Goal: Information Seeking & Learning: Find specific page/section

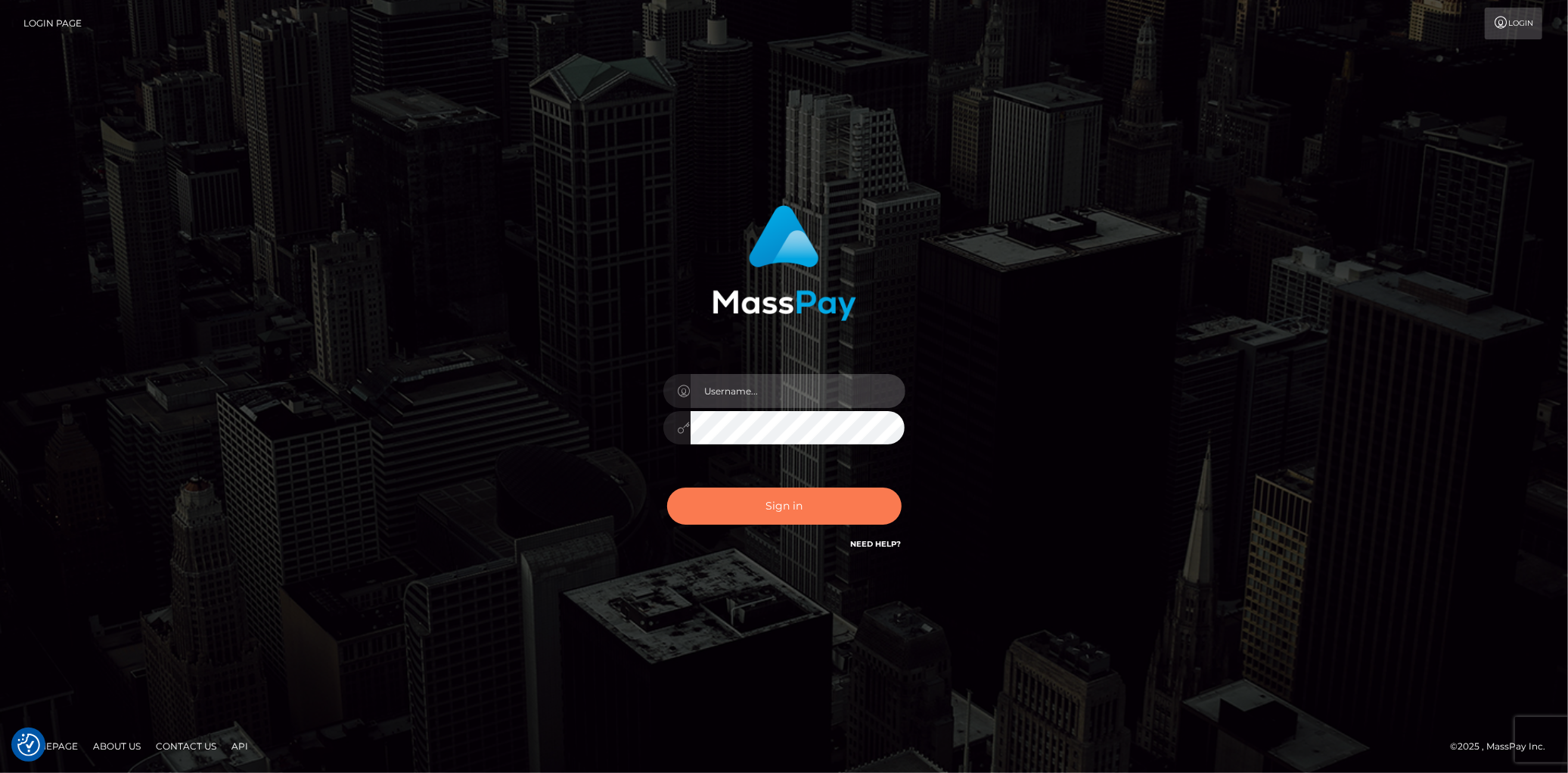
type input "[PERSON_NAME]"
click at [726, 510] on button "Sign in" at bounding box center [784, 505] width 235 height 37
type input "[PERSON_NAME]"
click at [726, 510] on button "Sign in" at bounding box center [784, 505] width 235 height 37
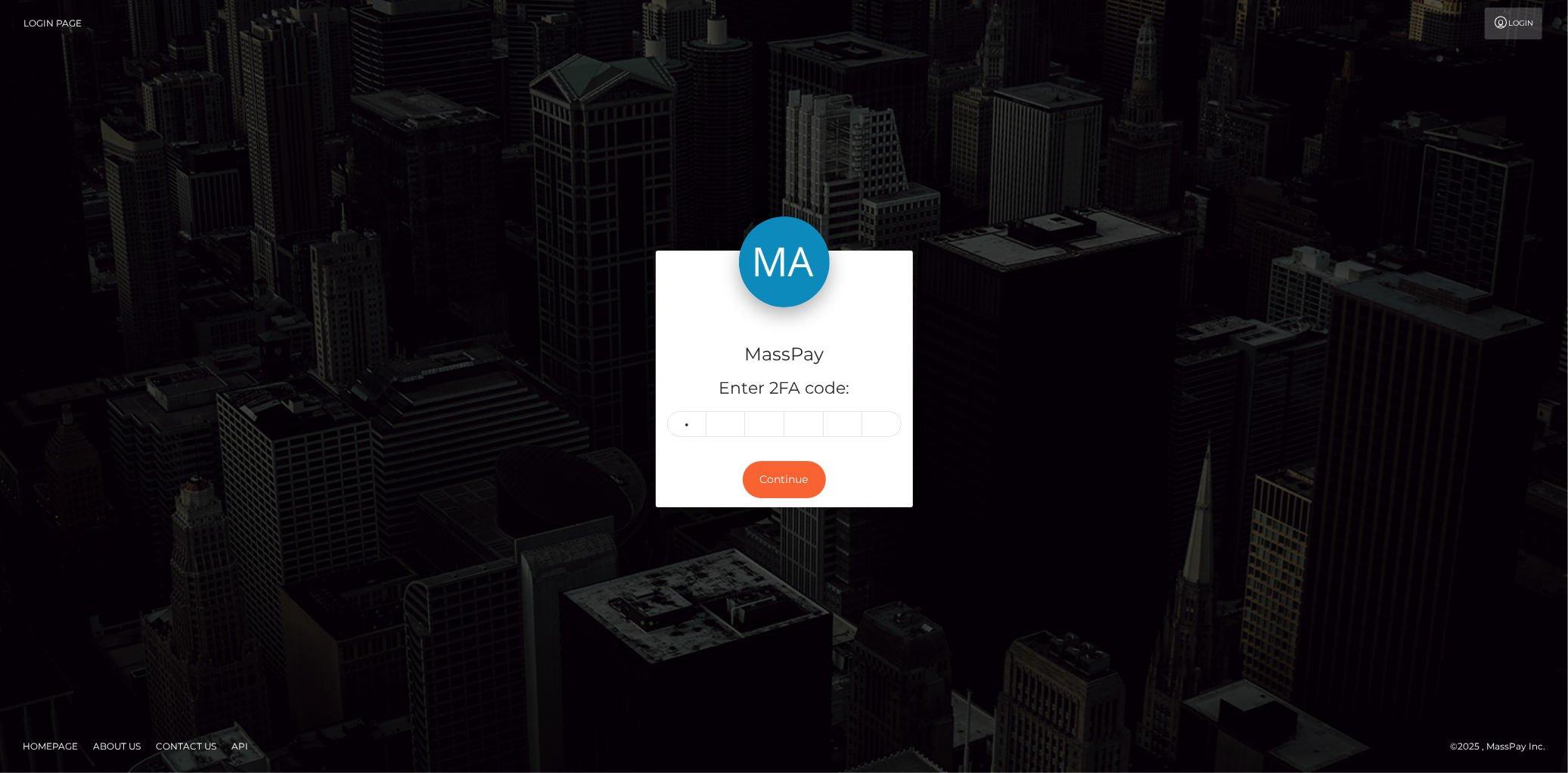
type input "6"
type input "0"
type input "2"
type input "8"
type input "3"
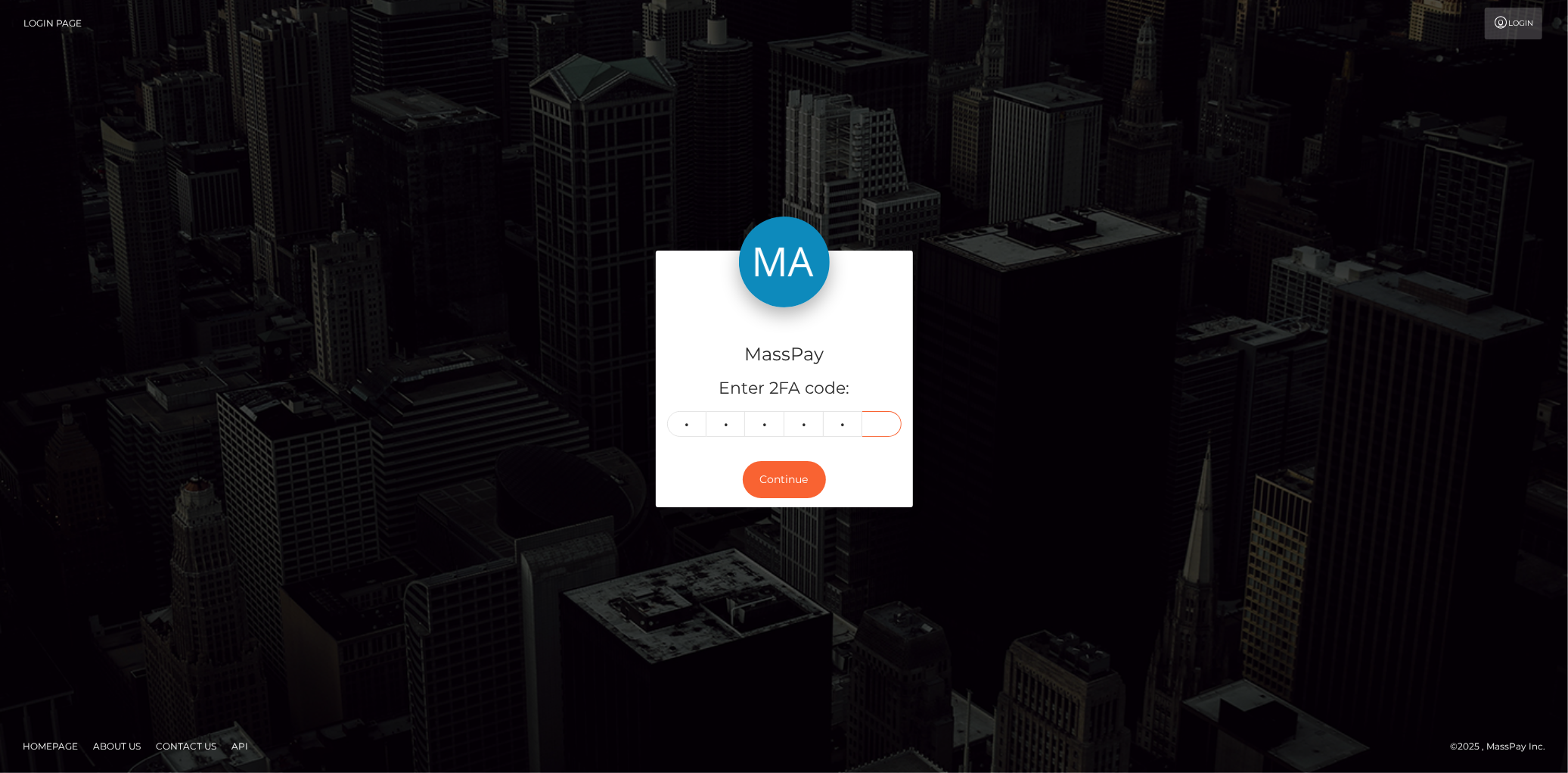
type input "4"
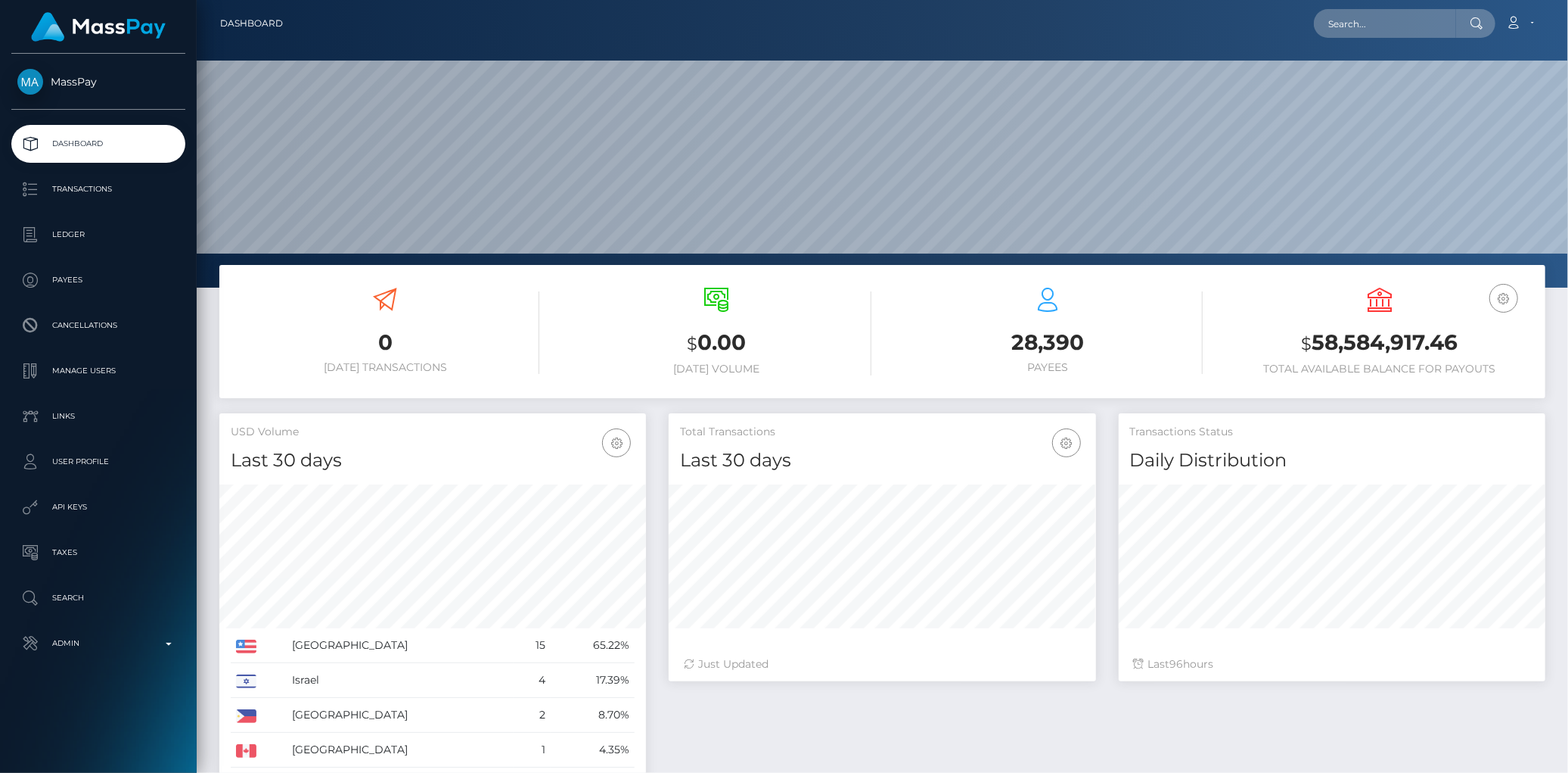
scroll to position [268, 427]
click at [1354, 30] on input "text" at bounding box center [1385, 24] width 142 height 28
paste input "poact_nDmPXB1GOREe"
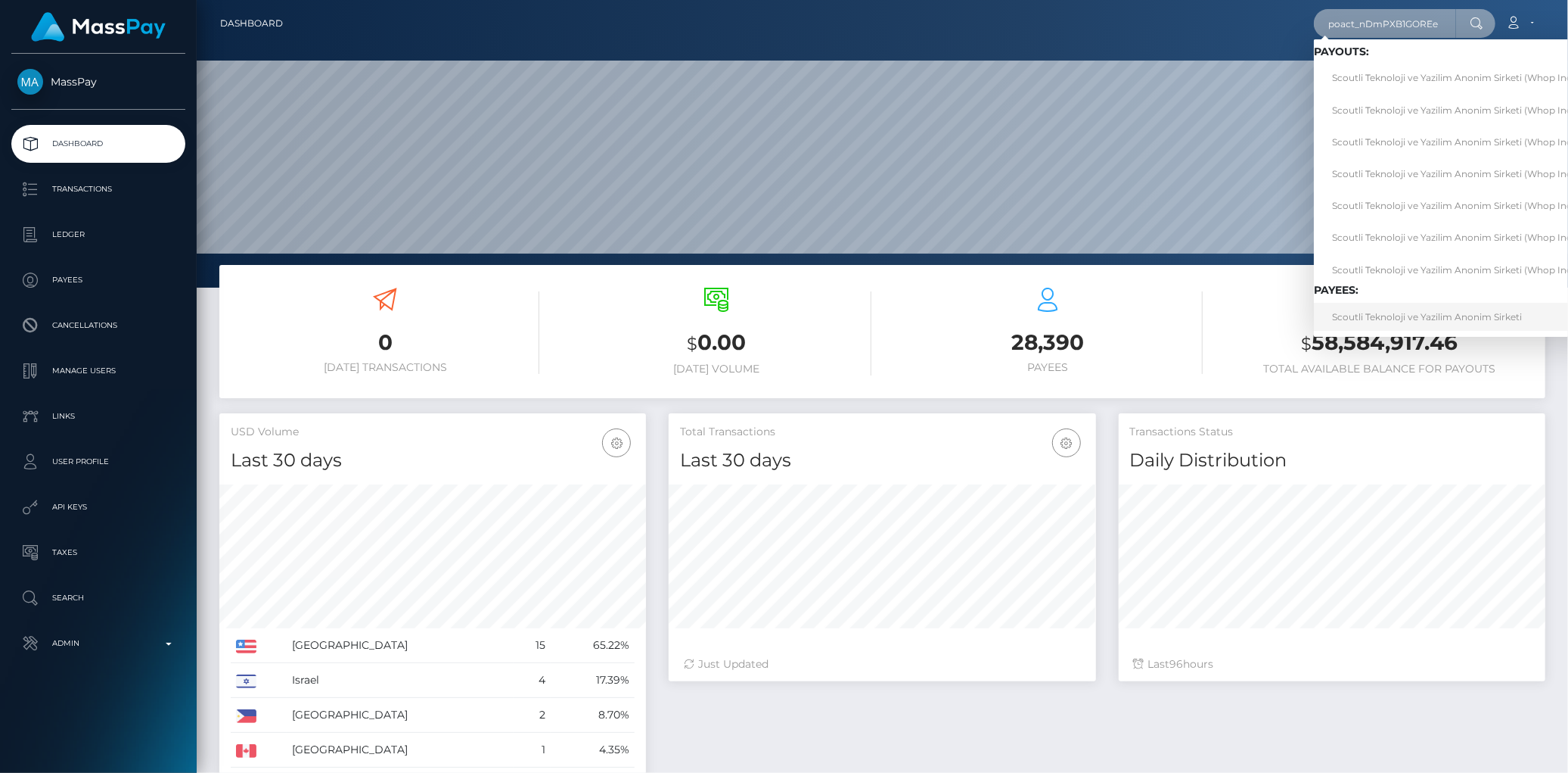
type input "poact_nDmPXB1GOREe"
click at [1358, 316] on link "Scoutli Teknoloji ve Yazilim Anonim Sirketi" at bounding box center [1457, 317] width 287 height 28
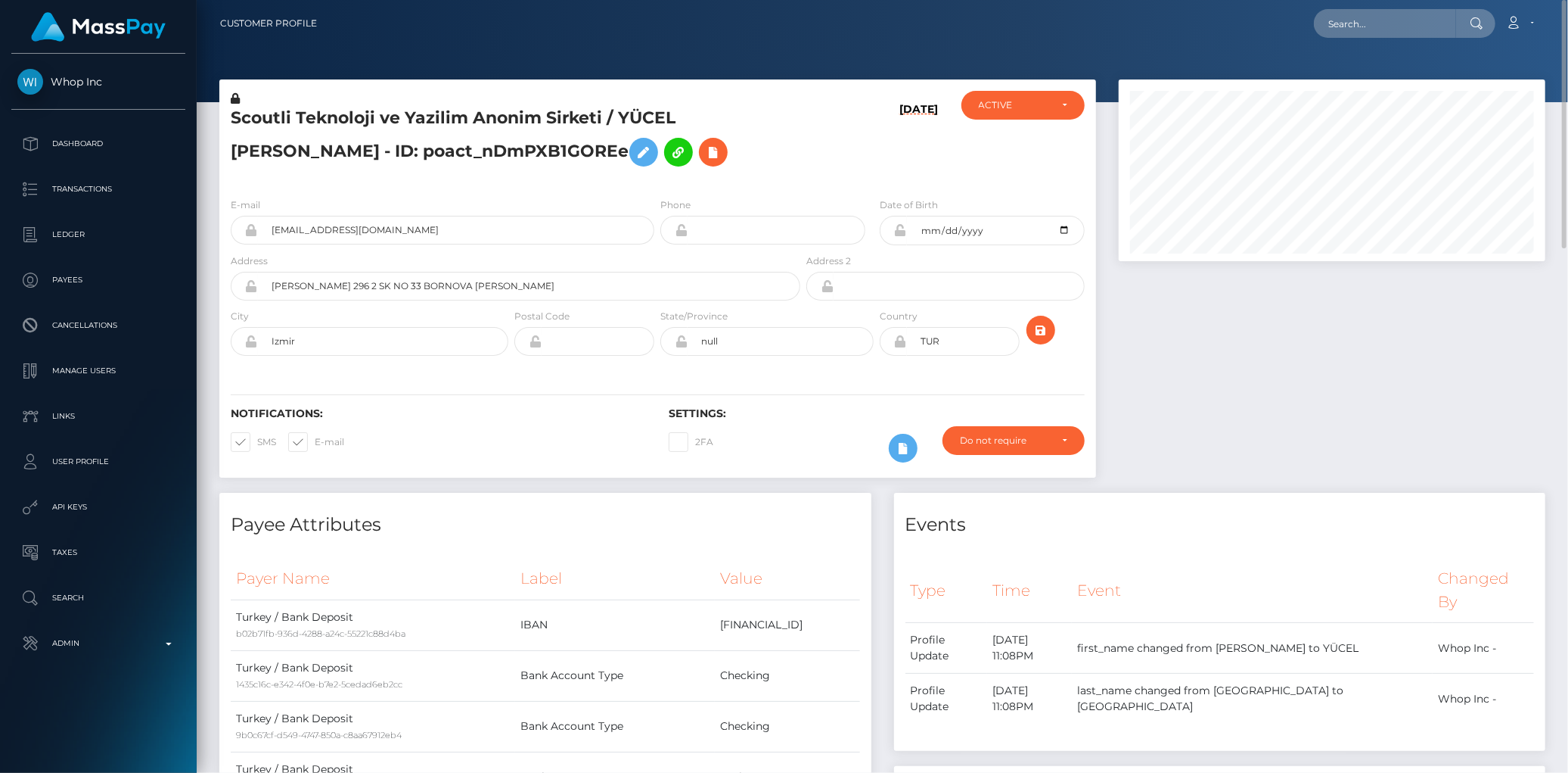
click at [397, 111] on h5 "Scoutli Teknoloji ve Yazilim Anonim Sirketi / YÜCEL ARDA BAYRAM - ID: poact_nDm…" at bounding box center [511, 140] width 561 height 67
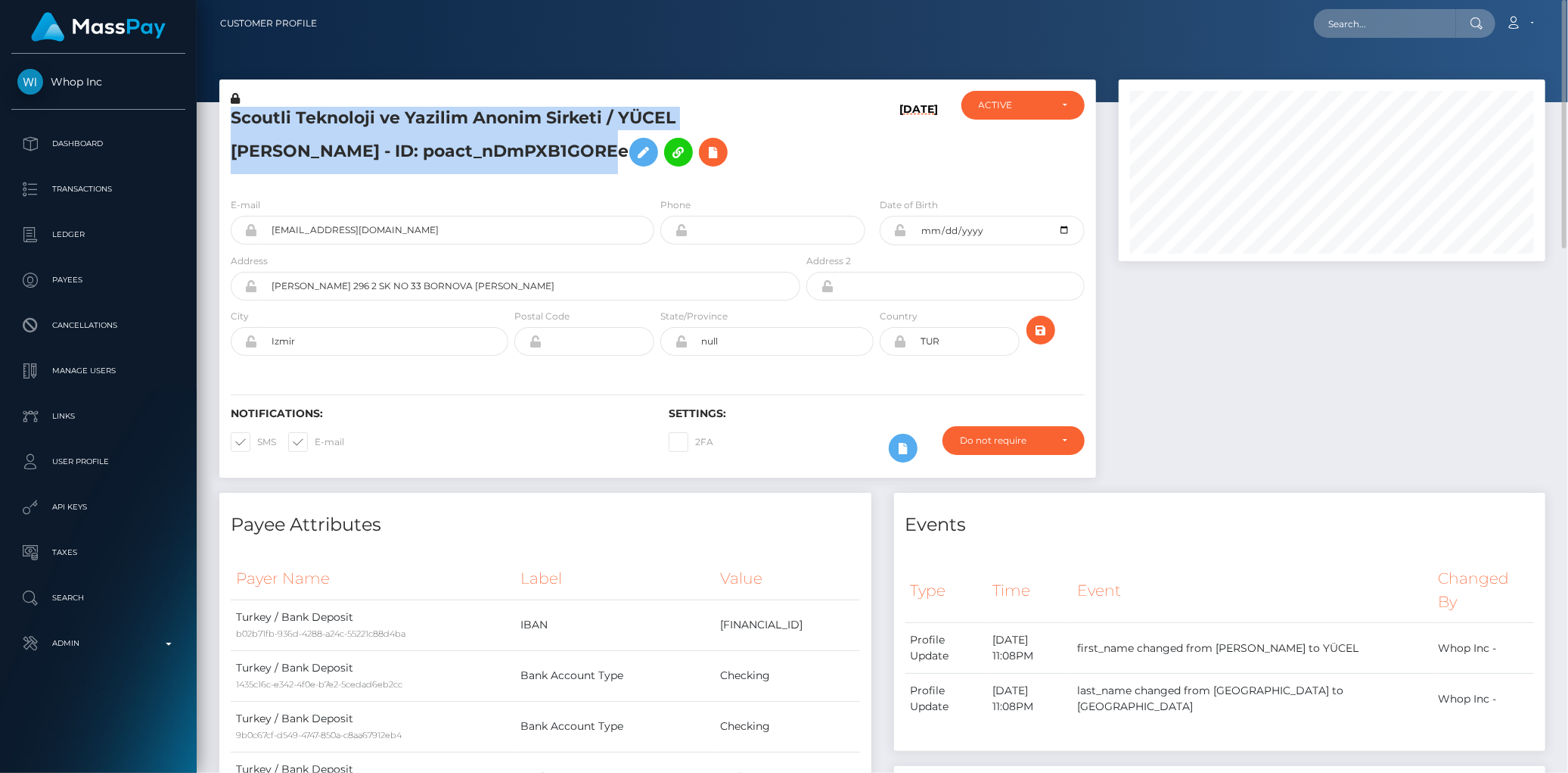
click at [397, 111] on h5 "Scoutli Teknoloji ve Yazilim Anonim Sirketi / YÜCEL ARDA BAYRAM - ID: poact_nDm…" at bounding box center [511, 140] width 561 height 67
copy h5 "Scoutli Teknoloji ve Yazilim Anonim Sirketi / YÜCEL ARDA BAYRAM - ID: poact_nDm…"
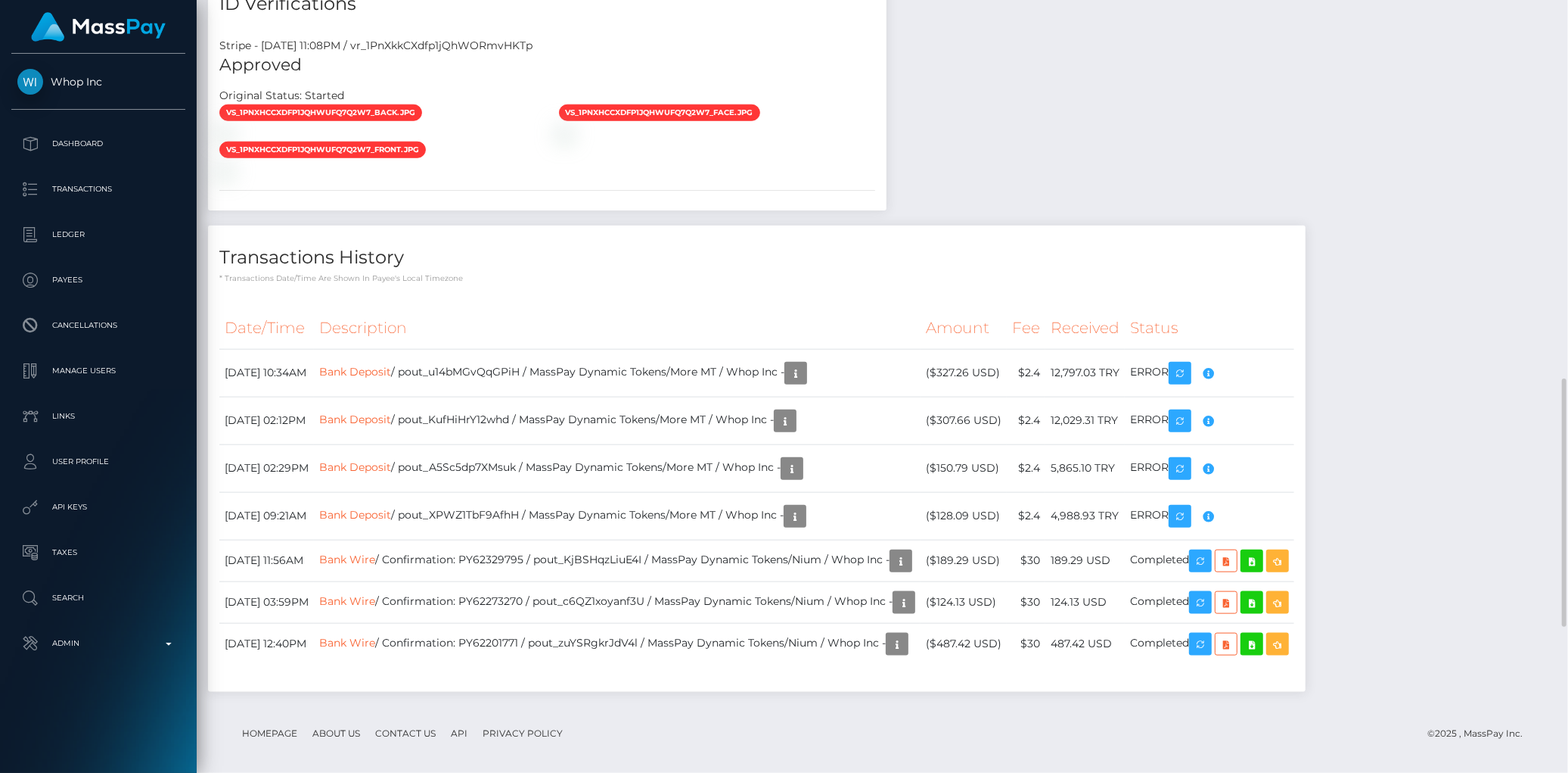
scroll to position [1633, 0]
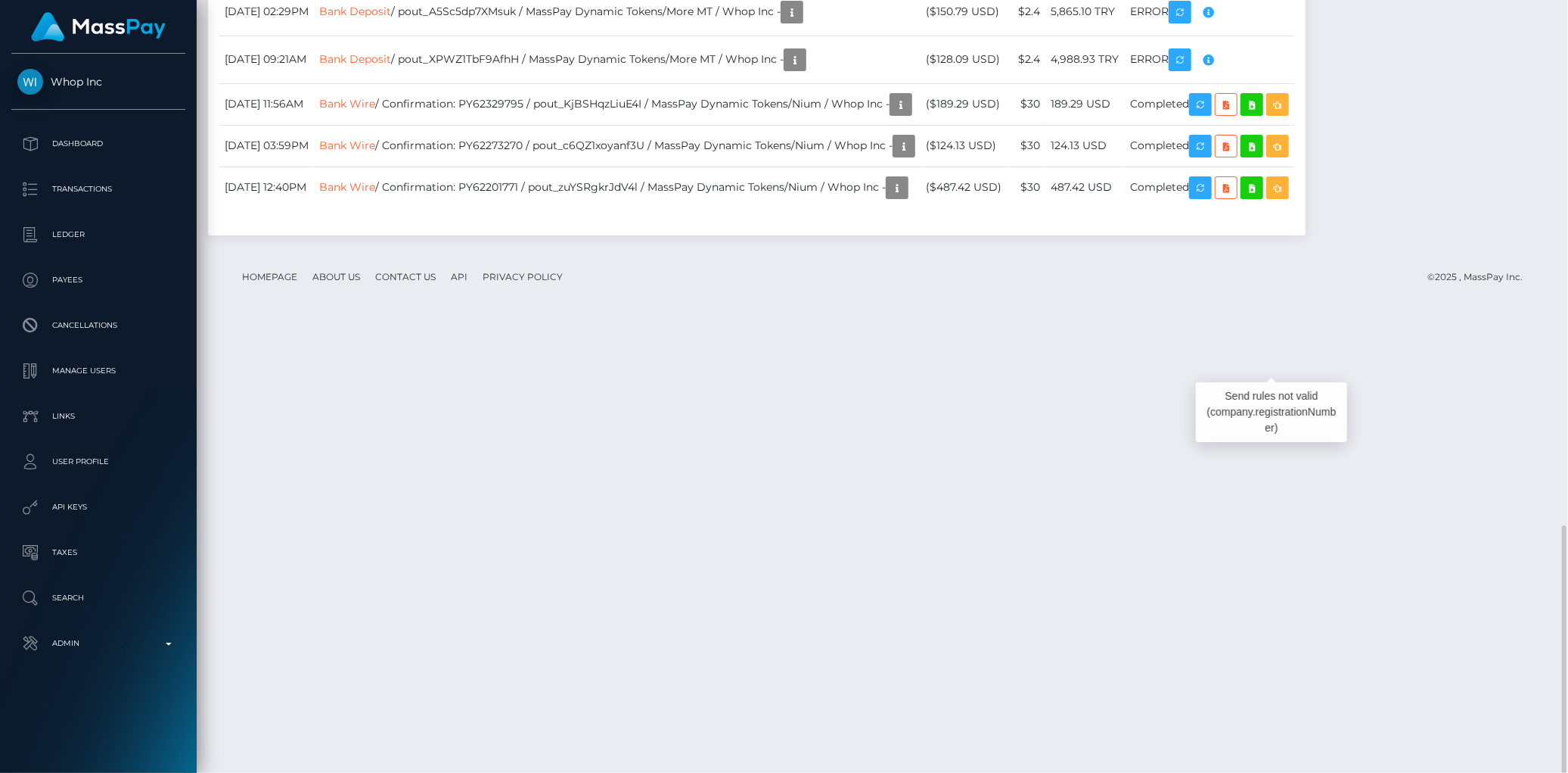
copy h5 "Scoutli Teknoloji ve Yazilim Anonim Sirketi / YÜCEL ARDA BAYRAM - ID: poact_nDm…"
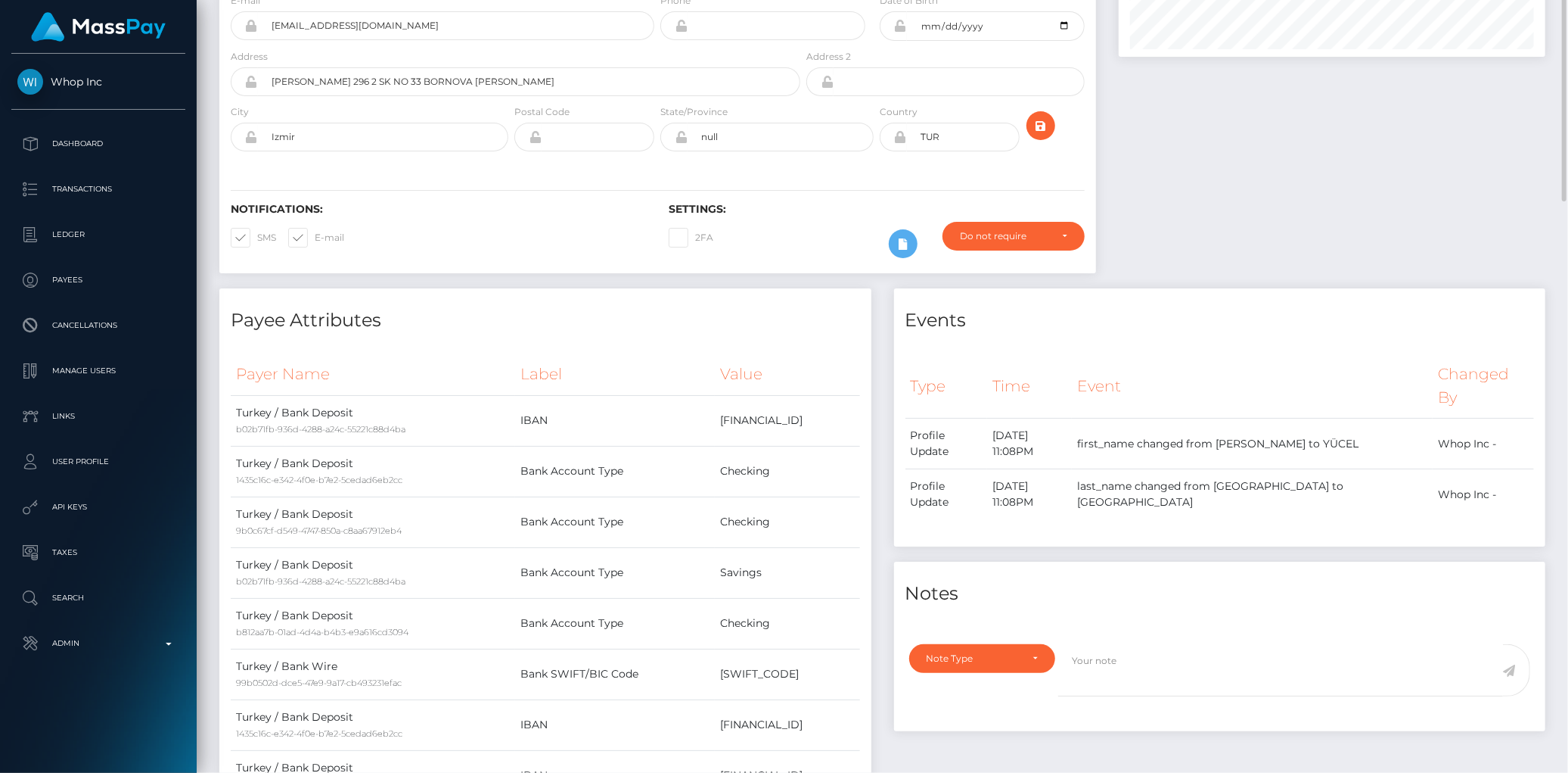
scroll to position [0, 0]
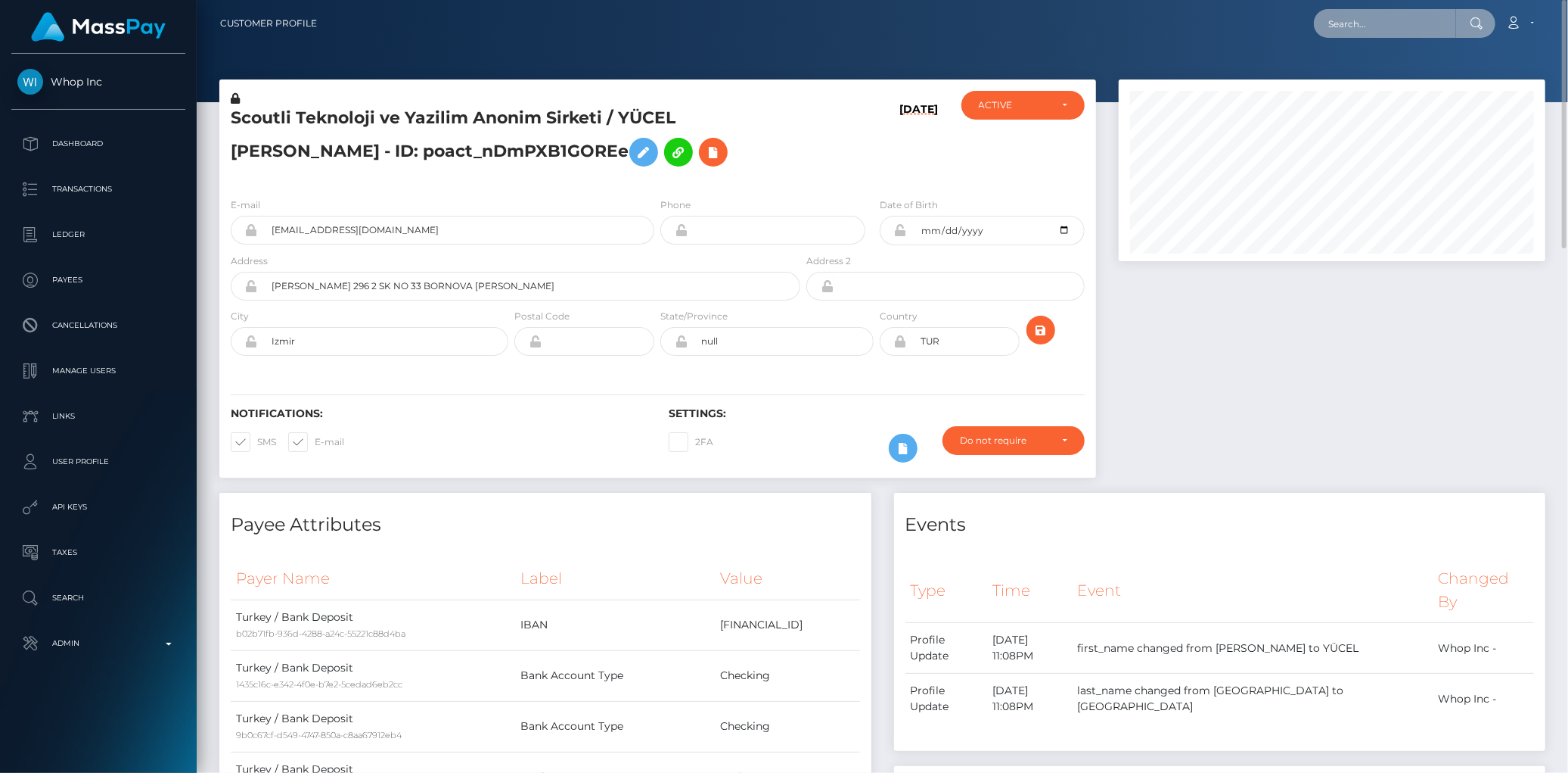
click at [1343, 9] on input "text" at bounding box center [1385, 24] width 142 height 28
paste input "poact_1Cy7ahNjwsUH"
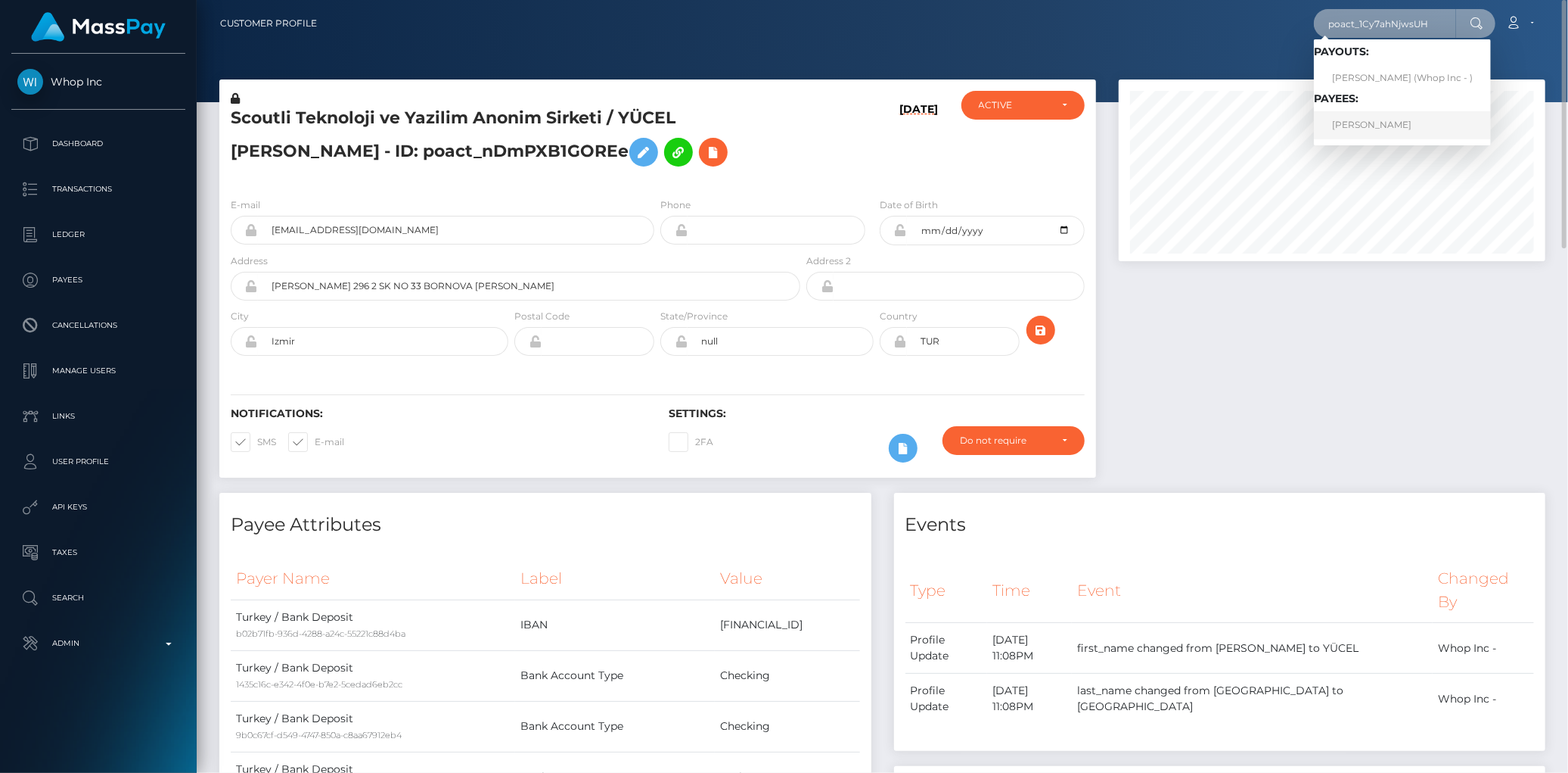
type input "poact_1Cy7ahNjwsUH"
click at [1392, 119] on link "Abdul Rehman" at bounding box center [1402, 126] width 177 height 28
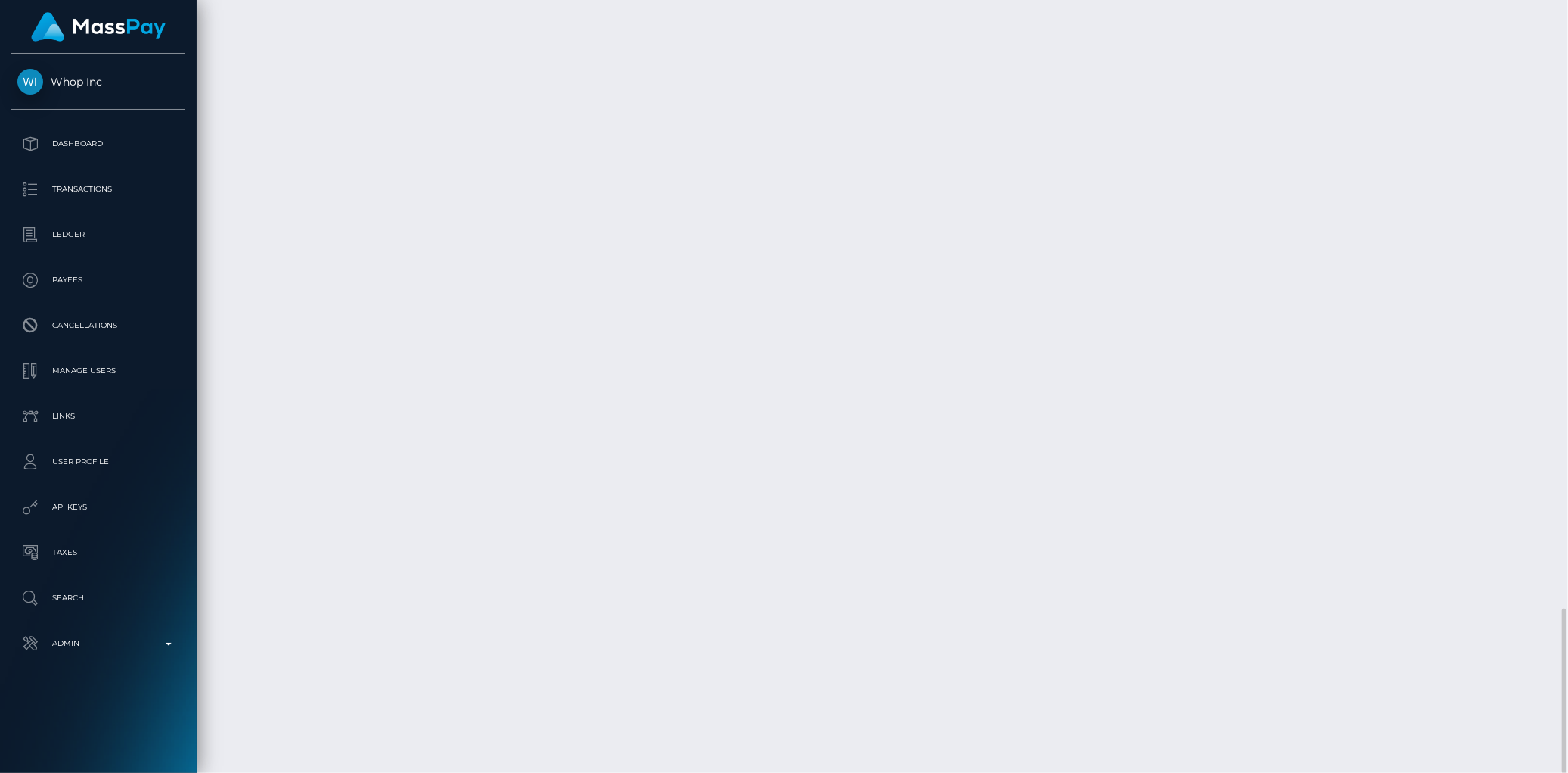
scroll to position [182, 427]
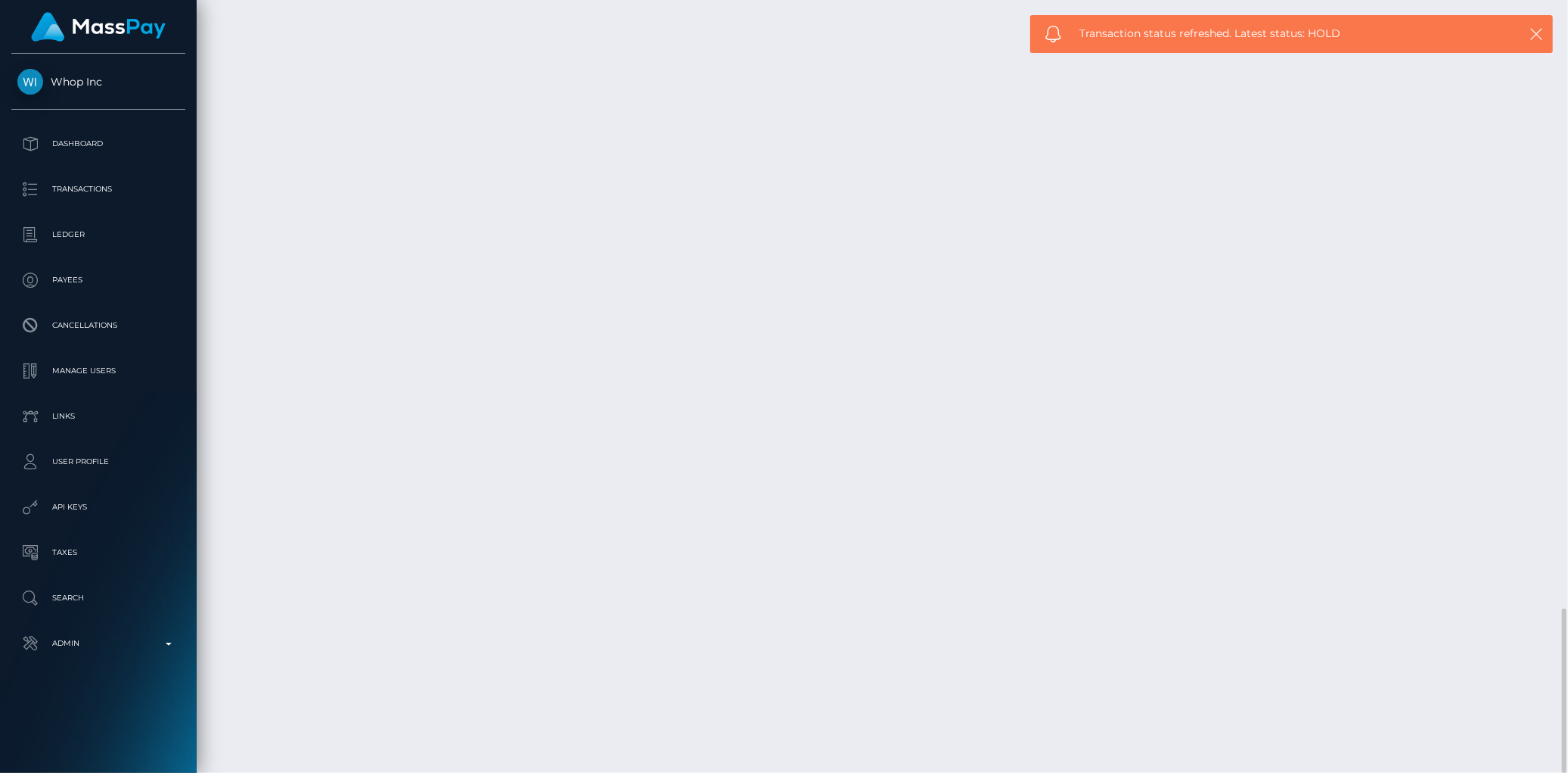
copy td "MSPc5324e356d37723"
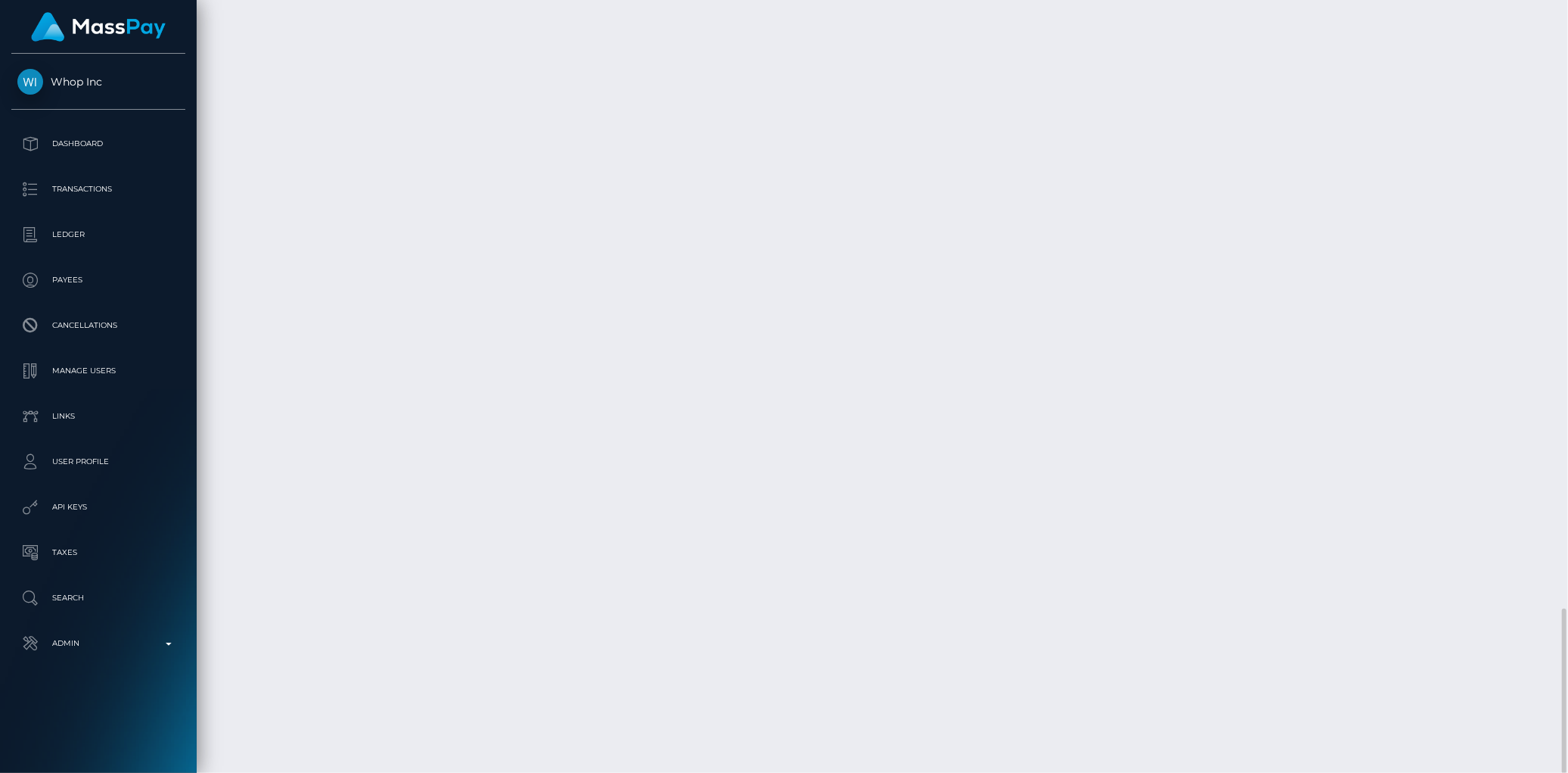
copy td "MSPc5324e356d37723"
click at [112, 632] on p "Admin" at bounding box center [97, 643] width 162 height 23
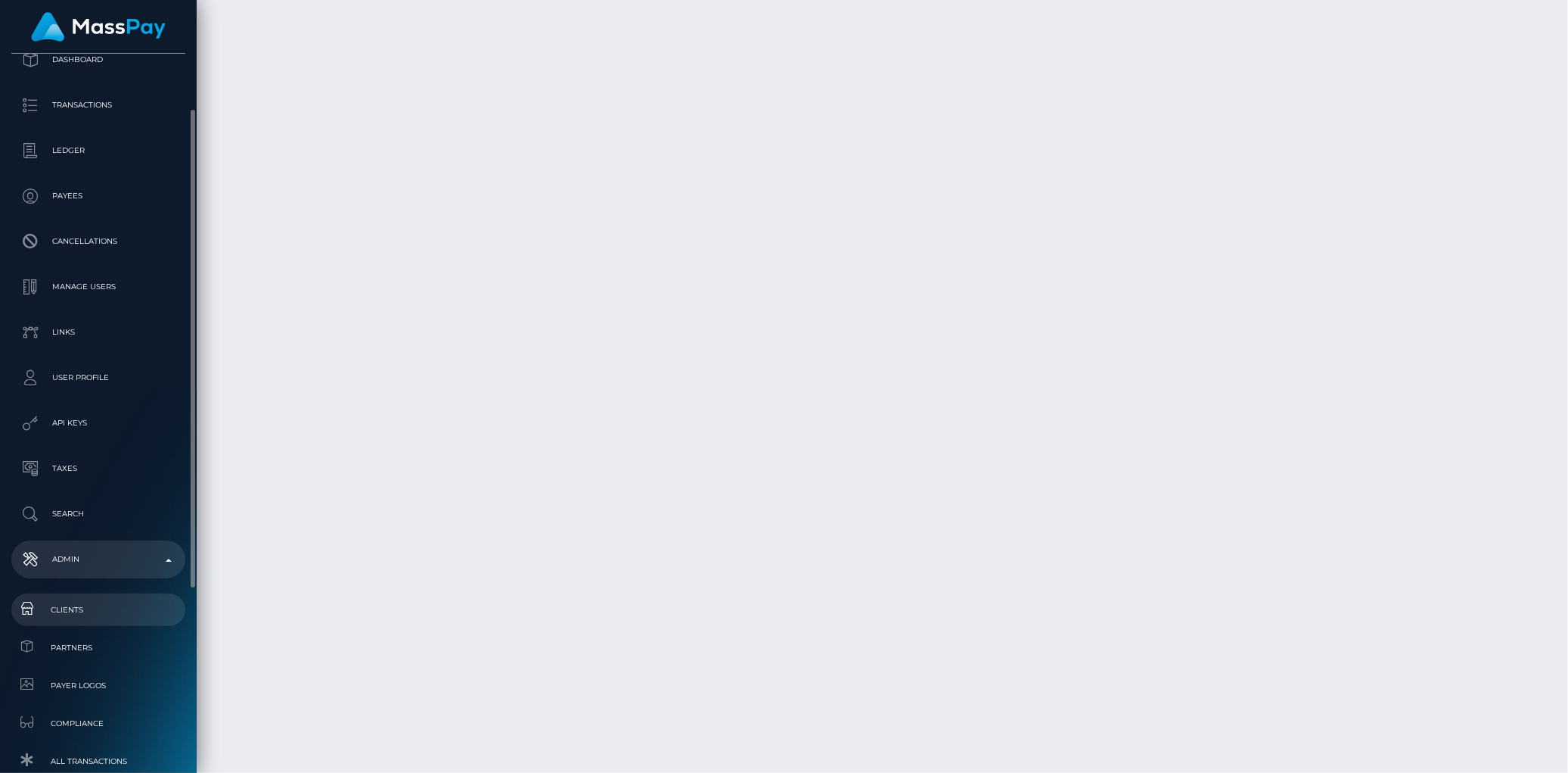
click at [89, 610] on span "Clients" at bounding box center [97, 609] width 162 height 17
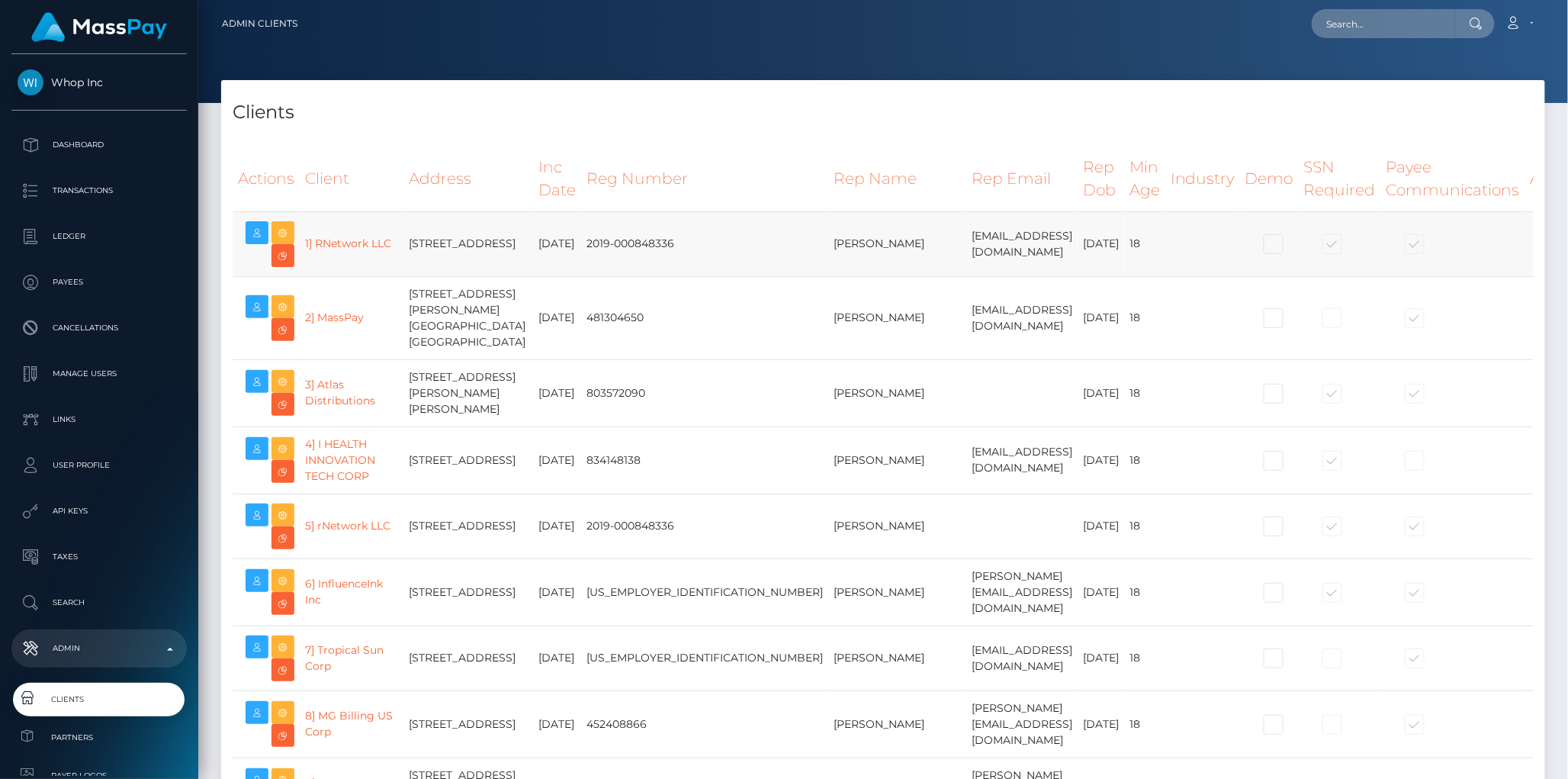
select select "223"
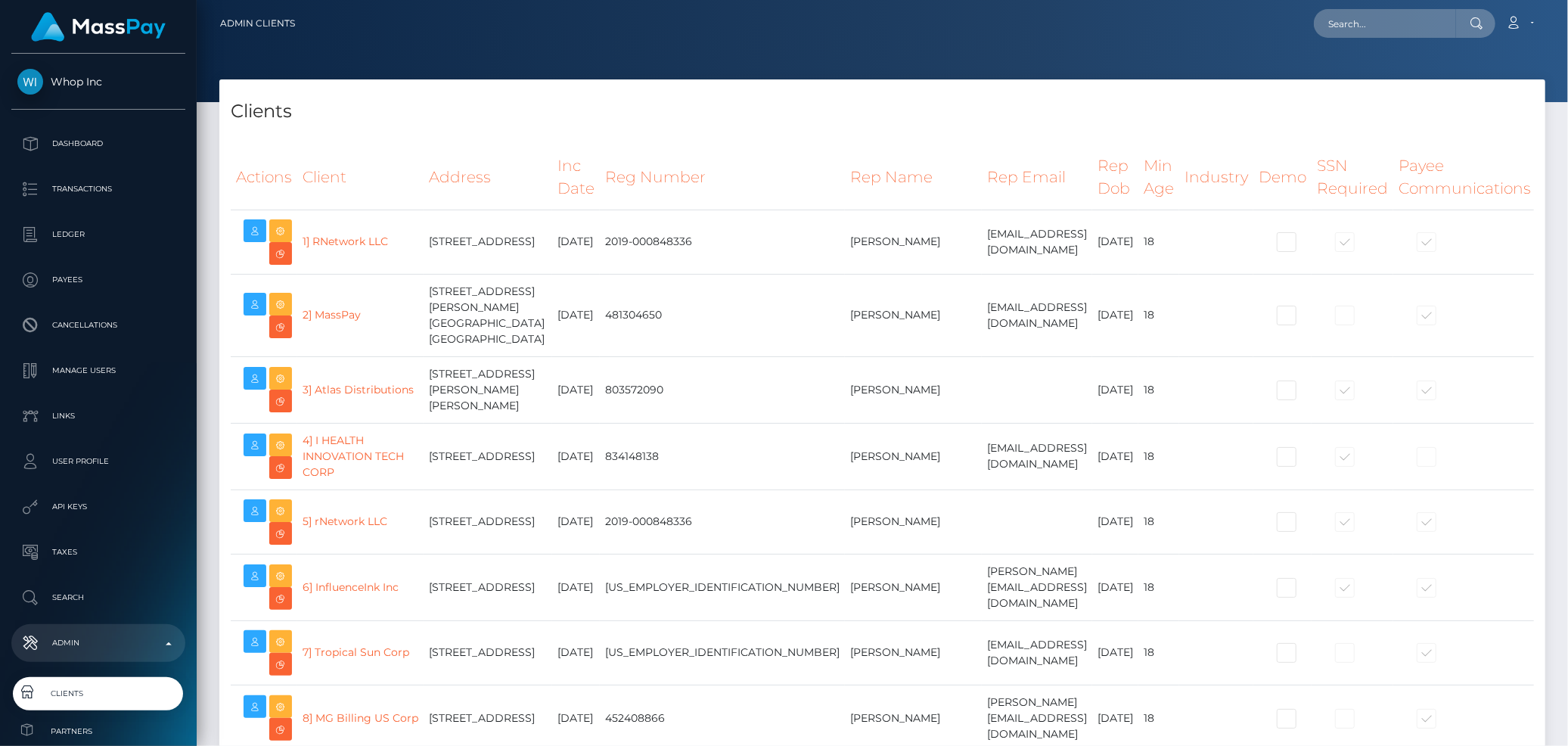
select select "223"
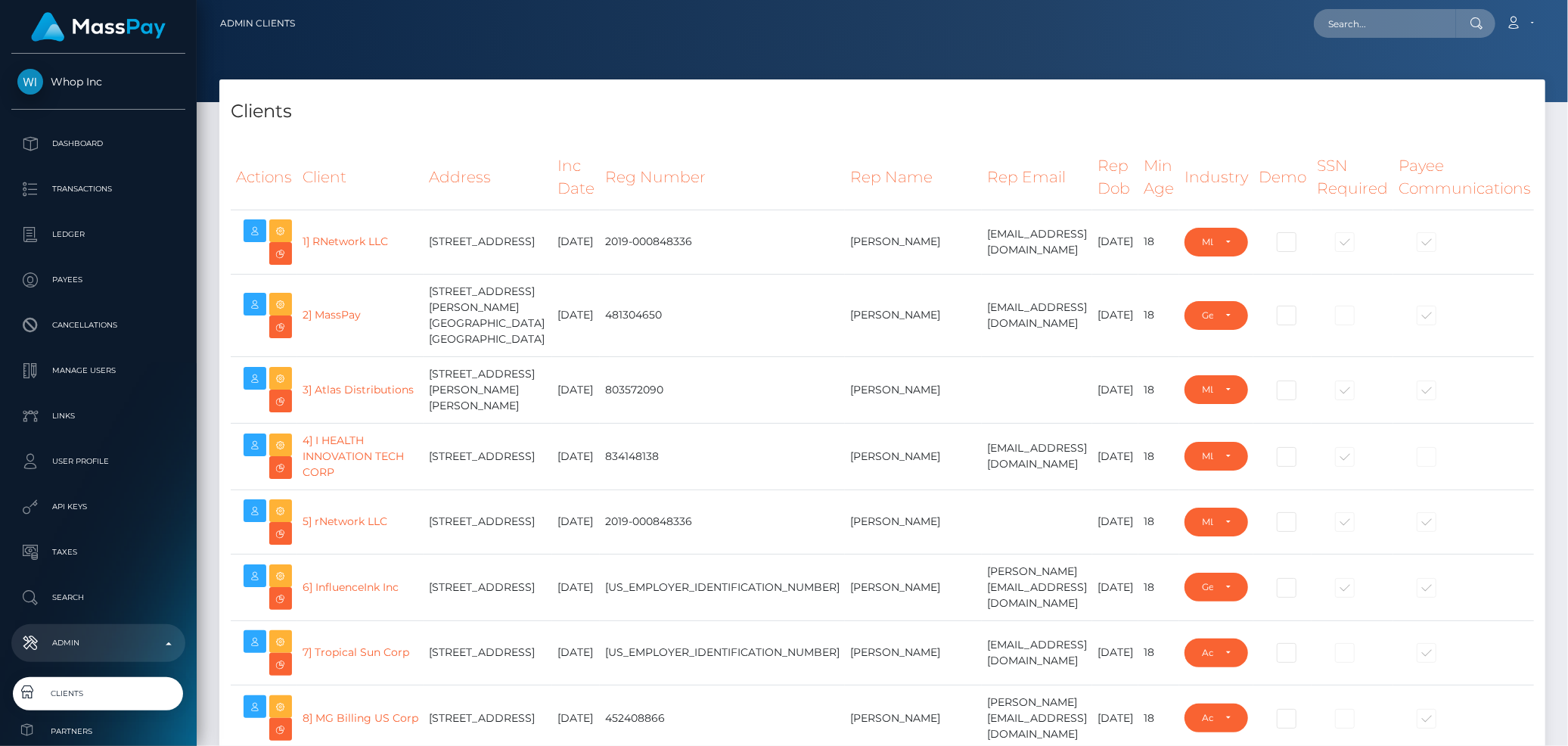
select select
click at [845, 270] on td "Trent Walker" at bounding box center [913, 242] width 137 height 64
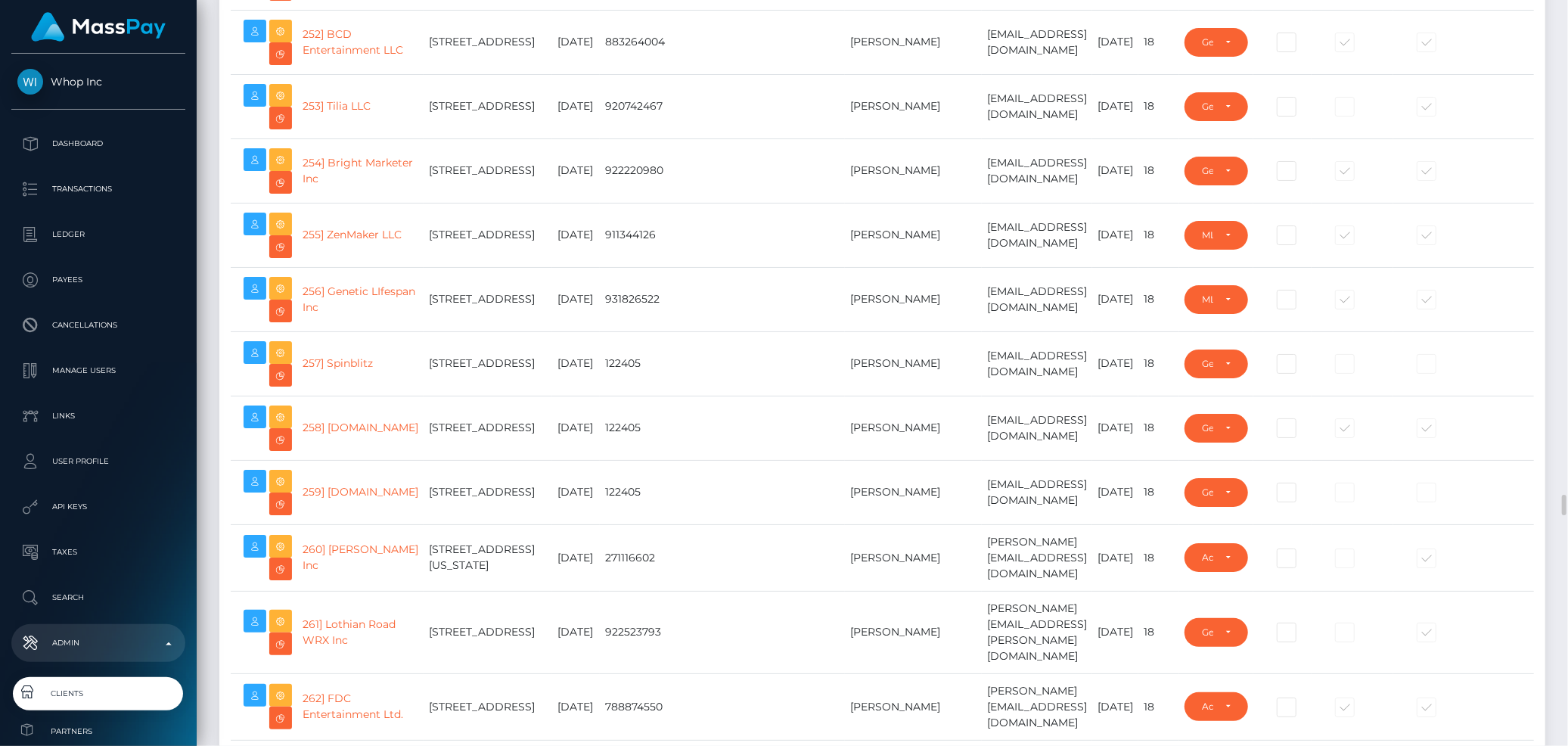
scroll to position [17784, 0]
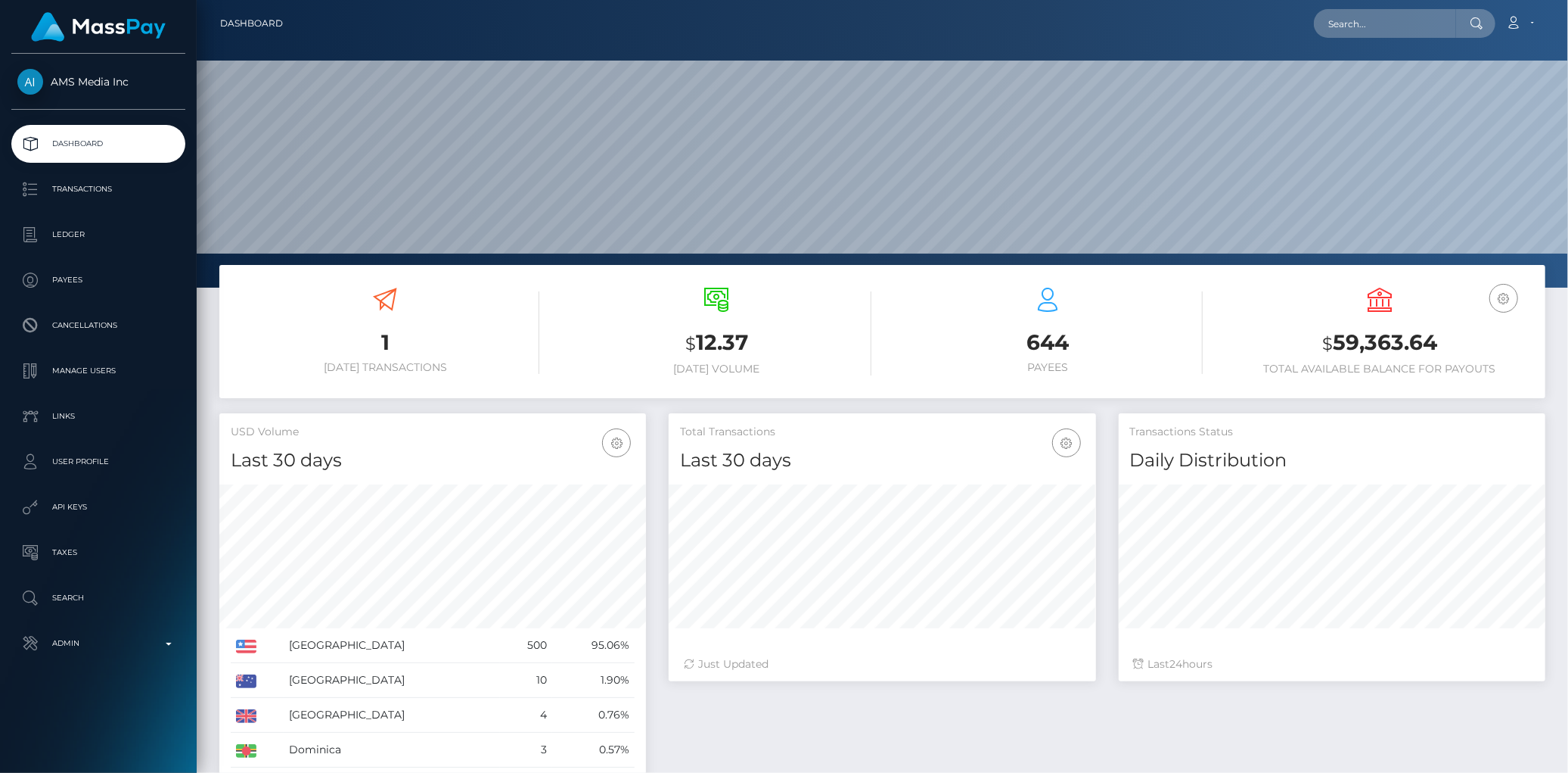
scroll to position [268, 427]
click at [1382, 40] on nav "Dashboard Loading... Loading... Account Edit Profile" at bounding box center [882, 24] width 1371 height 47
click at [1374, 28] on input "text" at bounding box center [1385, 24] width 142 height 28
paste input "82481156-7213-11f0-87f1-0266f44cc279"
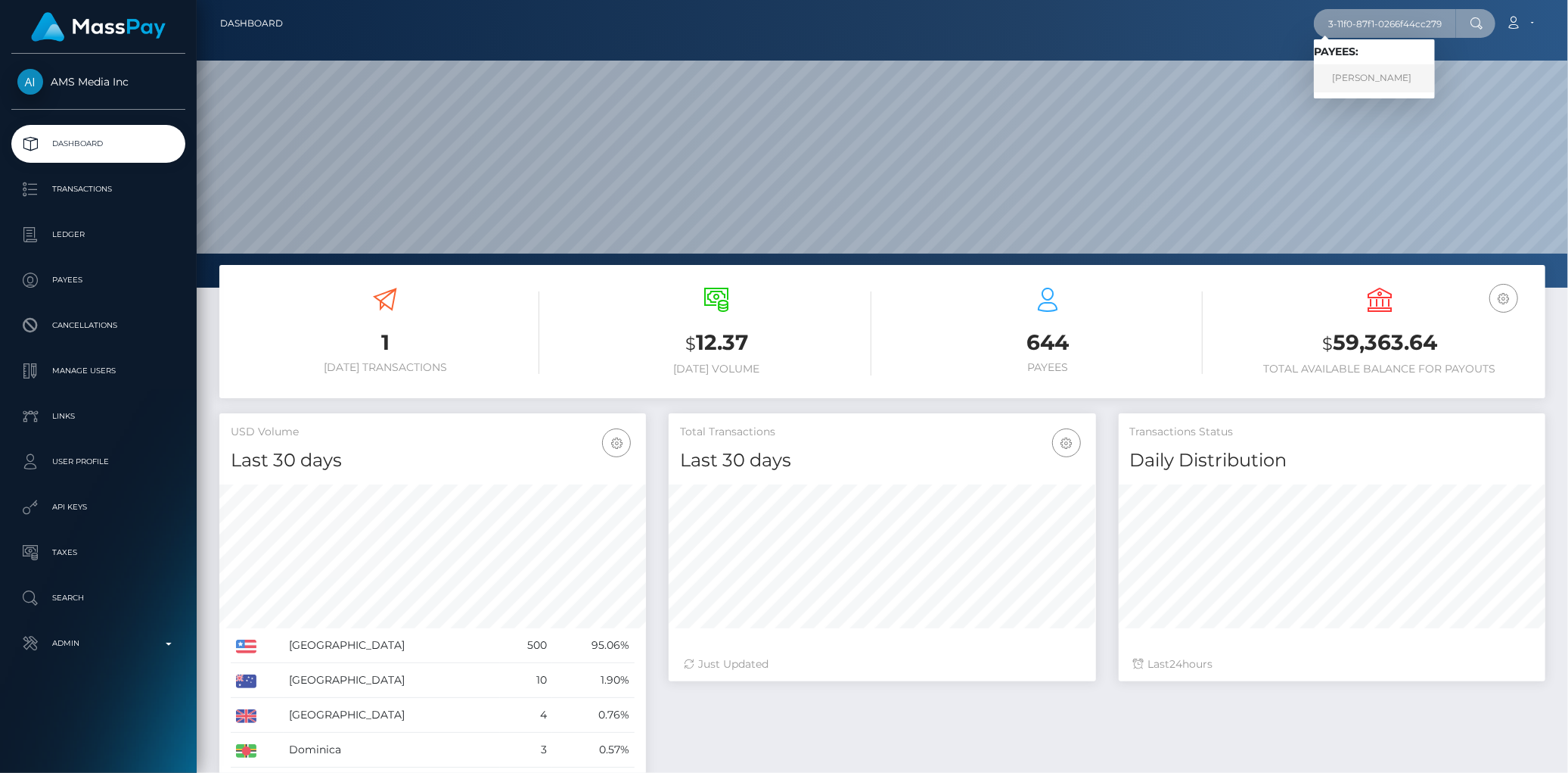
type input "82481156-7213-11f0-87f1-0266f44cc279"
click at [1377, 76] on link "daniel cardenas" at bounding box center [1374, 79] width 121 height 28
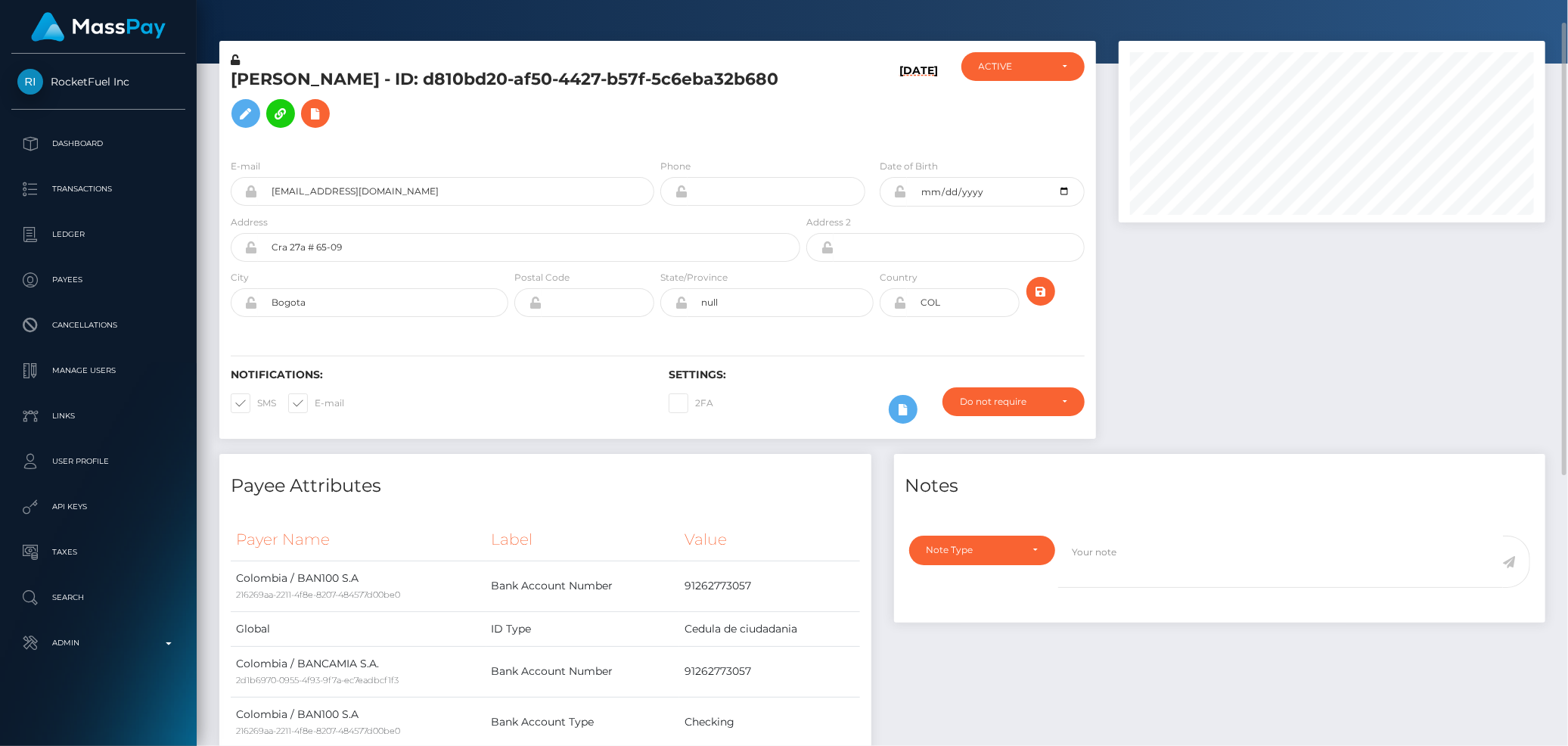
scroll to position [485, 0]
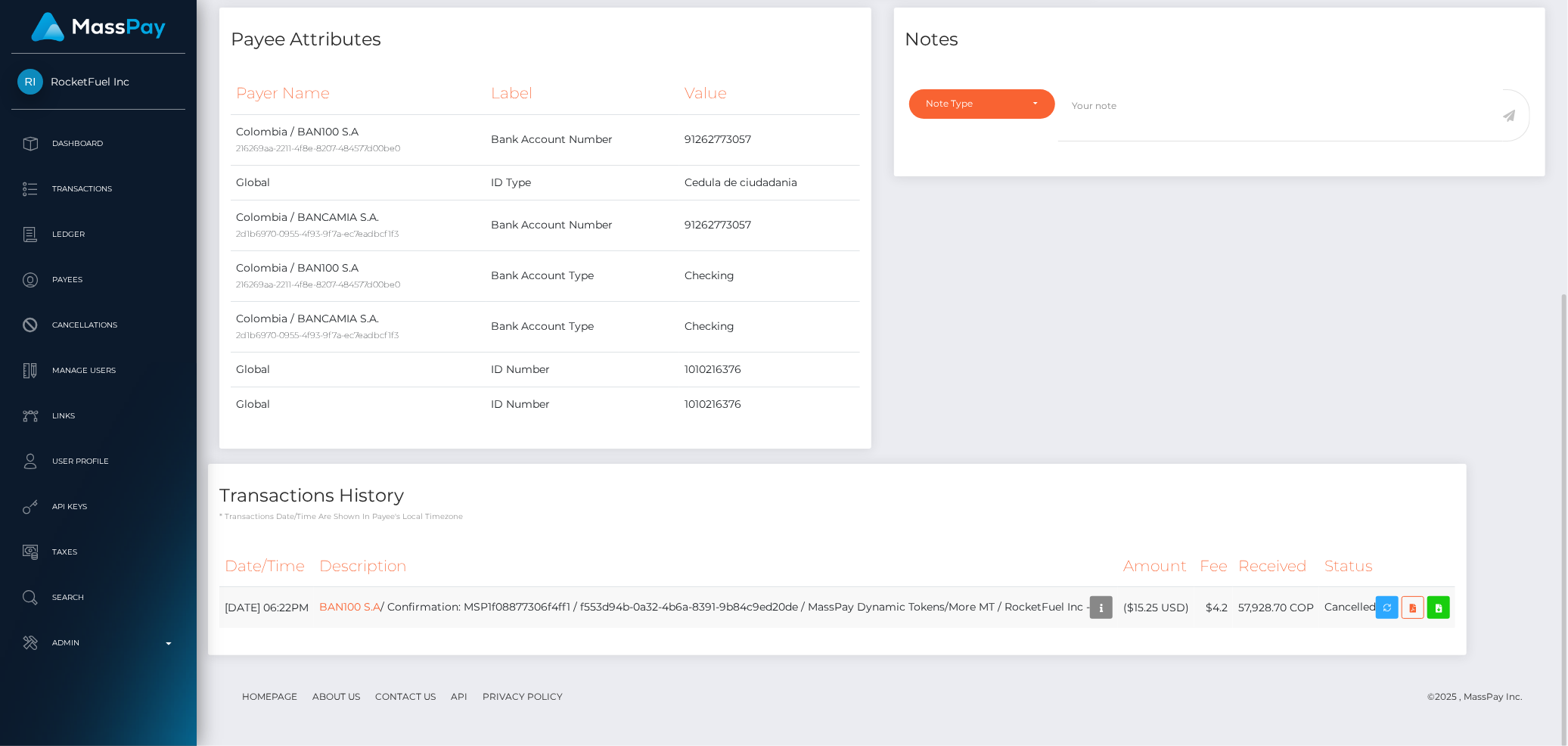
click at [602, 603] on td "BAN100 S.A / Confirmation: MSP1f08877306f4ff1 / f553d94b-0a32-4b6a-8391-9b84c9e…" at bounding box center [716, 608] width 804 height 42
copy td "MSP1f08877306f4ff1"
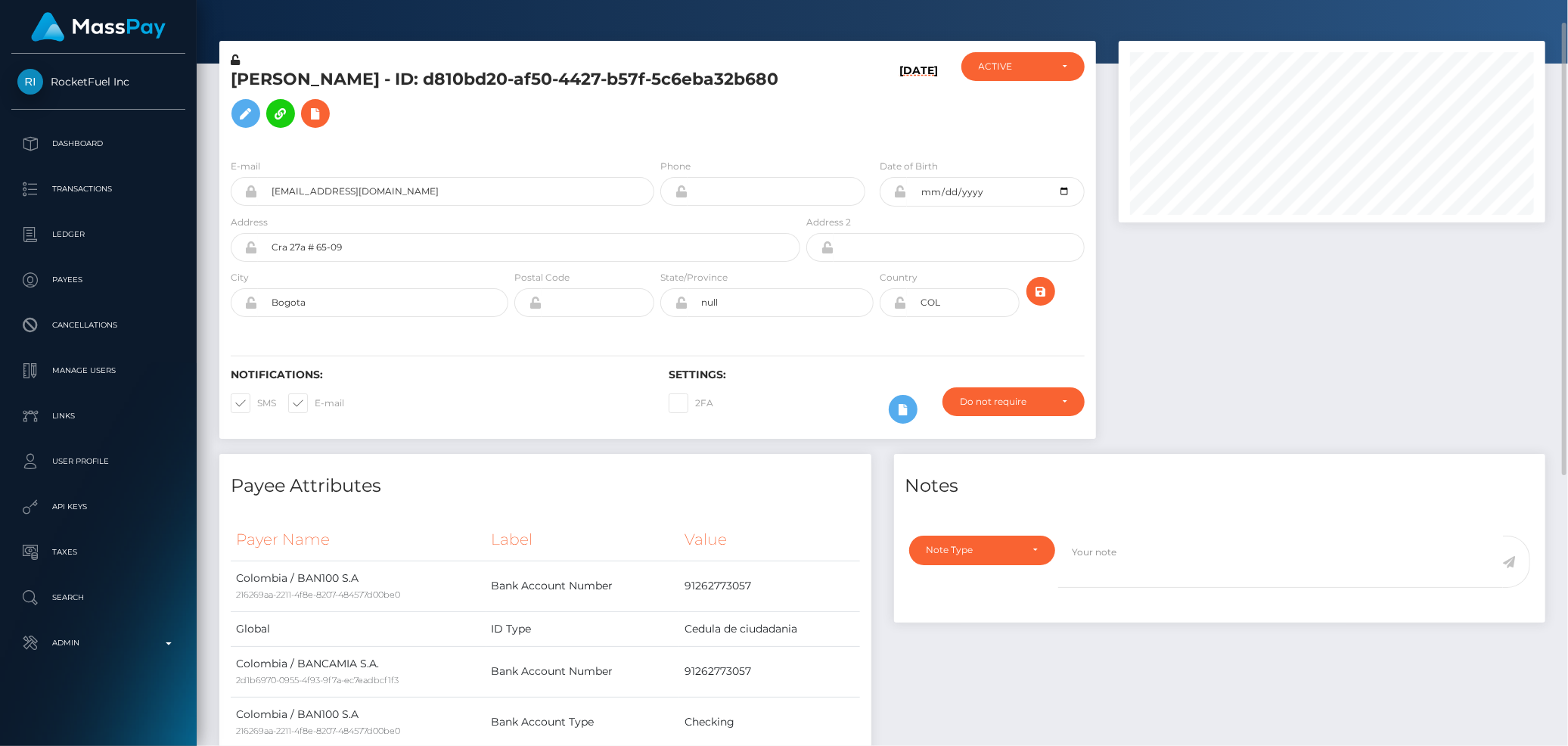
scroll to position [0, 0]
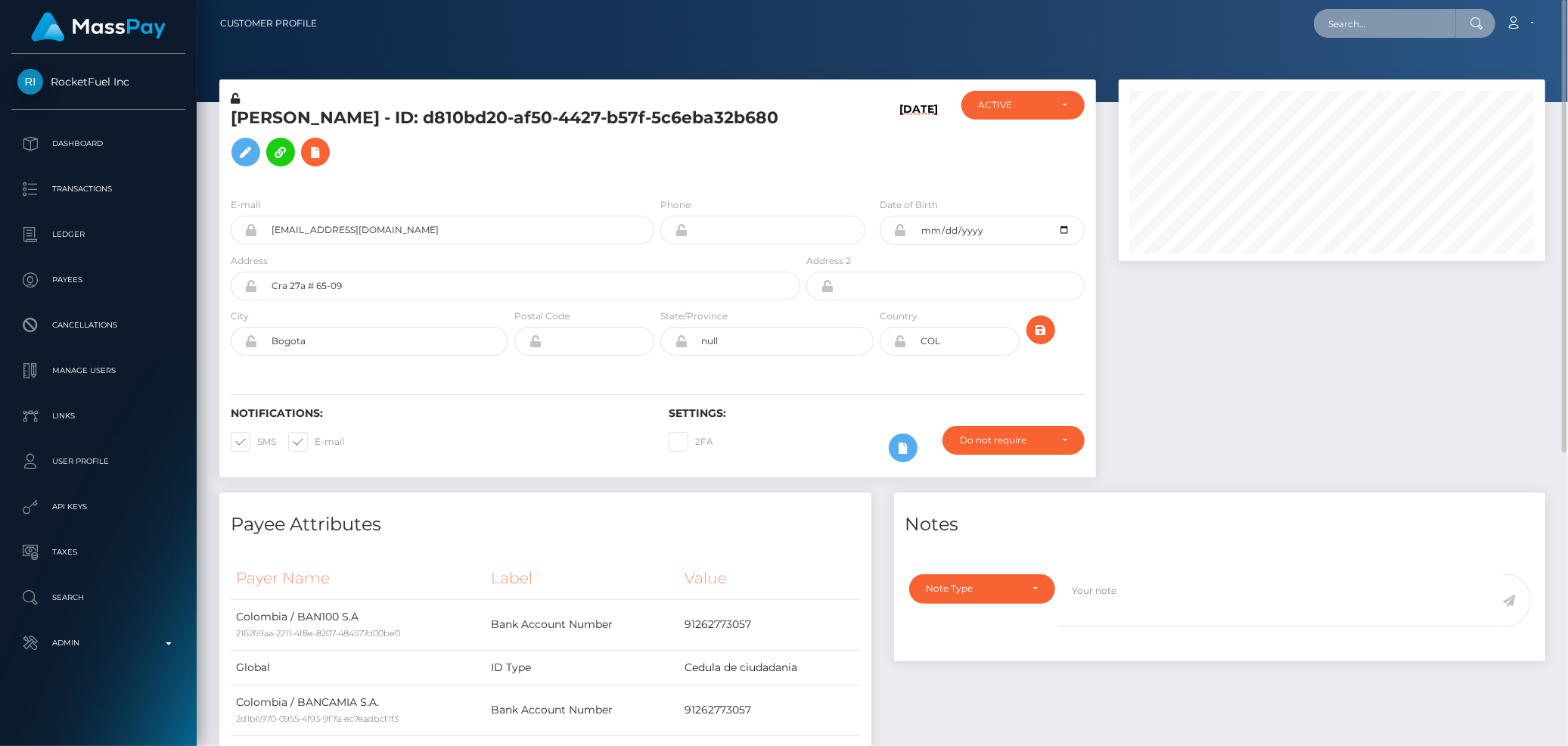
click at [1341, 25] on input "text" at bounding box center [1385, 24] width 142 height 28
paste input "Star-659792"
type input "Star-659792"
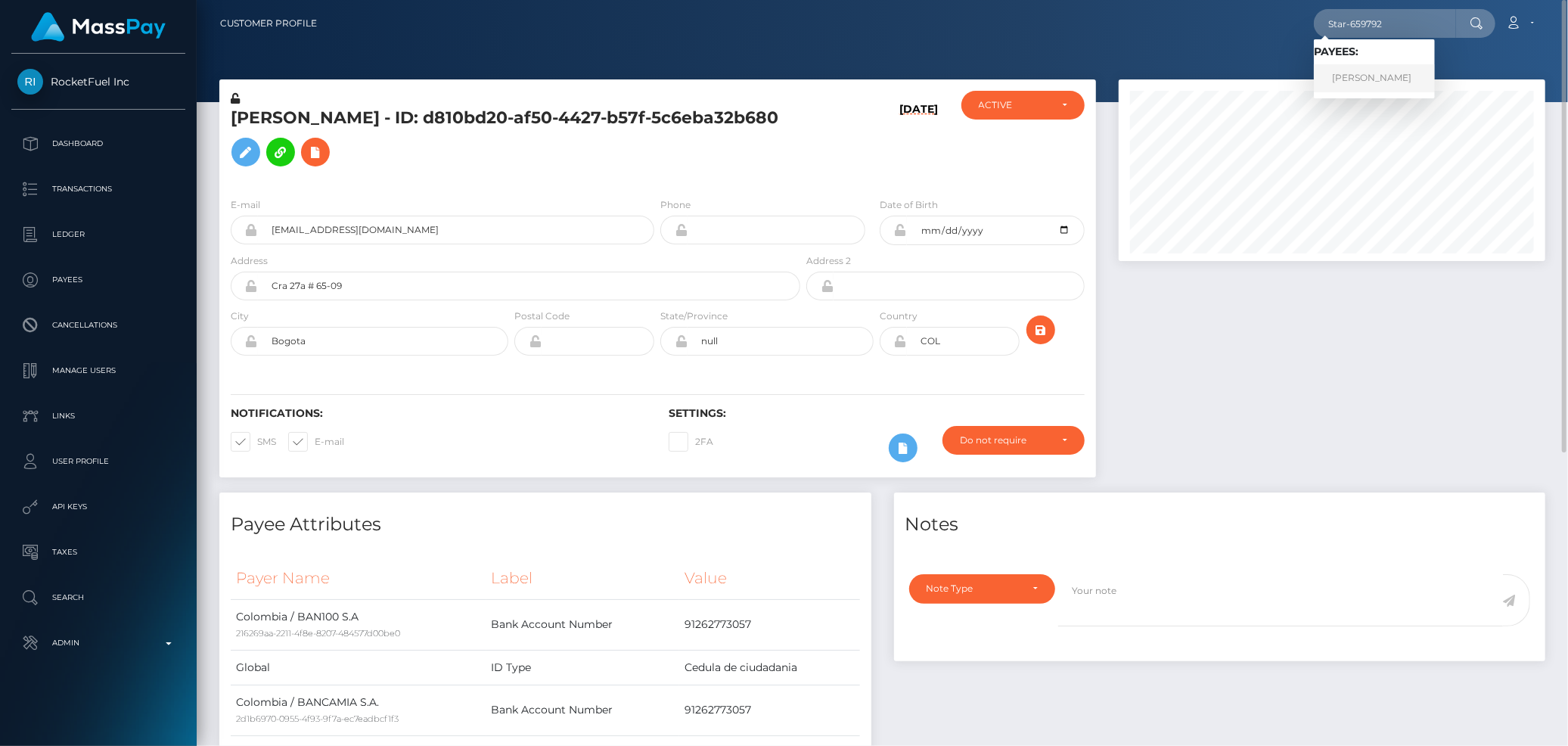
click at [1358, 86] on link "ANTHONY THEDFORD PACHECO" at bounding box center [1374, 78] width 121 height 28
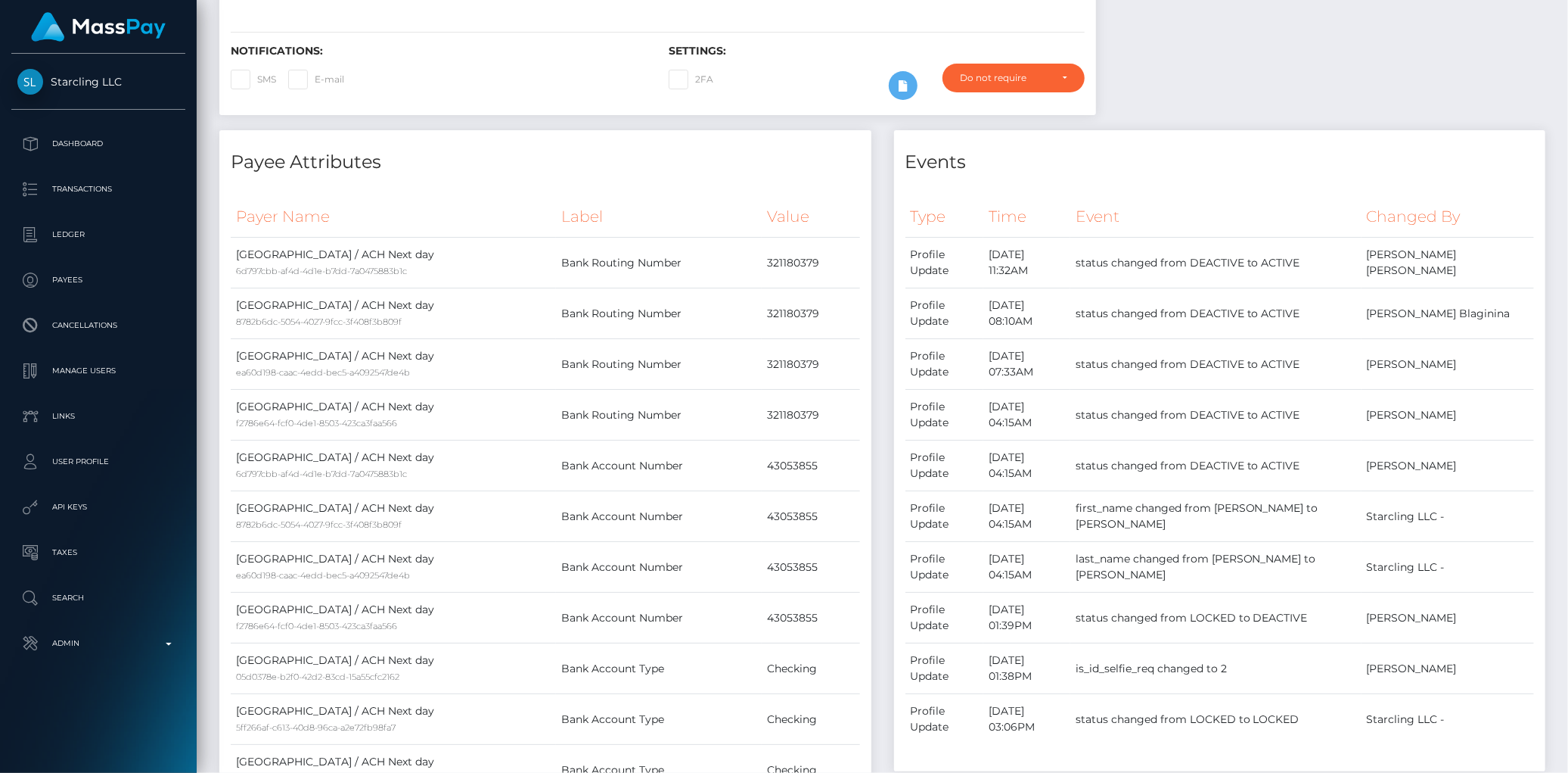
scroll to position [182, 427]
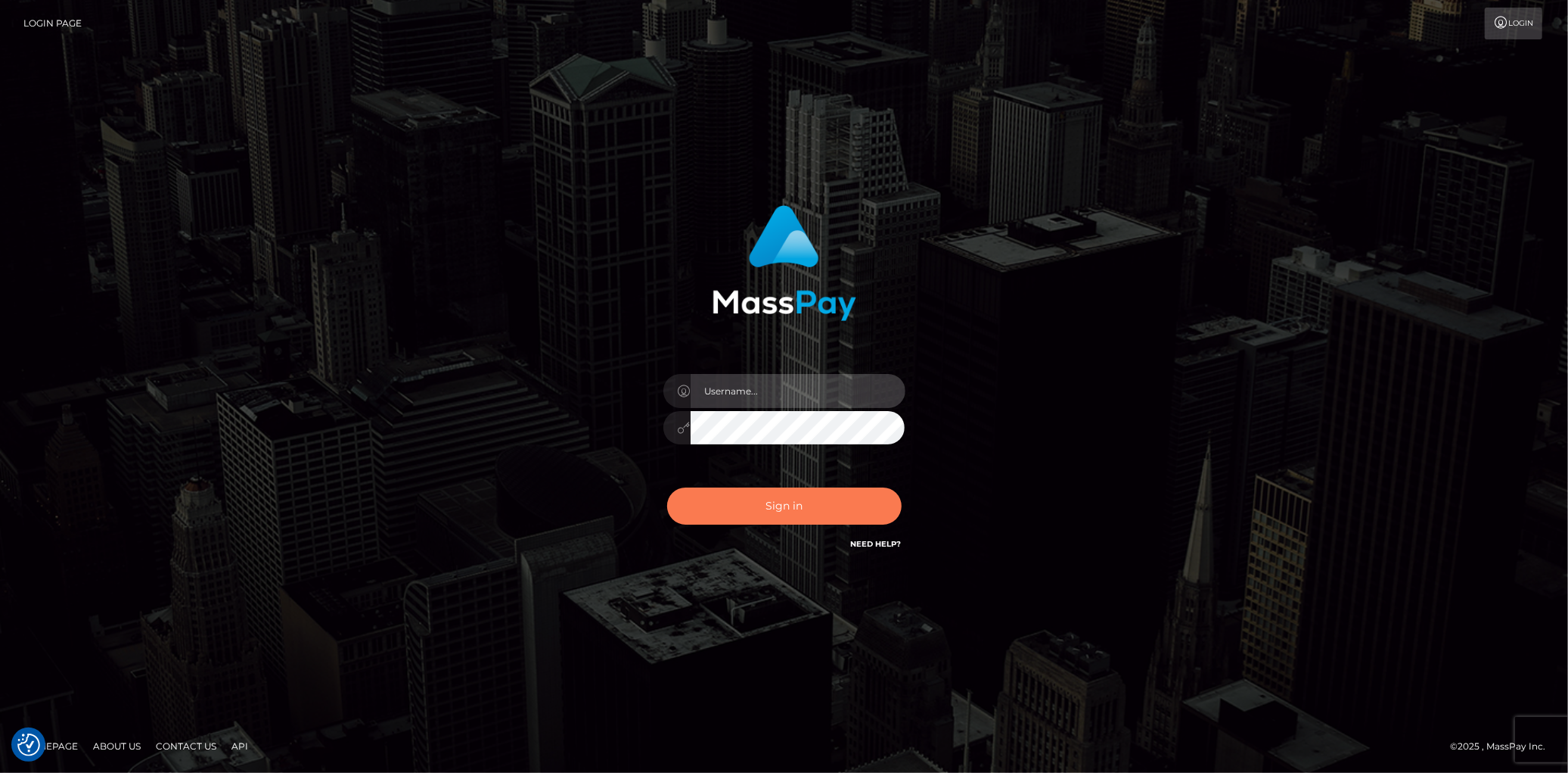
type input "[PERSON_NAME]"
click at [850, 497] on button "Sign in" at bounding box center [784, 505] width 235 height 37
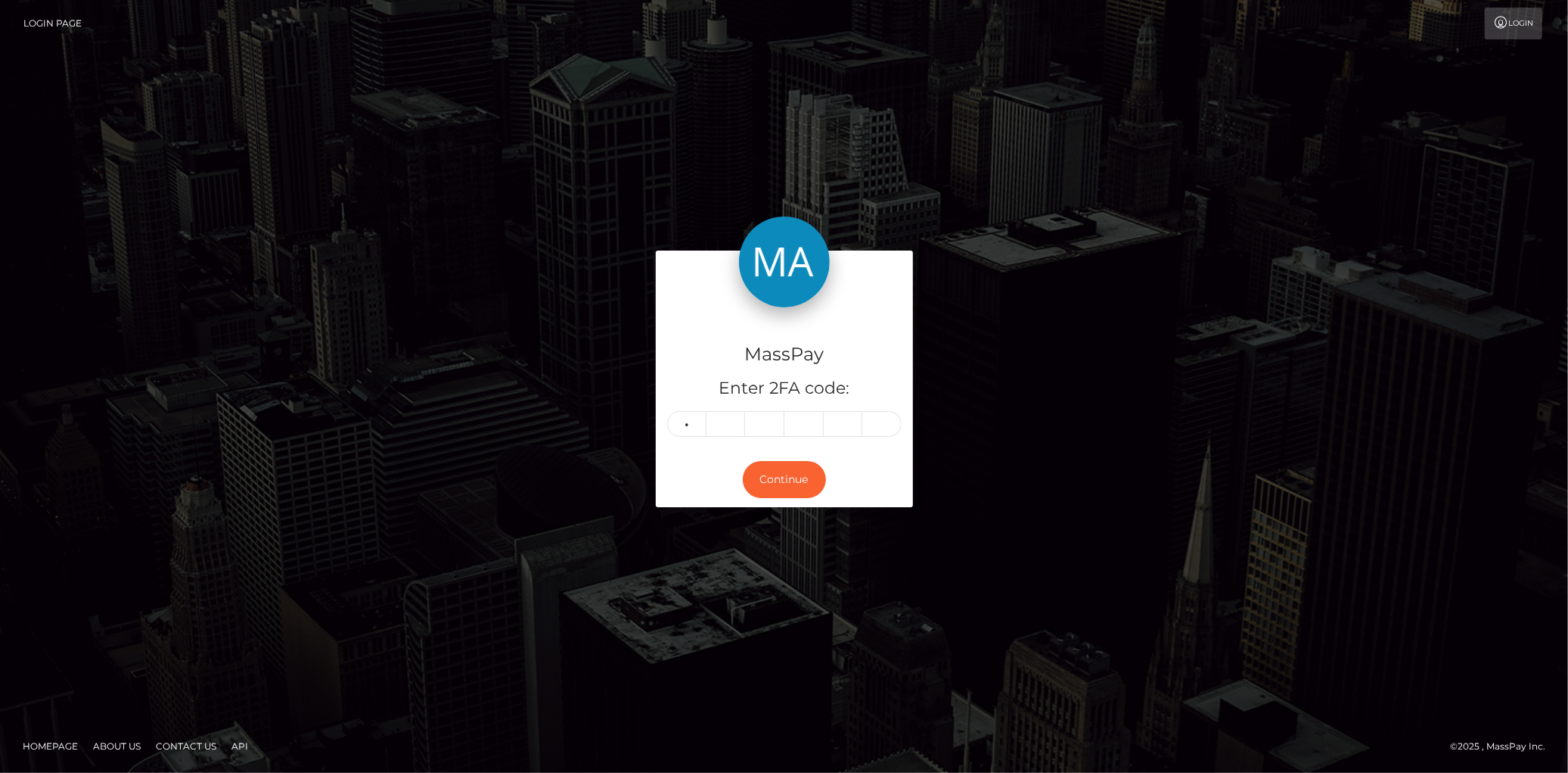
type input "4"
type input "3"
type input "2"
type input "5"
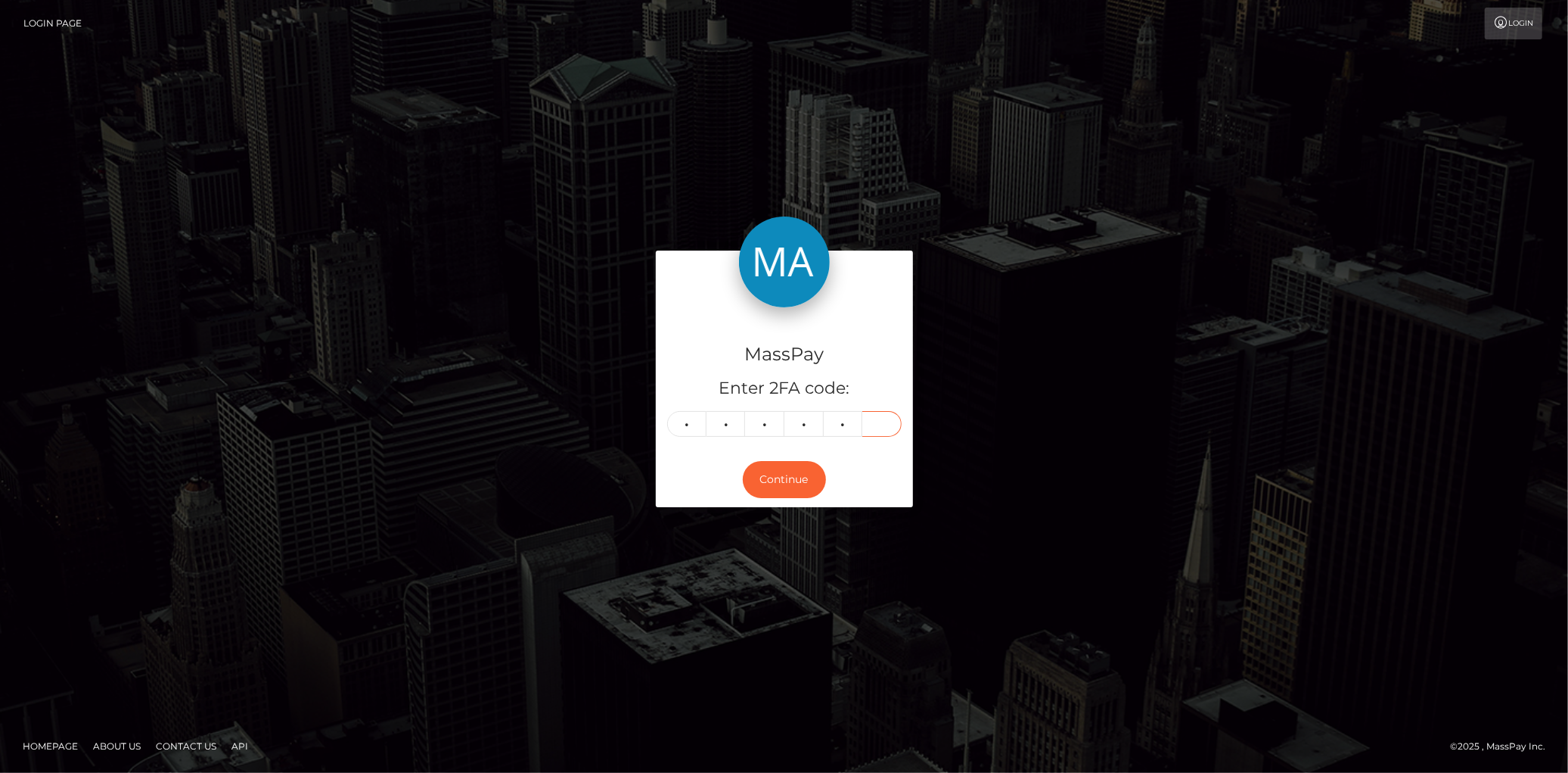
type input "3"
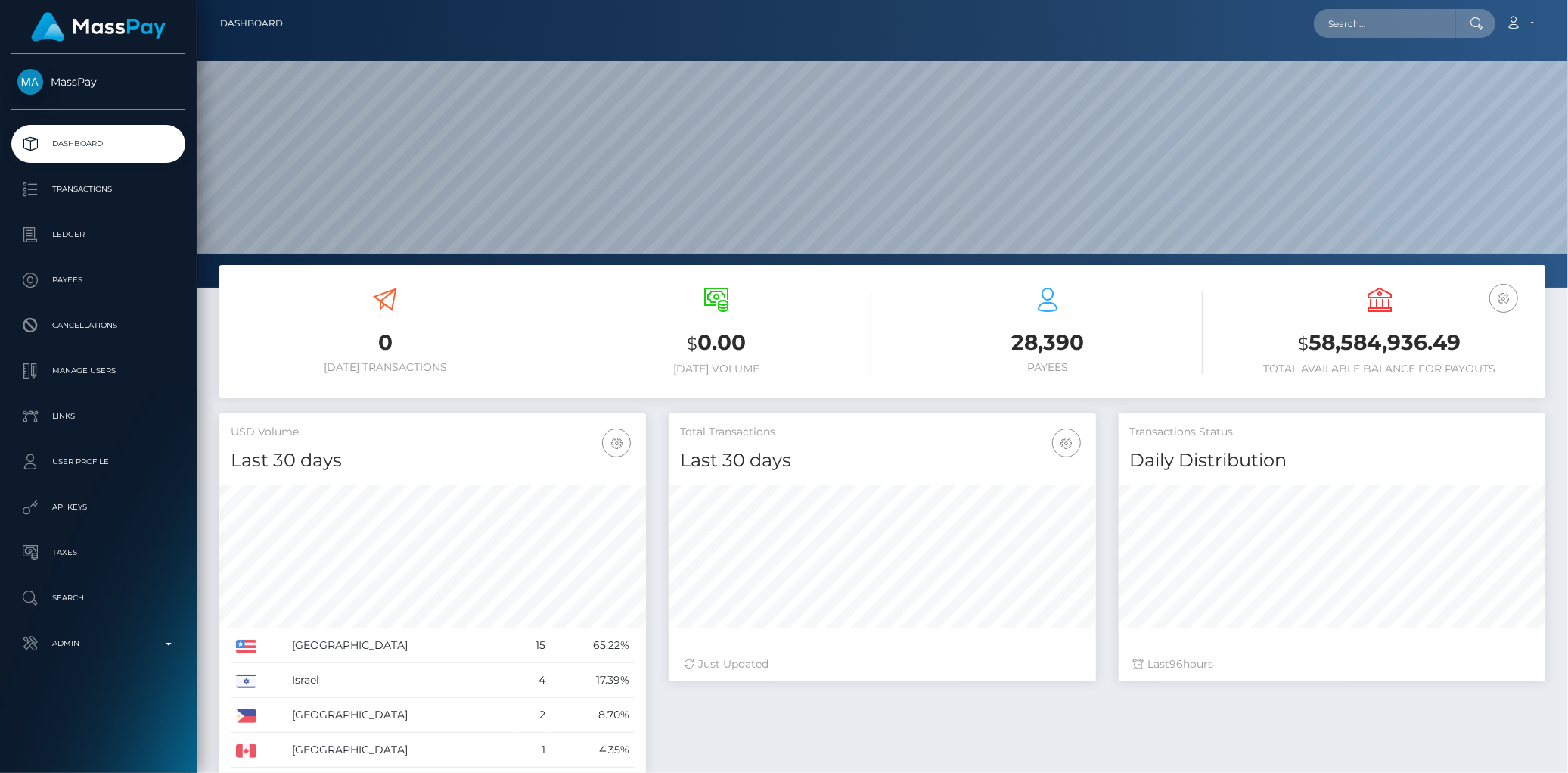
scroll to position [268, 427]
click at [1358, 16] on input "text" at bounding box center [1385, 24] width 142 height 28
paste input "yrf0uGySSR2IbEMurC5Lxg"
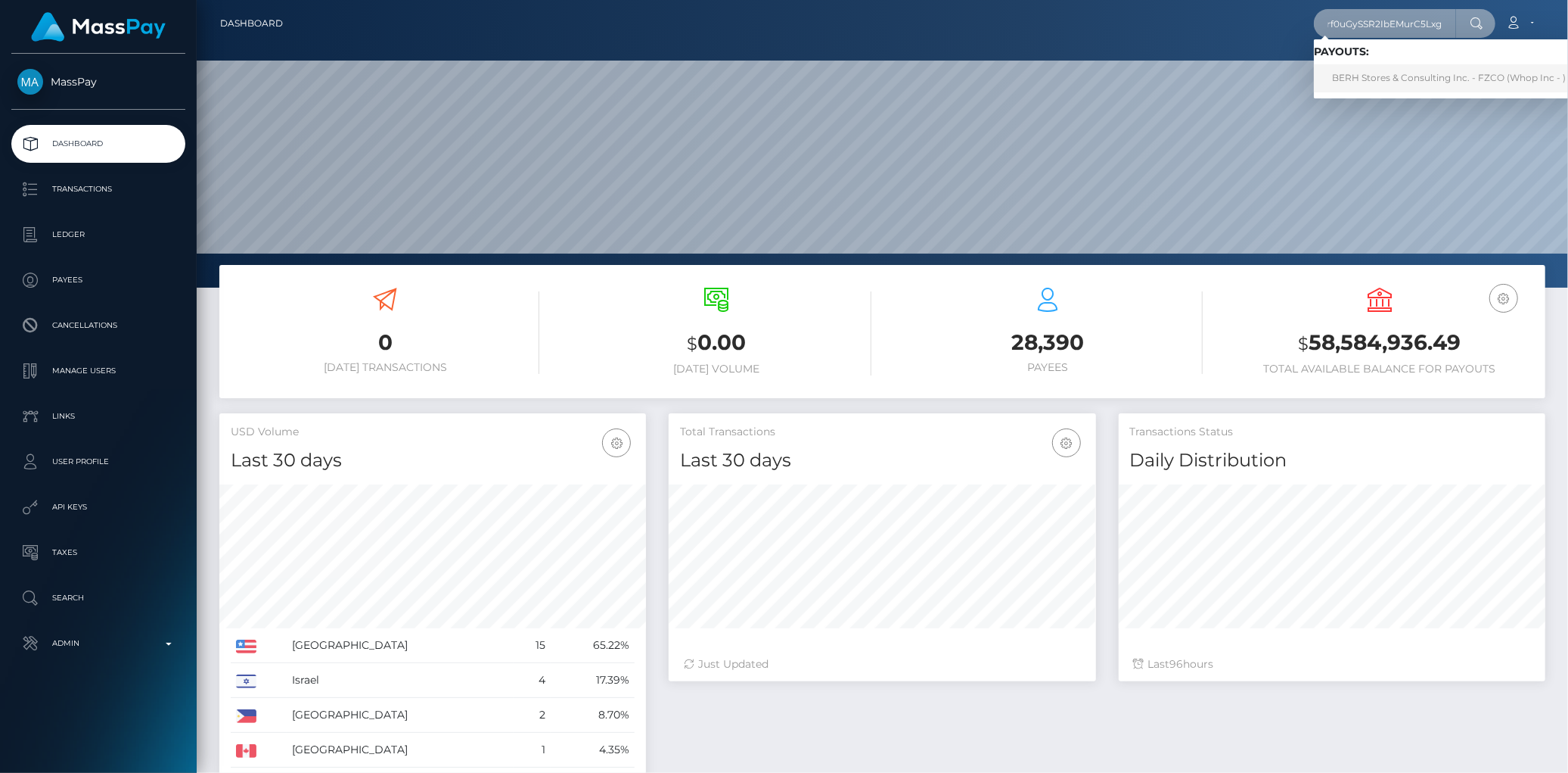
type input "yrf0uGySSR2IbEMurC5Lxg"
click at [1347, 77] on link "BERH Stores & Consulting Inc. - FZCO (Whop Inc - )" at bounding box center [1449, 79] width 270 height 28
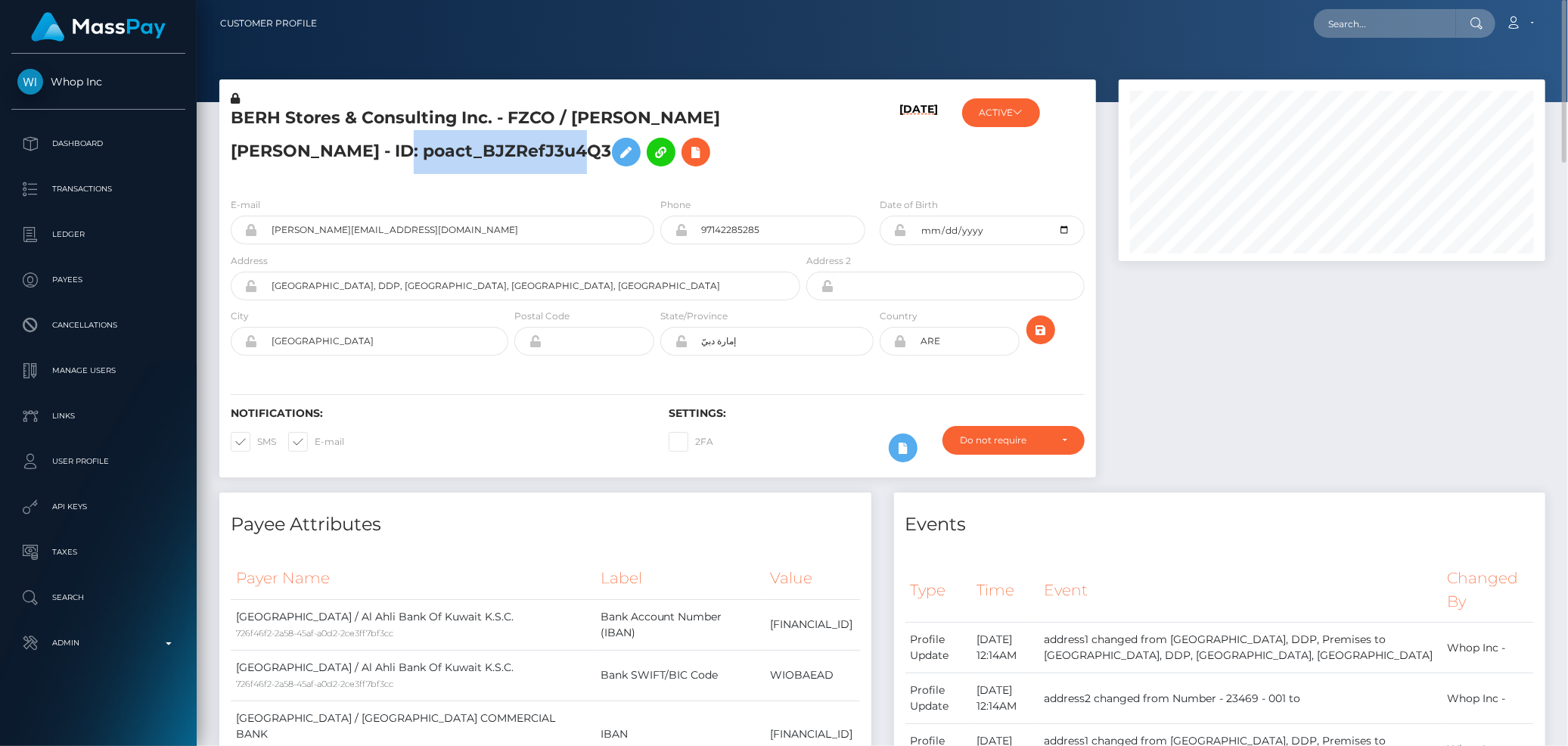
drag, startPoint x: 527, startPoint y: 142, endPoint x: 344, endPoint y: 151, distance: 183.2
click at [344, 151] on h5 "BERH Stores & Consulting Inc. - FZCO / Brook Evan Robert Hiddink - ID: poact_BJ…" at bounding box center [511, 140] width 561 height 67
copy h5 "poact_BJZRefJ3u4Q3"
click at [368, 240] on input "brad@highticketecommerce.co" at bounding box center [456, 230] width 396 height 28
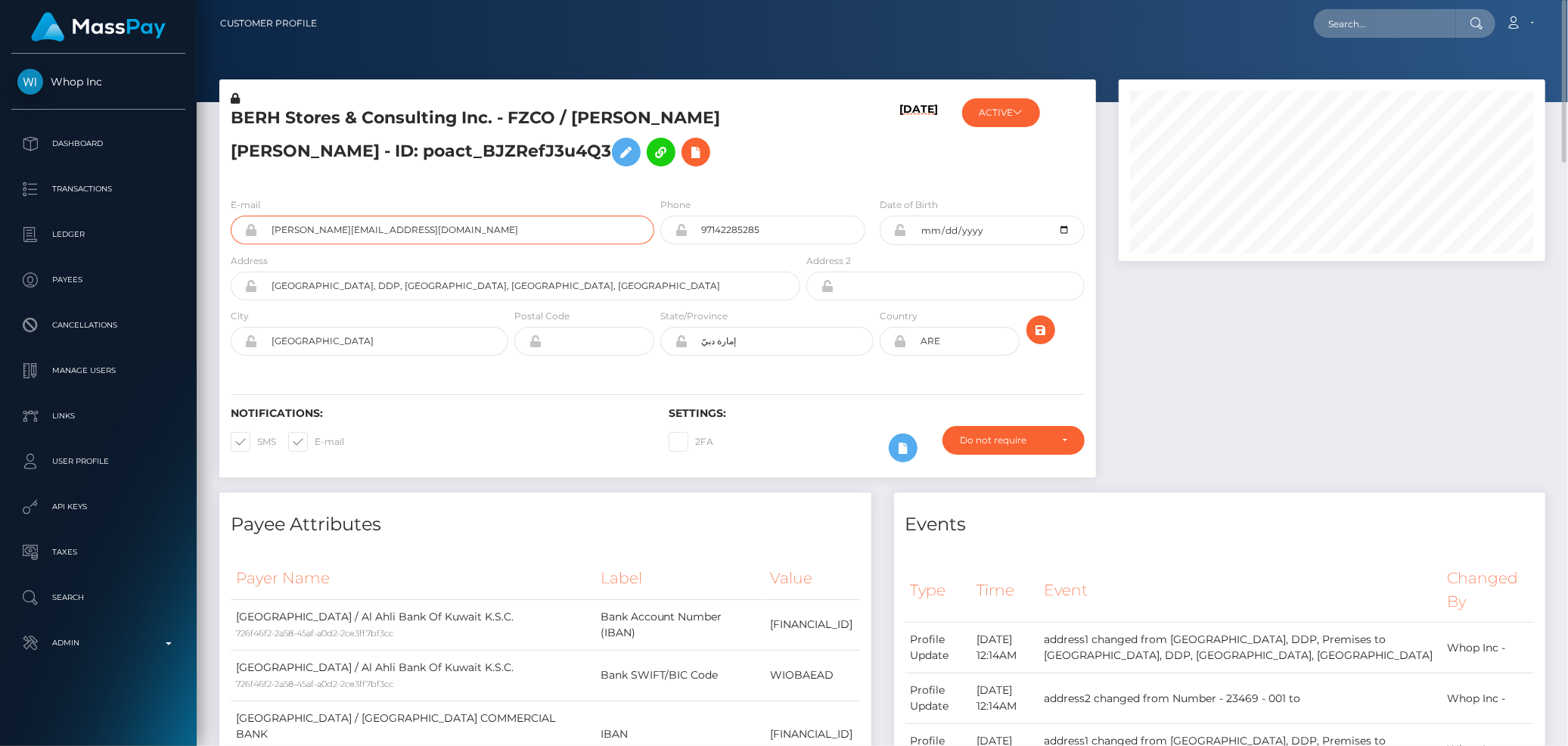
click at [368, 240] on input "brad@highticketecommerce.co" at bounding box center [456, 230] width 396 height 28
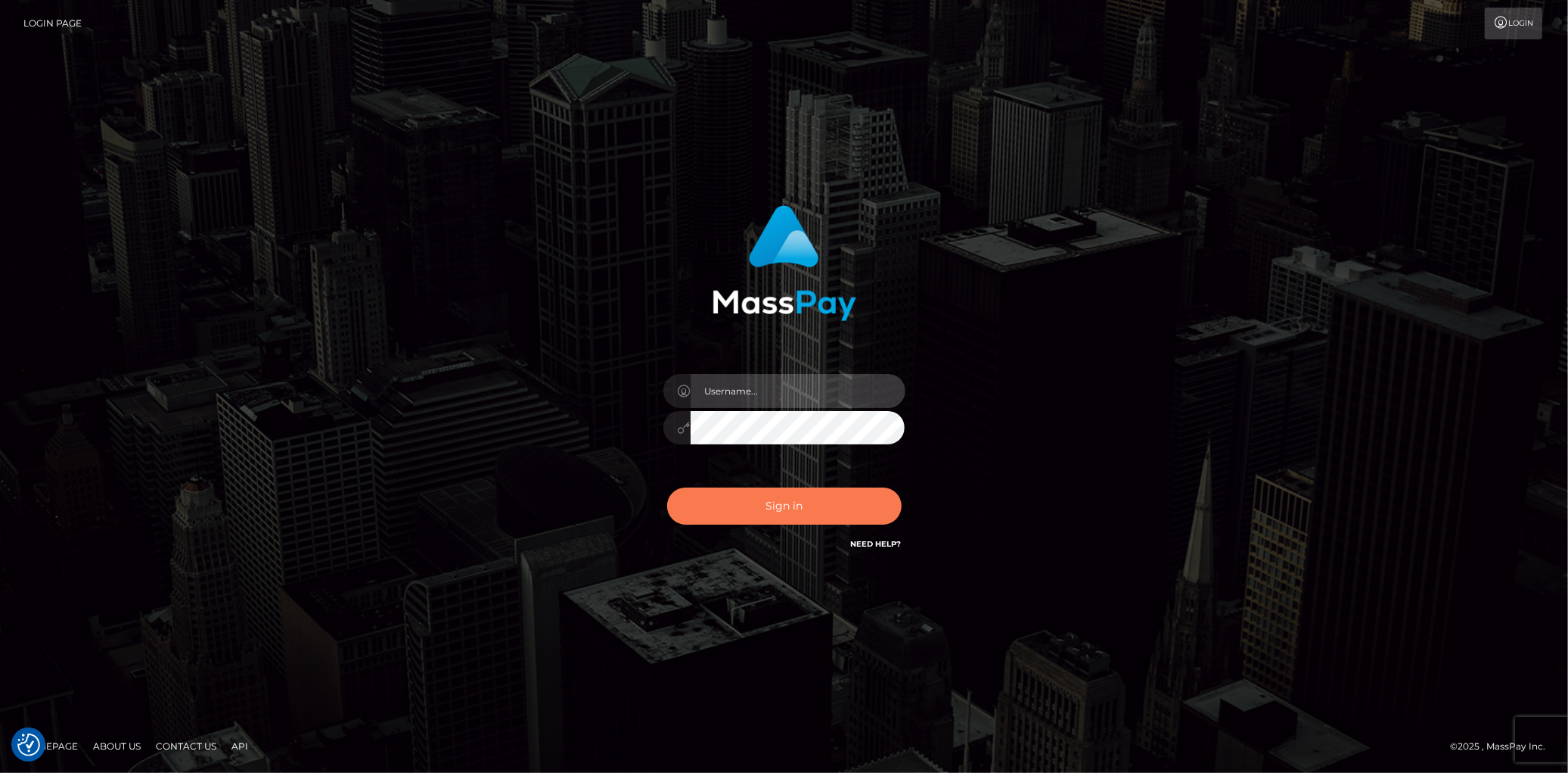
type input "Eduard Gavrilescu"
click at [736, 497] on button "Sign in" at bounding box center [784, 505] width 235 height 37
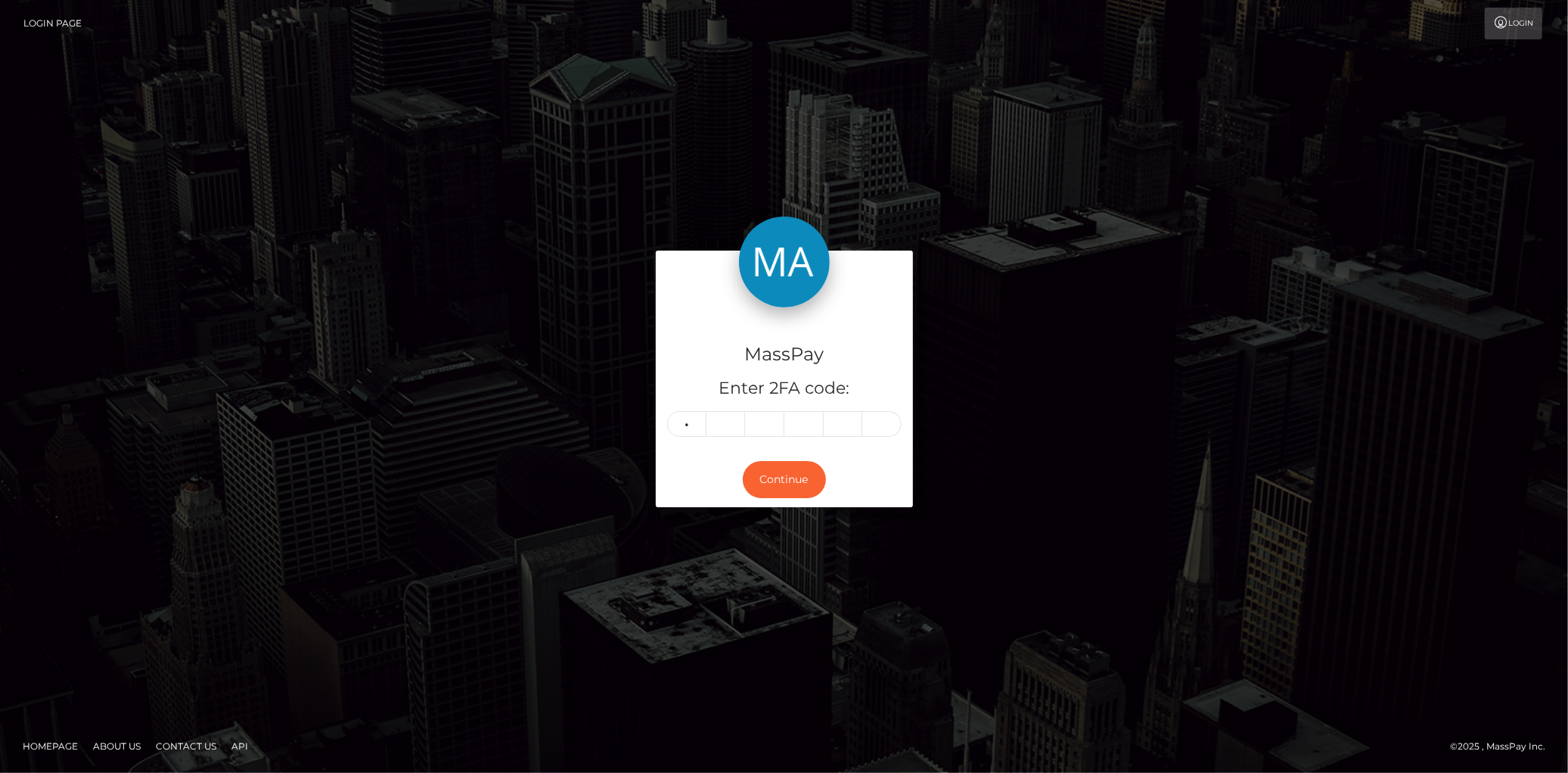
type input "4"
type input "0"
type input "5"
type input "1"
type input "7"
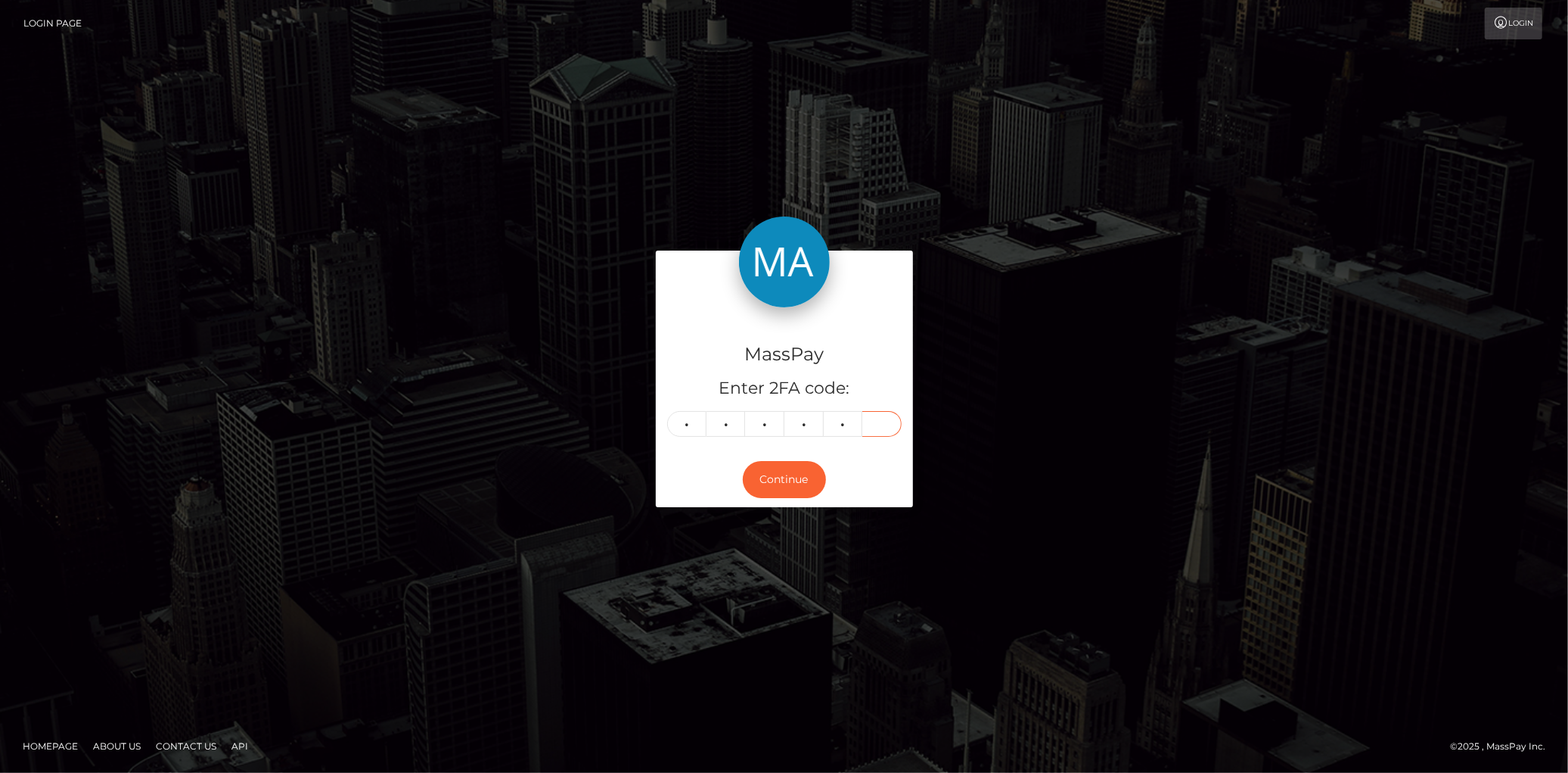
type input "1"
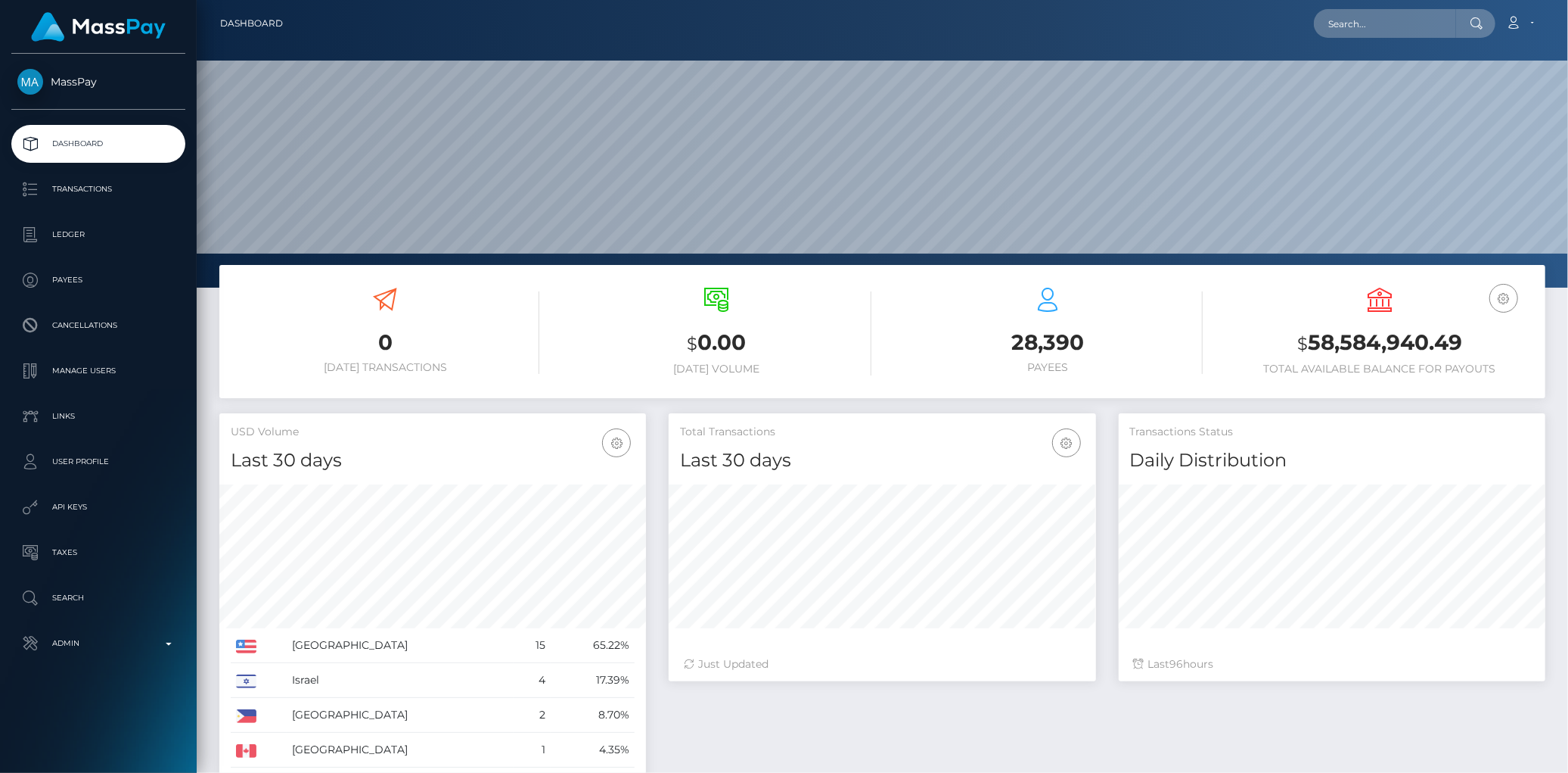
scroll to position [268, 427]
click at [1358, 33] on input "text" at bounding box center [1385, 24] width 142 height 28
paste input "125428"
type input "125428"
click at [76, 659] on link "Admin" at bounding box center [98, 643] width 174 height 38
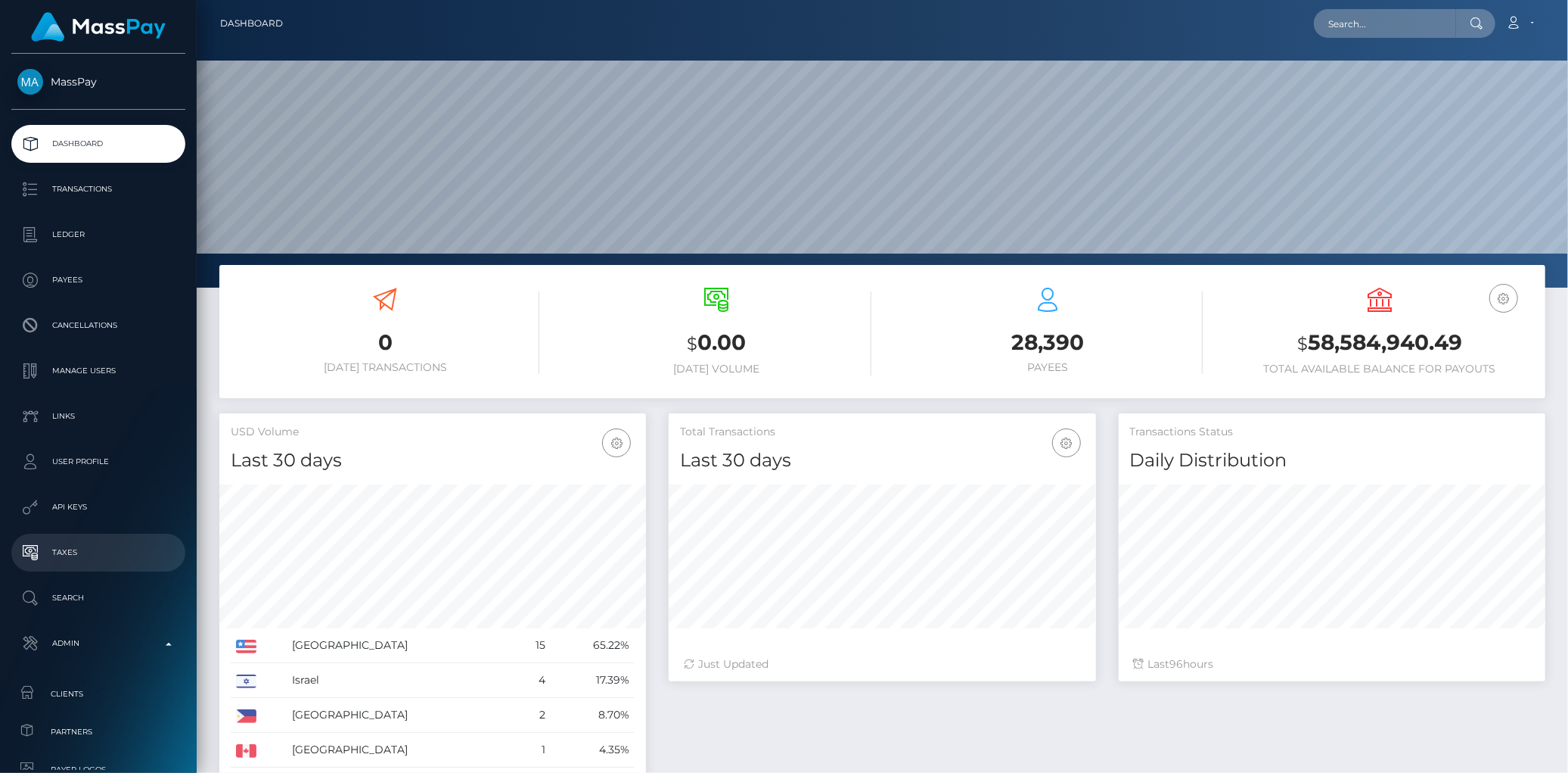
scroll to position [84, 0]
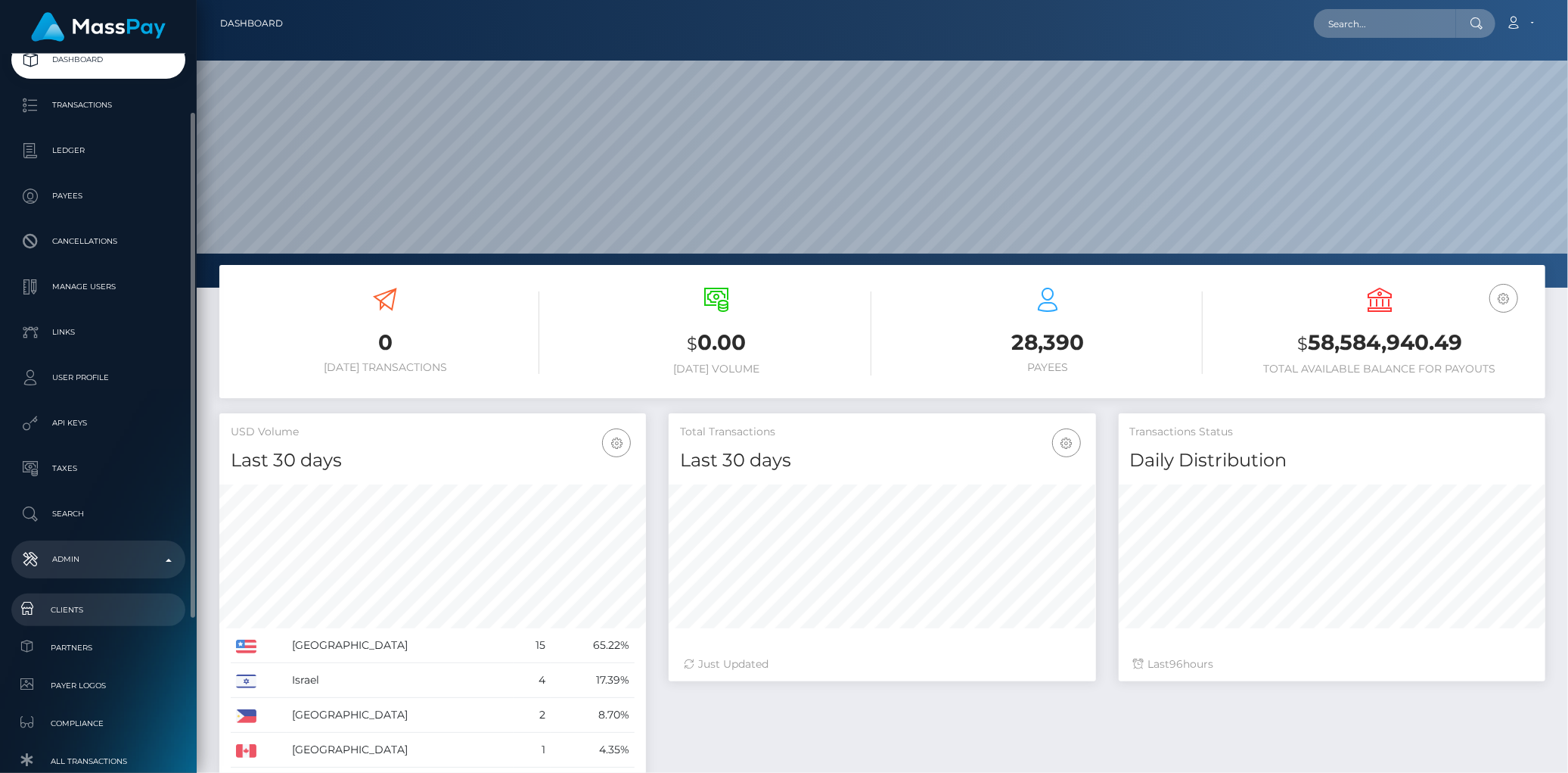
click at [98, 602] on span "Clients" at bounding box center [97, 609] width 162 height 17
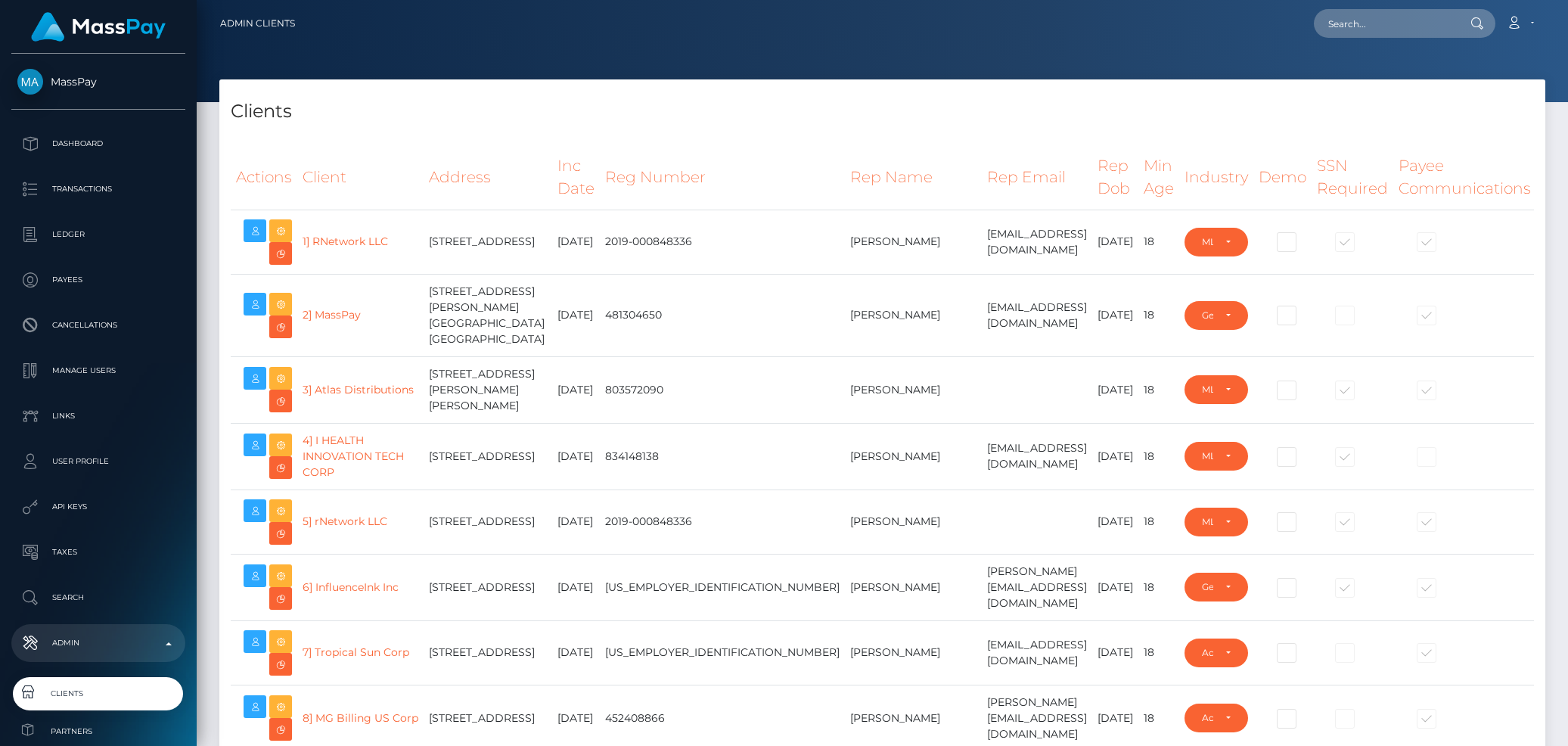
select select "223"
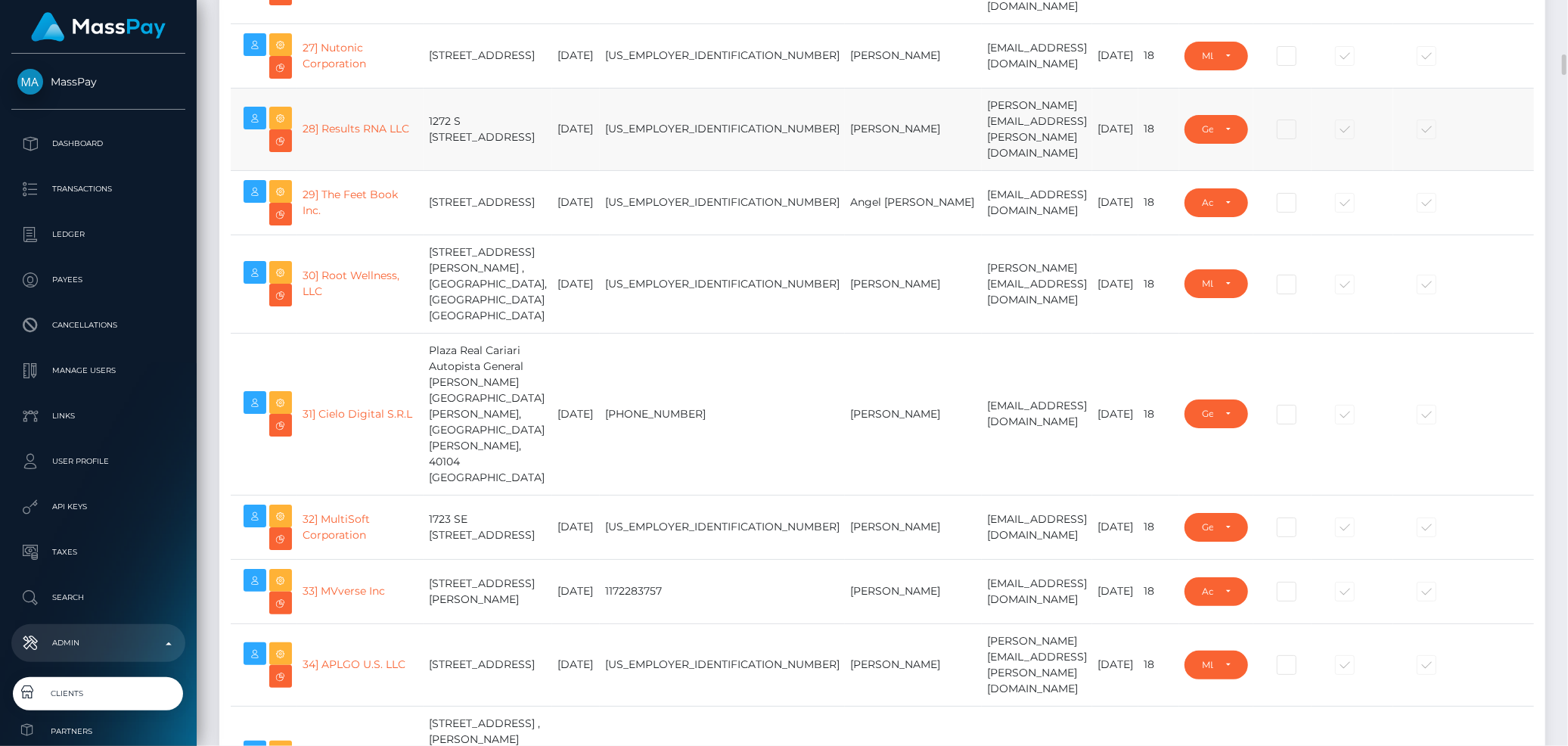
click at [437, 170] on td "1272 S 1380 W , Orem, UT 84058 United States" at bounding box center [488, 129] width 129 height 82
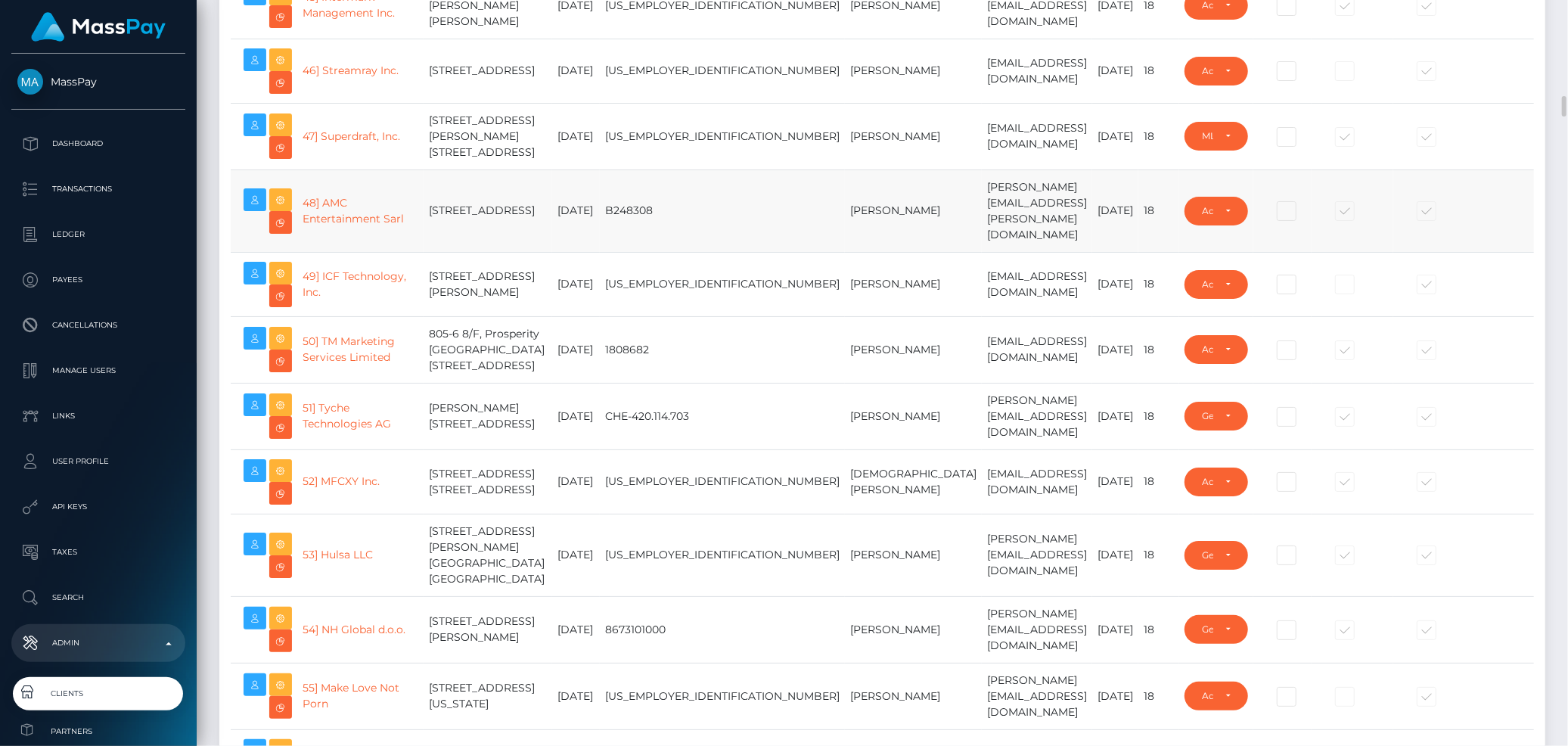
scroll to position [0, 0]
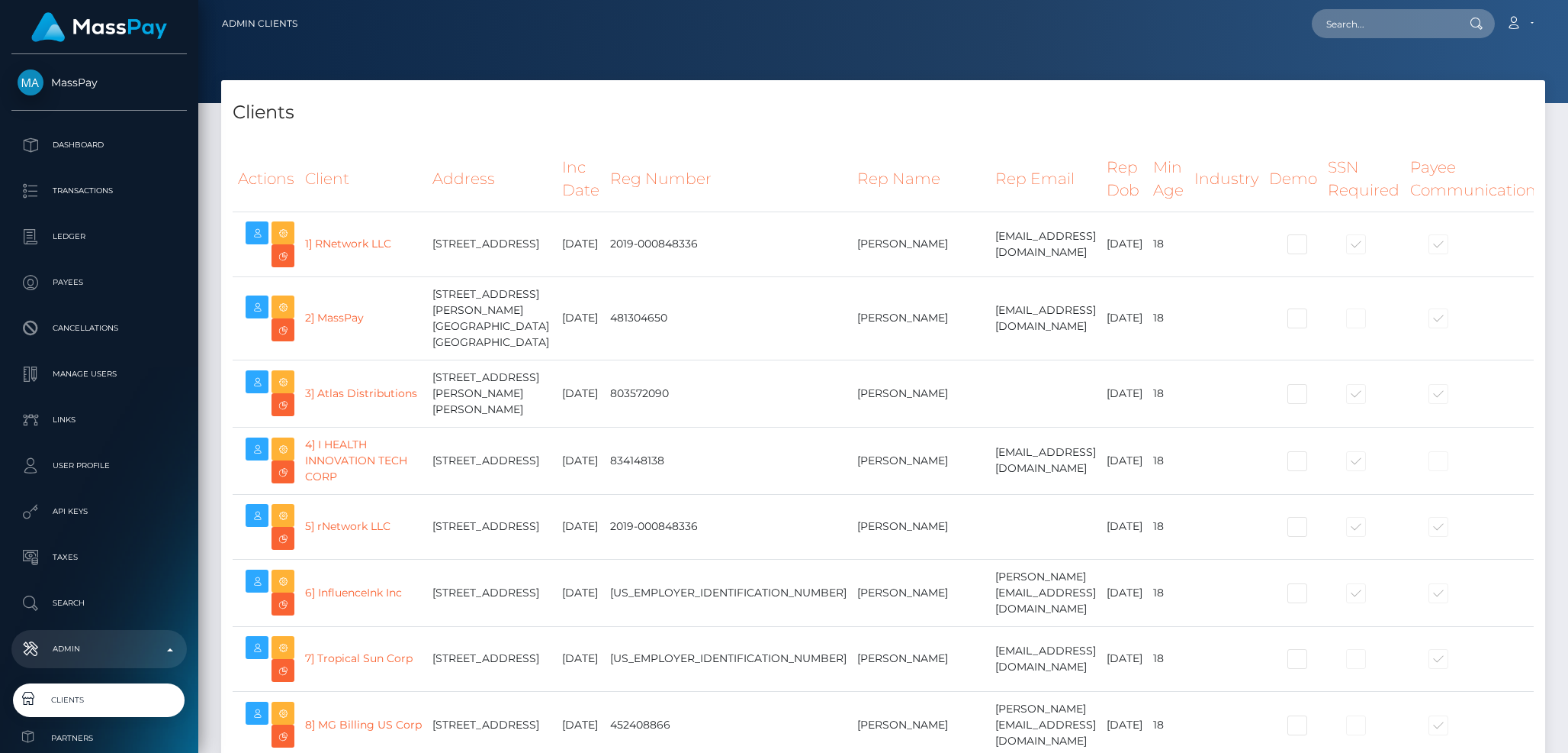
select select "223"
select select
select select "223"
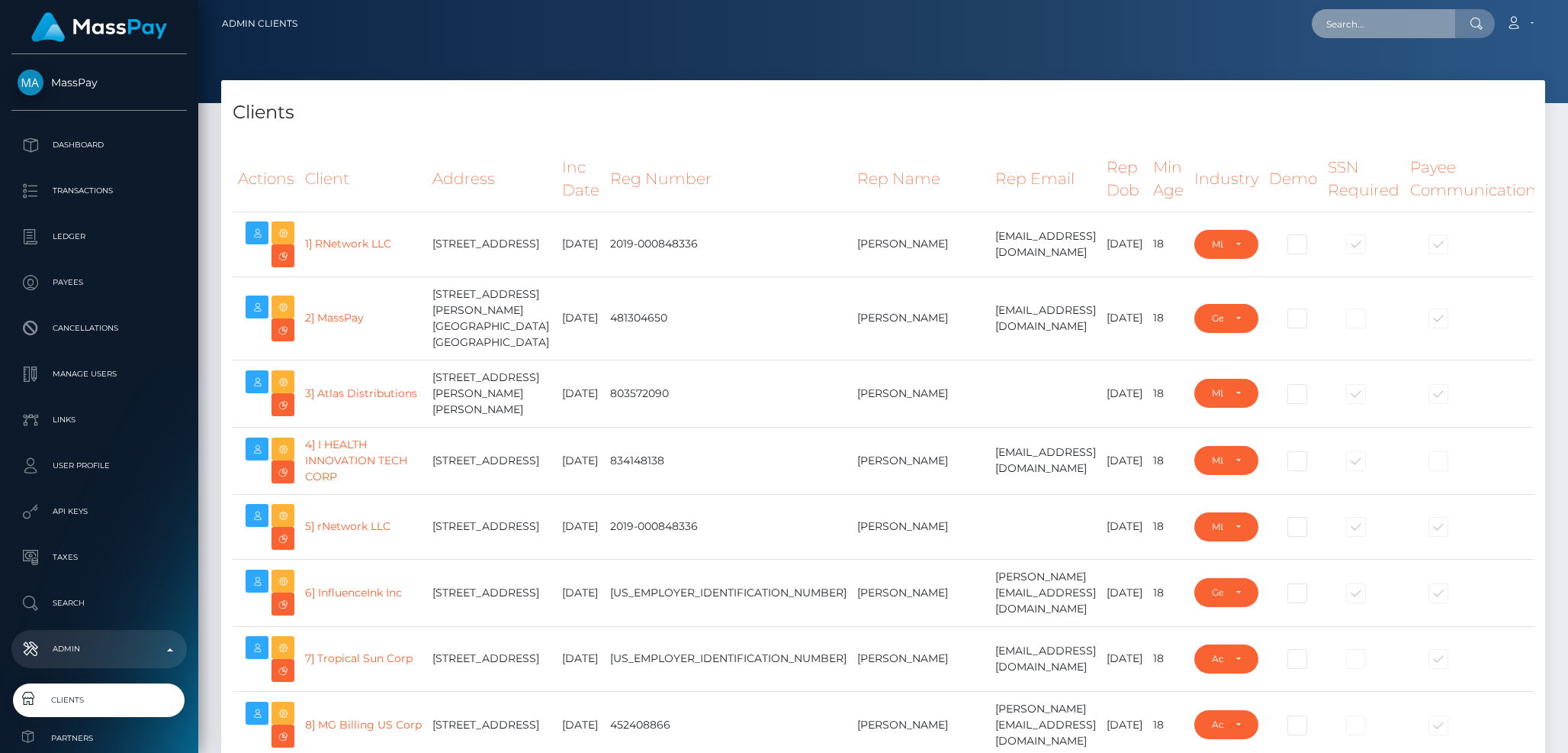
click at [1364, 18] on input "text" at bounding box center [1384, 24] width 143 height 29
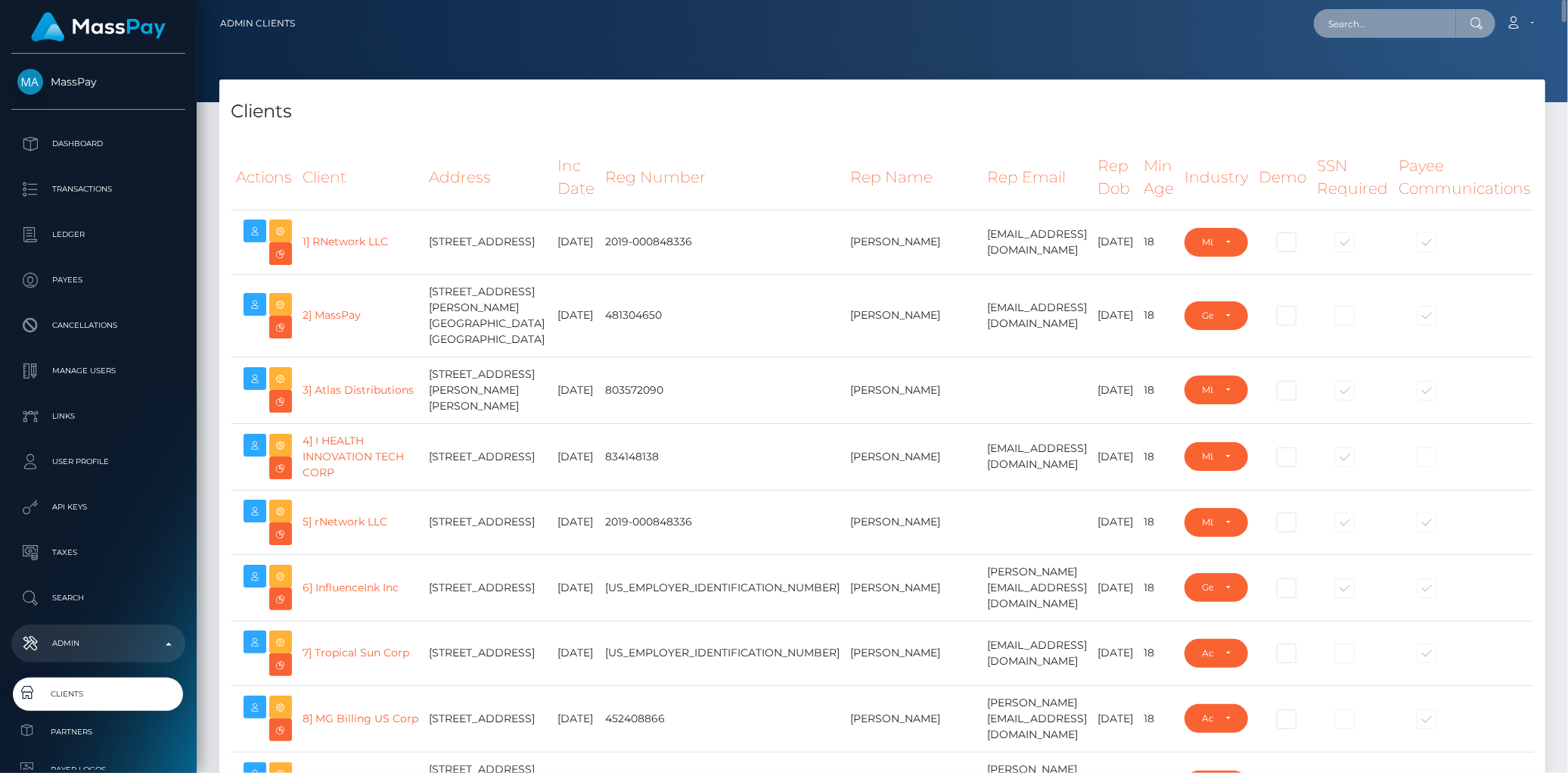
paste input "10646ead-1861-4c4f-bc73-a0fb8e1481fa"
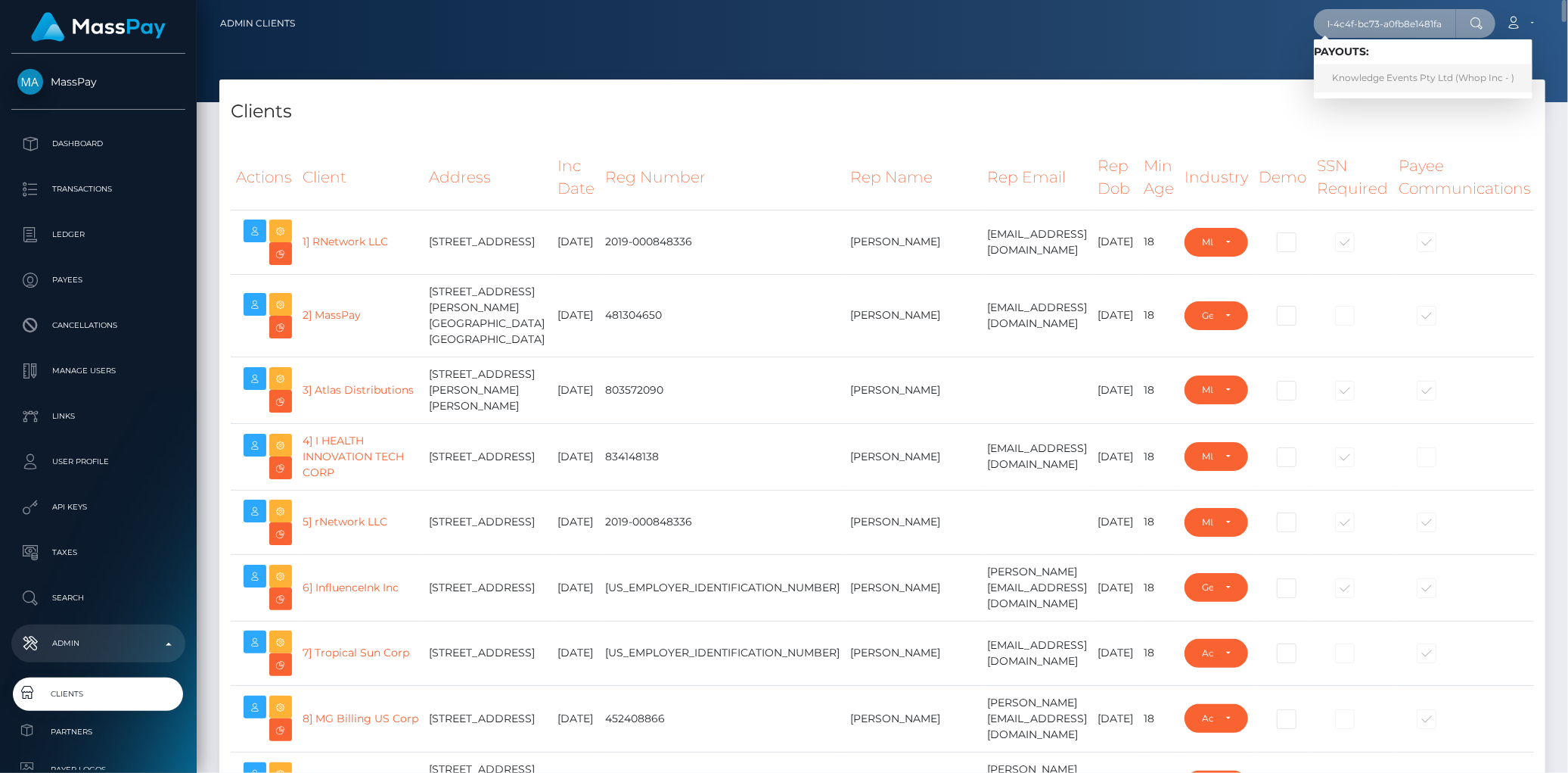
type input "10646ead-1861-4c4f-bc73-a0fb8e1481fa"
click at [1381, 78] on link "Knowledge Events Pty Ltd (Whop Inc - )" at bounding box center [1422, 79] width 218 height 28
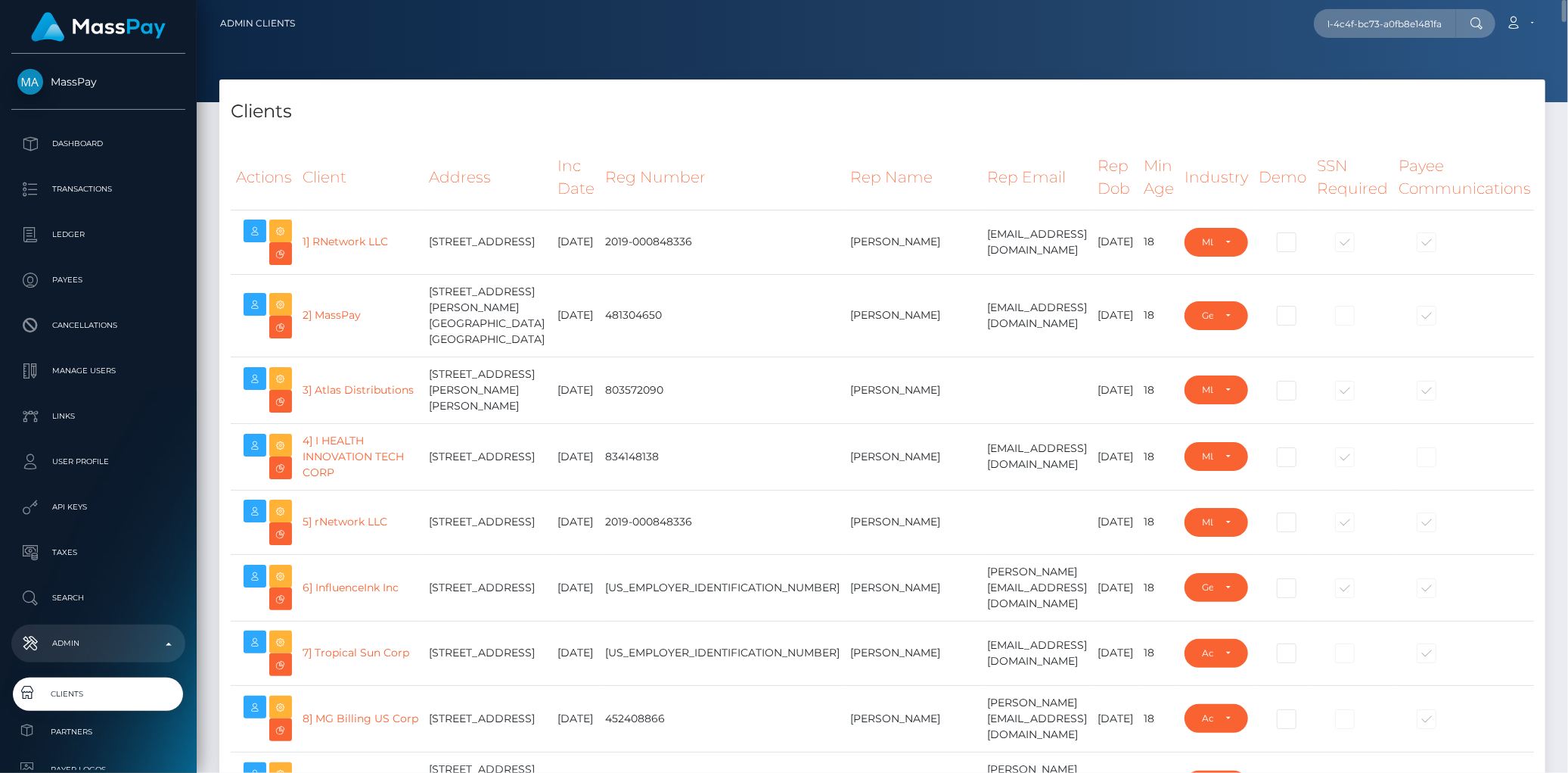
scroll to position [0, 0]
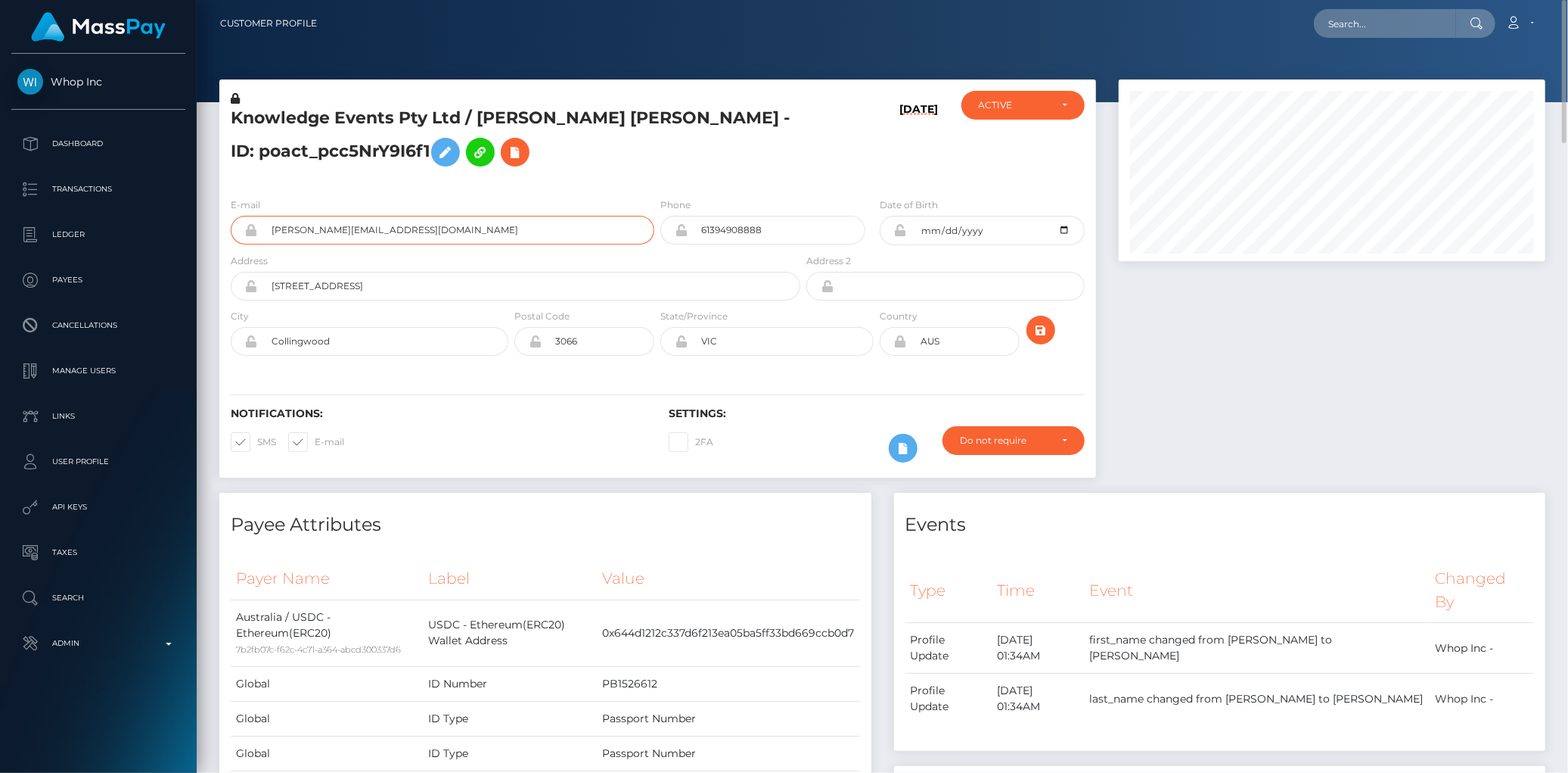
click at [374, 222] on input "[PERSON_NAME][EMAIL_ADDRESS][DOMAIN_NAME]" at bounding box center [456, 230] width 396 height 28
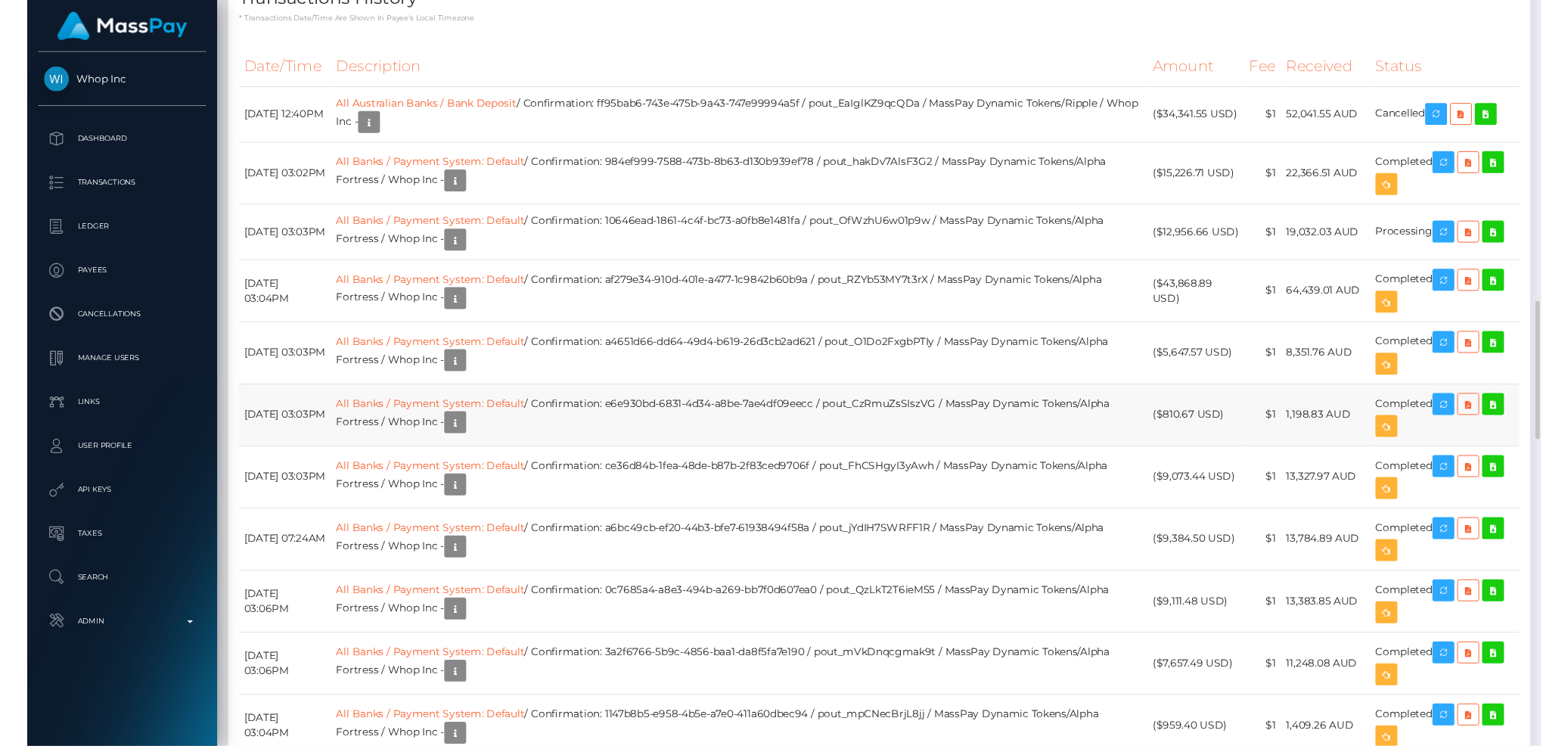
scroll to position [1764, 0]
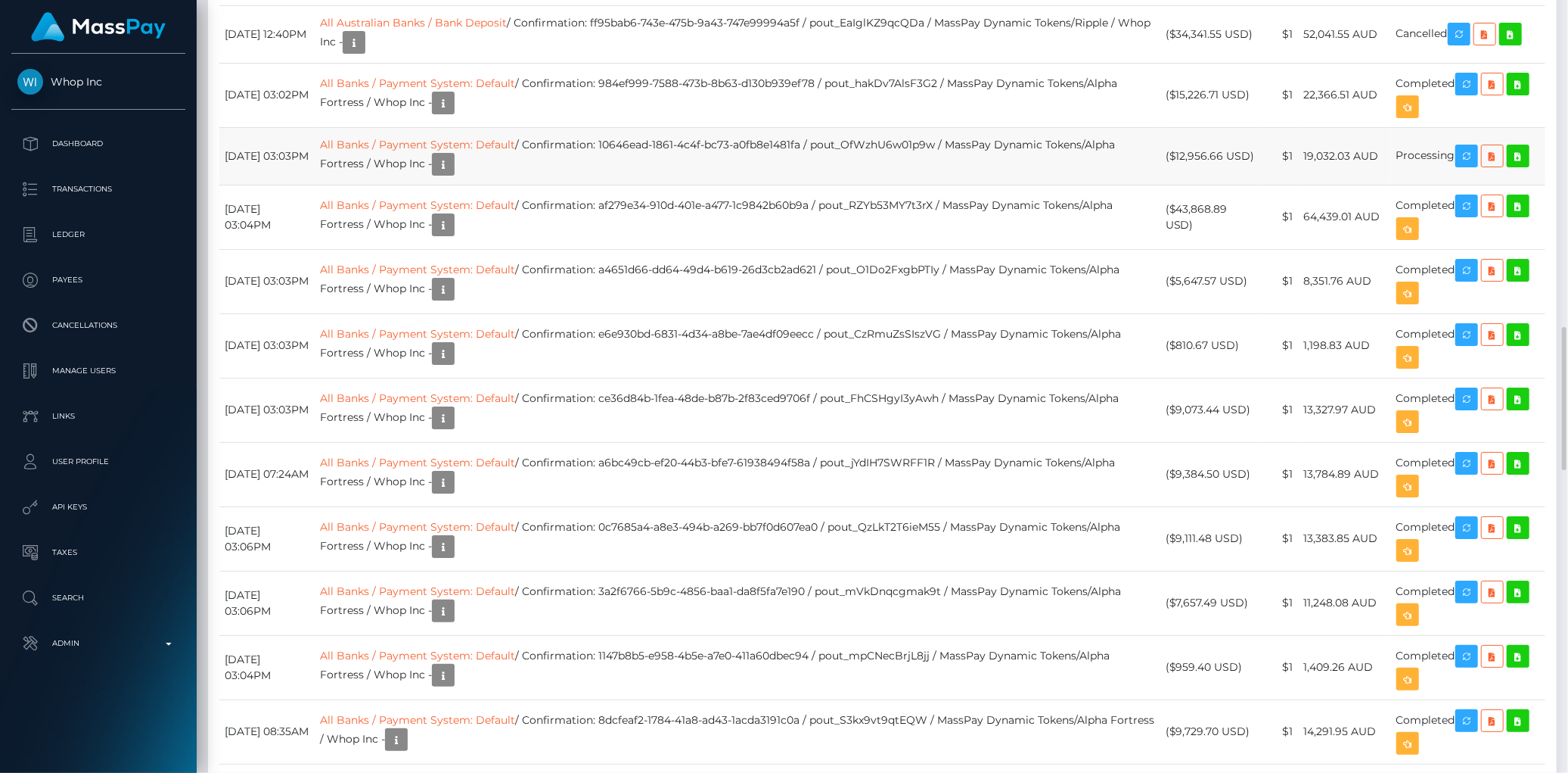
drag, startPoint x: 1177, startPoint y: 444, endPoint x: 1379, endPoint y: 442, distance: 202.0
click at [1379, 184] on tr "[DATE] 03:03PM All Banks / Payment System: Default / Confirmation: 10646ead-186…" at bounding box center [882, 155] width 1326 height 58
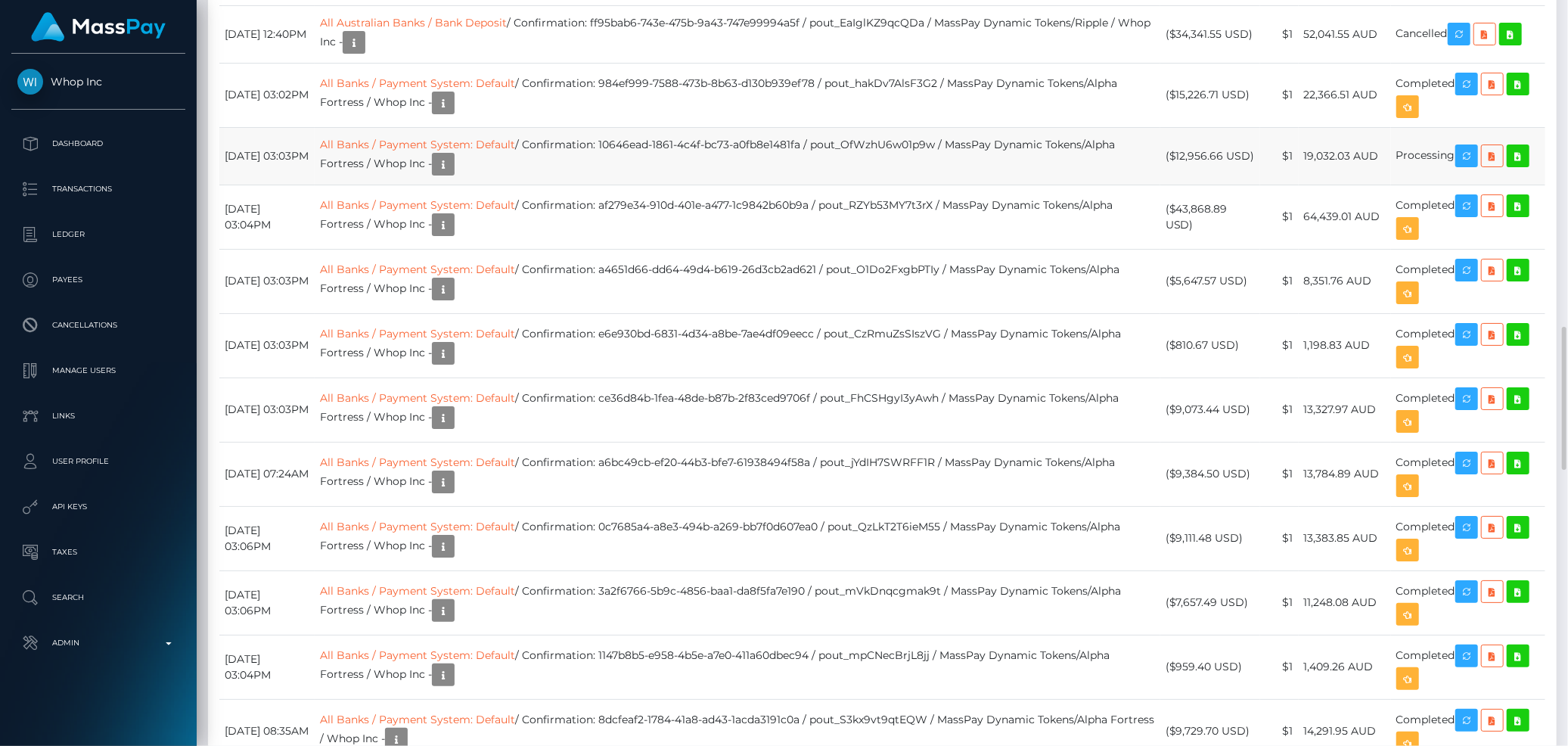
click at [1182, 184] on td "($12,956.66 USD)" at bounding box center [1211, 155] width 100 height 58
click at [1199, 184] on td "($12,956.66 USD)" at bounding box center [1211, 155] width 100 height 58
drag, startPoint x: 1184, startPoint y: 441, endPoint x: 1385, endPoint y: 443, distance: 201.0
click at [1385, 184] on tr "[DATE] 03:03PM All Banks / Payment System: Default / Confirmation: 10646ead-186…" at bounding box center [882, 155] width 1326 height 58
copy tr "12,956.66 USD) $1 19,032.03 AUD"
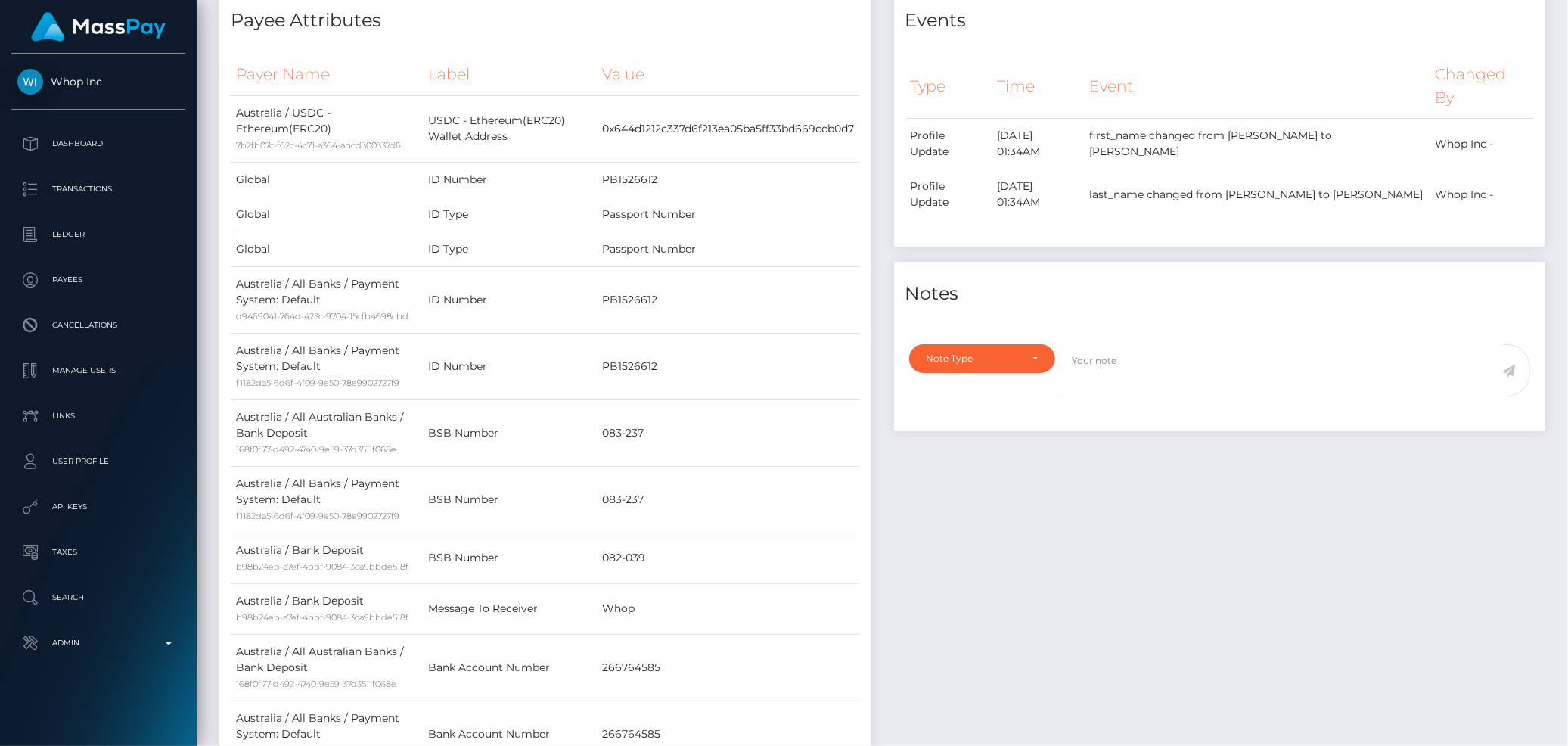
scroll to position [0, 0]
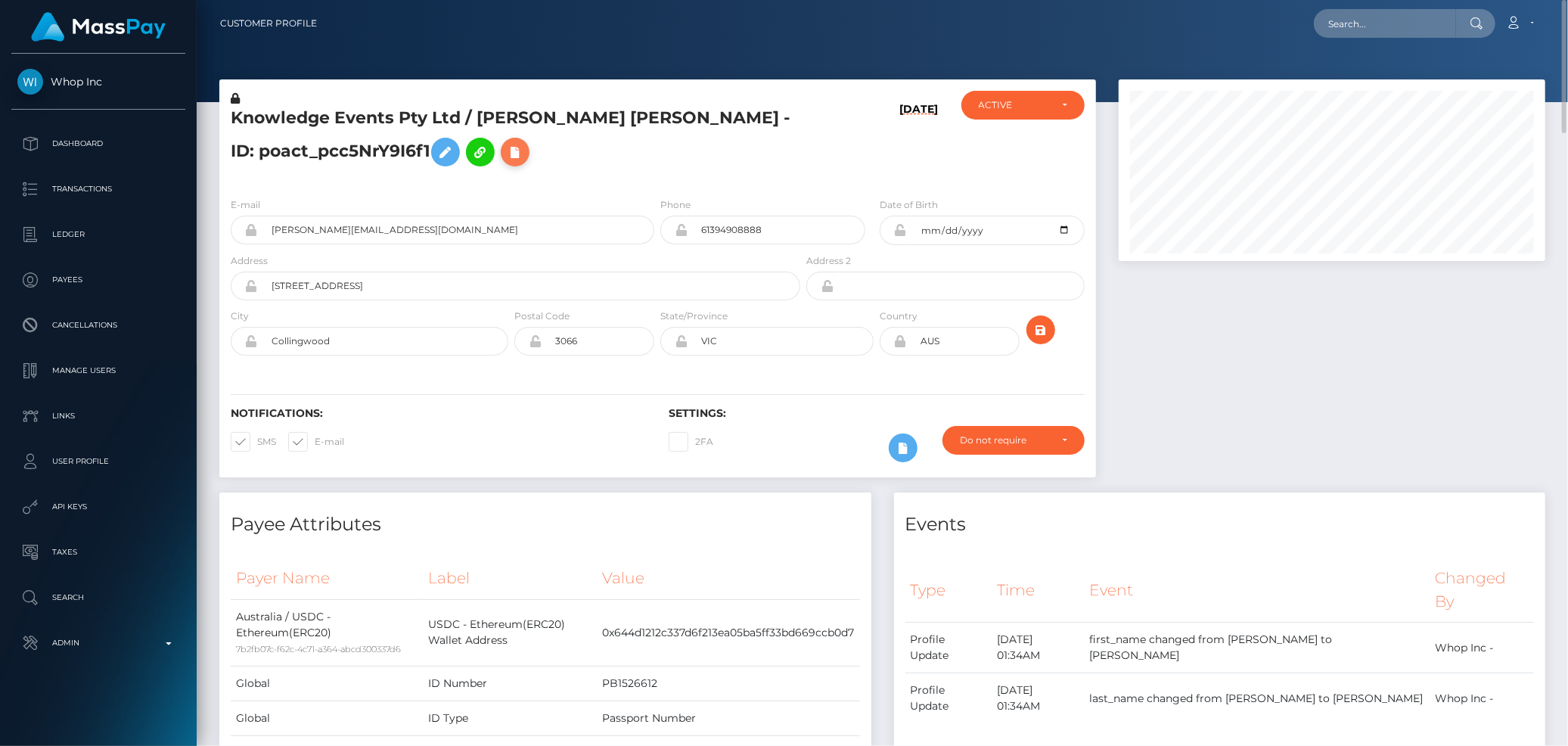
click at [506, 143] on icon at bounding box center [514, 152] width 18 height 19
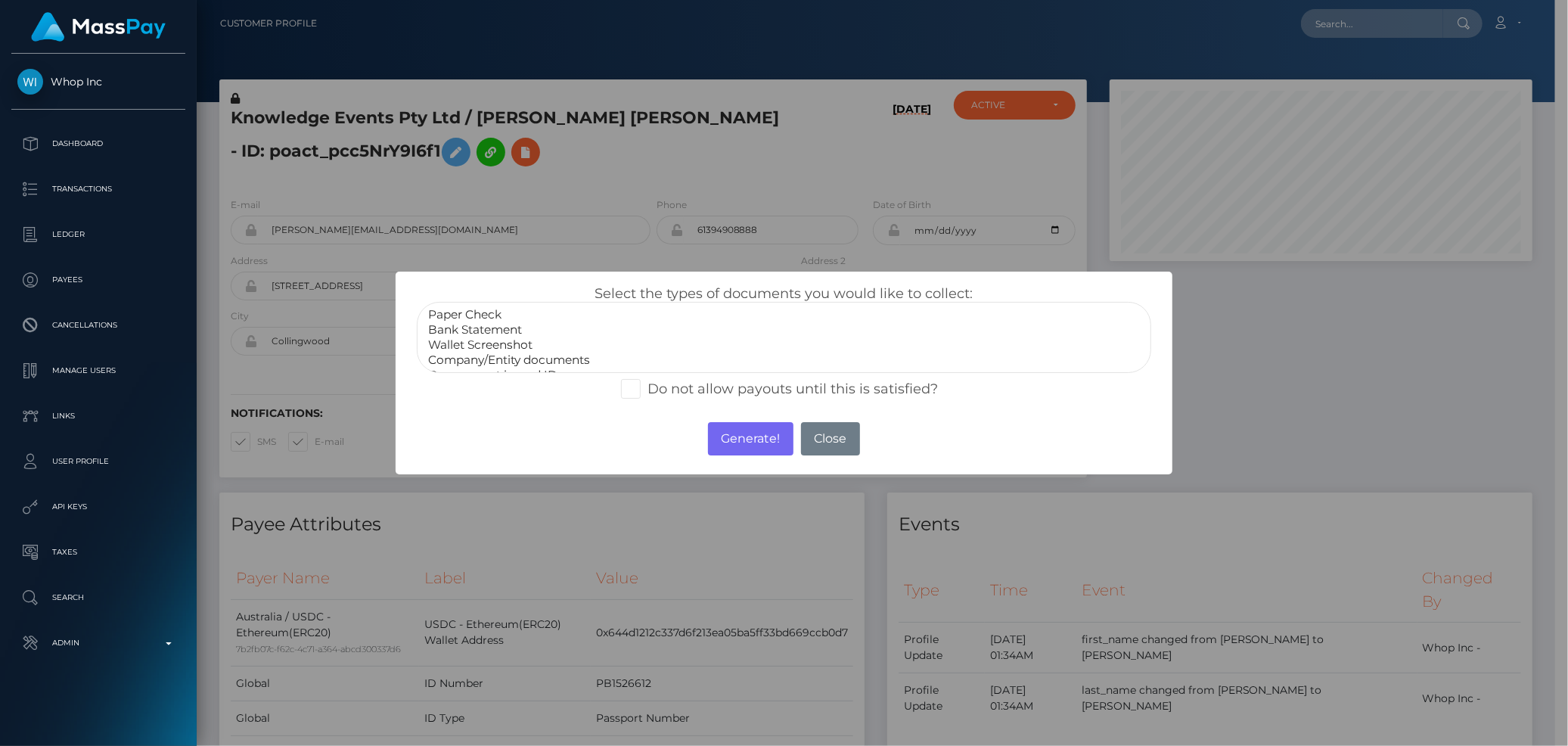
scroll to position [28, 0]
click at [508, 341] on option "Government issued ID" at bounding box center [783, 347] width 714 height 15
select select "Company/Entity documents"
click at [508, 327] on option "Company/Entity documents" at bounding box center [783, 332] width 714 height 15
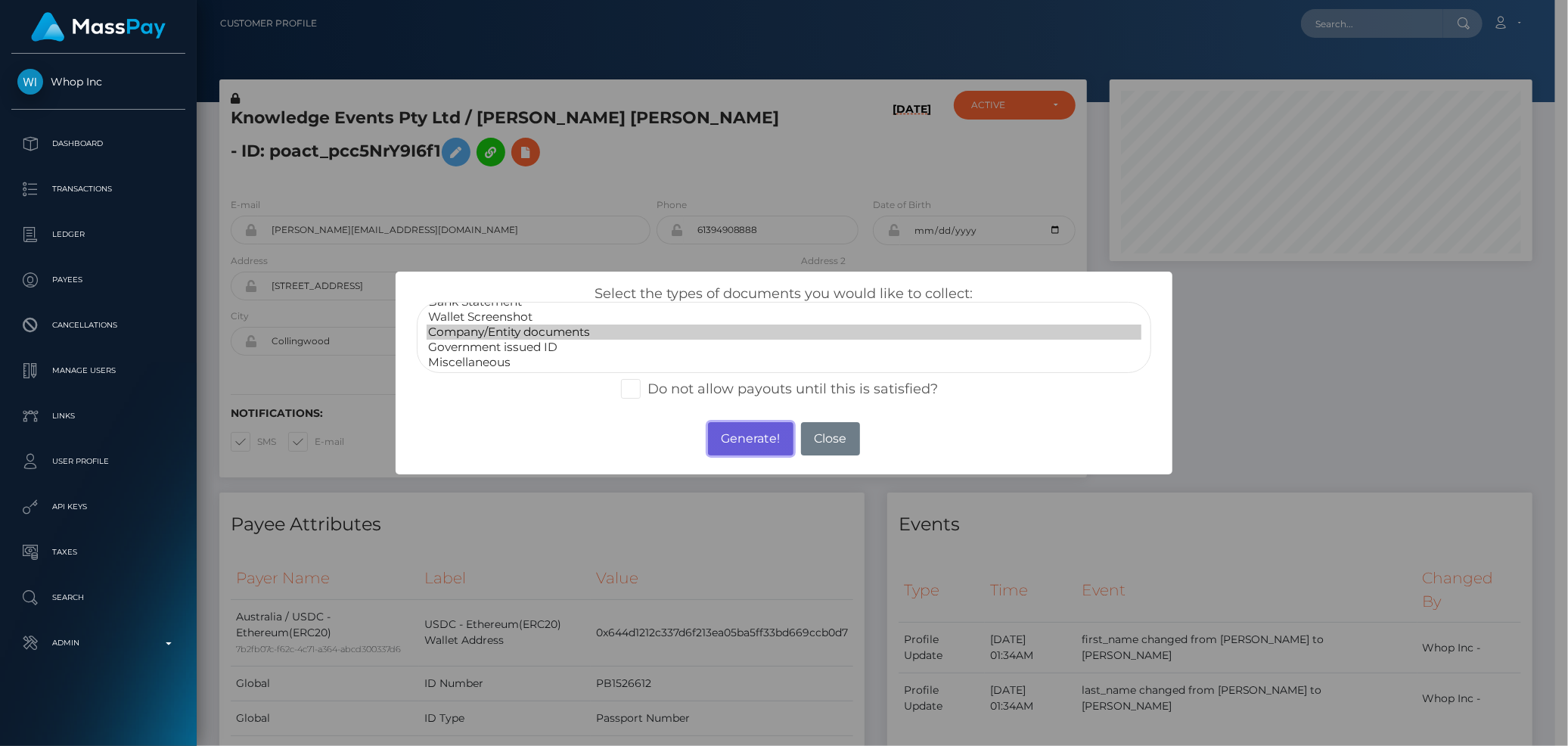
click at [746, 432] on button "Generate!" at bounding box center [751, 438] width 85 height 33
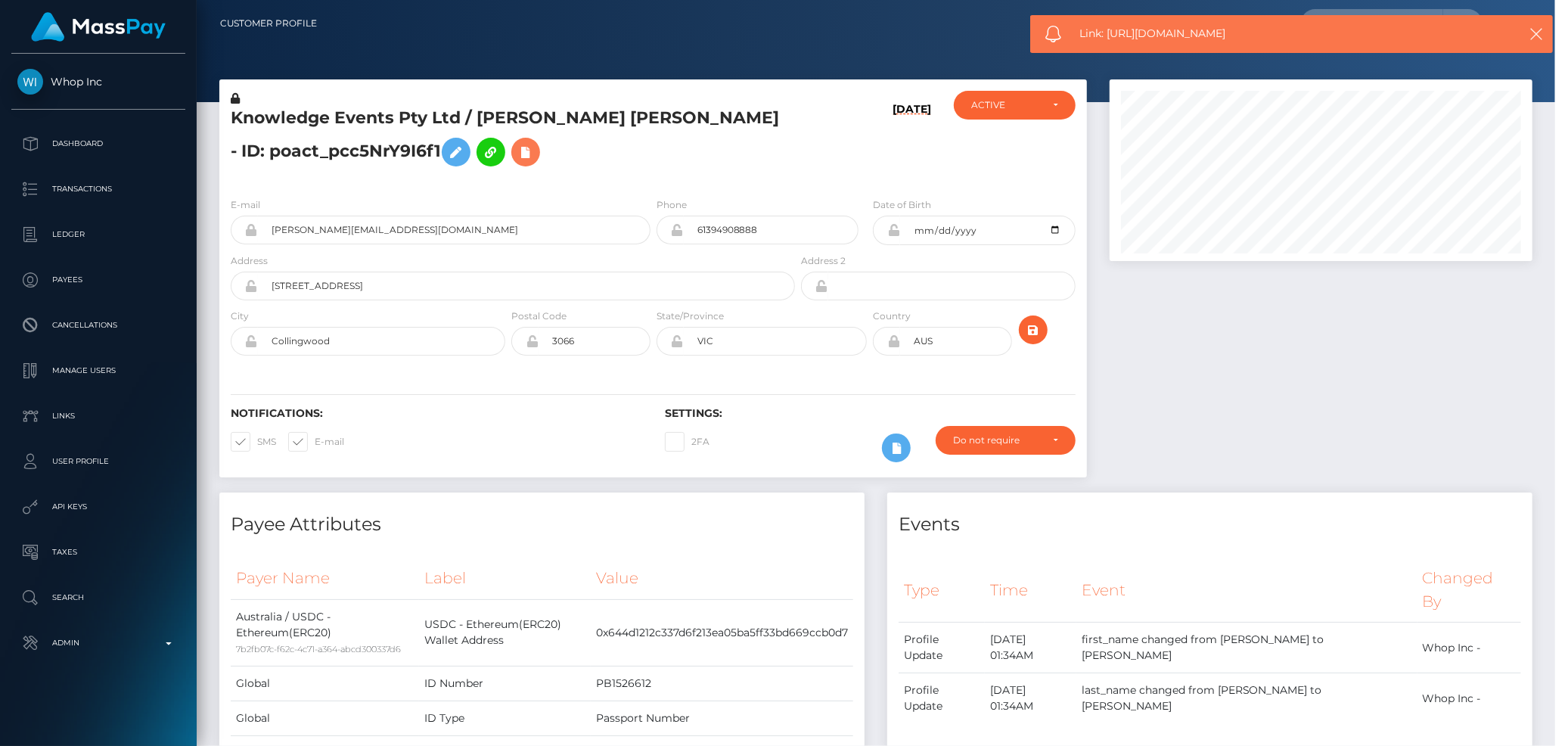
scroll to position [182, 427]
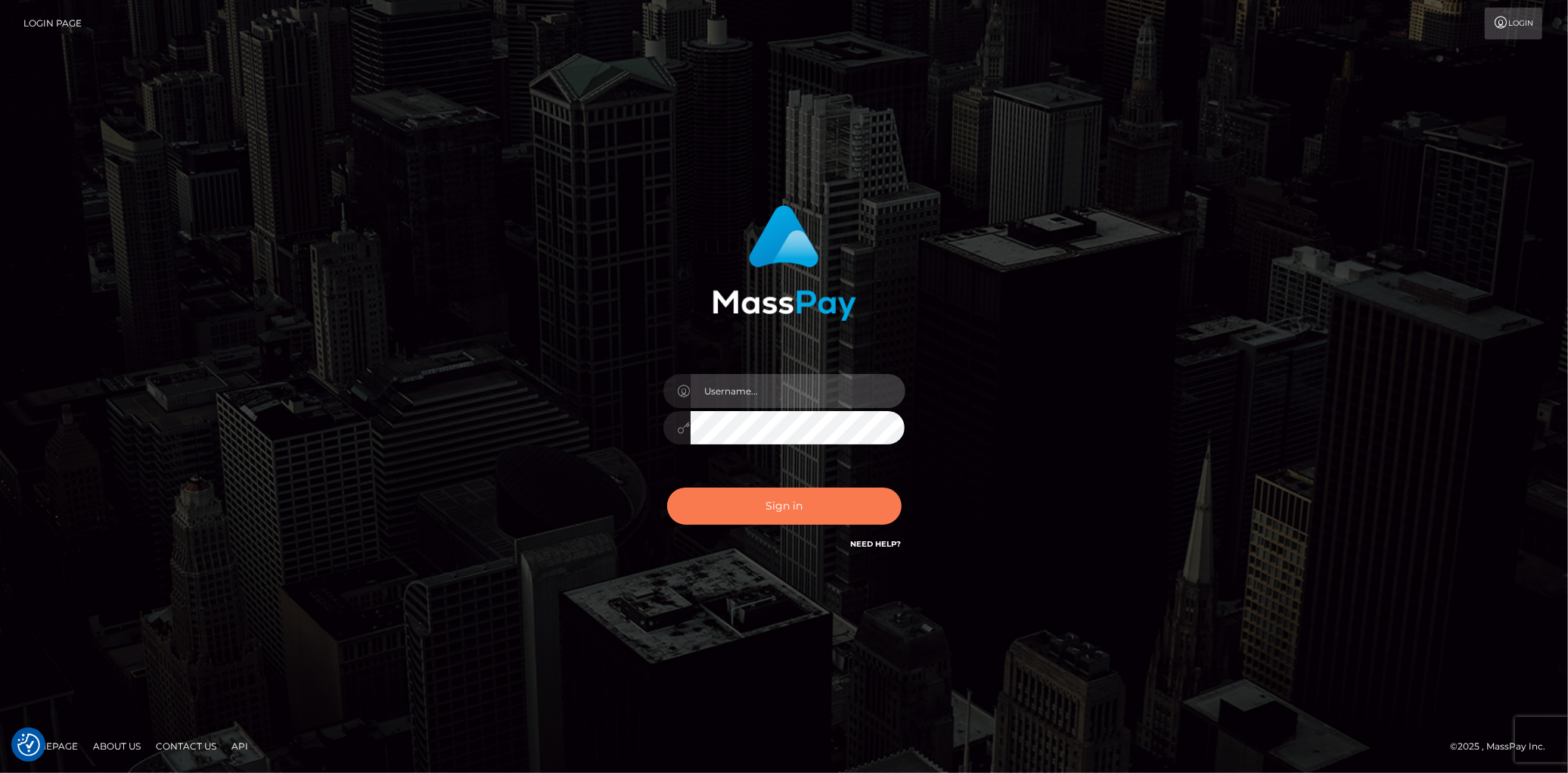
type input "[PERSON_NAME]"
click at [723, 503] on button "Sign in" at bounding box center [784, 505] width 235 height 37
type input "[PERSON_NAME]"
click at [723, 504] on button "Sign in" at bounding box center [784, 505] width 235 height 37
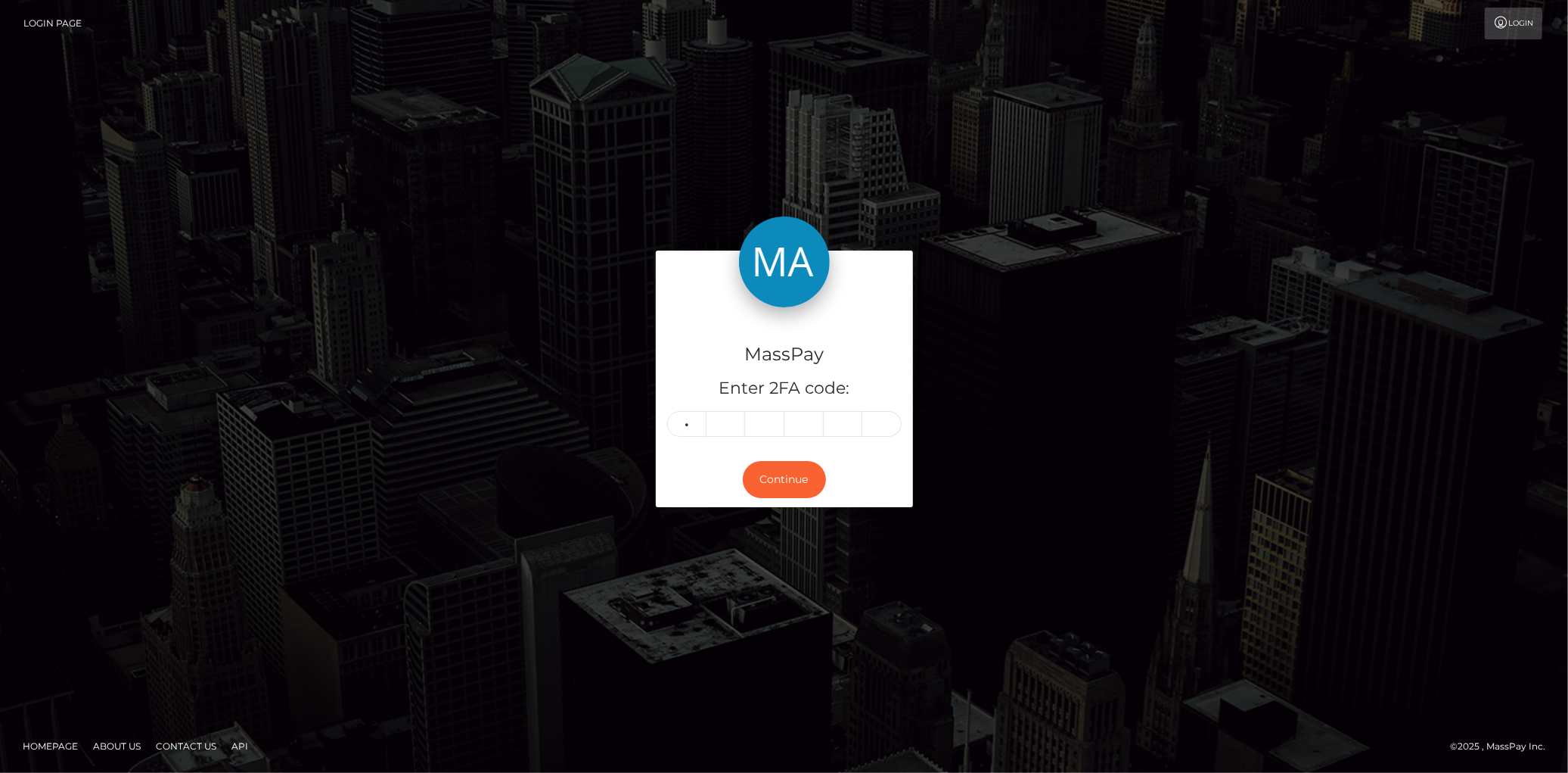
type input "5"
type input "7"
type input "4"
type input "1"
type input "5"
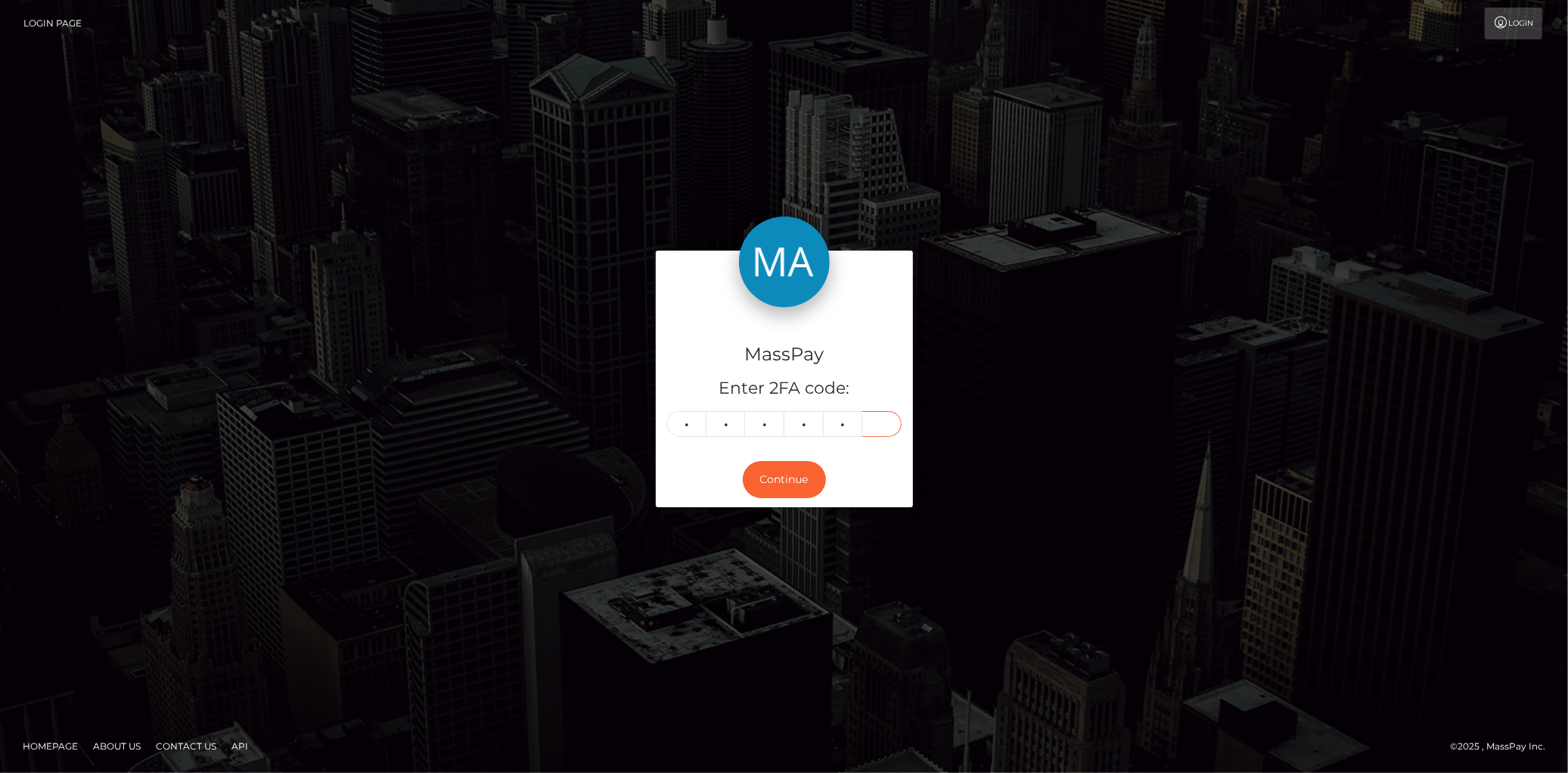
type input "2"
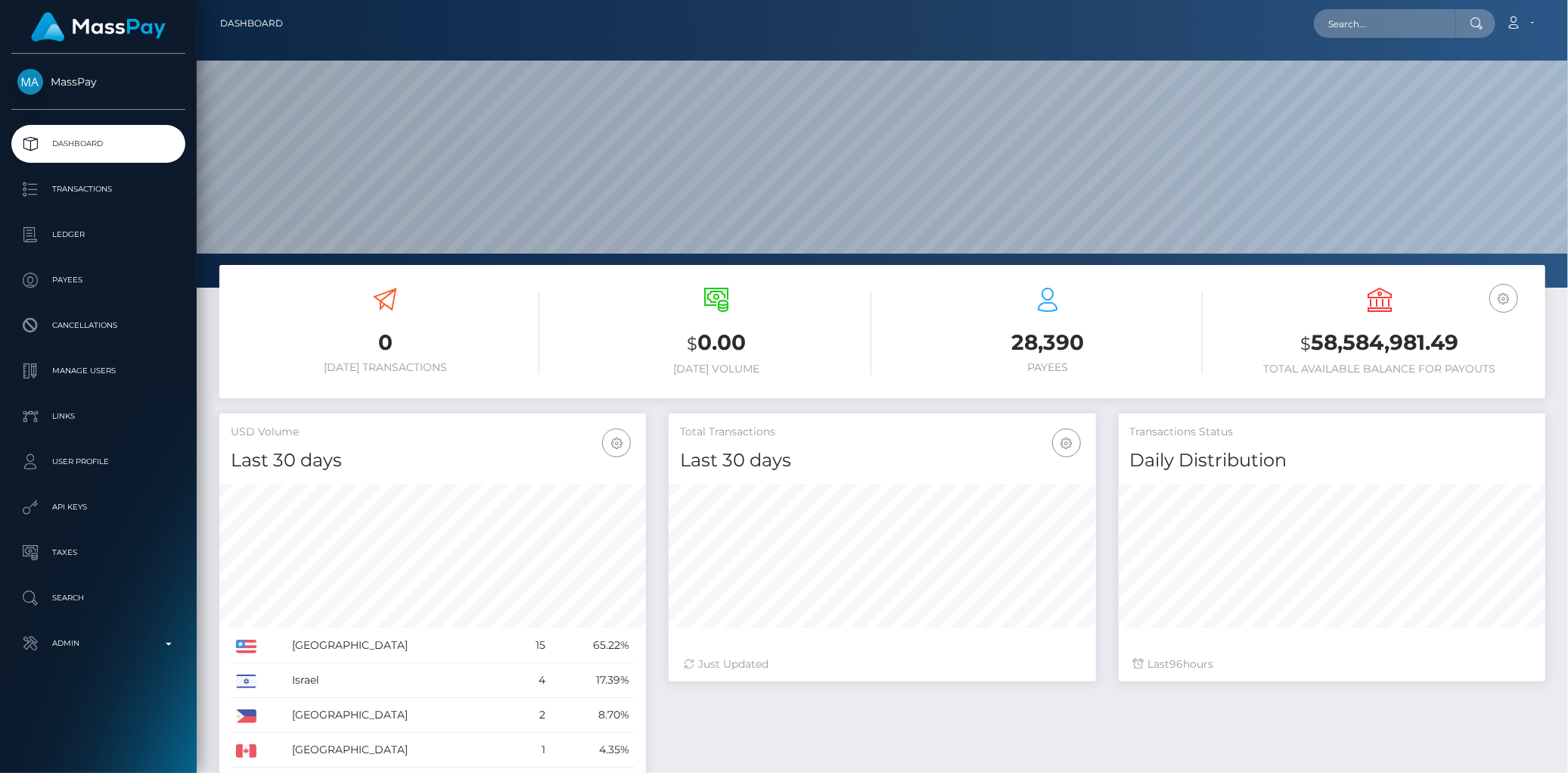
scroll to position [268, 427]
click at [1402, 31] on input "text" at bounding box center [1385, 24] width 142 height 28
paste input "poact_EnyEvixnhJDs"
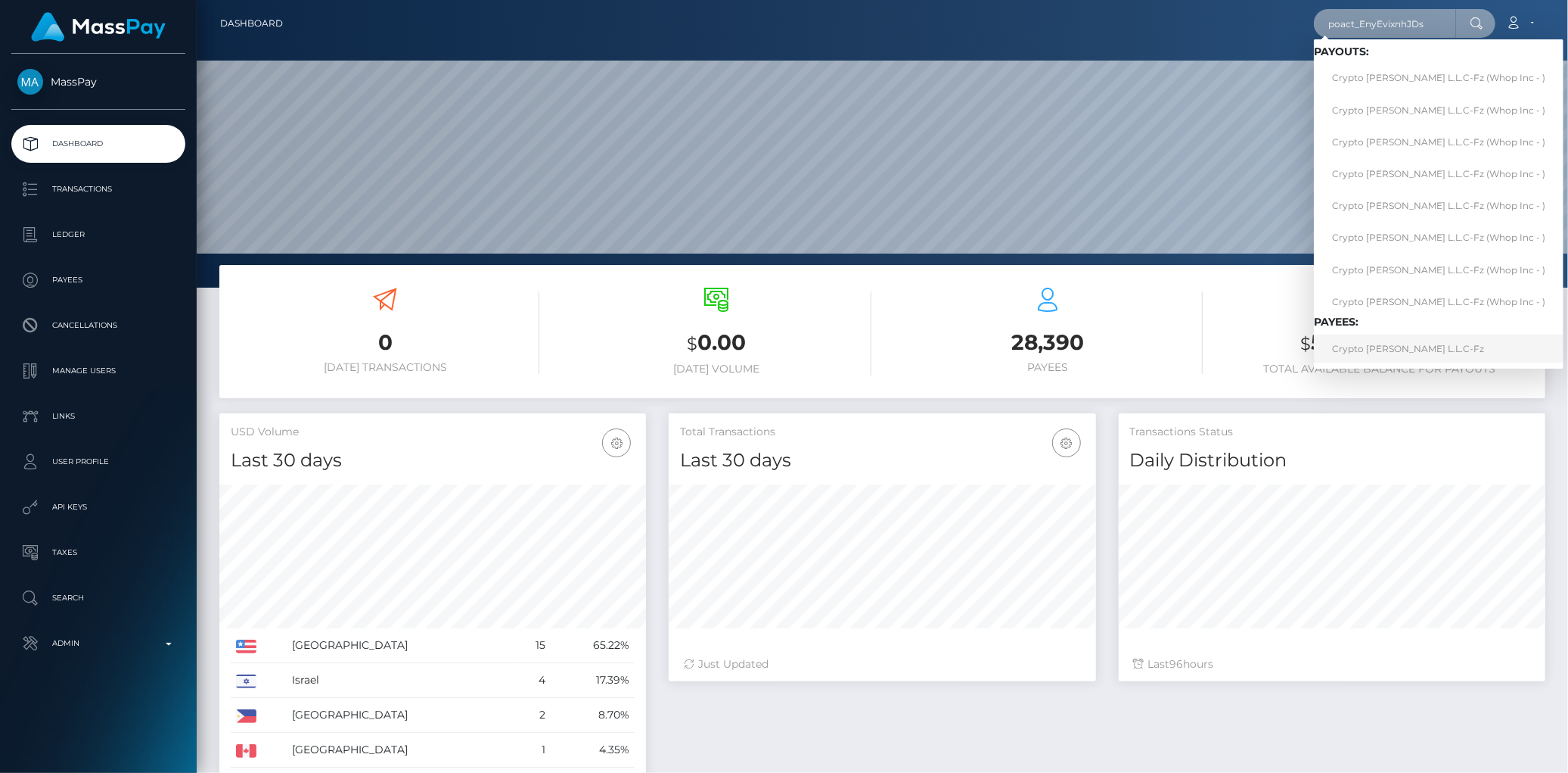
type input "poact_EnyEvixnhJDs"
click at [1385, 349] on link "Crypto Archie L.L.C-Fz" at bounding box center [1438, 348] width 250 height 28
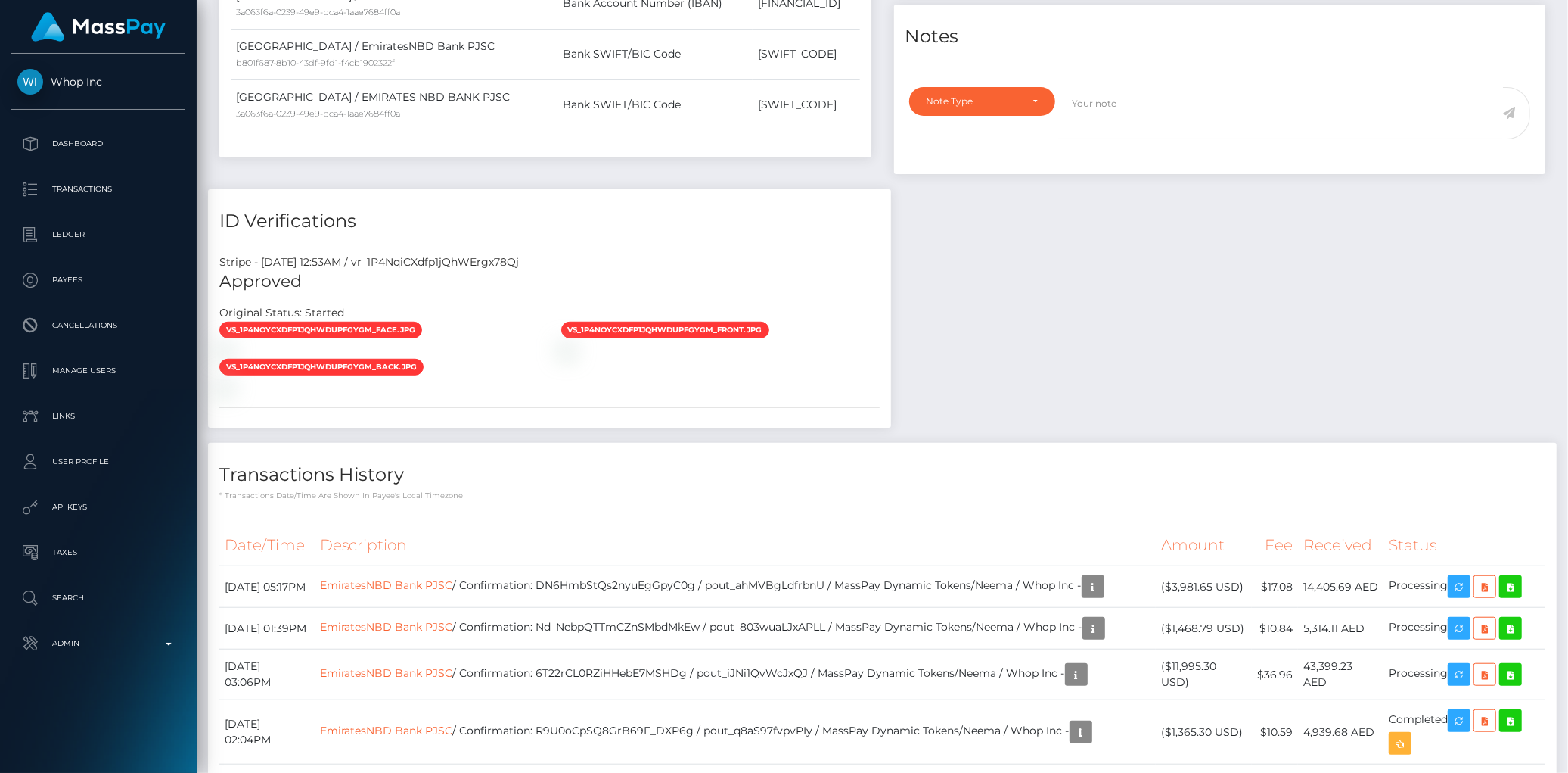
scroll to position [1502, 0]
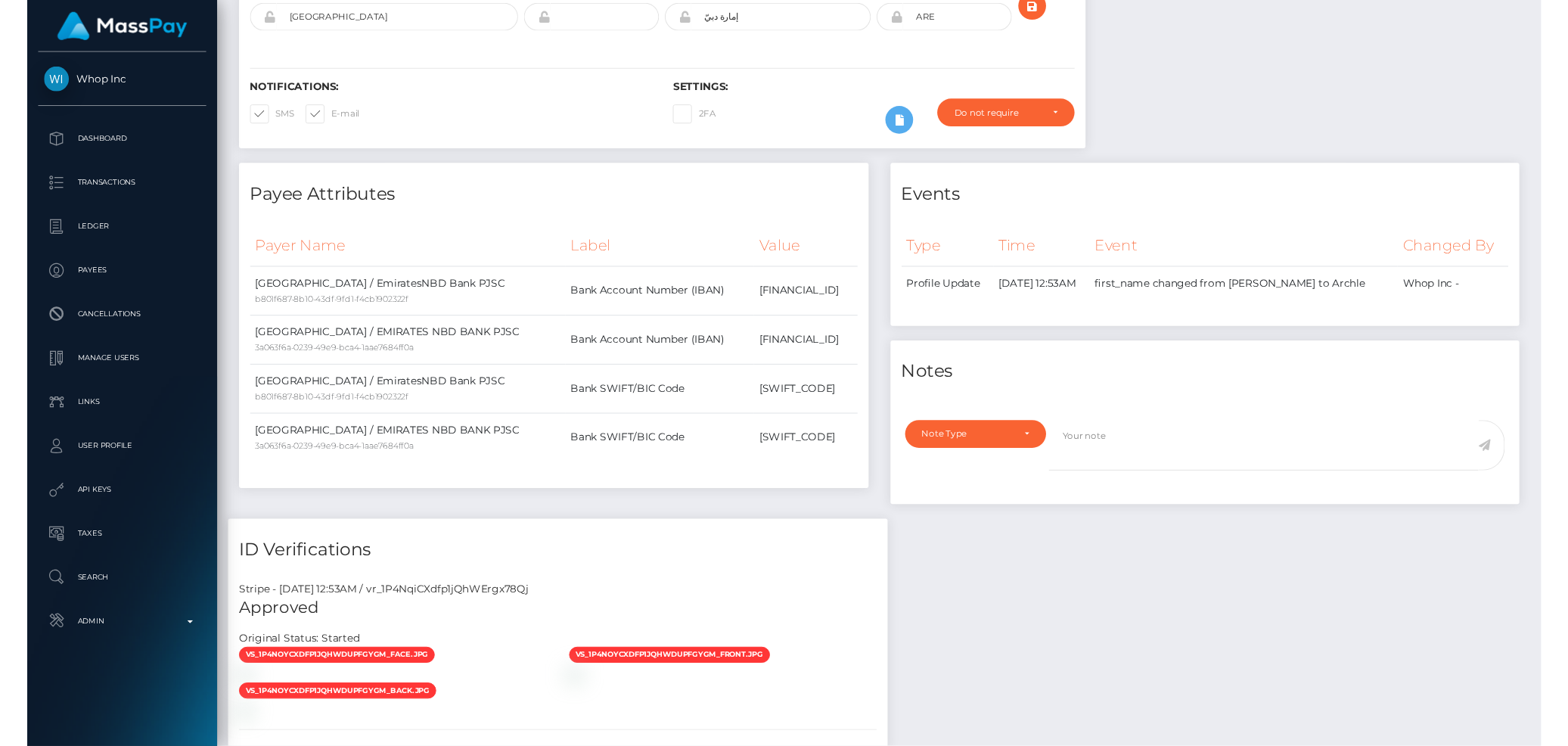
scroll to position [0, 0]
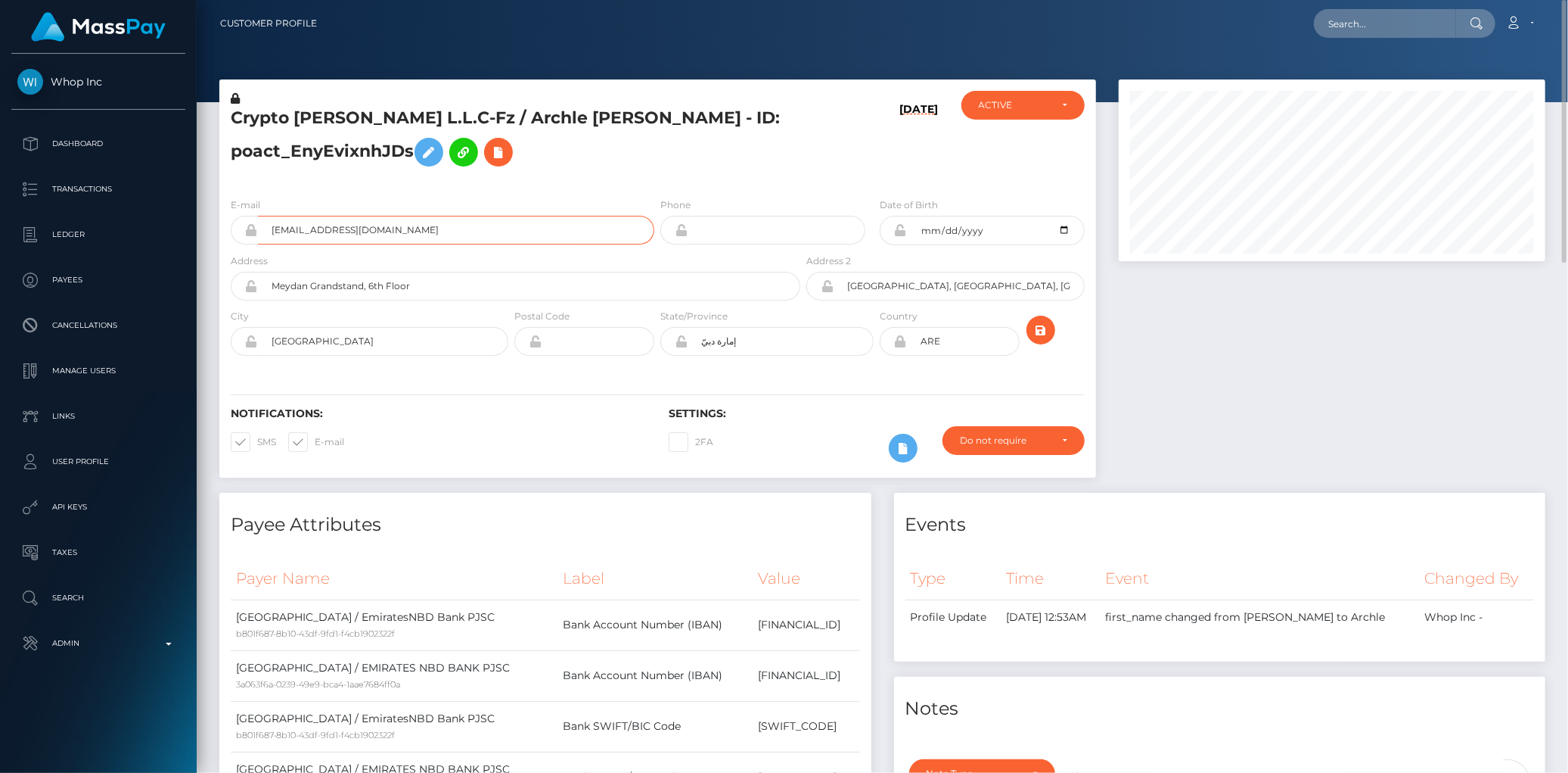
click at [295, 232] on input "cryptoarchieyt@gmail.com" at bounding box center [456, 230] width 396 height 28
drag, startPoint x: 409, startPoint y: 146, endPoint x: 229, endPoint y: 149, distance: 180.0
click at [229, 149] on div "Crypto Archie L.L.C-Fz / Archle Patrick Bowden - ID: poact_EnyEvixnhJDs" at bounding box center [511, 138] width 584 height 95
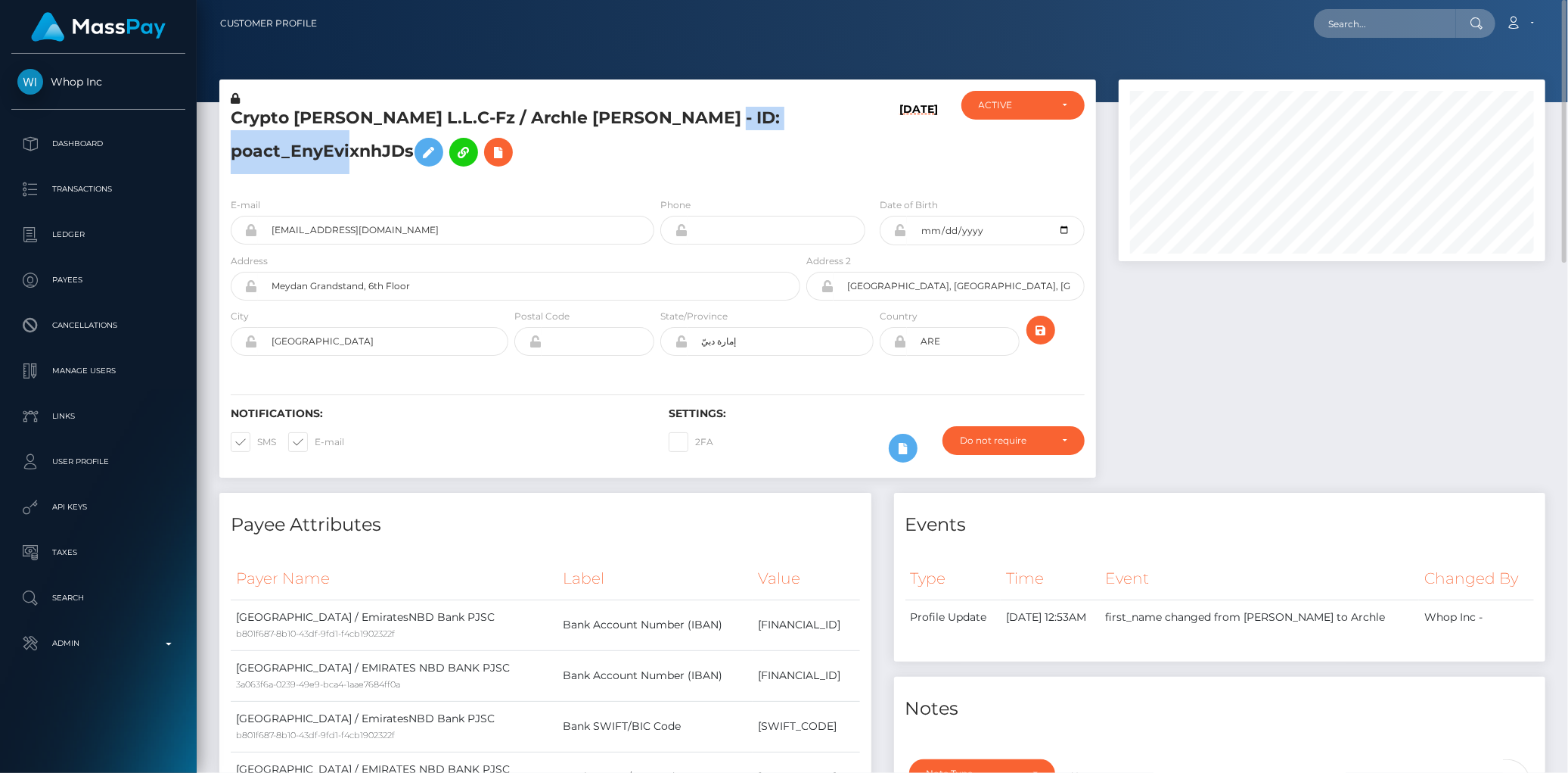
copy h5 "poact_EnyEvixnhJDs"
click at [334, 228] on input "cryptoarchieyt@gmail.com" at bounding box center [456, 230] width 396 height 28
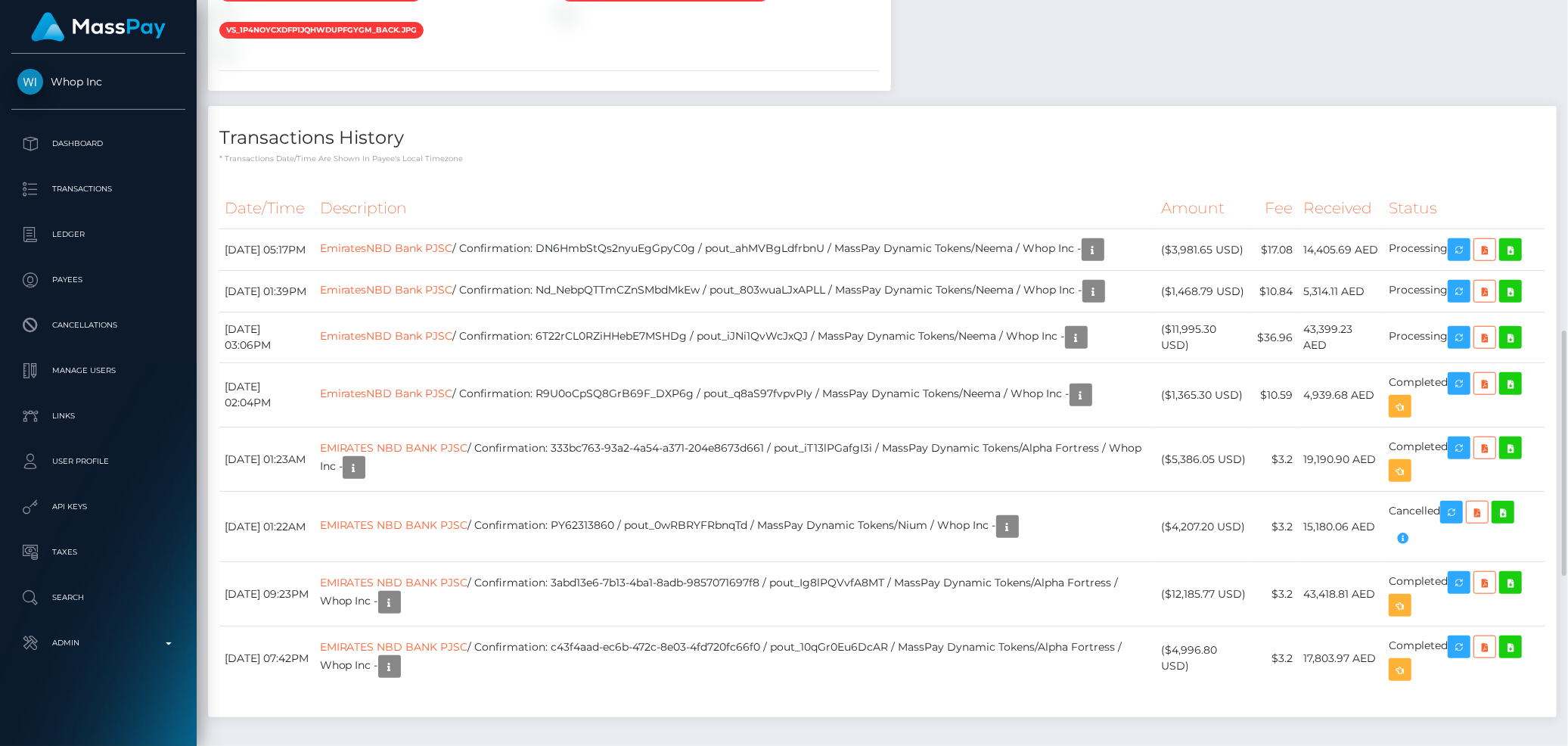
scroll to position [1526, 0]
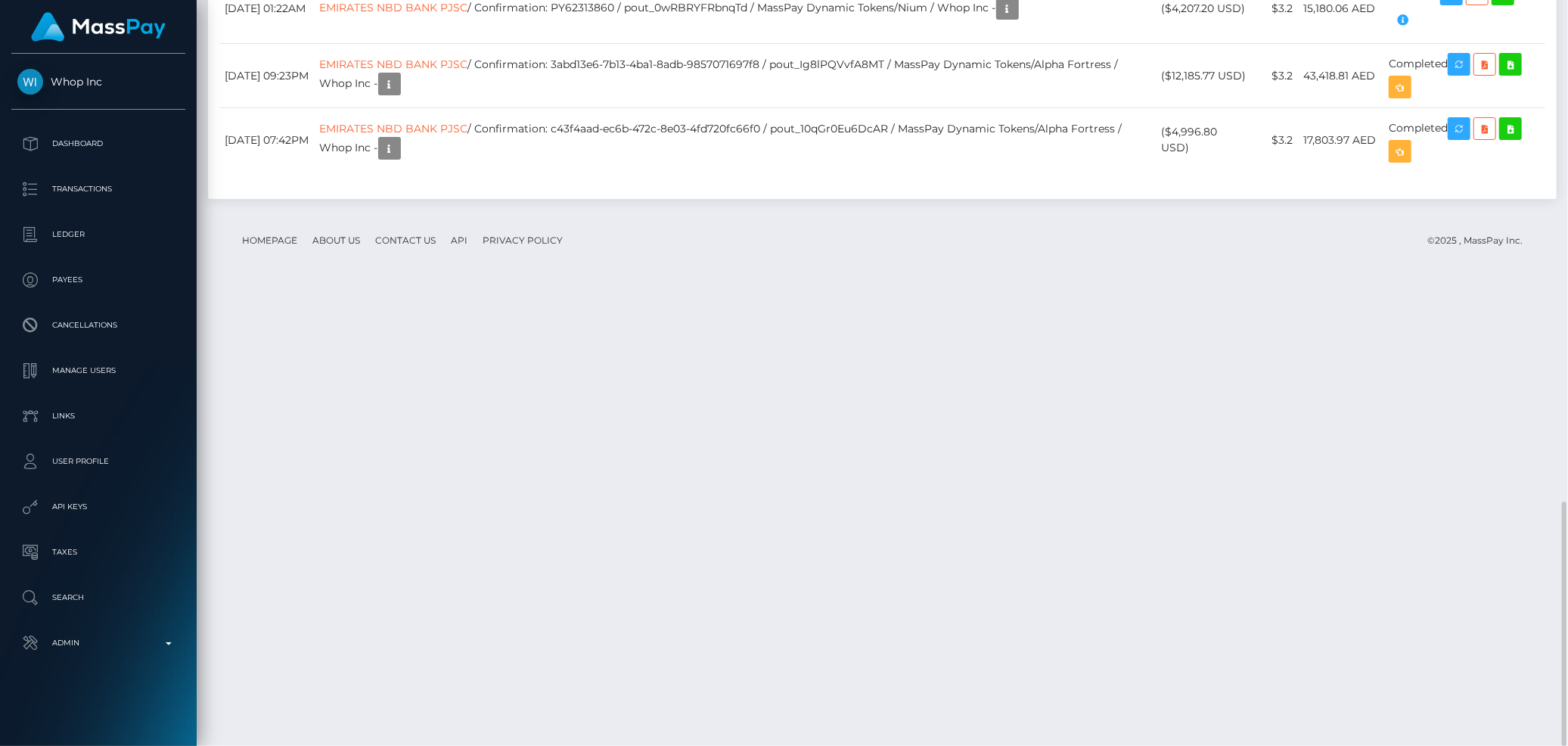
copy td "6T22rCL0RZiHHebE7MSHDg"
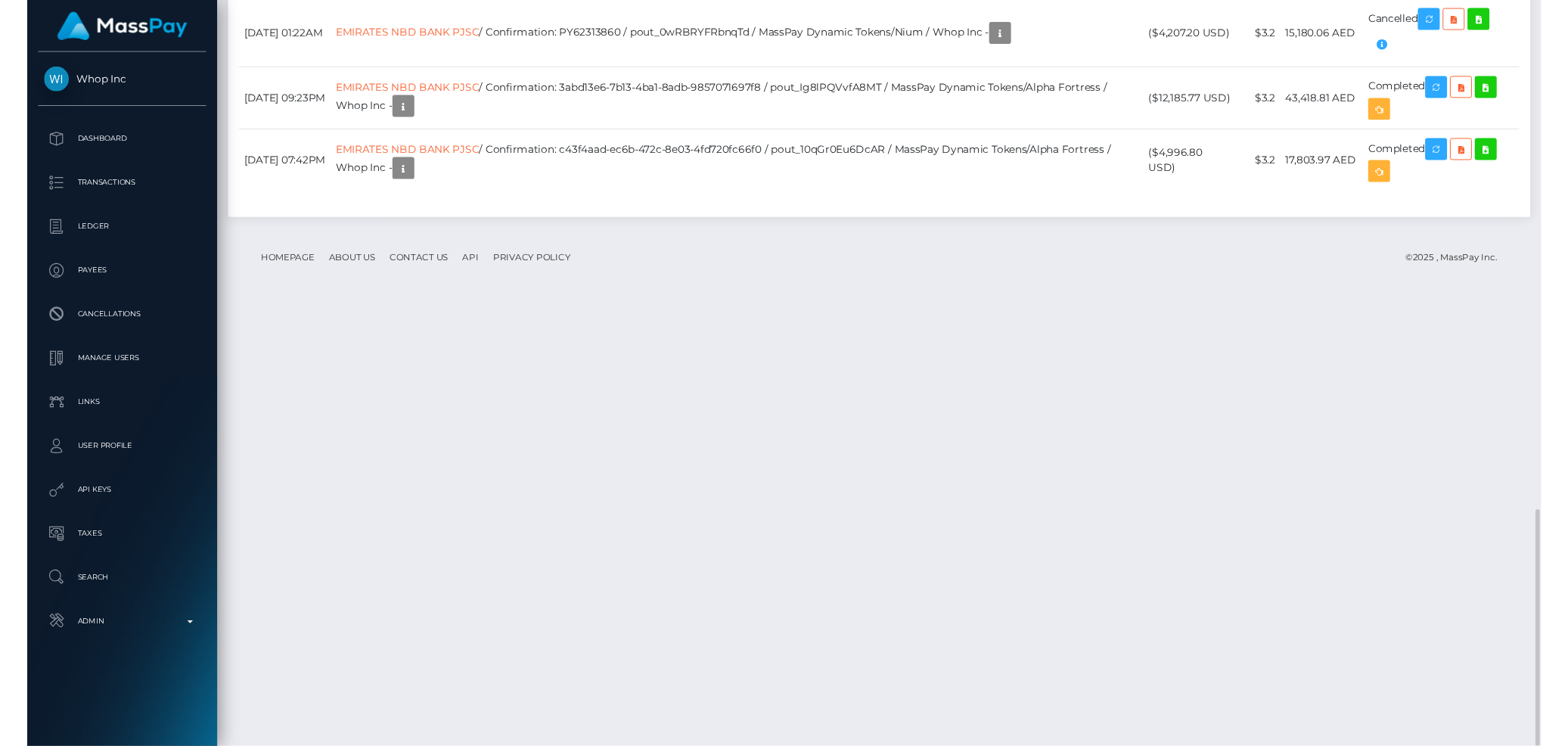
scroll to position [1501, 0]
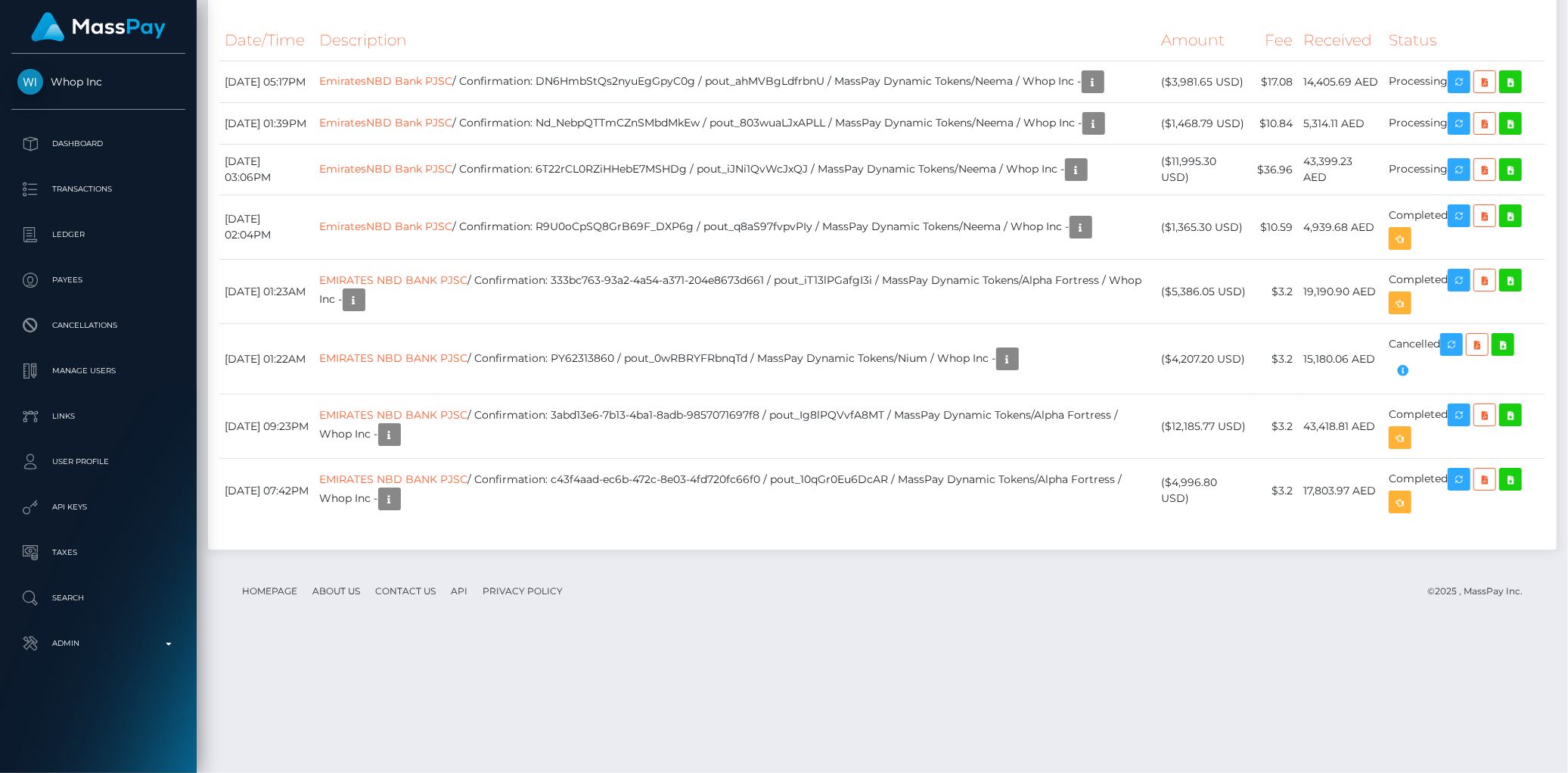
scroll to position [1502, 0]
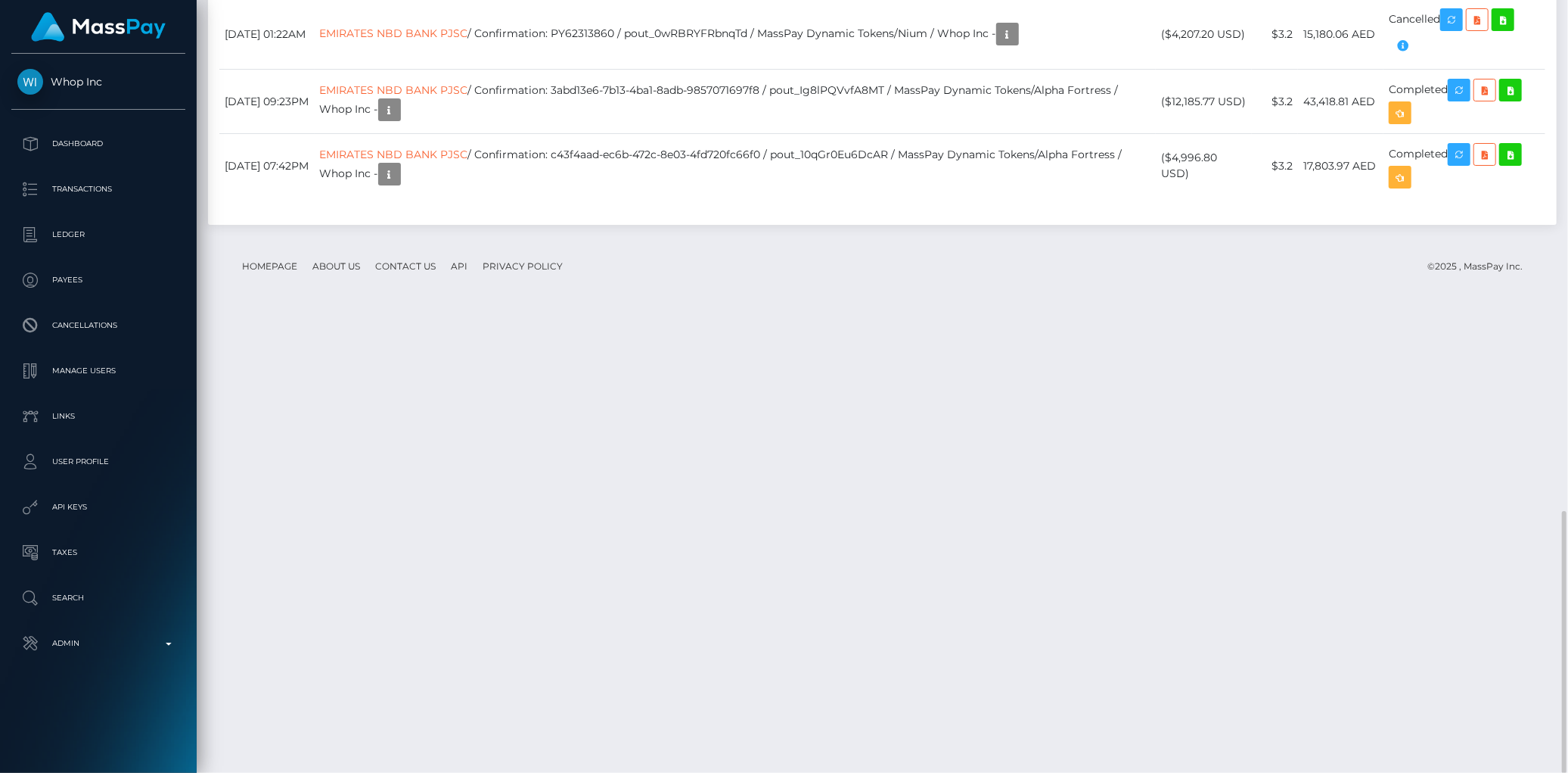
copy td "6T22rCL0RZiHHebE7MSHDg"
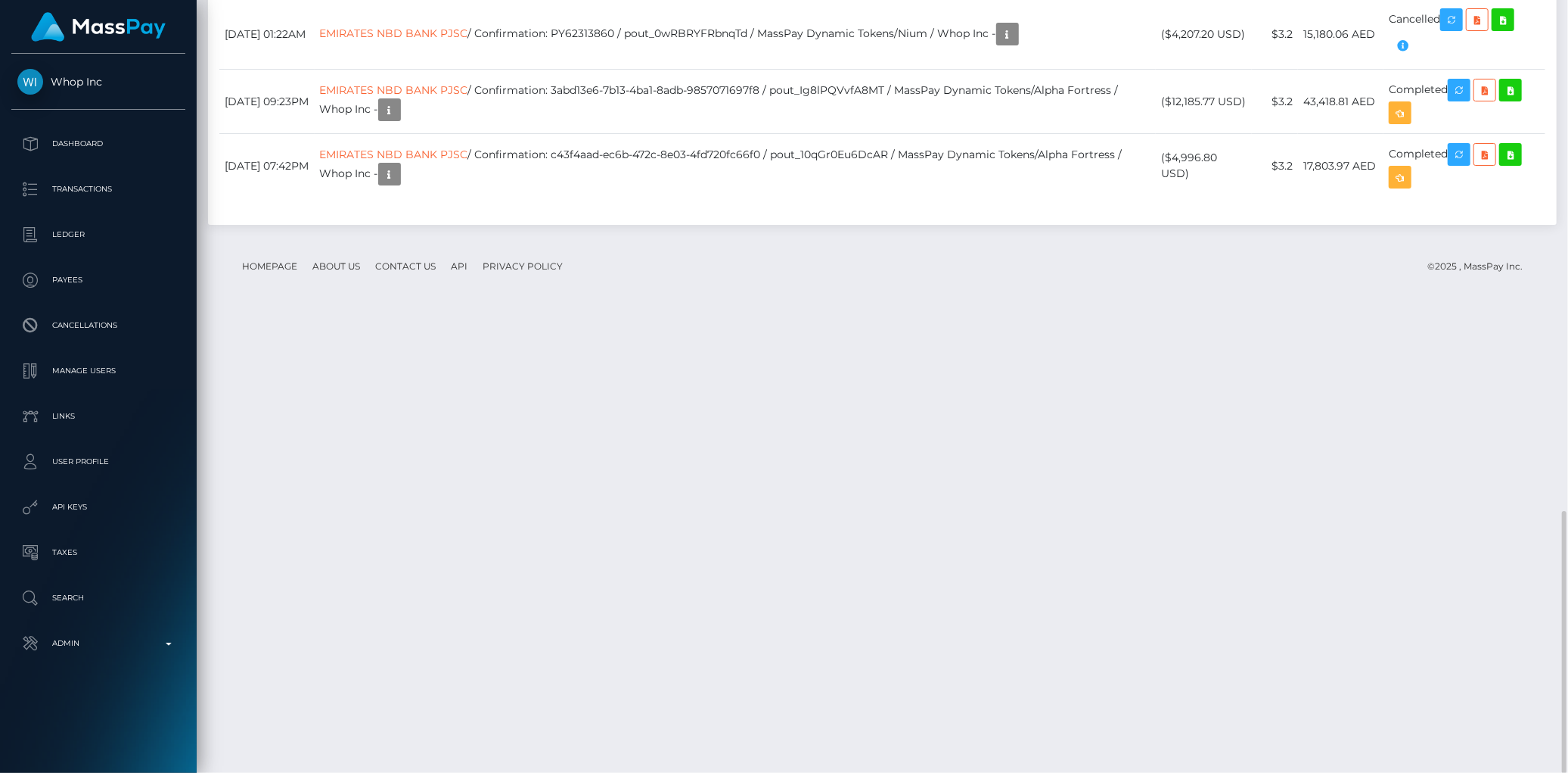
copy td "Nd_NebpQTTmCZnSMbdMkEw"
copy td "DN6HmbStQs2nyuEgGpyC0g"
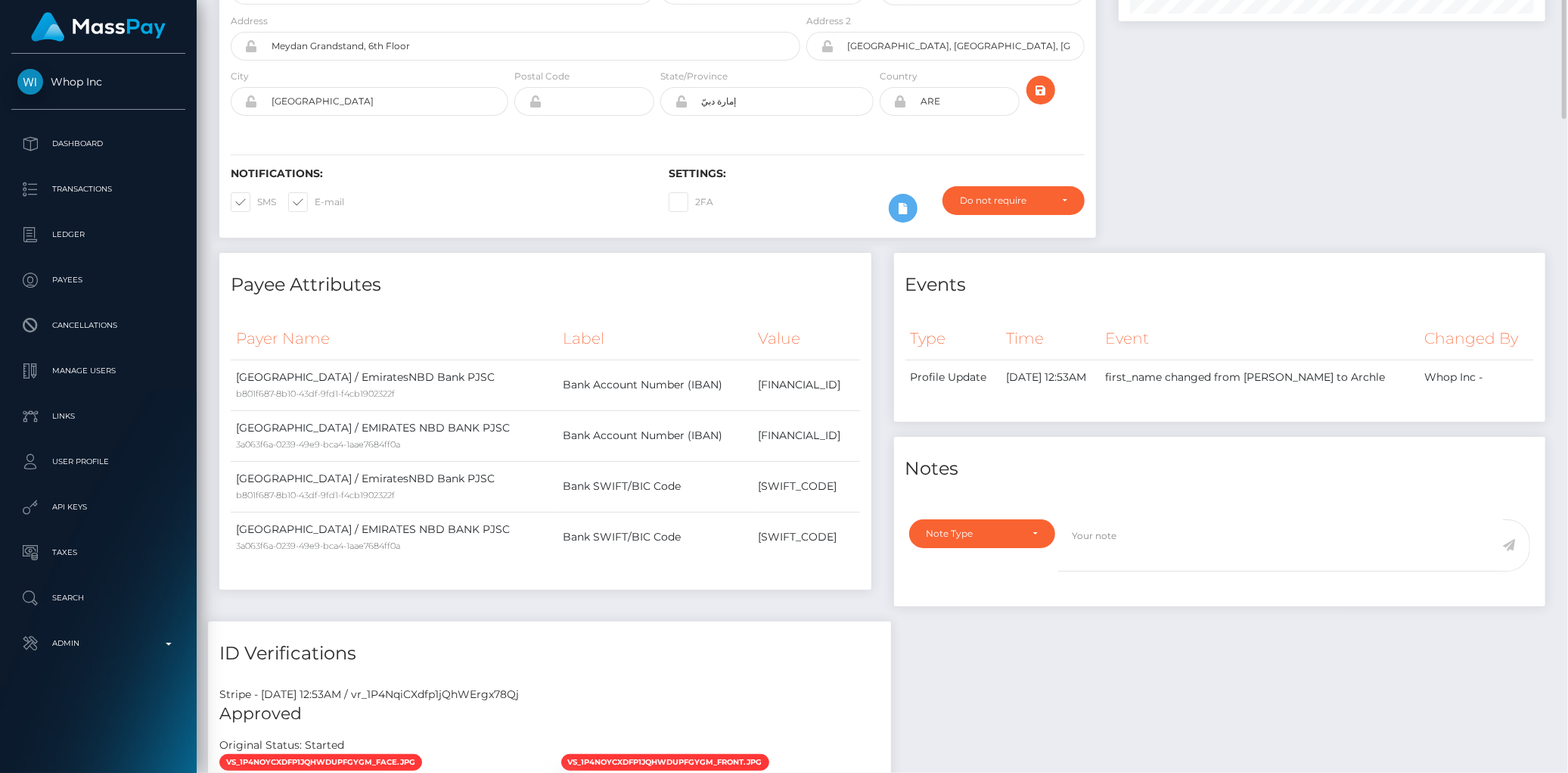
scroll to position [0, 0]
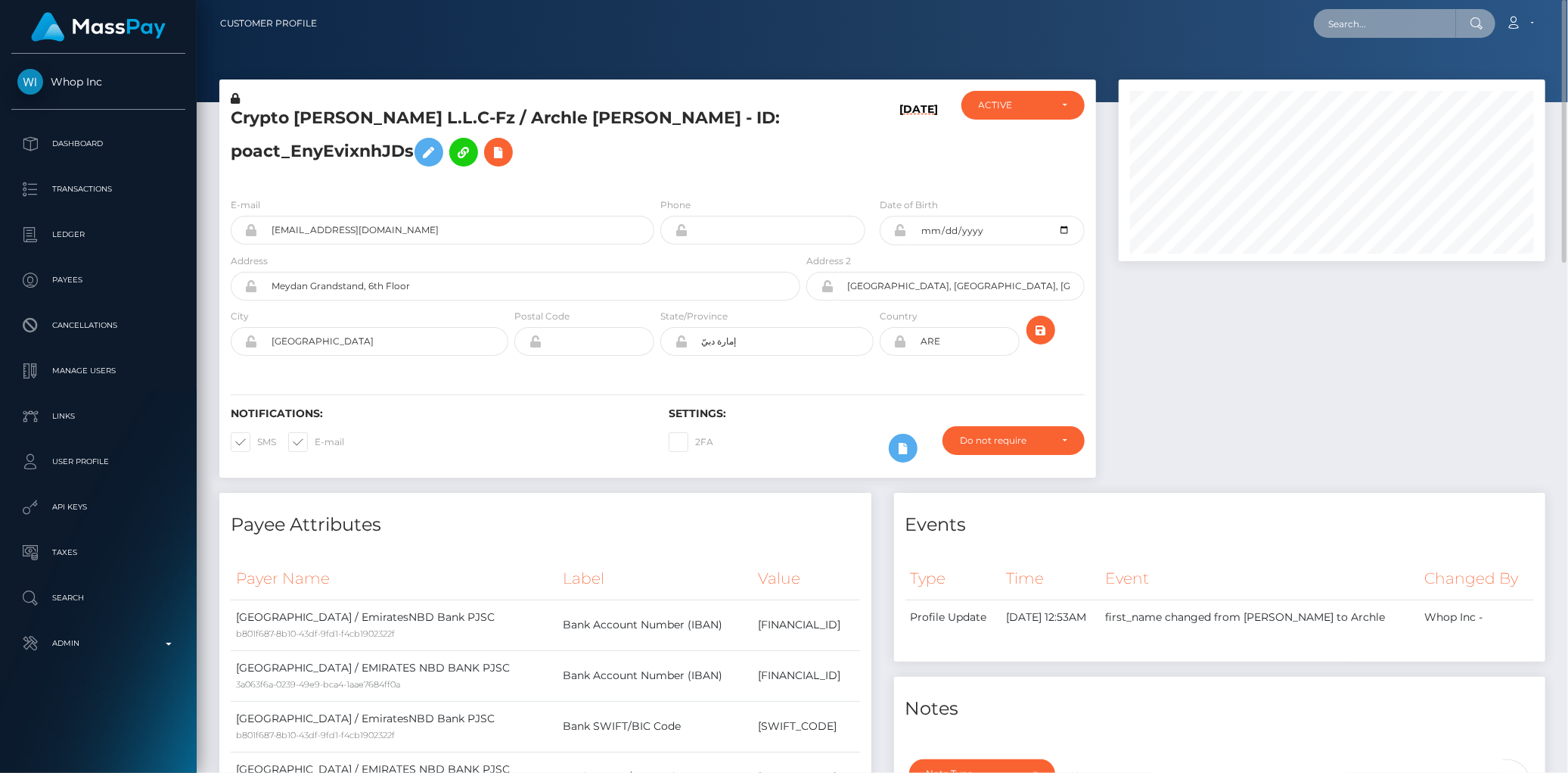
click at [1397, 26] on input "text" at bounding box center [1385, 24] width 142 height 28
paste input "74380919"
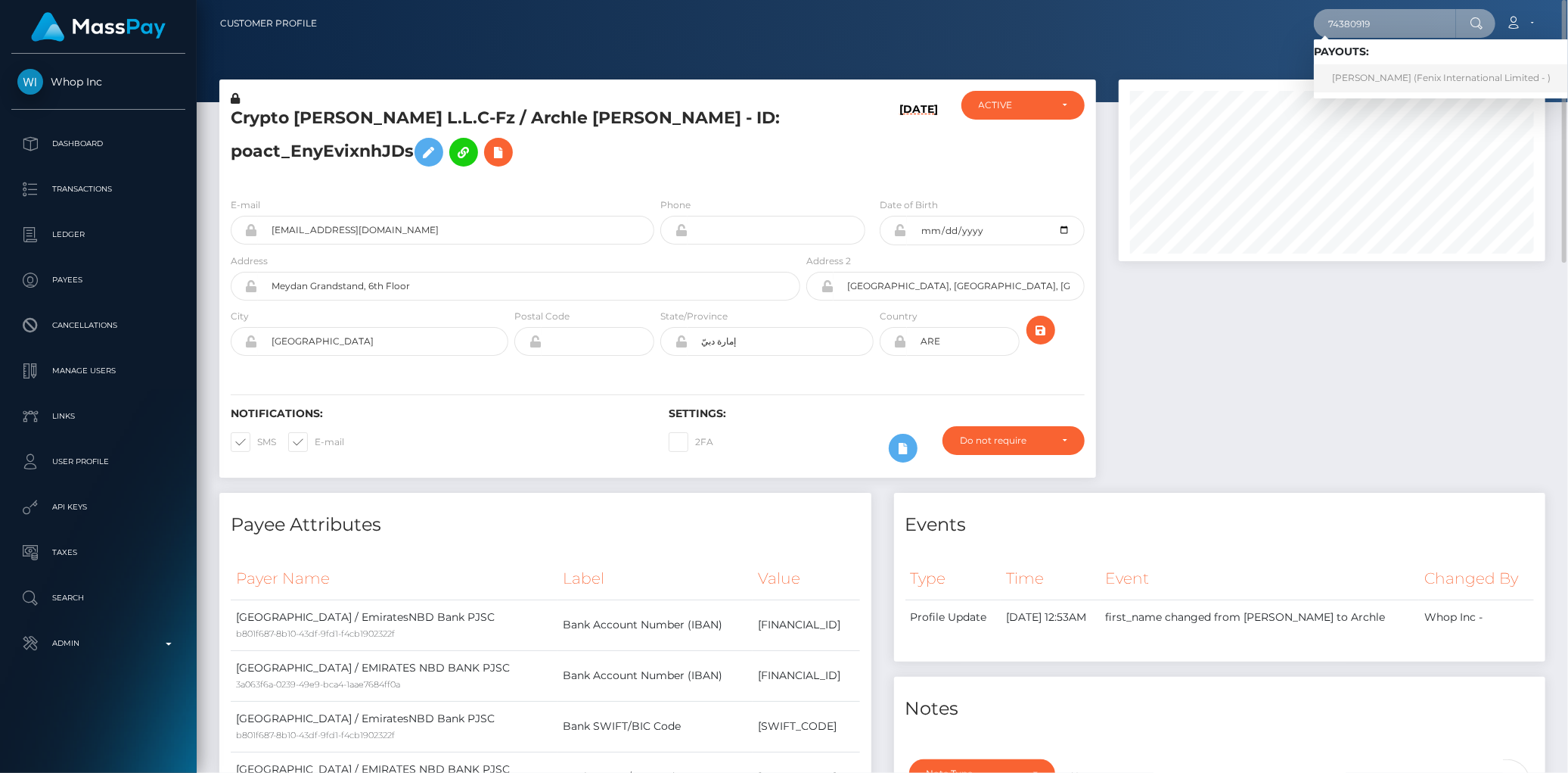
type input "74380919"
click at [1366, 80] on link "LAURIE BRUNET-TAILLON (Fenix International Limited - )" at bounding box center [1441, 79] width 255 height 28
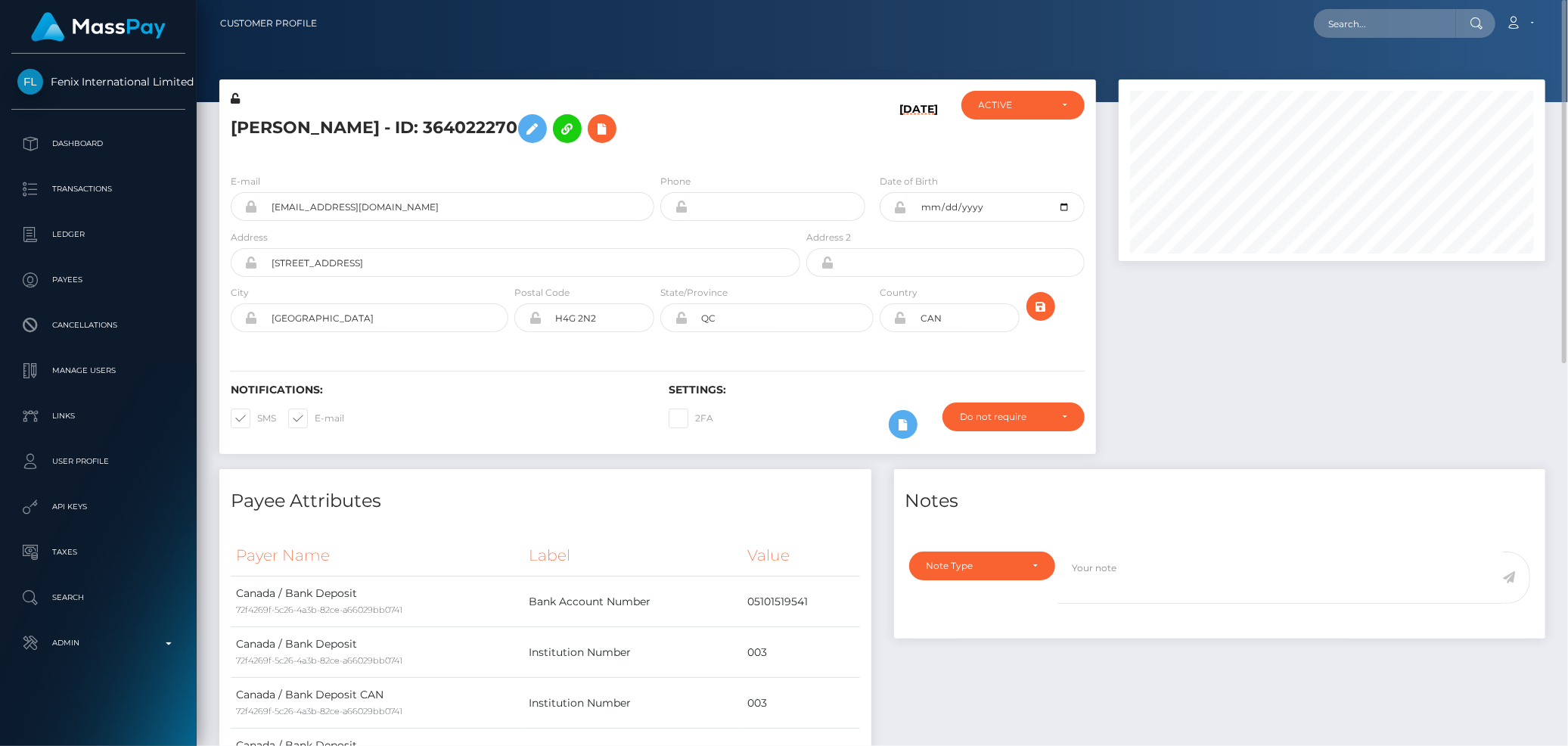
click at [1309, 32] on div "Loading... Loading... Account Edit Profile Logout" at bounding box center [936, 24] width 1215 height 32
click at [1336, 28] on input "text" at bounding box center [1385, 24] width 142 height 28
paste input "Transaction ID 0c6c2956-c64a-4a45-9e74-b782f5a2b93d"
type input "Transaction ID 0c6c2956-c64a-4a45-9e74-b782f5a2b93d"
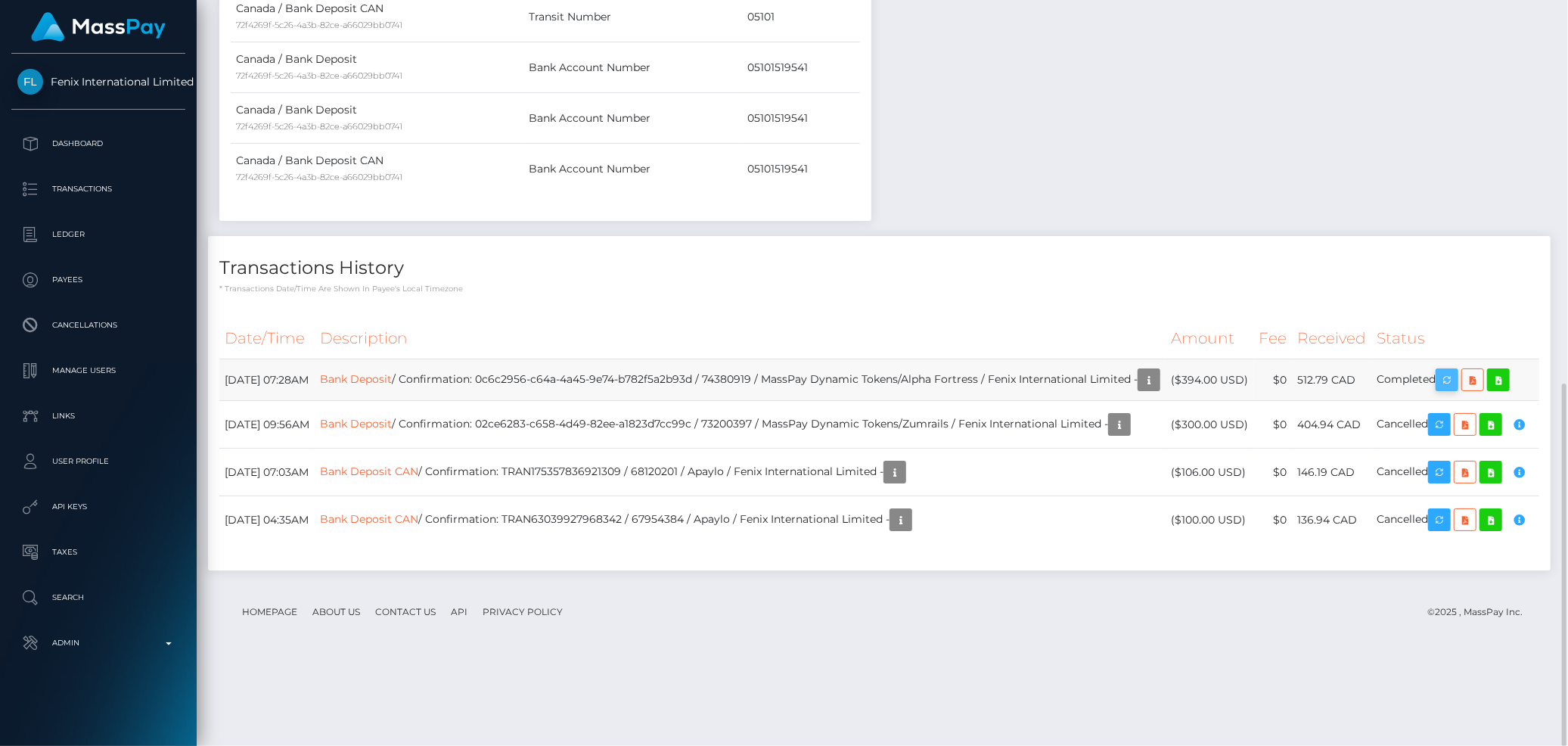
scroll to position [182, 427]
click at [1453, 387] on icon "button" at bounding box center [1446, 380] width 18 height 19
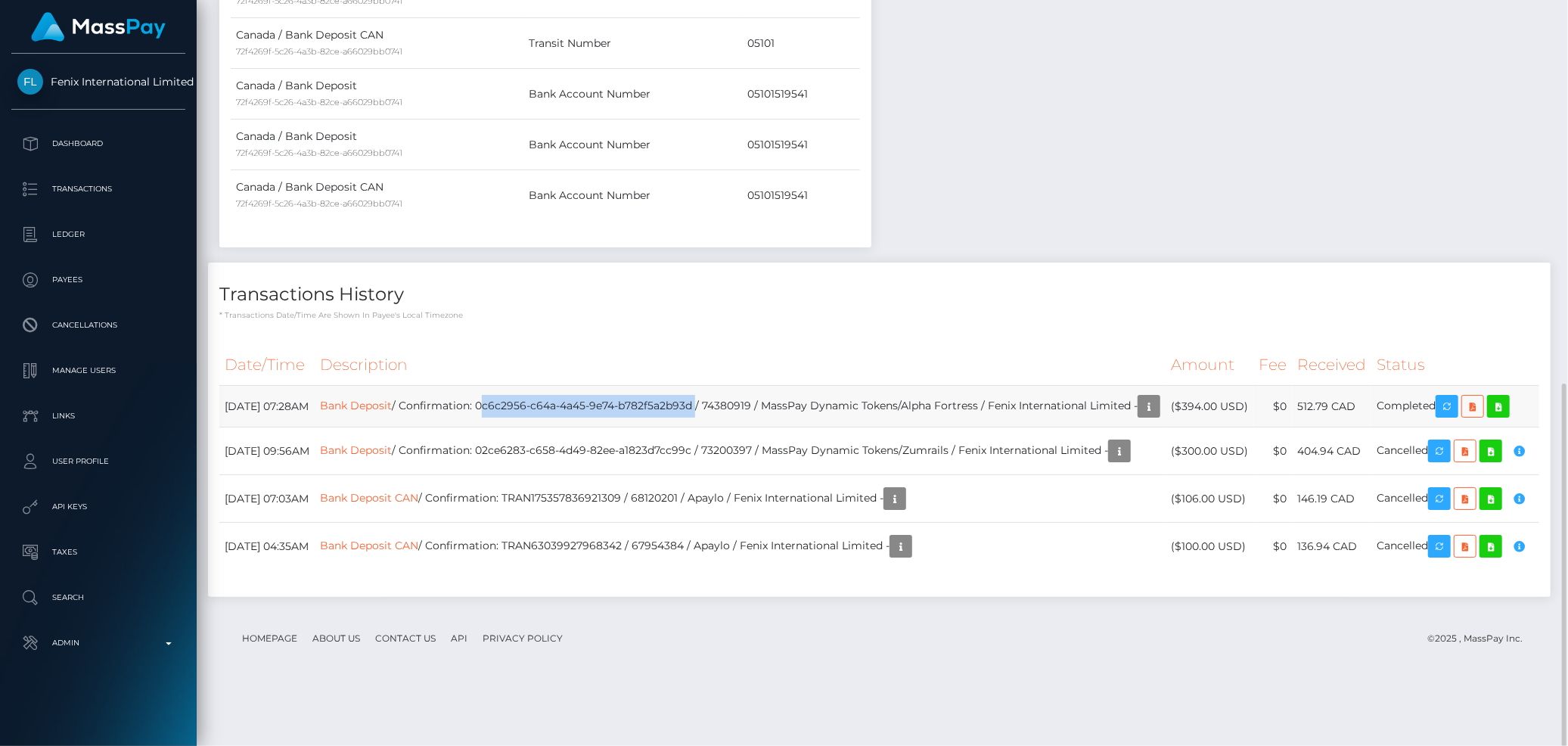
drag, startPoint x: 534, startPoint y: 402, endPoint x: 754, endPoint y: 403, distance: 220.0
click at [754, 403] on td "Bank Deposit / Confirmation: 0c6c2956-c64a-4a45-9e74-b782f5a2b93d / 74380919 / …" at bounding box center [740, 407] width 851 height 42
copy td "0c6c2956-c64a-4a45-9e74-b782f5a2b93d"
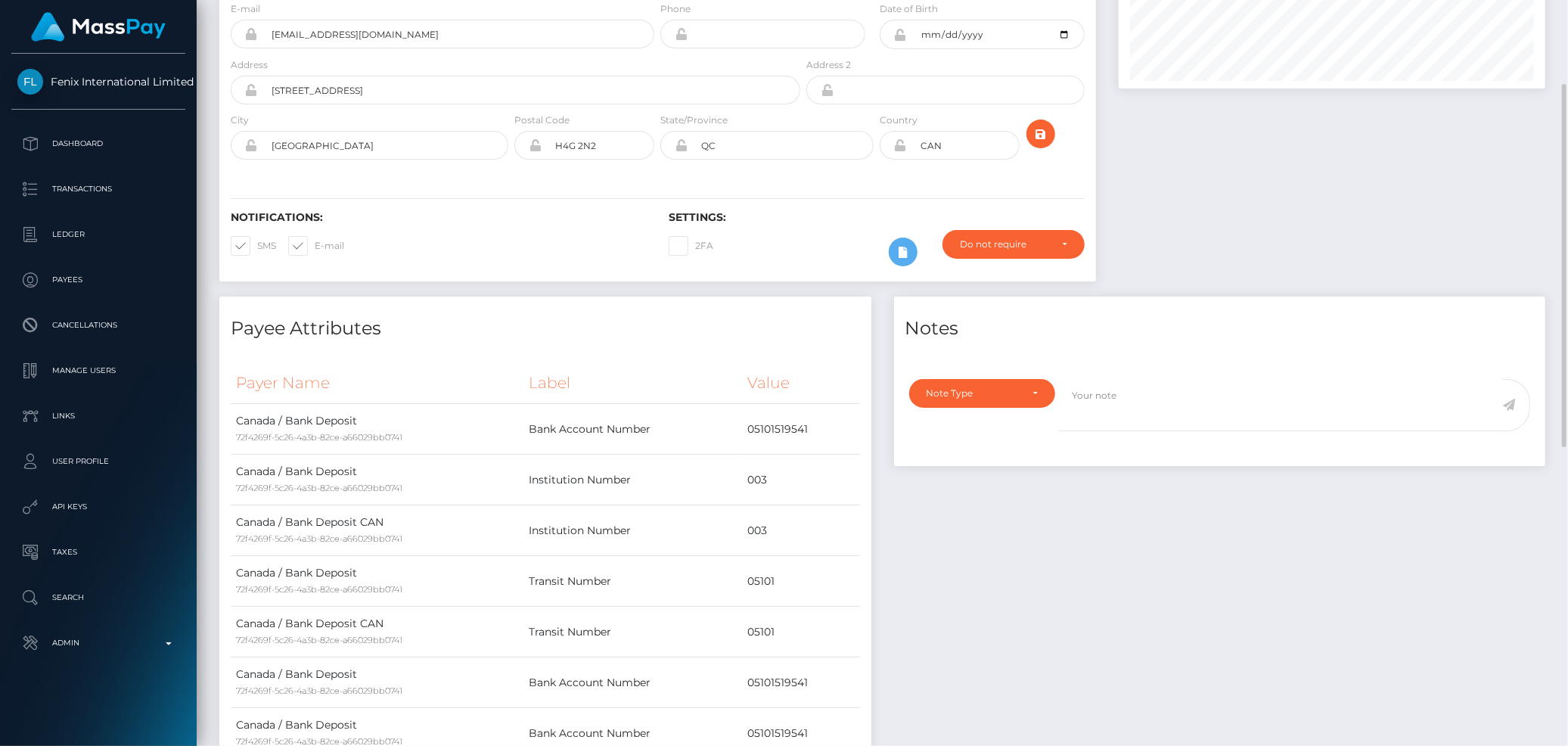
scroll to position [0, 0]
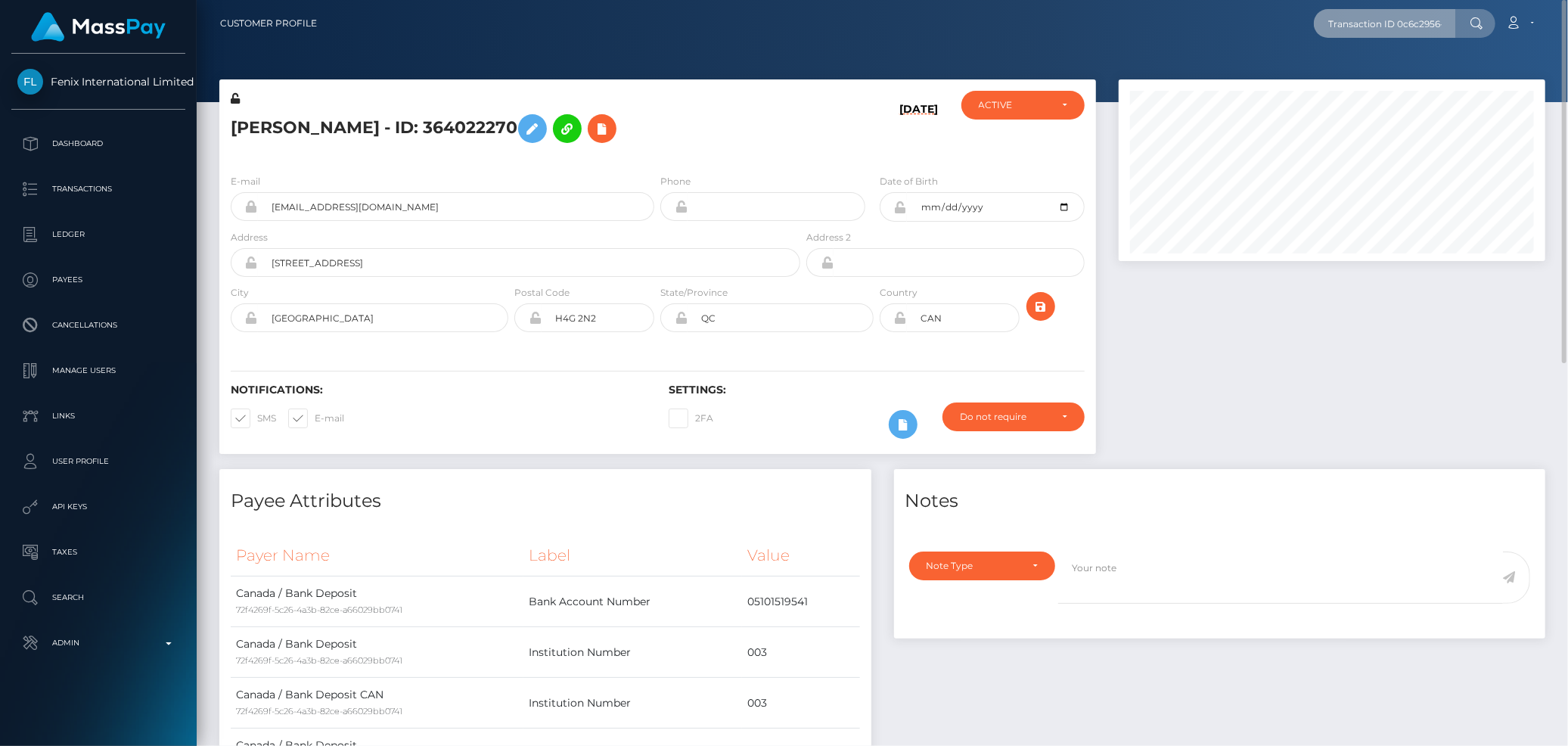
click at [1447, 19] on input "Transaction ID 0c6c2956-c64a-4a45-9e74-b782f5a2b93d" at bounding box center [1385, 24] width 142 height 28
paste input "1334672381"
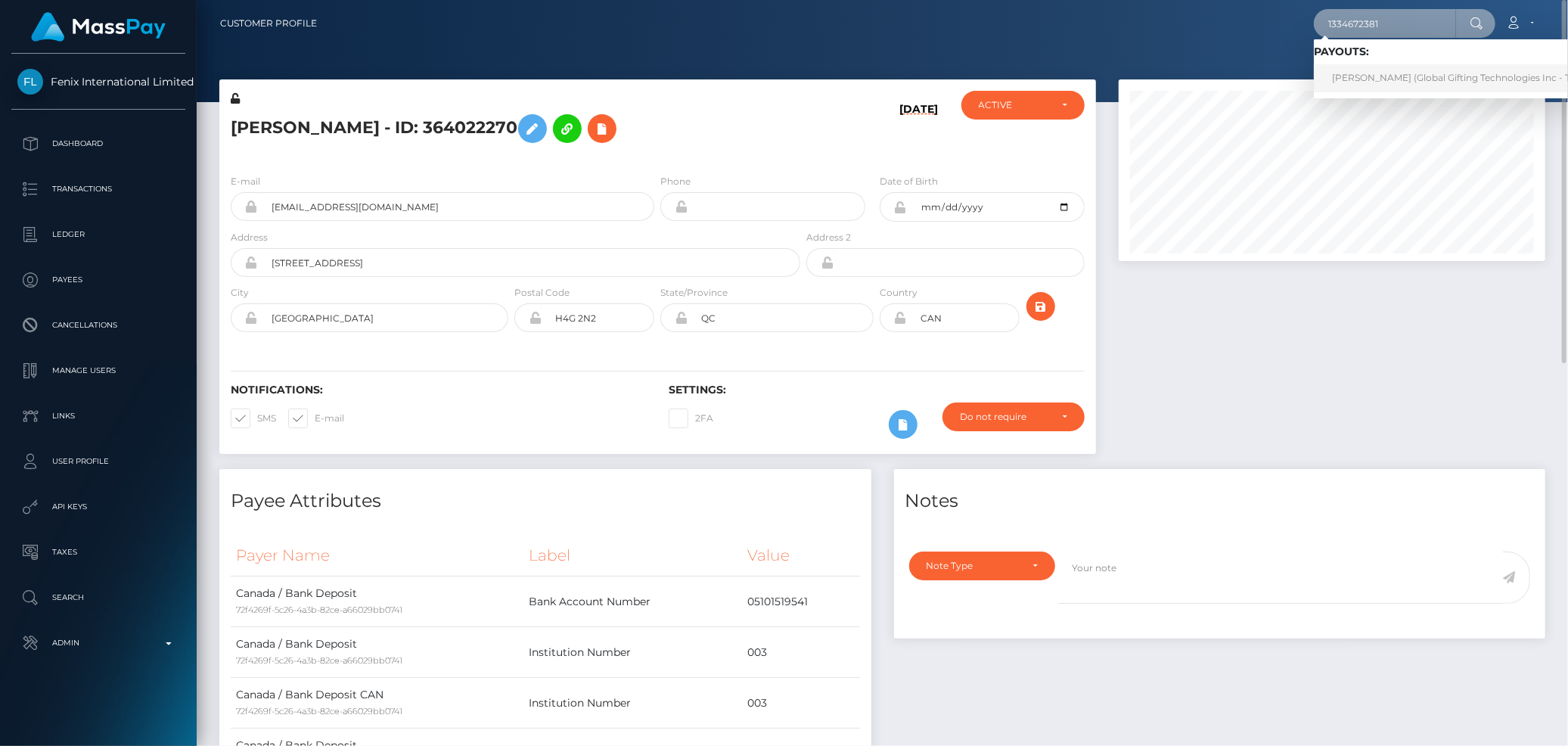
type input "1334672381"
click at [1434, 66] on link "EHSAN AHMAD (Global Gifting Technologies Inc - Throne)" at bounding box center [1466, 78] width 305 height 28
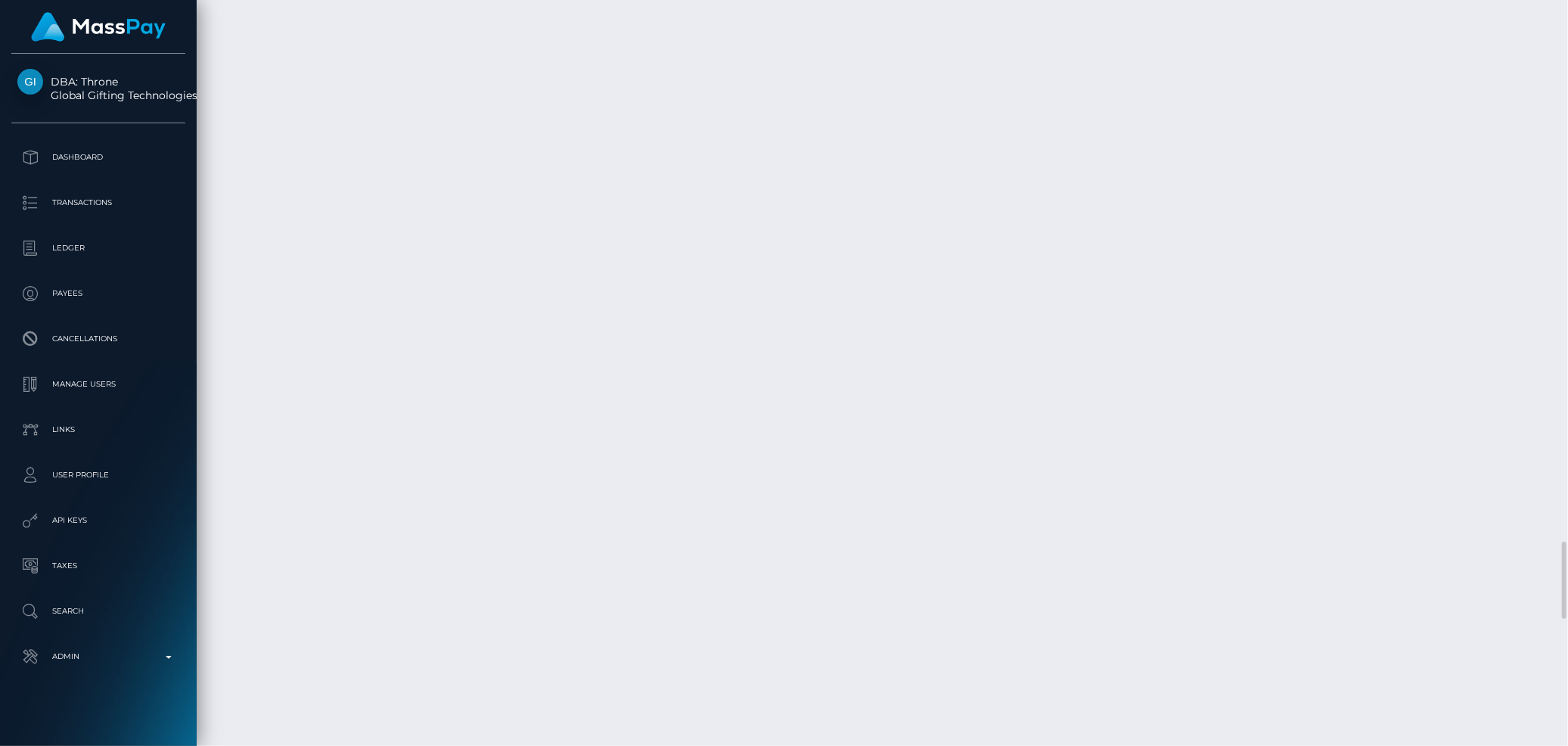
scroll to position [182, 427]
copy td "1334672381"
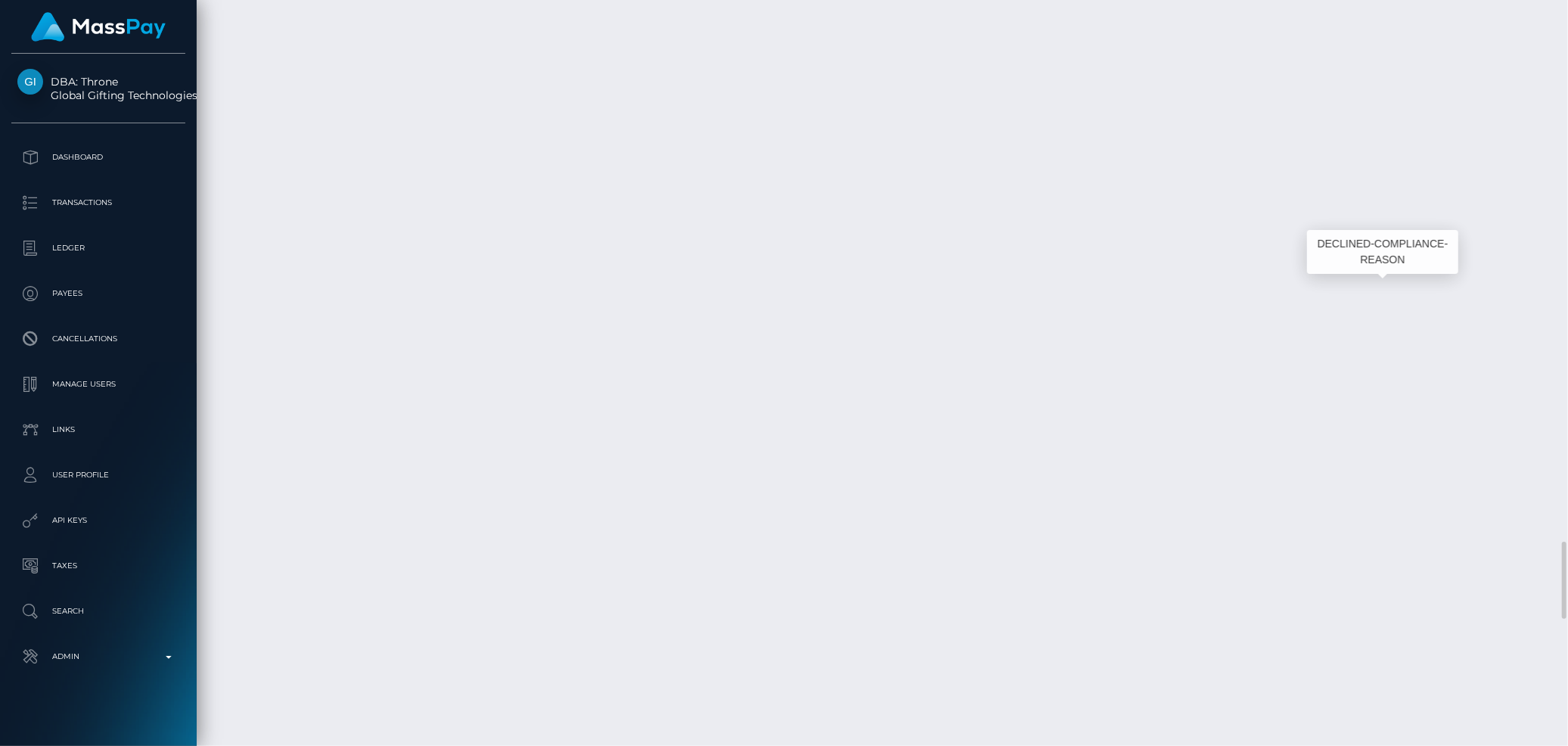
copy td "1334672381"
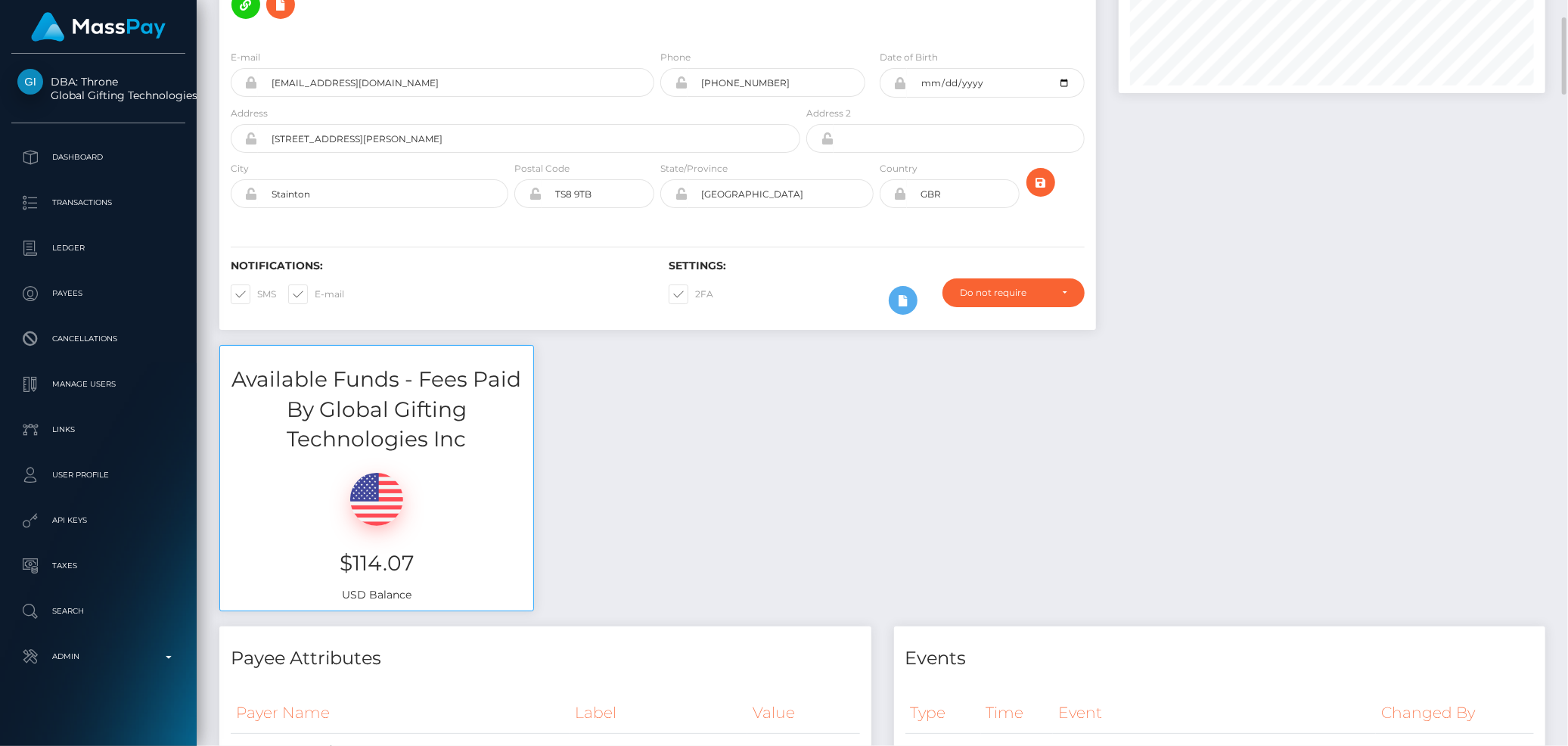
scroll to position [0, 0]
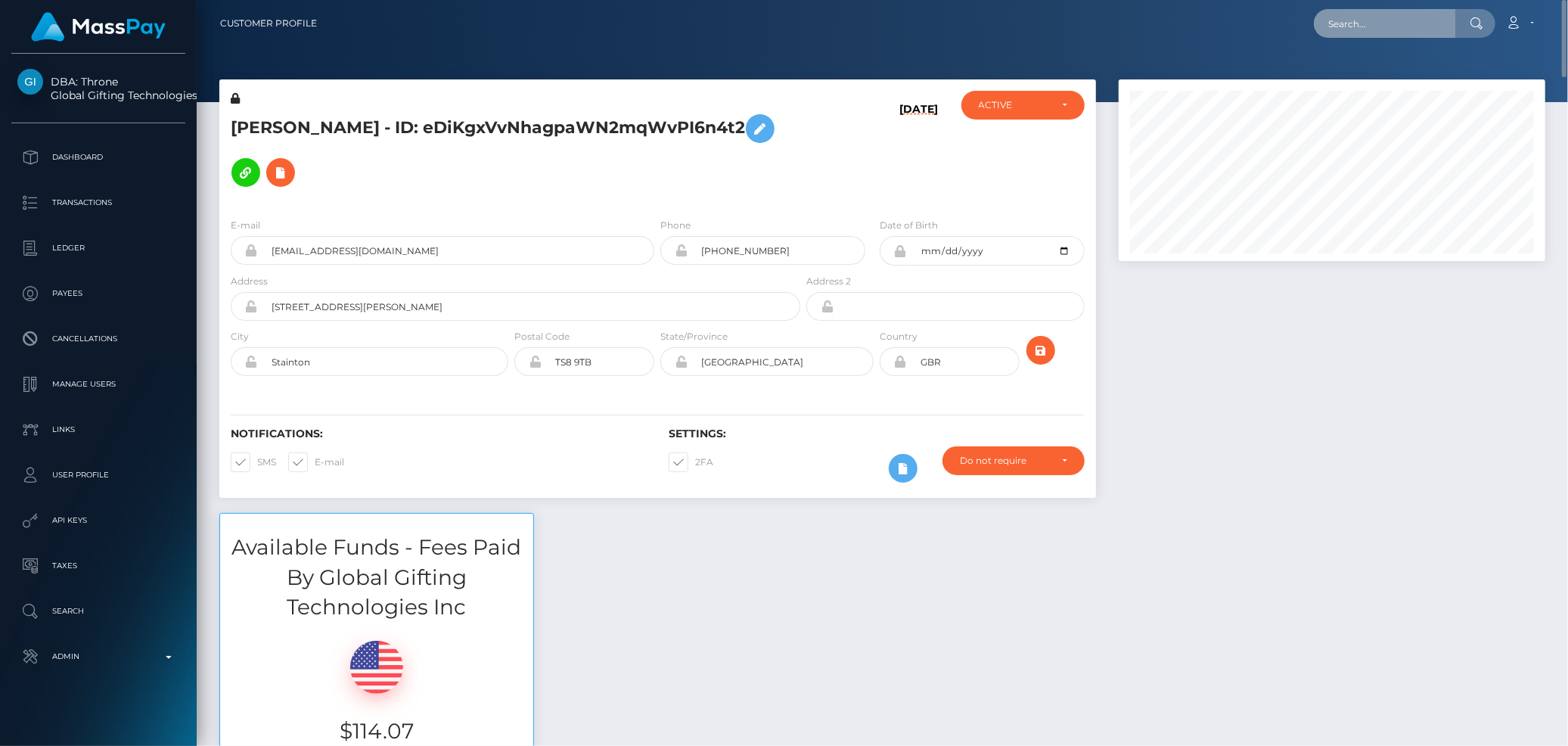
click at [1377, 31] on input "text" at bounding box center [1385, 24] width 142 height 28
paste input "b353ad1b-8808-11f0-8023-0266f44cc279"
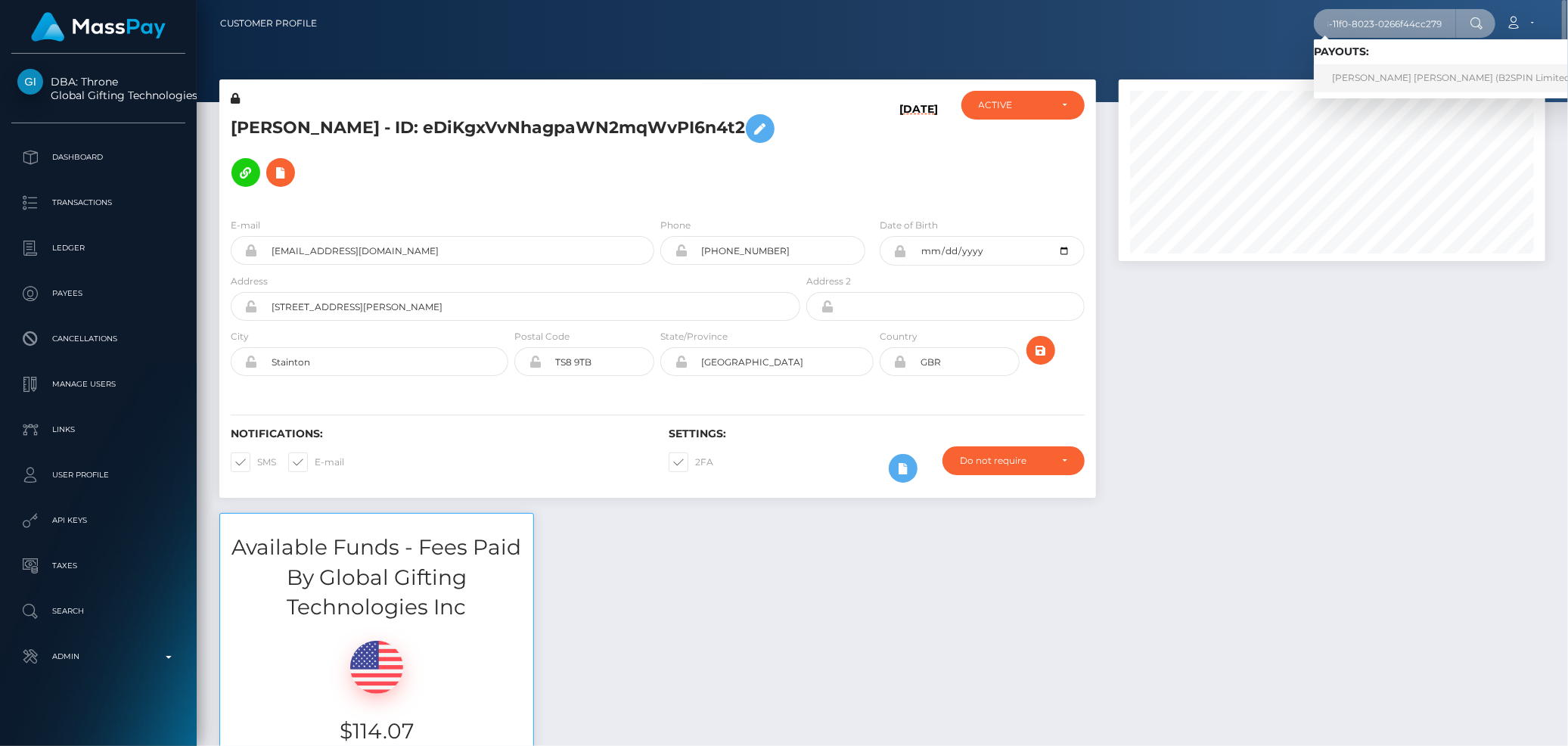
type input "b353ad1b-8808-11f0-8023-0266f44cc279"
click at [1382, 77] on link "STEVE ROBERT FIRTH (B2SPIN Limited - )" at bounding box center [1456, 78] width 286 height 28
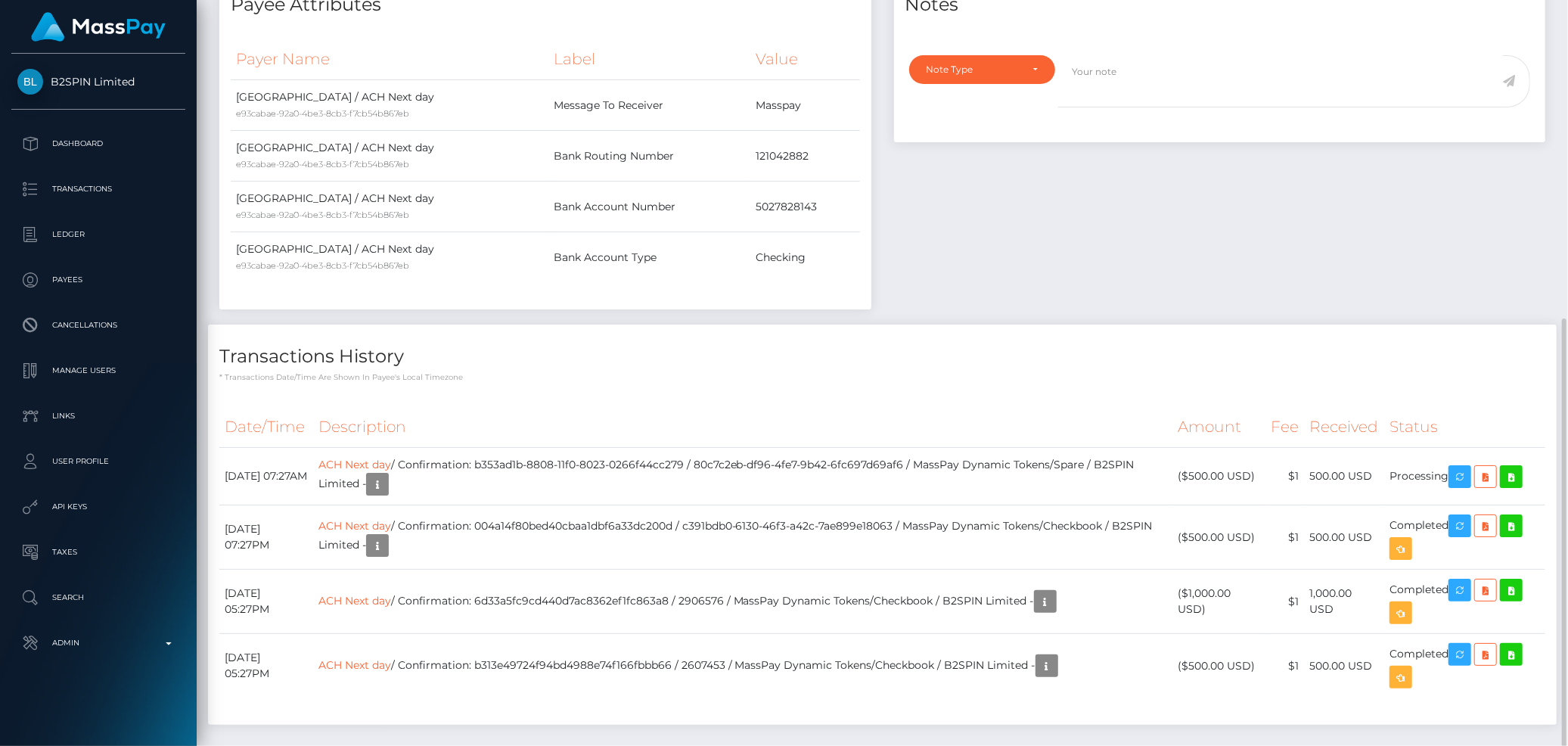
scroll to position [182, 427]
click at [391, 458] on link "ACH Next day" at bounding box center [355, 464] width 73 height 13
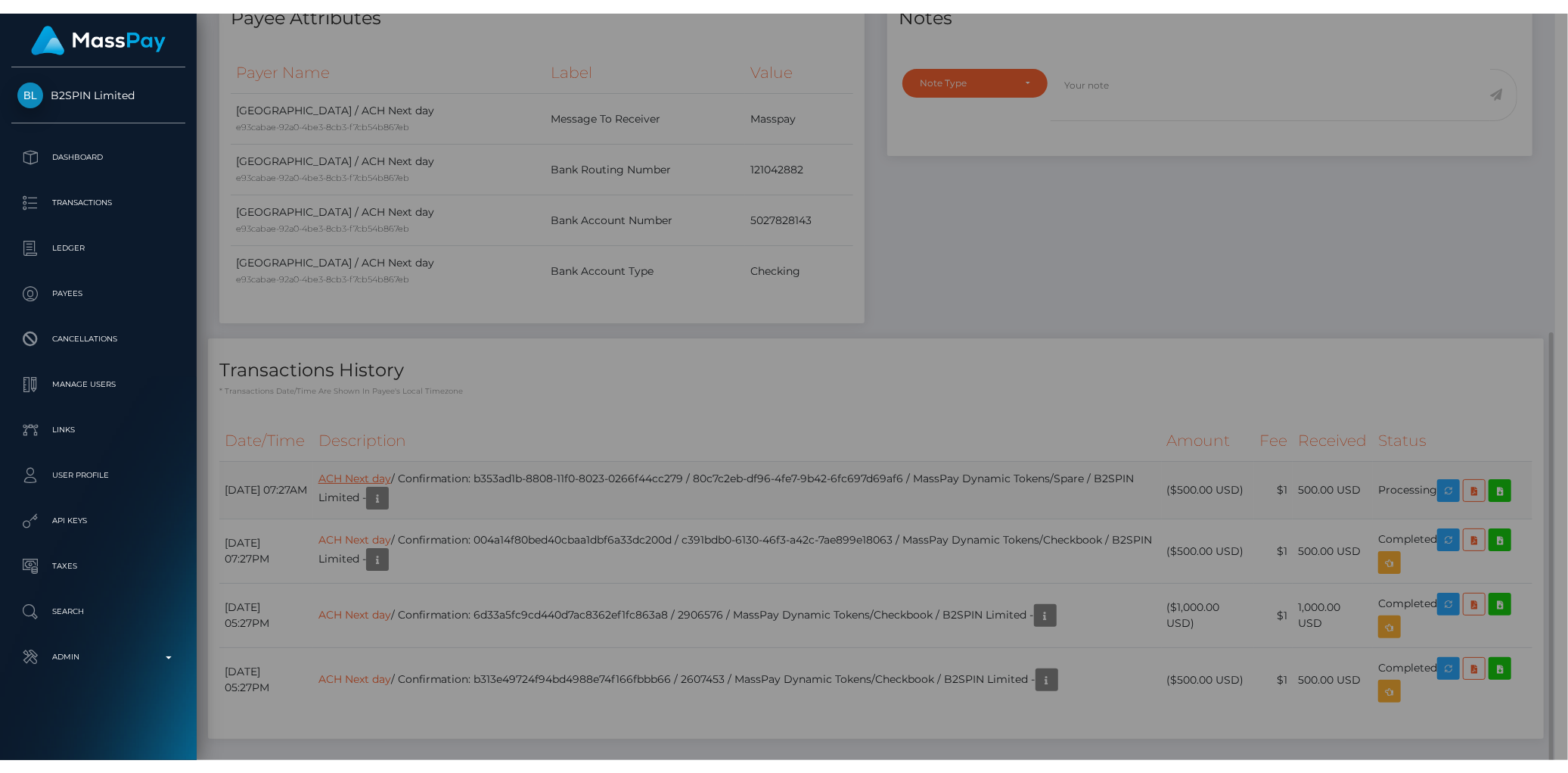
scroll to position [756497, 755915]
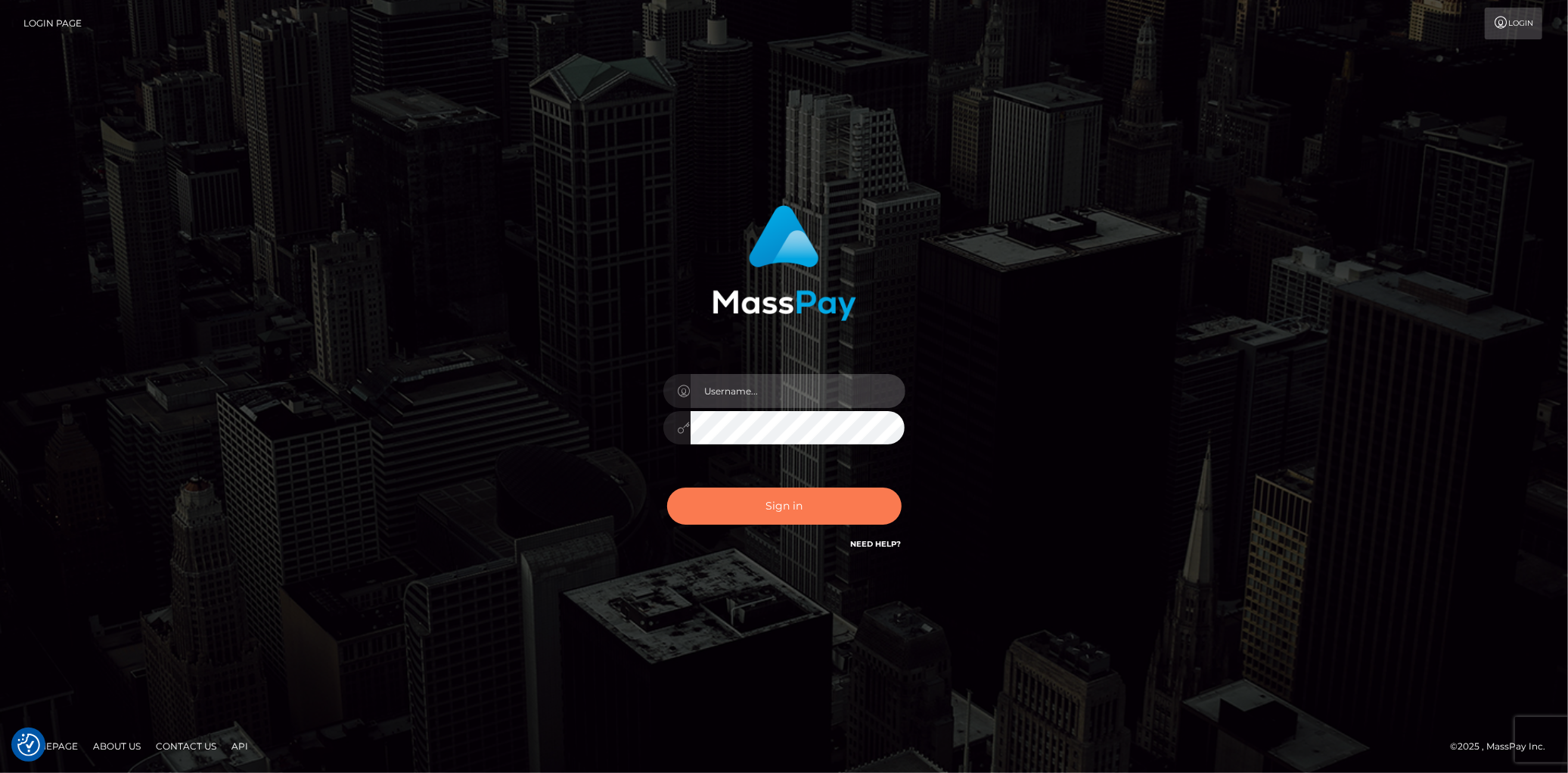
type input "Eduard Gavrilescu"
click at [803, 510] on button "Sign in" at bounding box center [784, 505] width 235 height 37
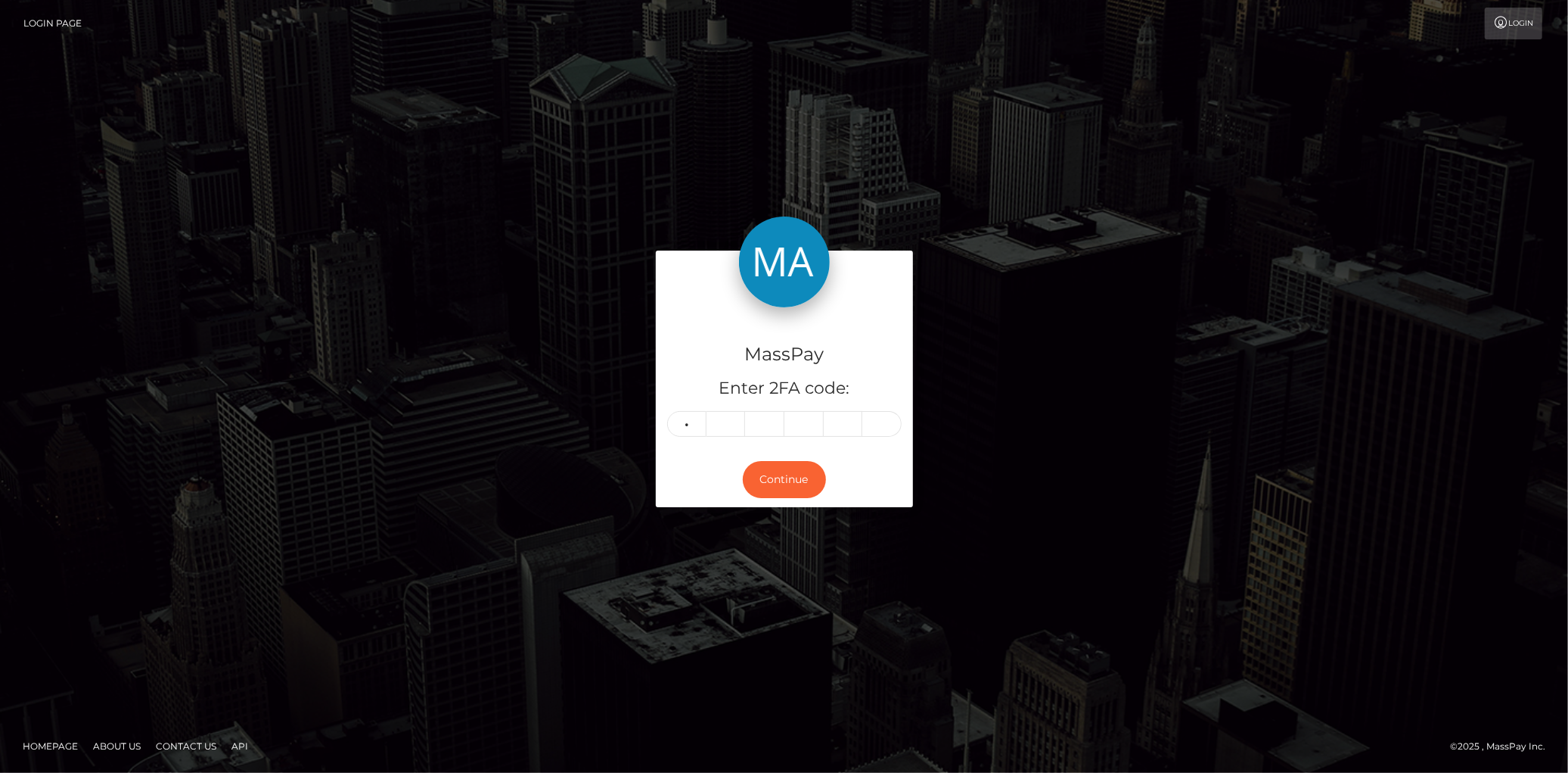
type input "4"
type input "8"
type input "7"
type input "9"
type input "8"
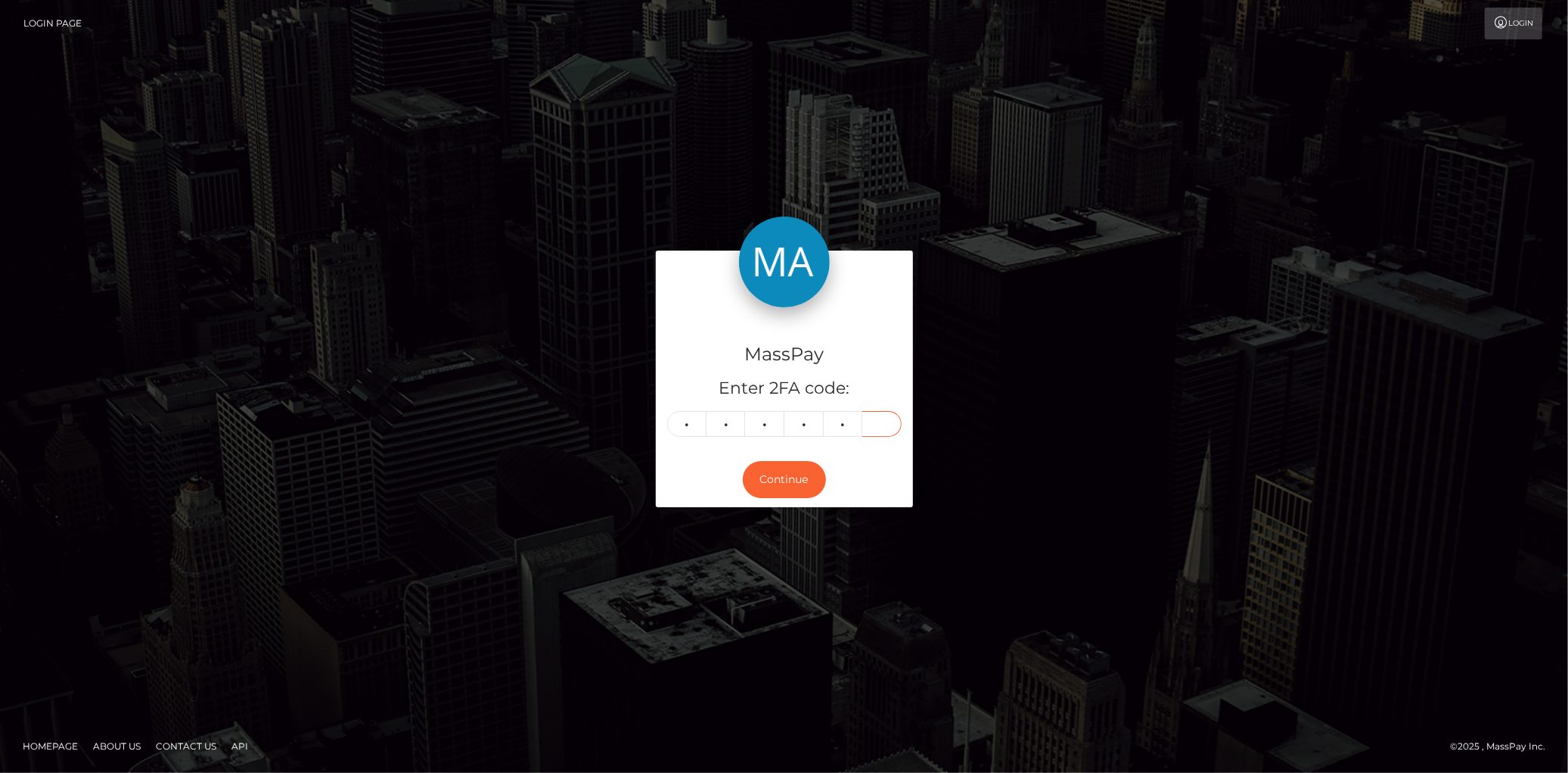
type input "5"
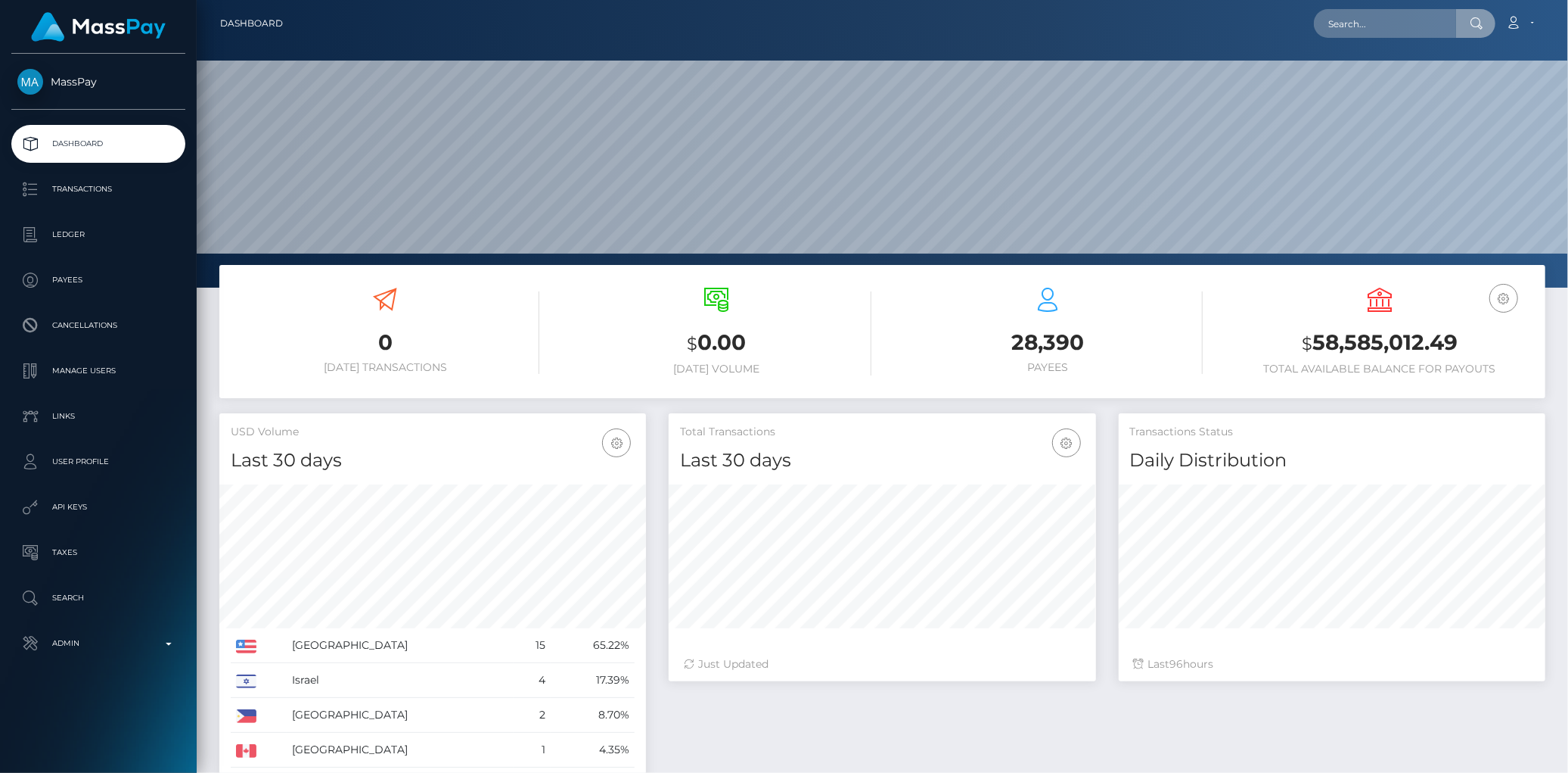
click at [1392, 24] on input "text" at bounding box center [1385, 24] width 142 height 28
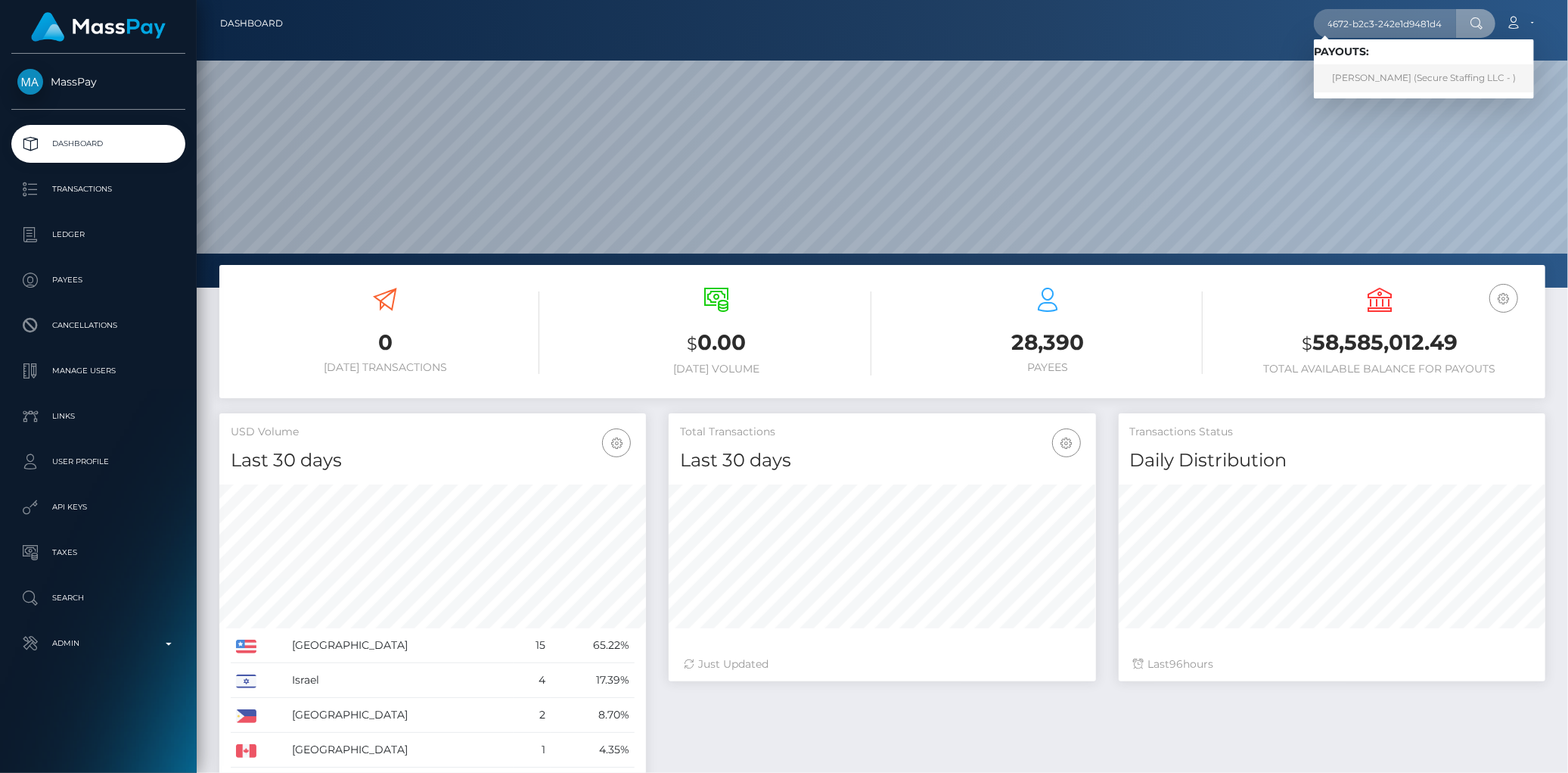
type input "b2f07560-1581-4672-b2c3-242e1d9481d4"
click at [1425, 78] on link "Mamello Sanya (Secure Staffing LLC - )" at bounding box center [1423, 79] width 220 height 28
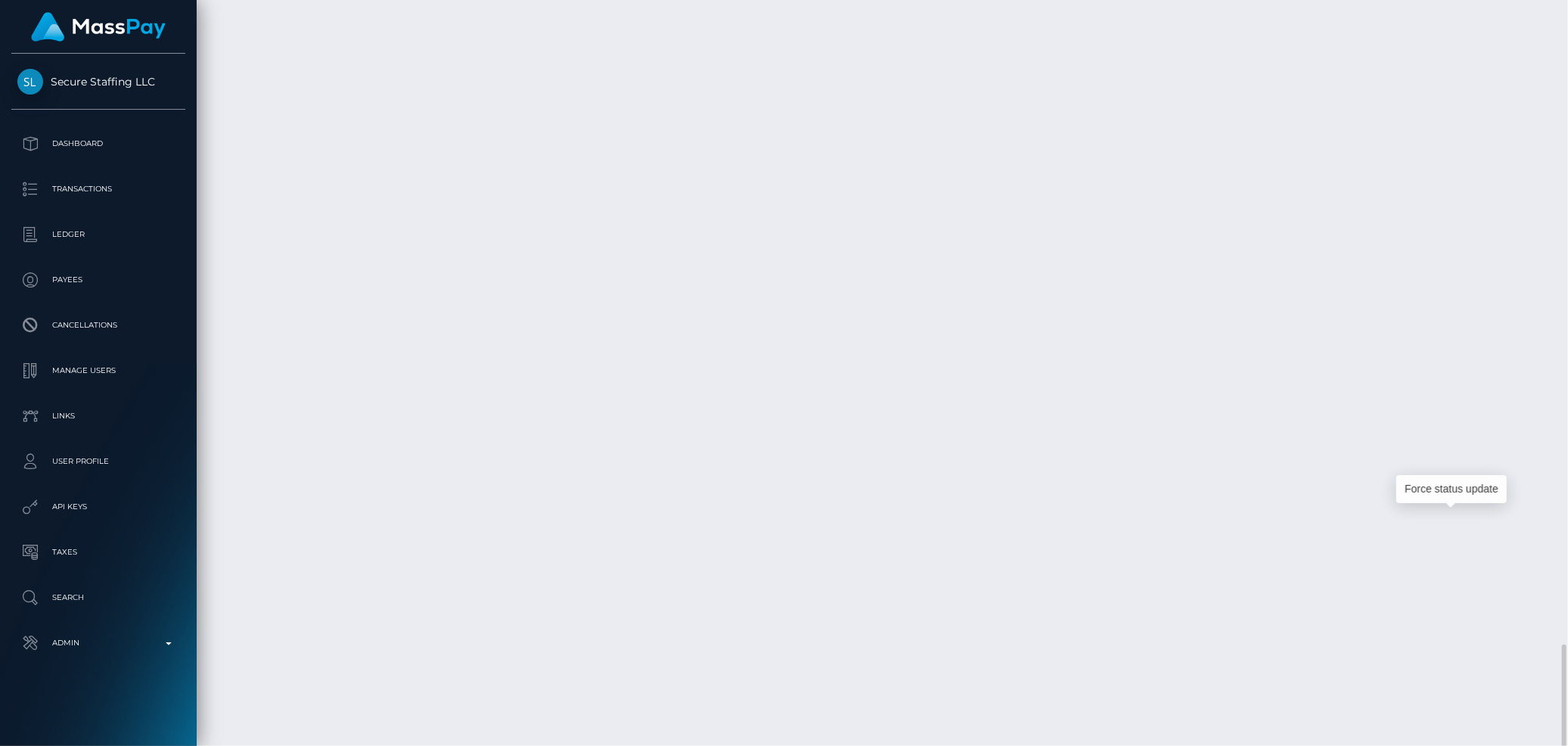
scroll to position [182, 427]
drag, startPoint x: 1456, startPoint y: 533, endPoint x: 812, endPoint y: 393, distance: 659.0
drag, startPoint x: 494, startPoint y: 525, endPoint x: 701, endPoint y: 524, distance: 207.0
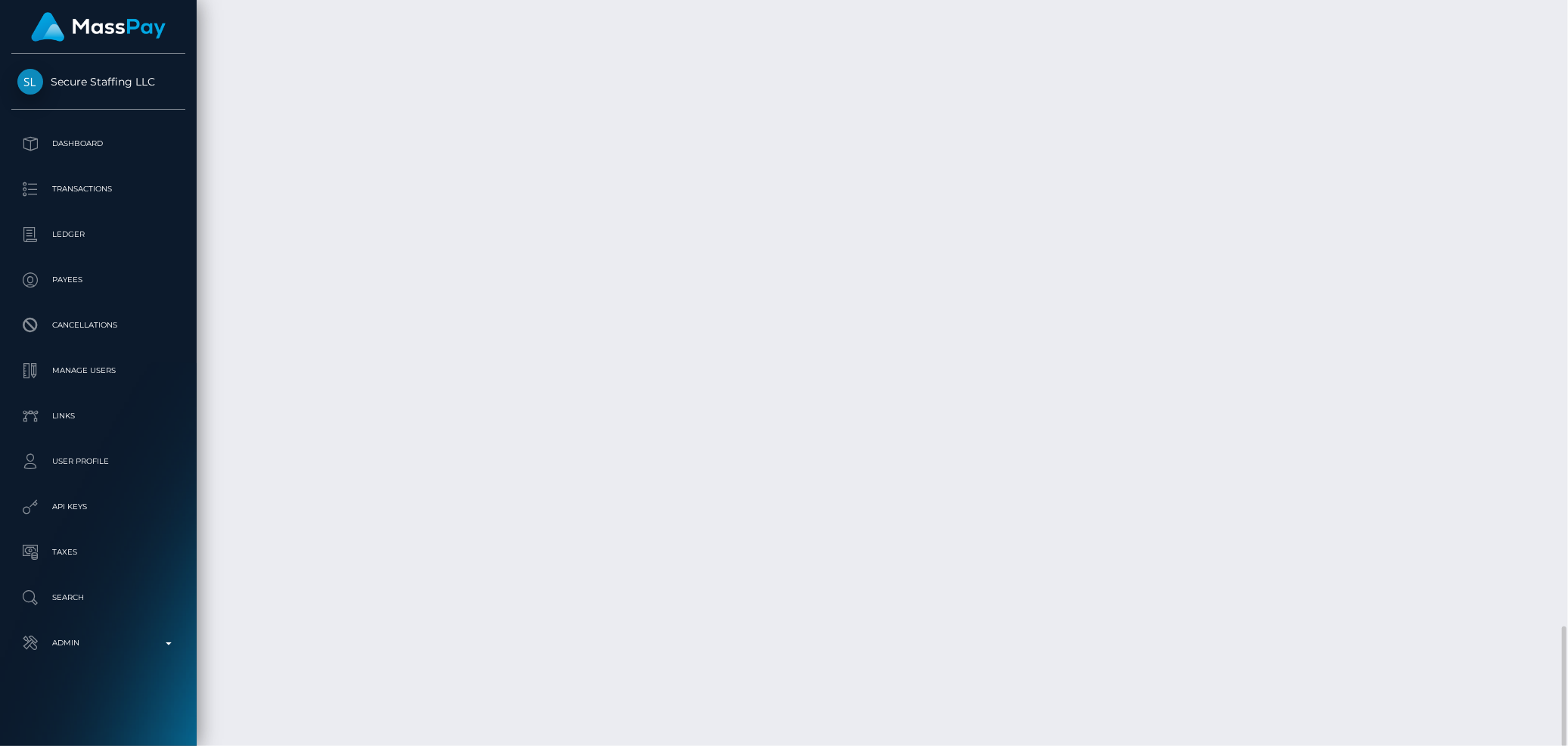
copy td "b2f07560-1581-4672-b2c3-242e1d9481d4"
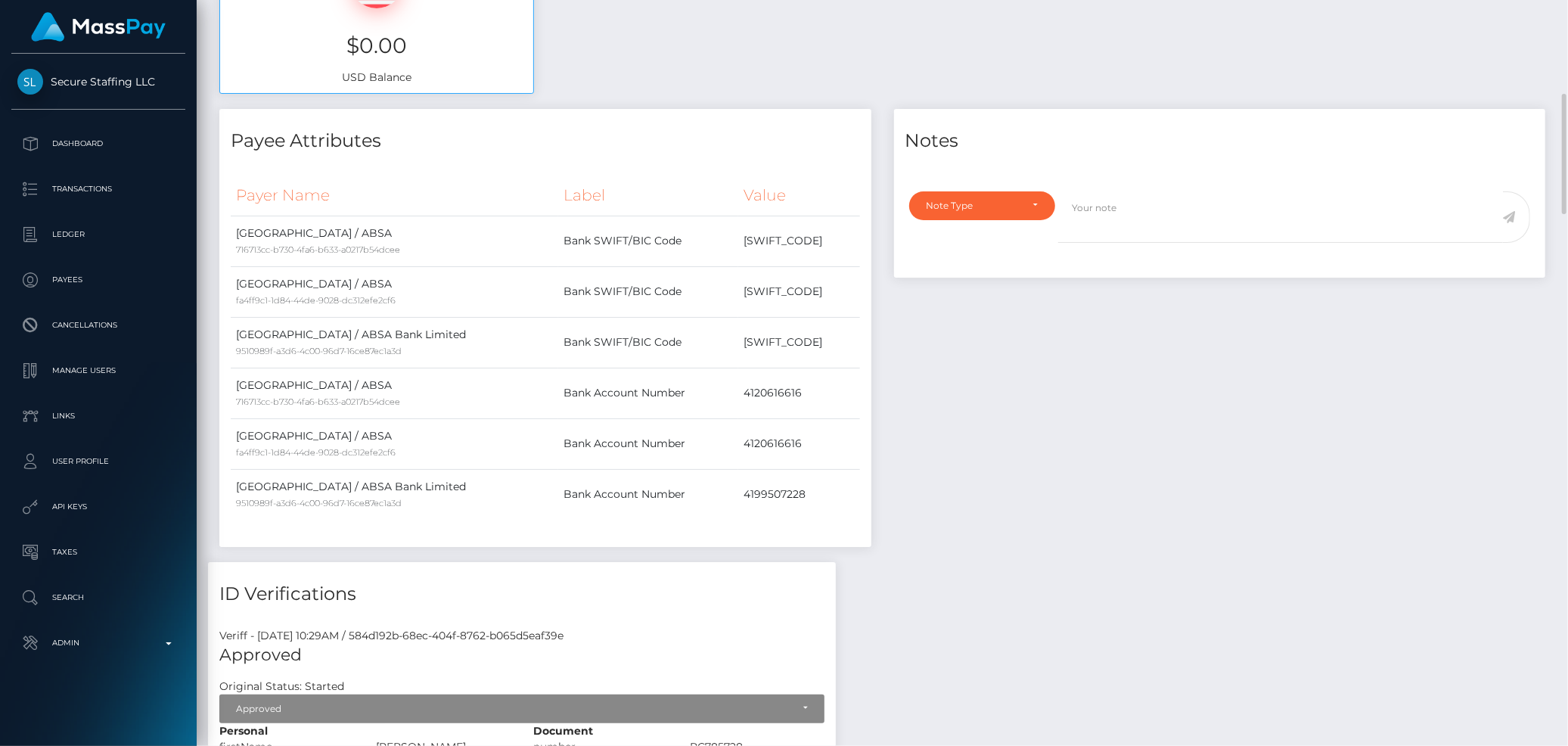
scroll to position [0, 0]
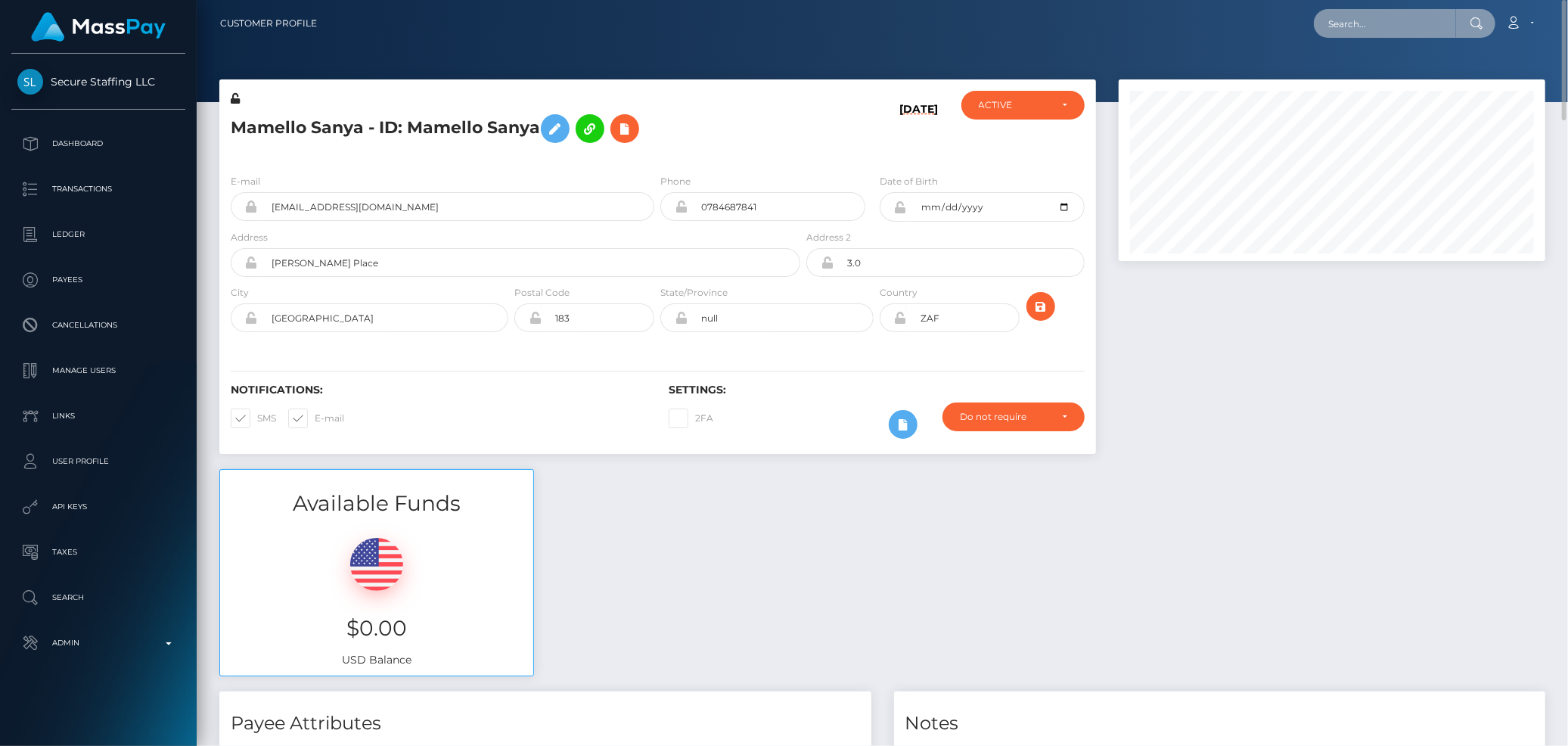
click at [1362, 19] on input "text" at bounding box center [1385, 24] width 142 height 28
paste input "poact_3p9J72eITk4A"
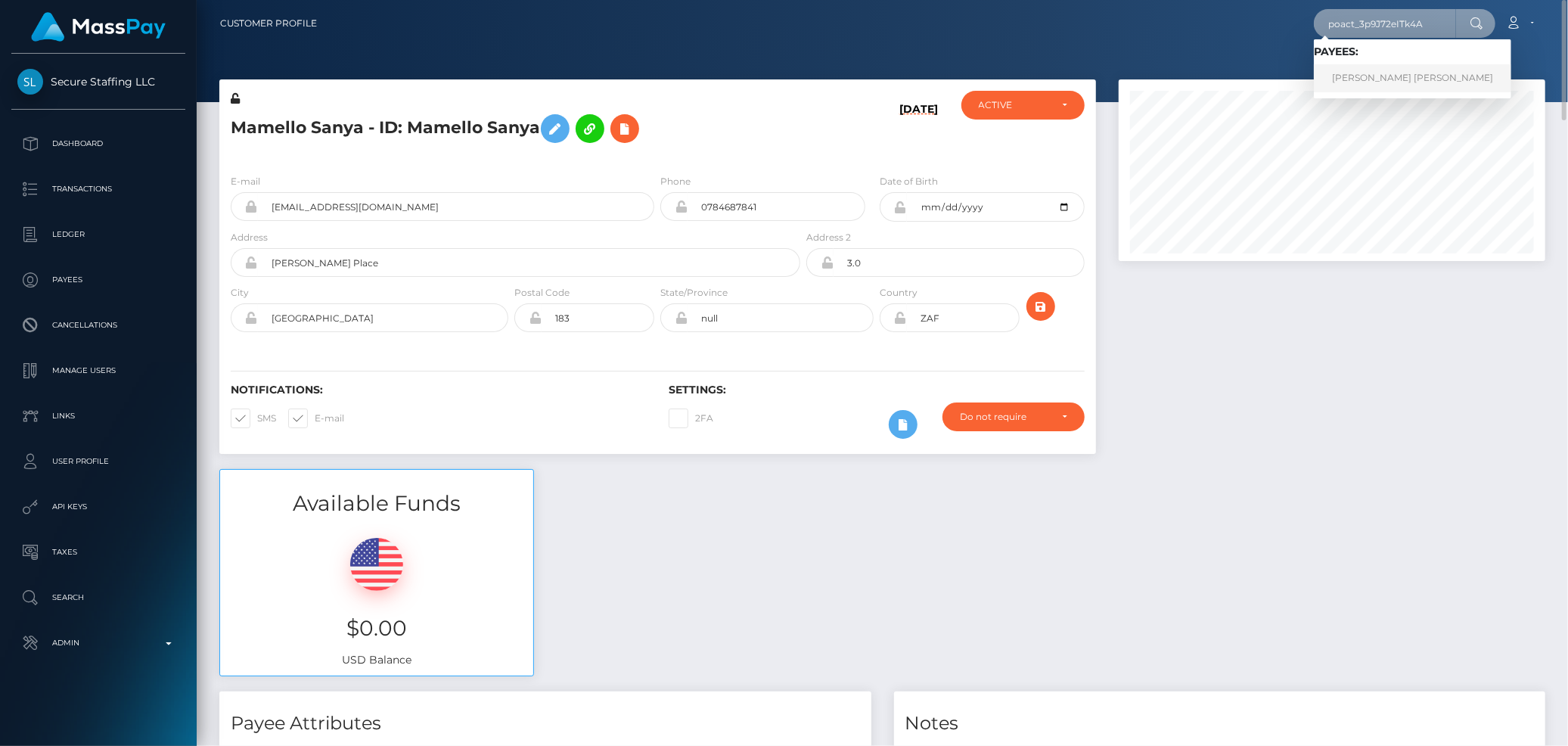
type input "poact_3p9J72eITk4A"
click at [1358, 66] on link "ABDUL SAMI Sami" at bounding box center [1412, 78] width 198 height 28
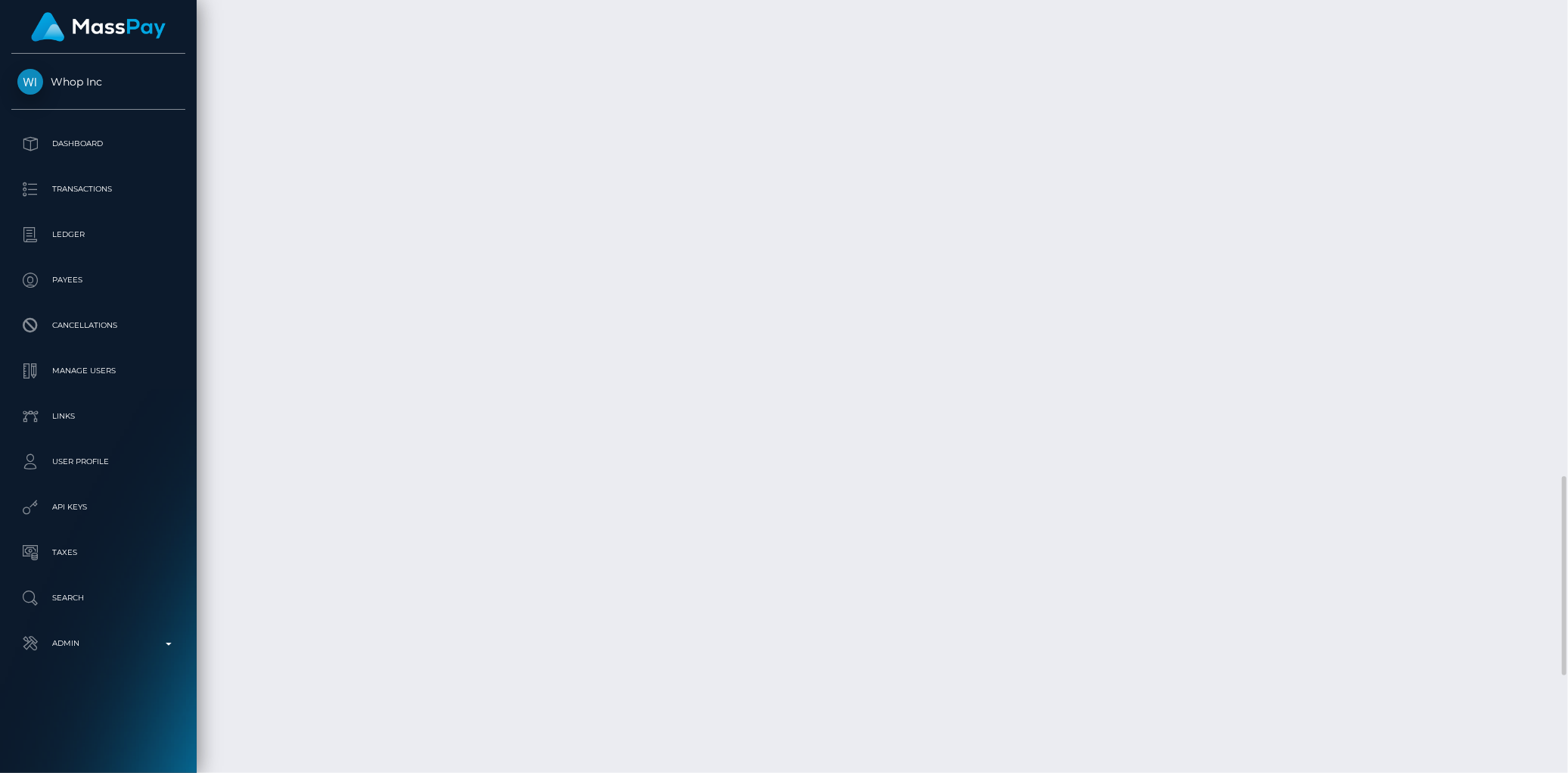
scroll to position [2231, 0]
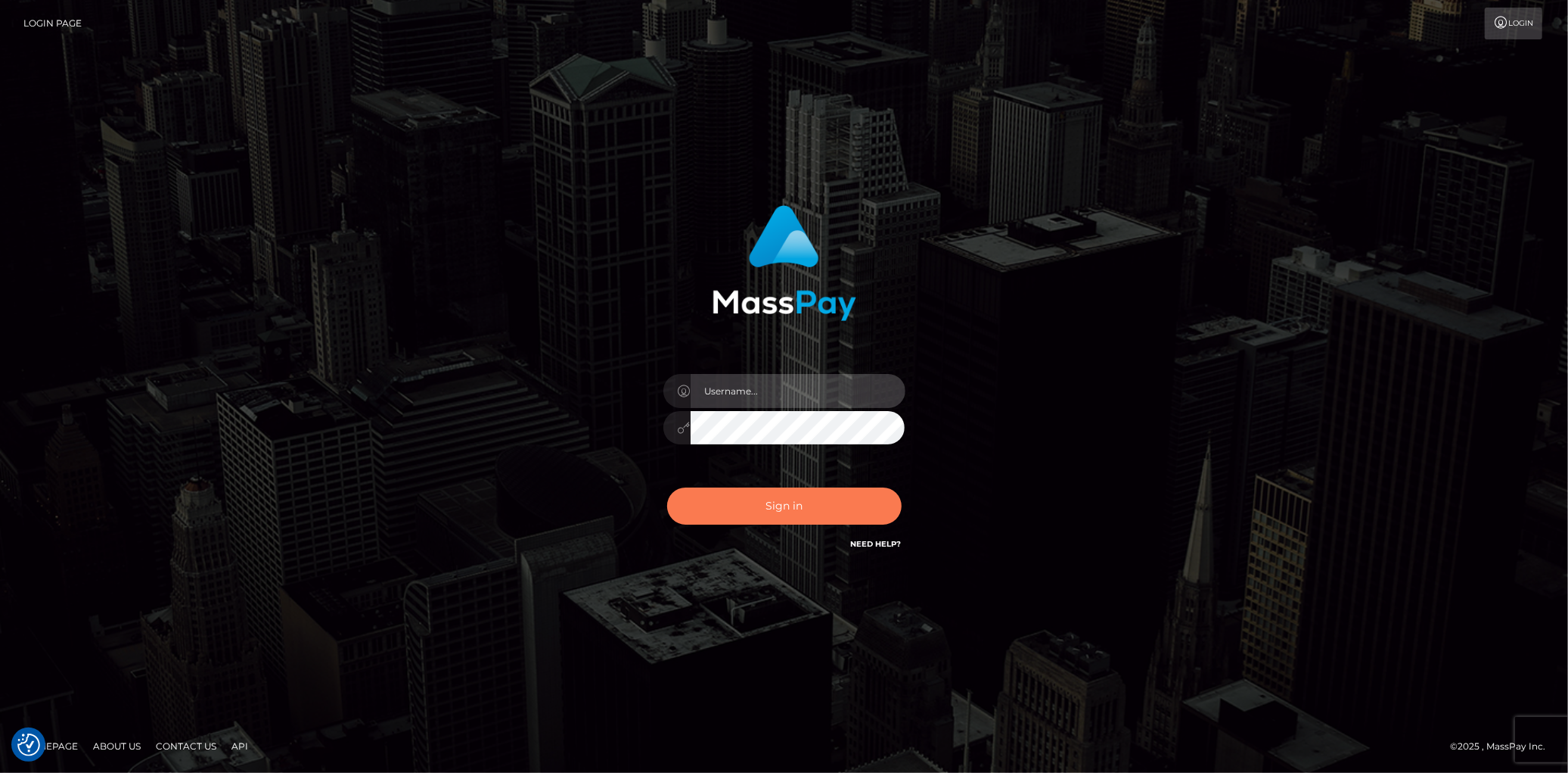
type input "Eduard Gavrilescu"
click at [814, 496] on button "Sign in" at bounding box center [784, 505] width 235 height 37
type input "Eduard Gavrilescu"
drag, startPoint x: 0, startPoint y: 0, endPoint x: 819, endPoint y: 495, distance: 957.0
click at [820, 495] on button "Sign in" at bounding box center [784, 505] width 235 height 37
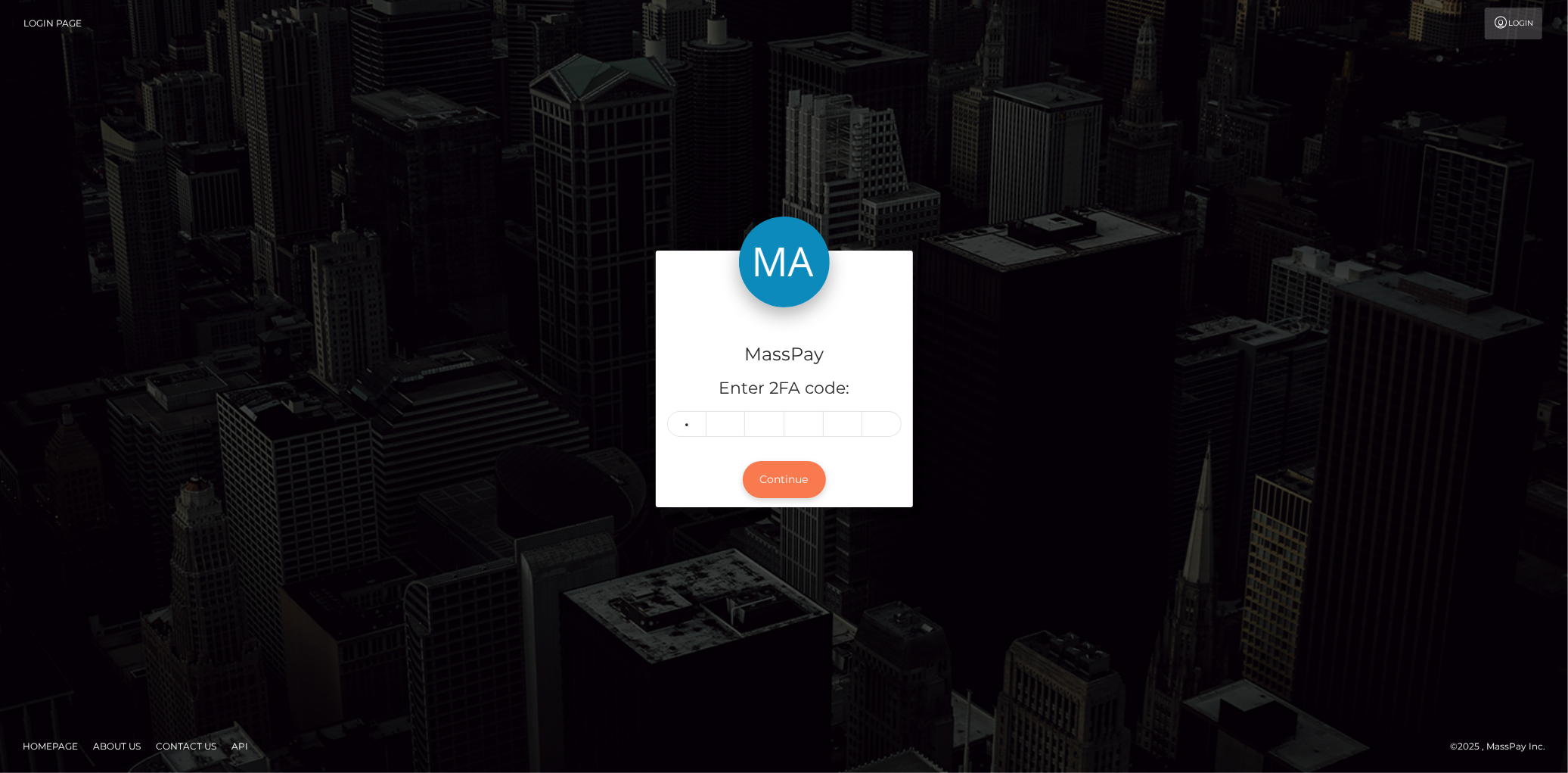
type input "2"
type input "9"
type input "6"
type input "1"
type input "4"
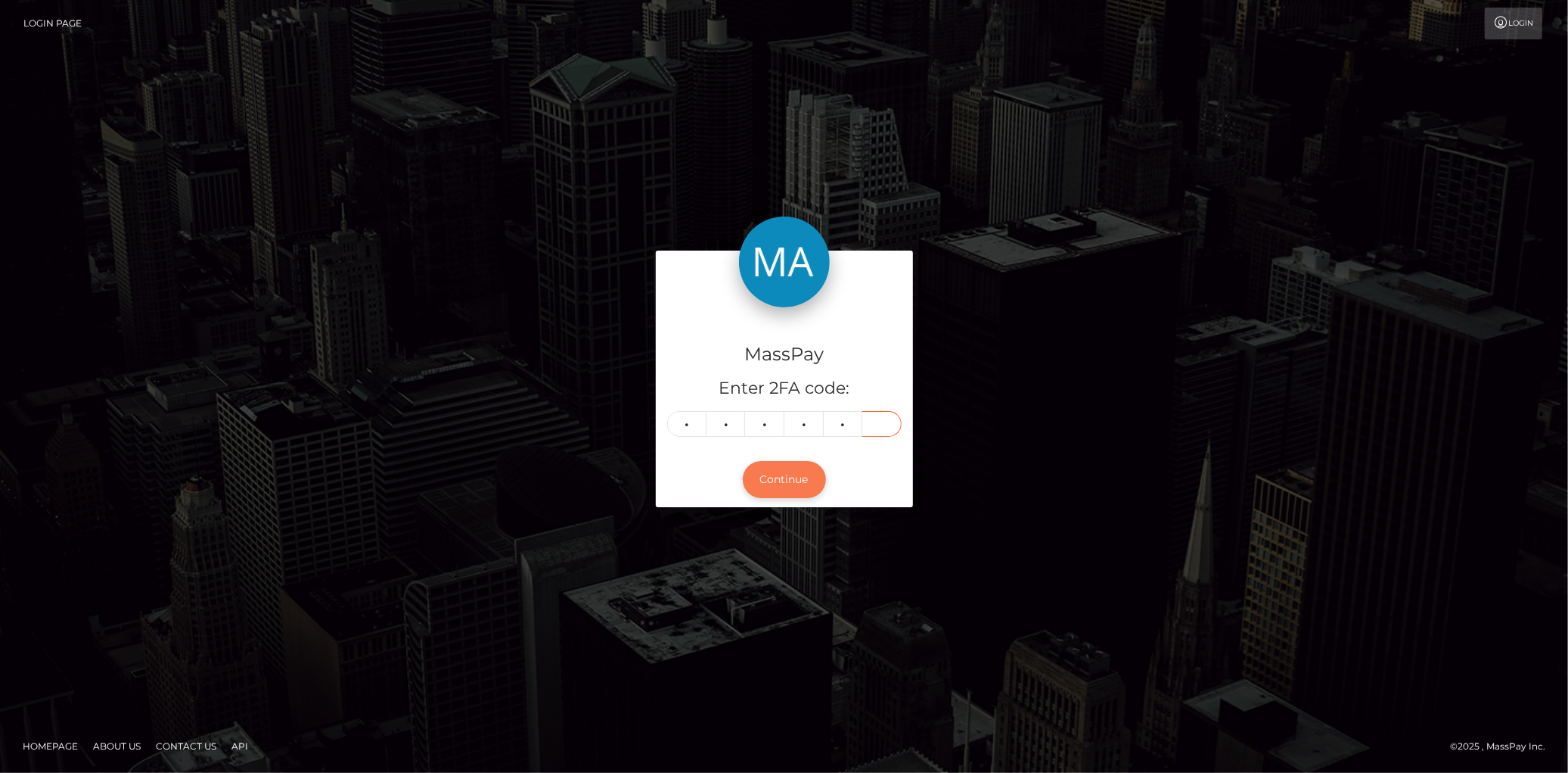
type input "3"
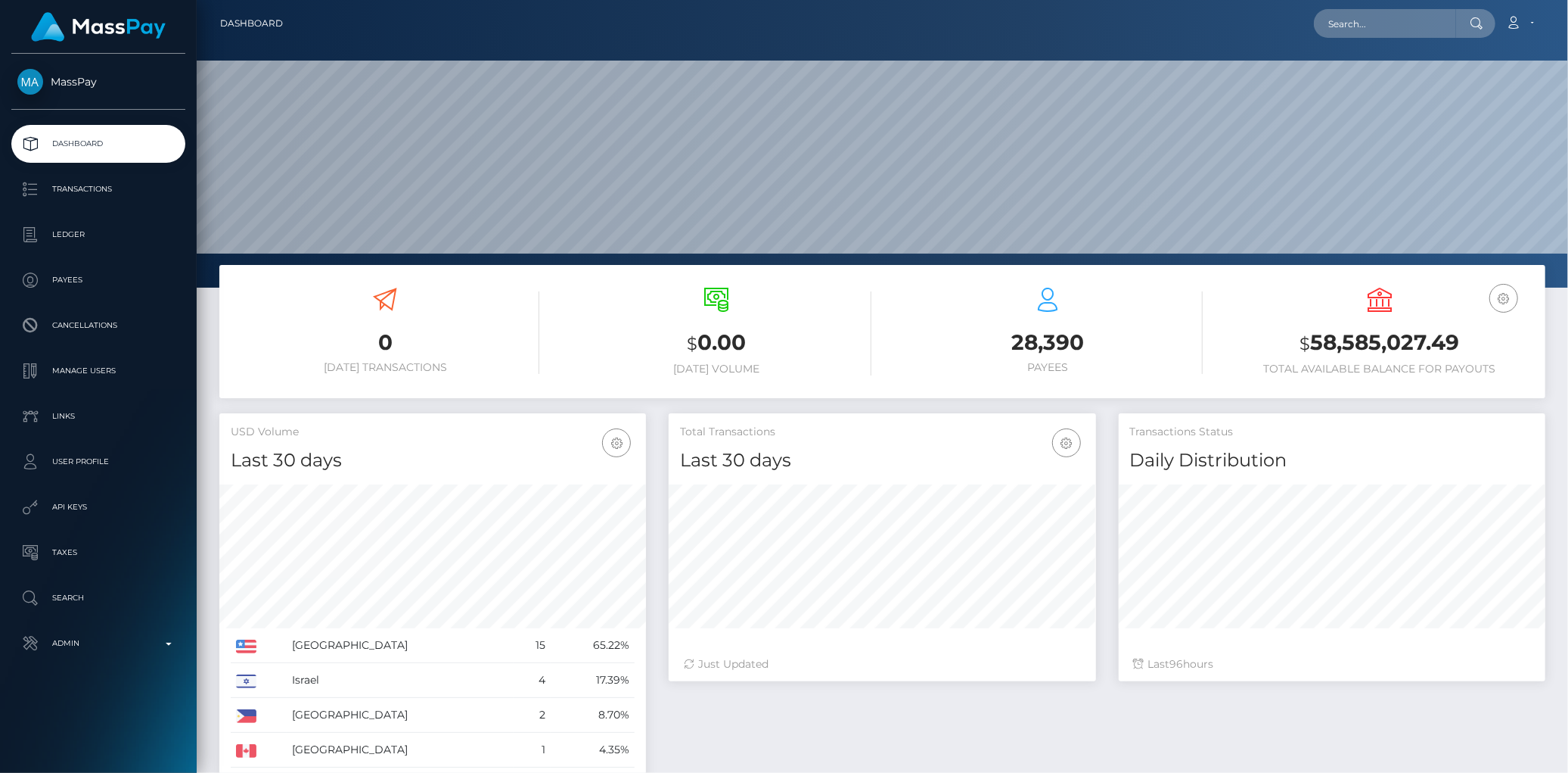
scroll to position [268, 427]
click at [1368, 18] on input "text" at bounding box center [1385, 24] width 142 height 28
paste input "[EMAIL_ADDRESS][DOMAIN_NAME]"
type input "[EMAIL_ADDRESS][DOMAIN_NAME]"
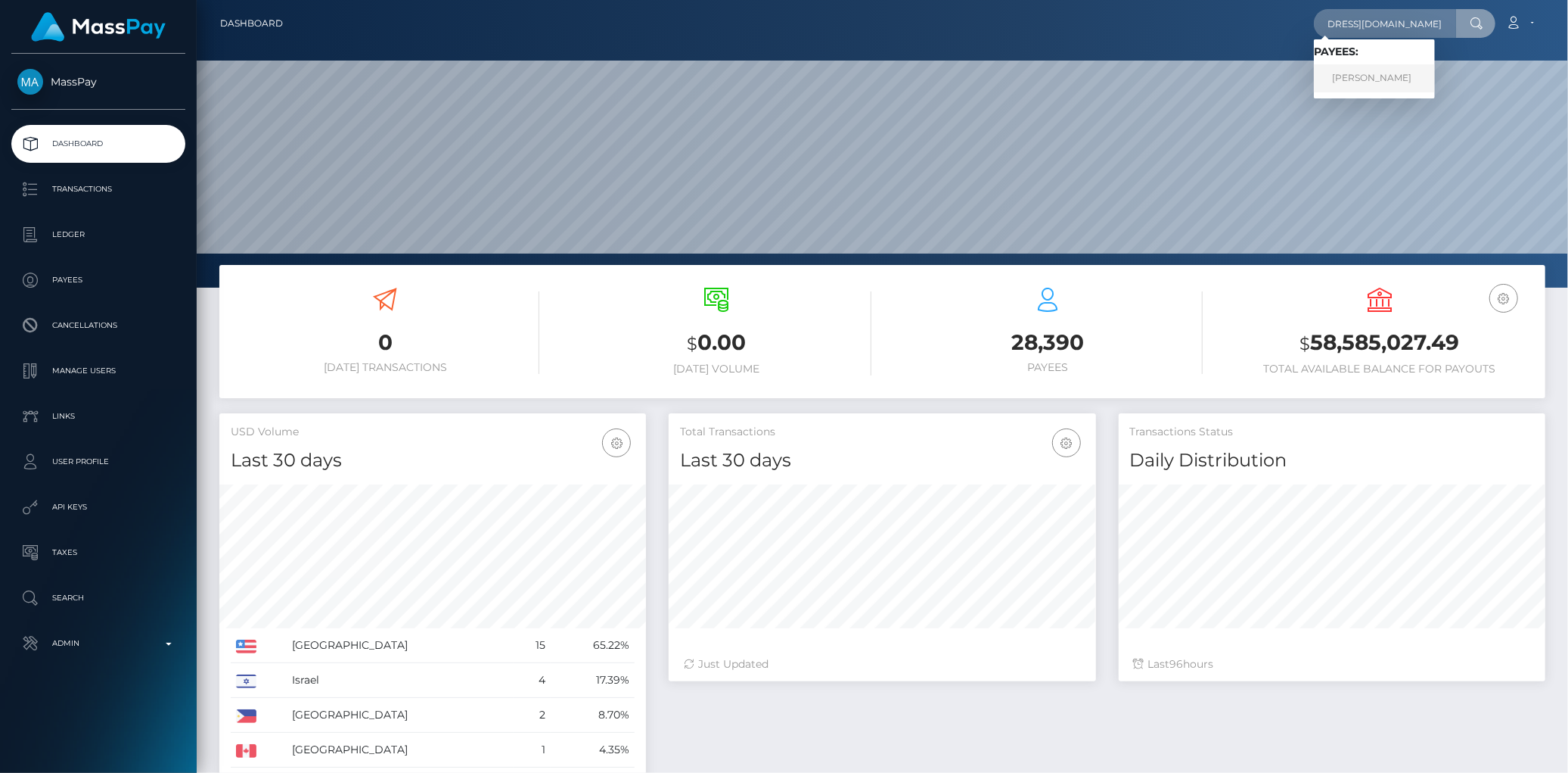
click at [1365, 78] on link "DIMITRIOS PAPATHANASIOU" at bounding box center [1374, 79] width 121 height 28
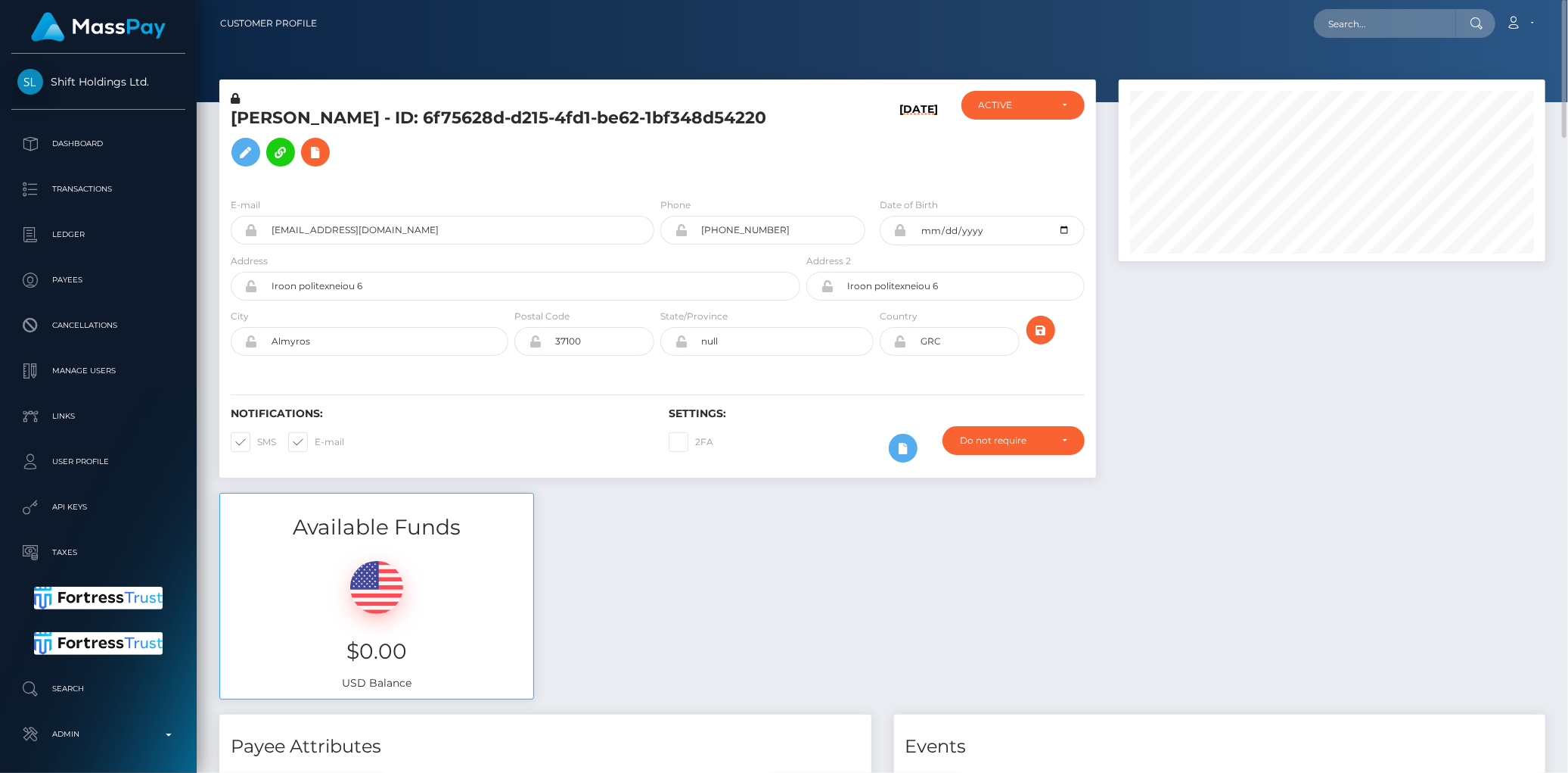
click at [331, 193] on div "E-mail papathanasioumitsos312@gmail.com Phone GRC" at bounding box center [657, 278] width 877 height 185
click at [329, 220] on input "papathanasioumitsos312@gmail.com" at bounding box center [456, 230] width 396 height 28
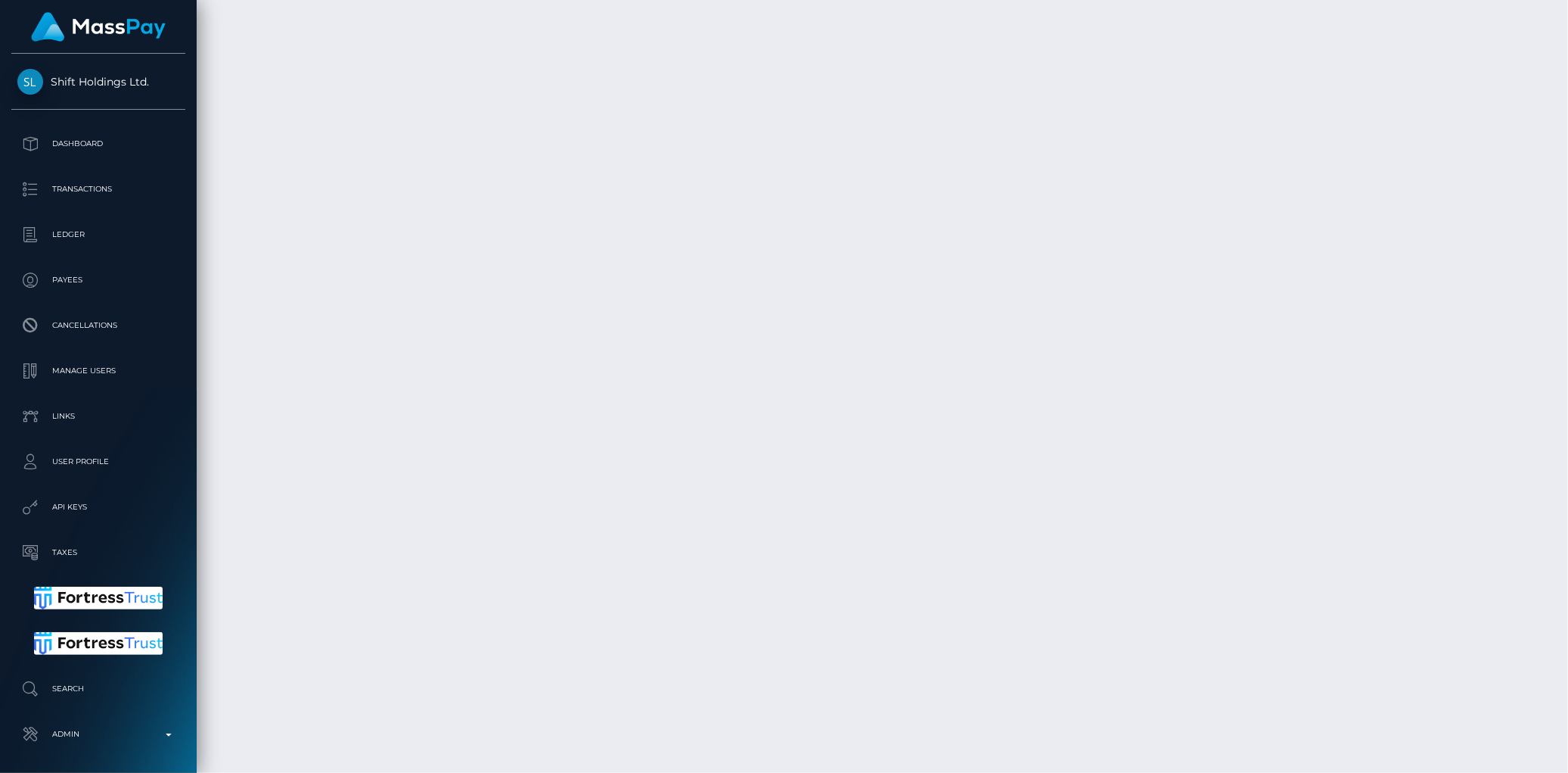
scroll to position [3546, 0]
drag, startPoint x: 225, startPoint y: 382, endPoint x: 1463, endPoint y: 409, distance: 1238.3
copy tbody "September 3, 2025 11:36AM Spend Back: Reversing Load 3a78e4ba-8105-11f0-8023-02…"
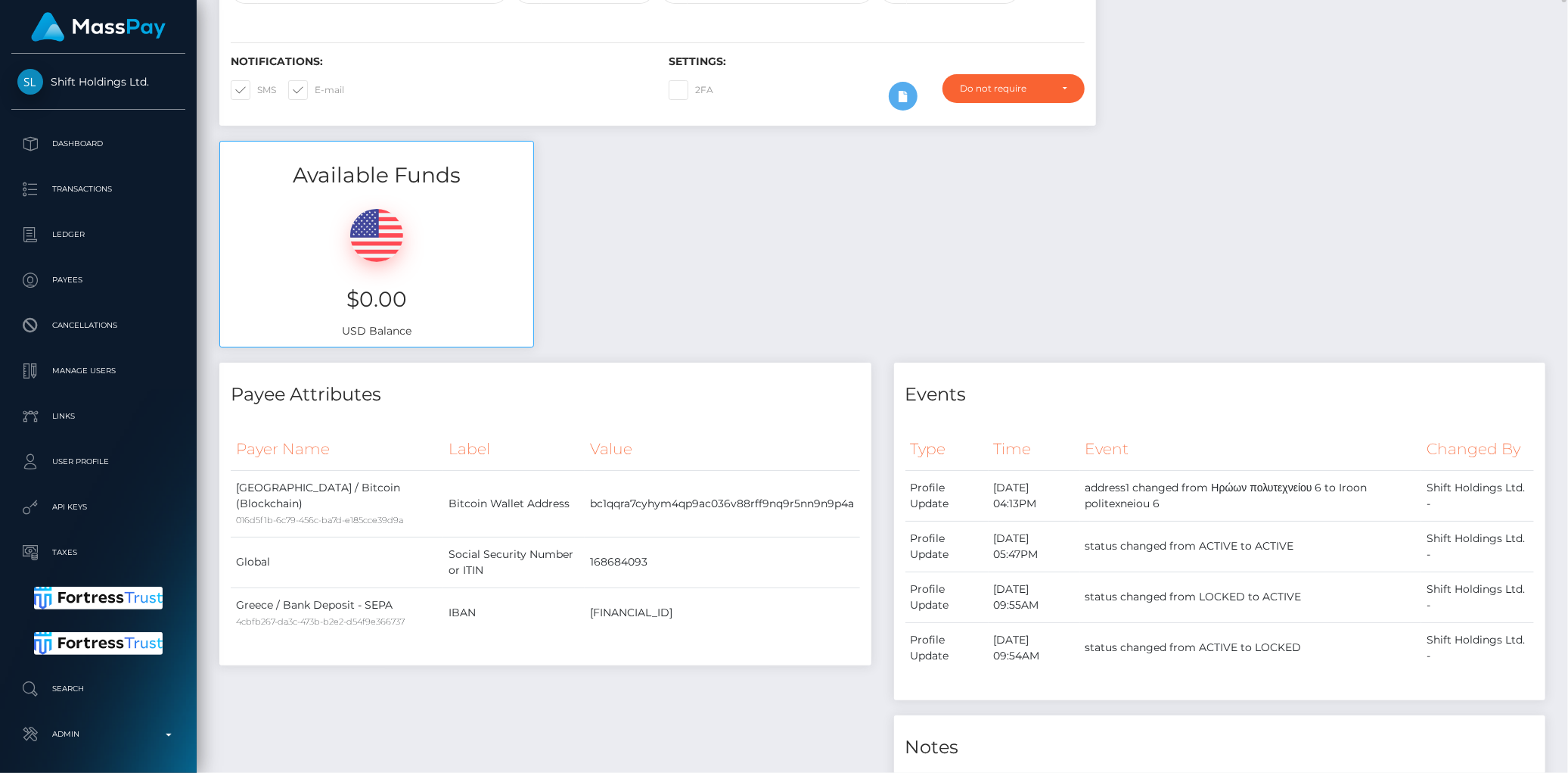
scroll to position [0, 0]
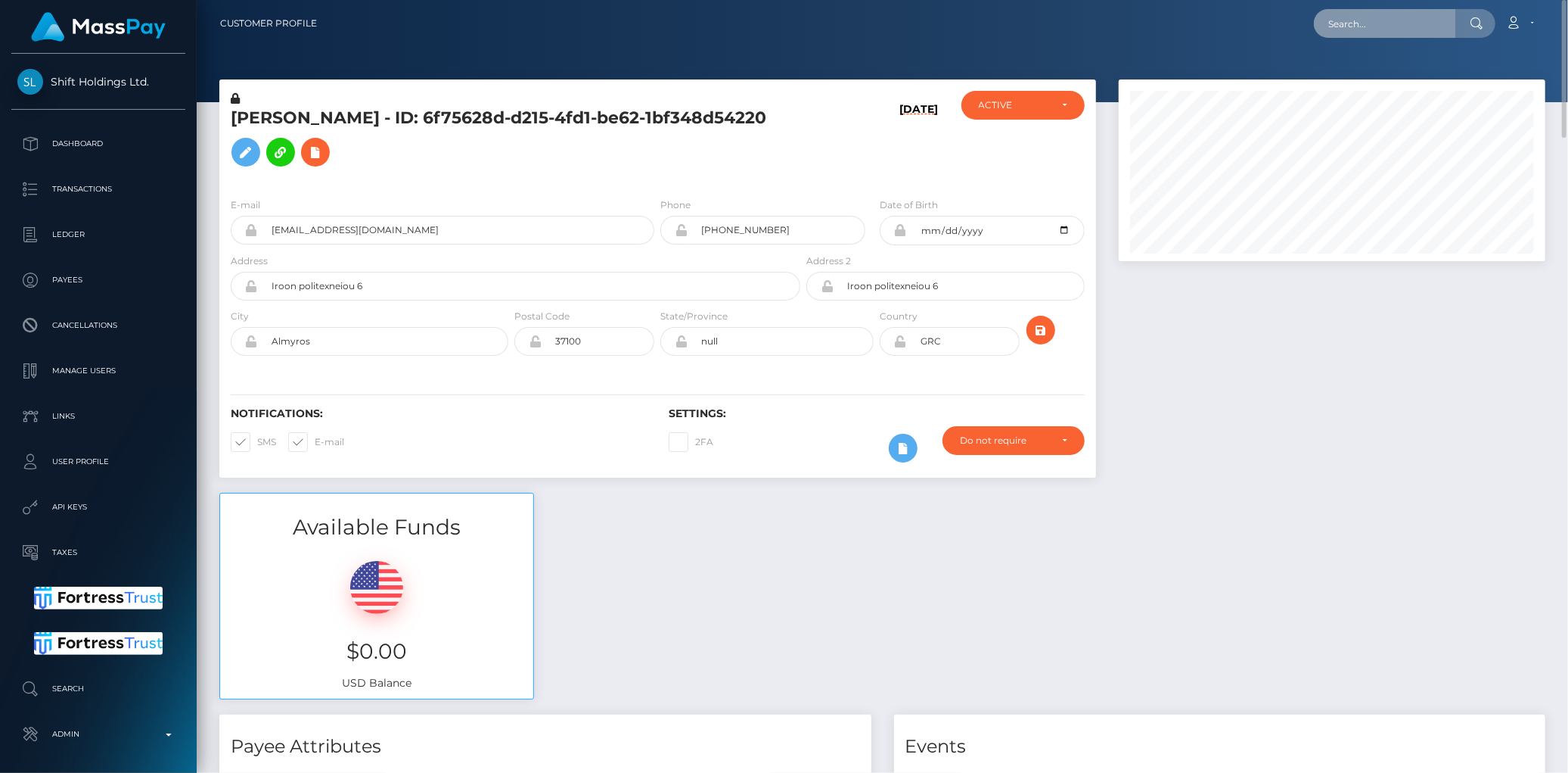
click at [1349, 25] on input "text" at bounding box center [1385, 24] width 142 height 28
paste input "kiki02of@gmail.com"
type input "kiki02of@gmail.com"
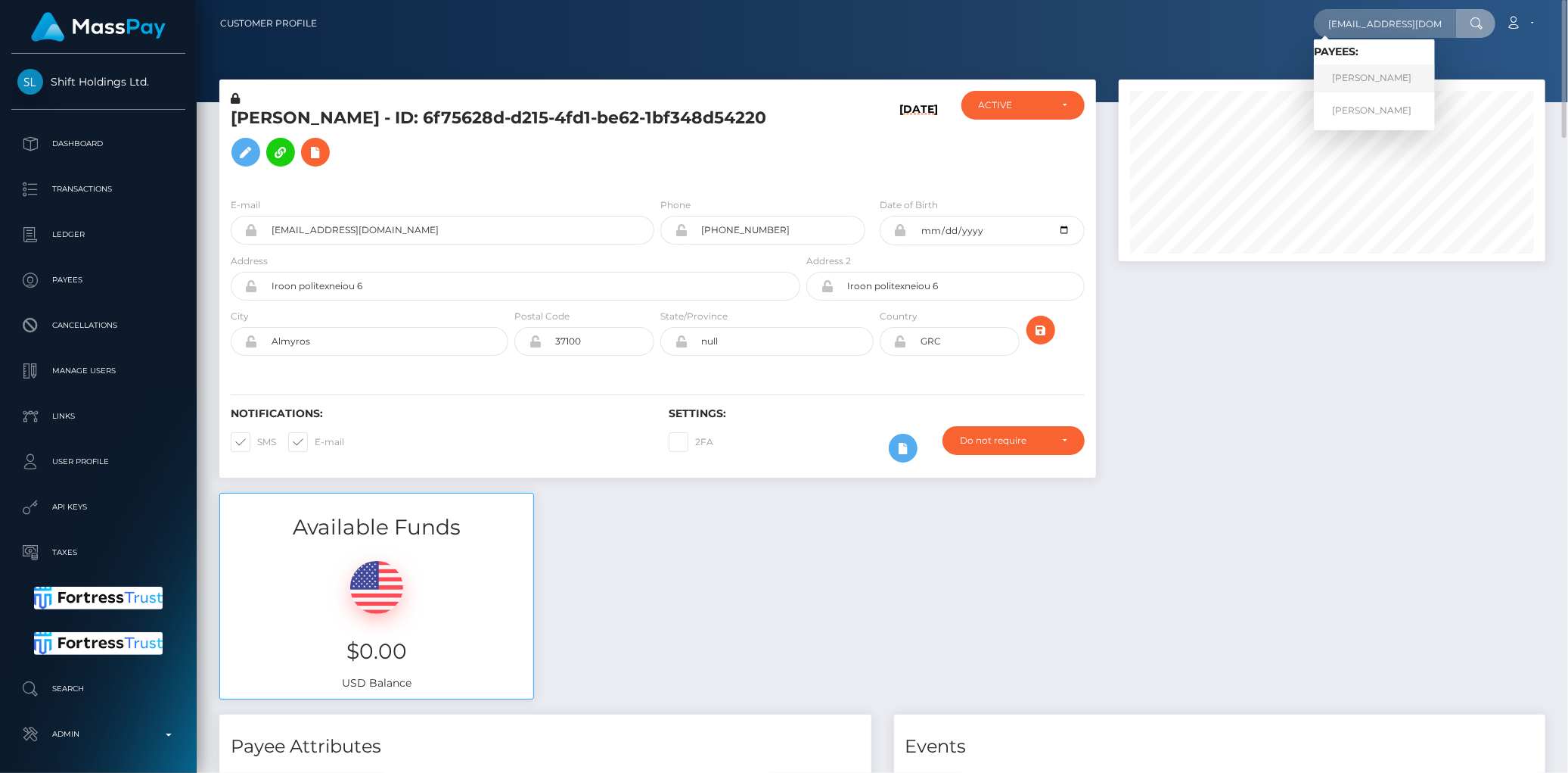
click at [1388, 74] on link "STEFANO GALBUSERA" at bounding box center [1374, 79] width 121 height 28
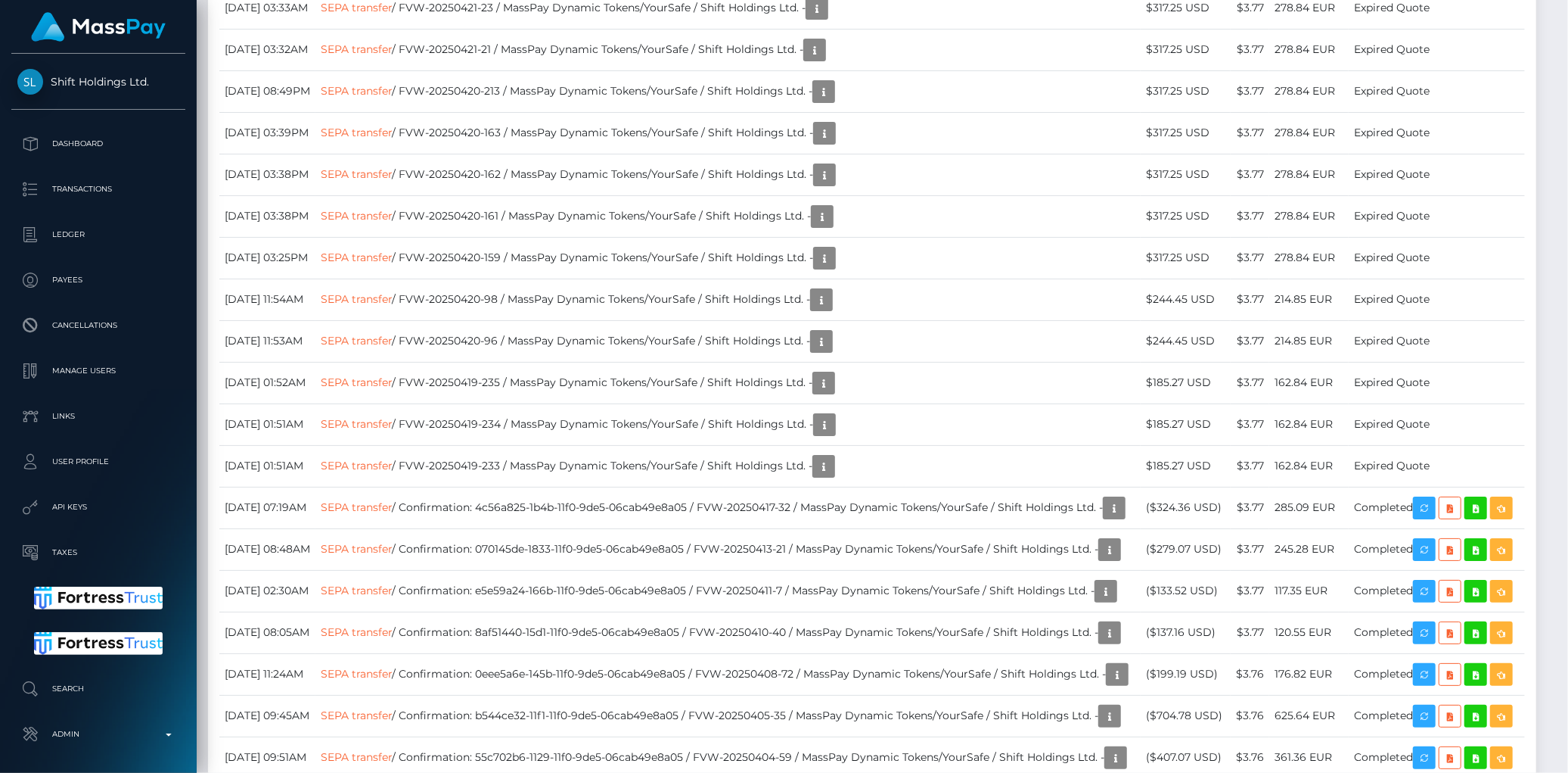
scroll to position [6474, 0]
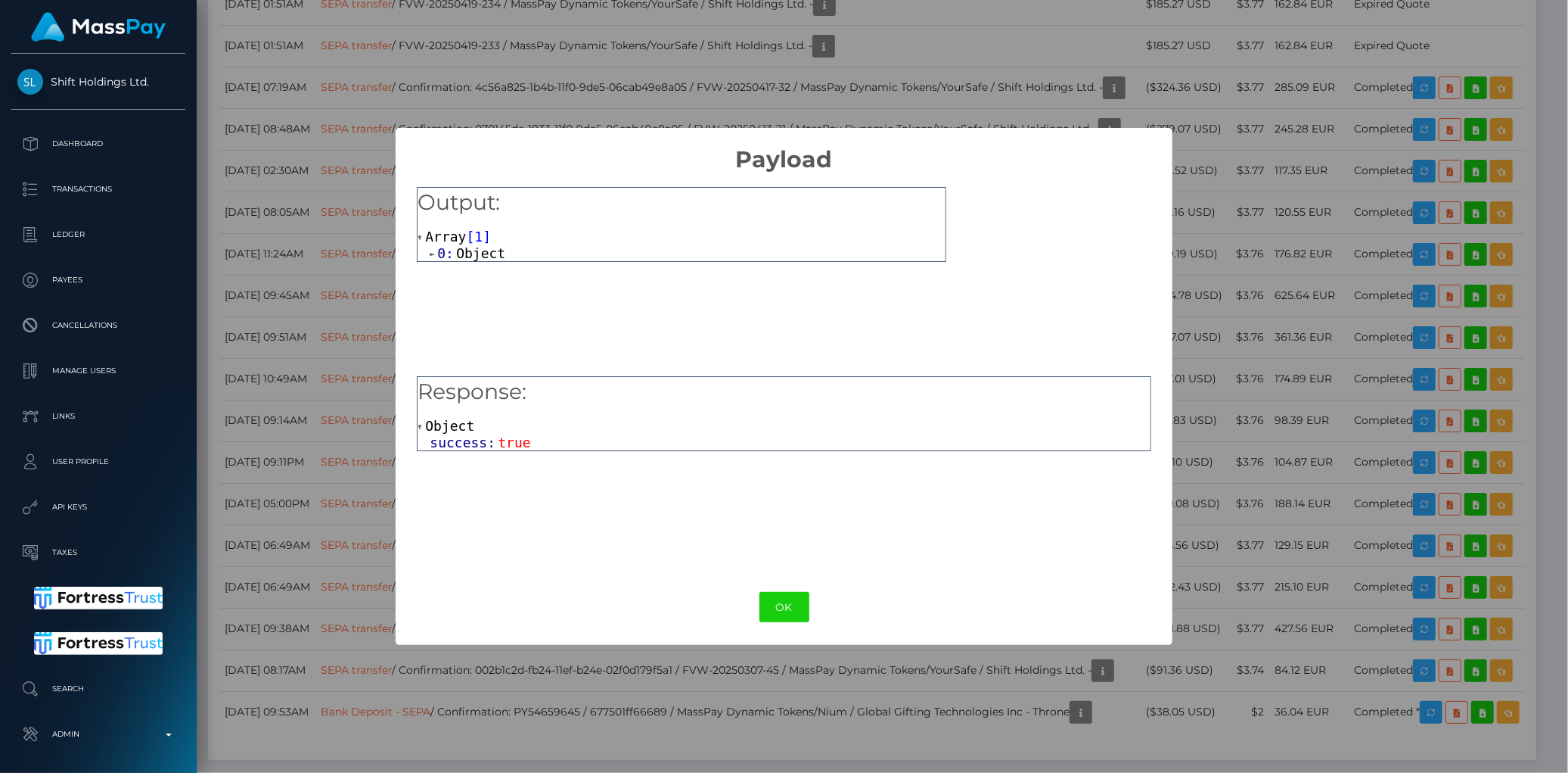
click at [451, 255] on span "0:" at bounding box center [446, 253] width 19 height 16
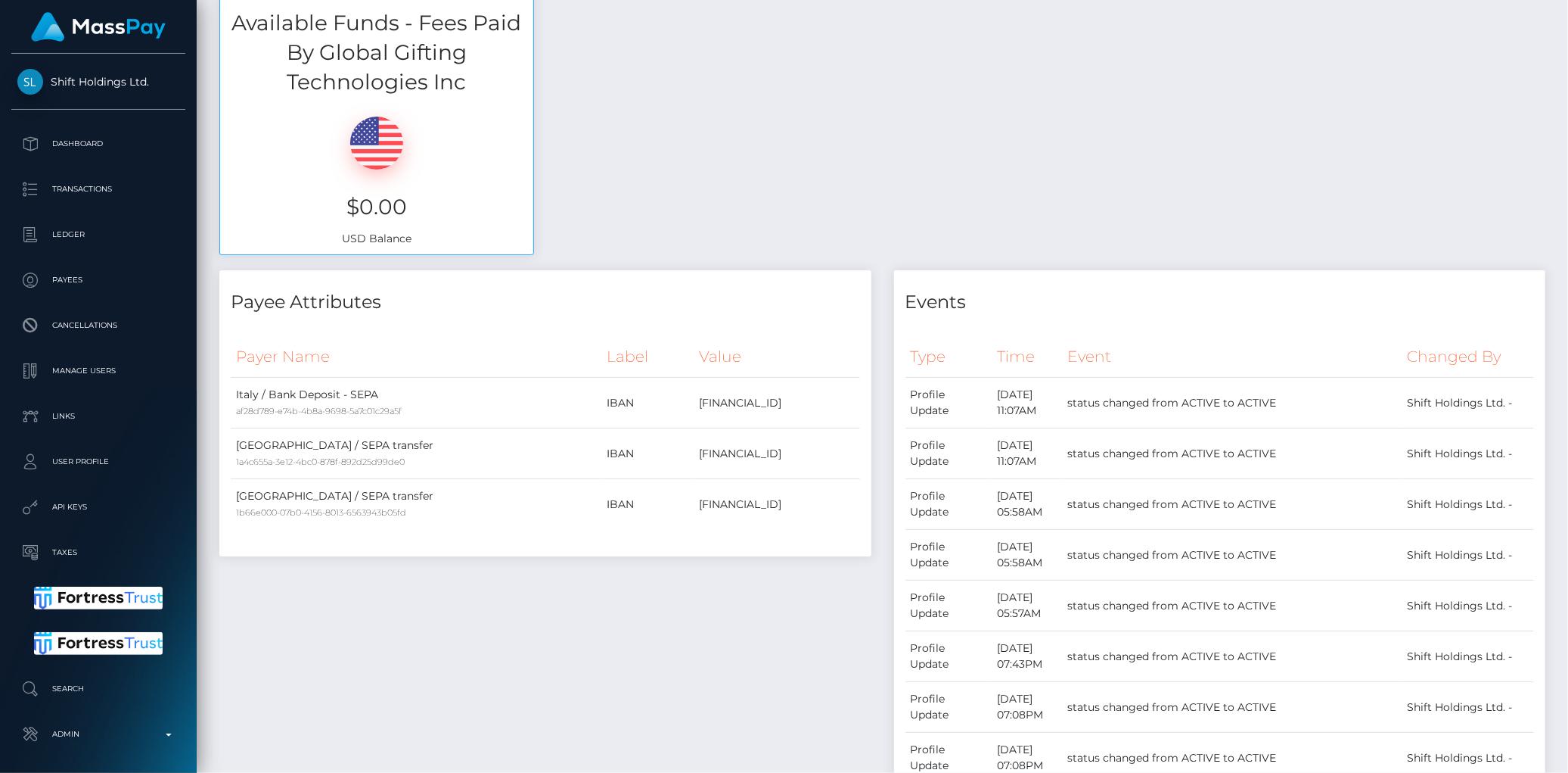
scroll to position [0, 0]
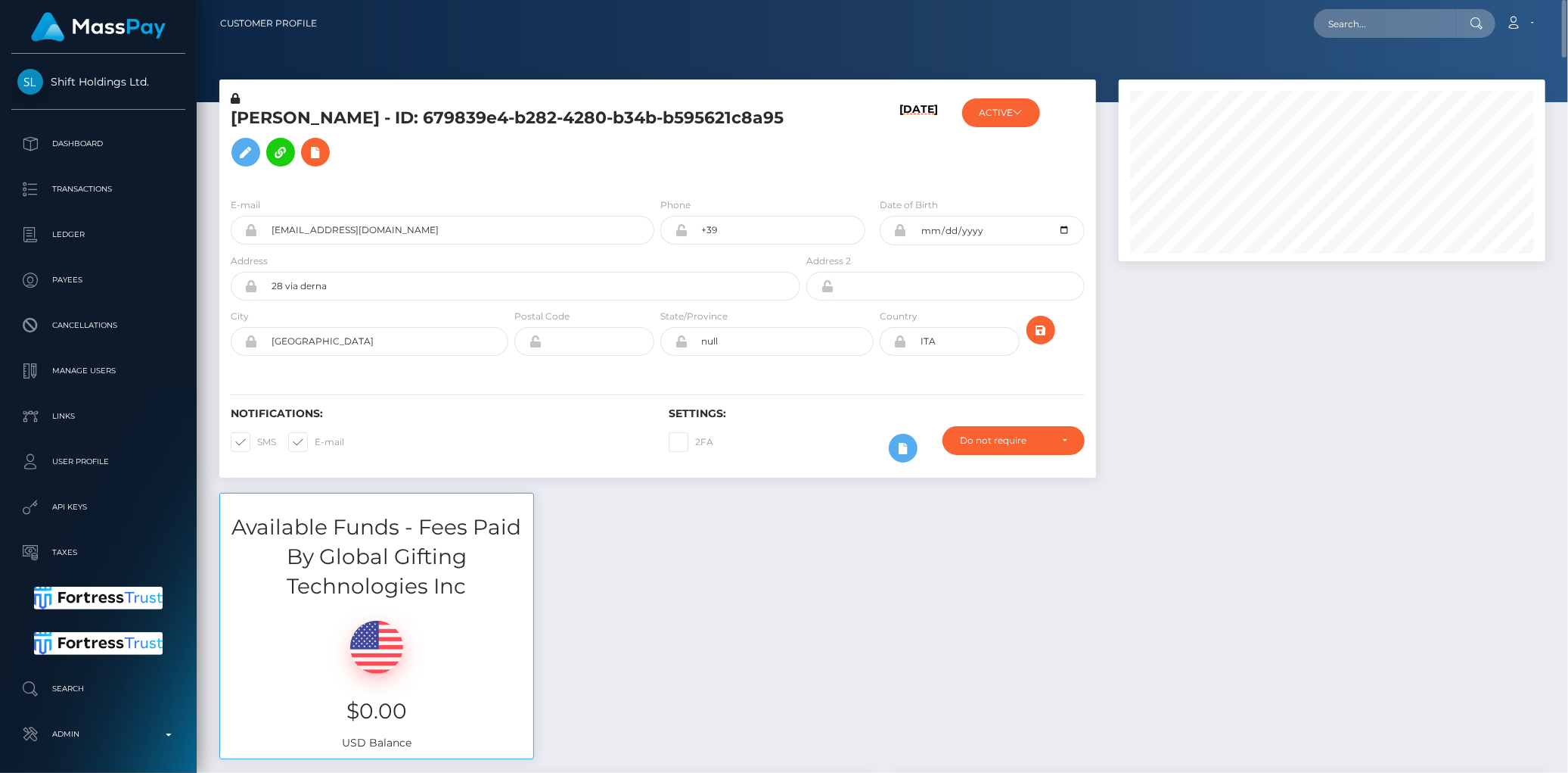
click at [413, 116] on h5 "STEFANO GALBUSERA - ID: 679839e4-b282-4280-b34b-b595621c8a95" at bounding box center [511, 140] width 561 height 67
copy h5 "STEFANO GALBUSERA - ID: 679839e4-b282-4280-b34b-b595621c8a95"
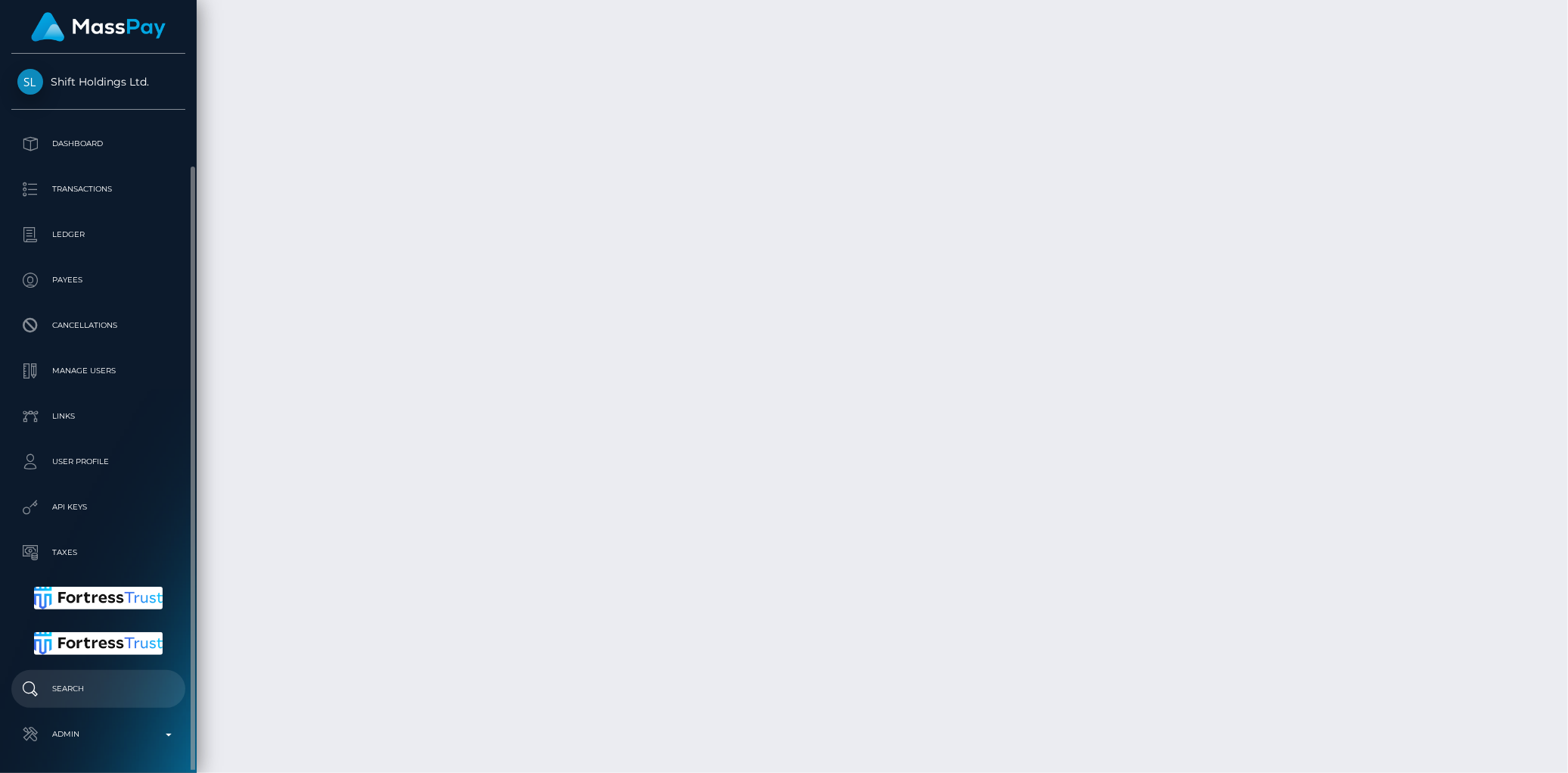
scroll to position [59, 0]
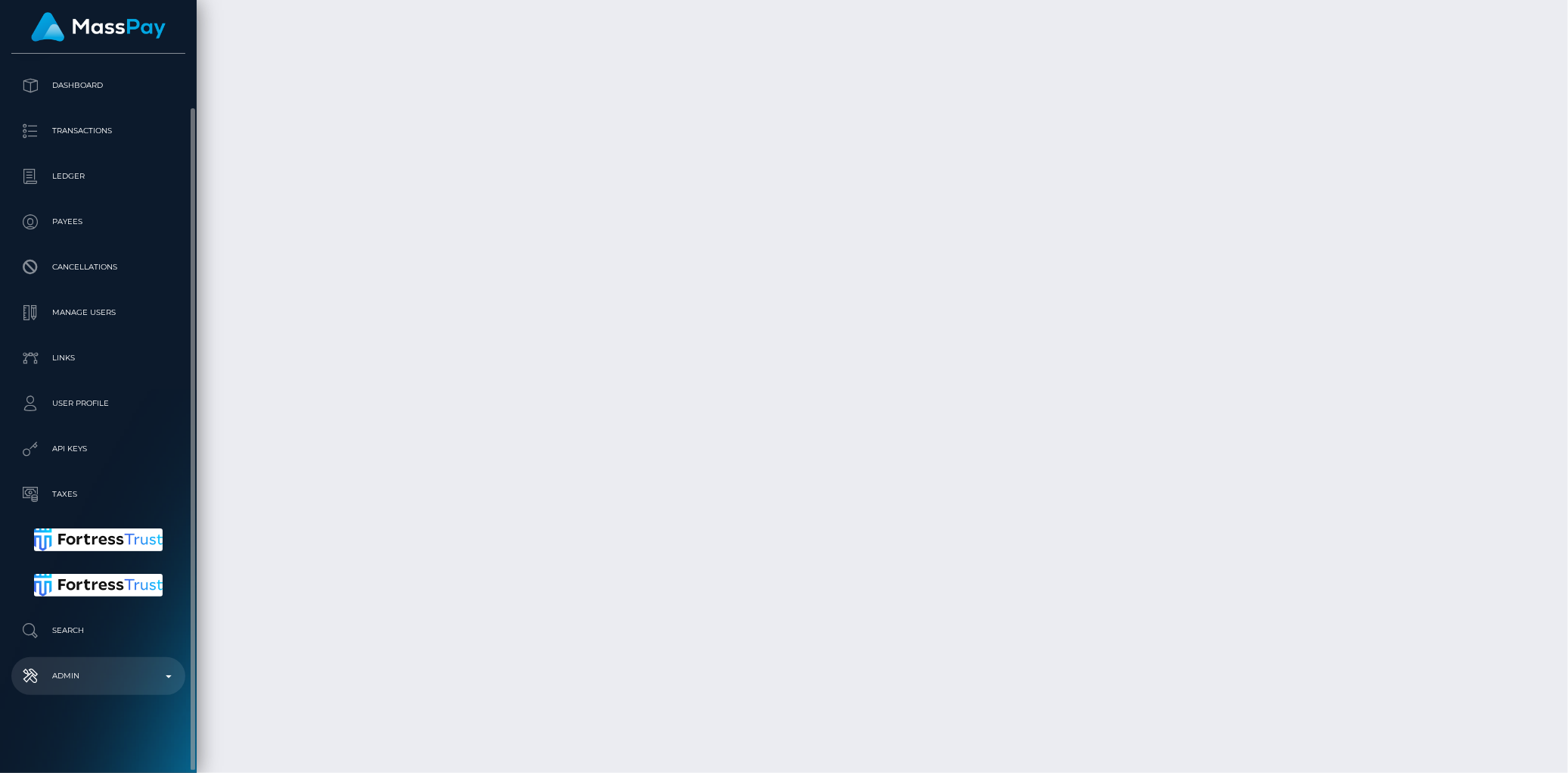
click at [96, 675] on p "Admin" at bounding box center [97, 676] width 162 height 23
click at [69, 724] on span "Clients" at bounding box center [97, 726] width 162 height 17
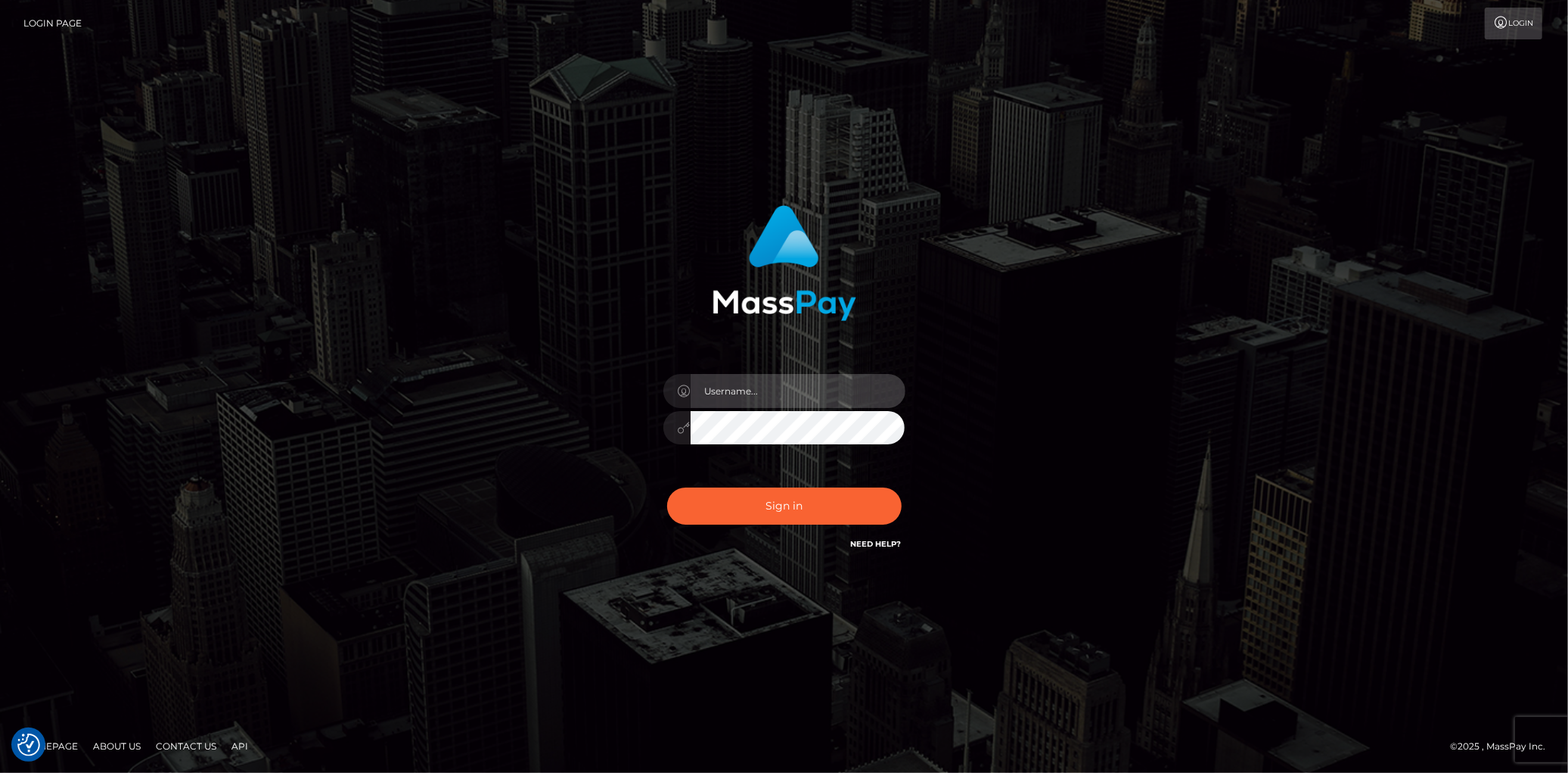
type input "Eduard Gavrilescu"
click at [722, 508] on button "Sign in" at bounding box center [784, 505] width 235 height 37
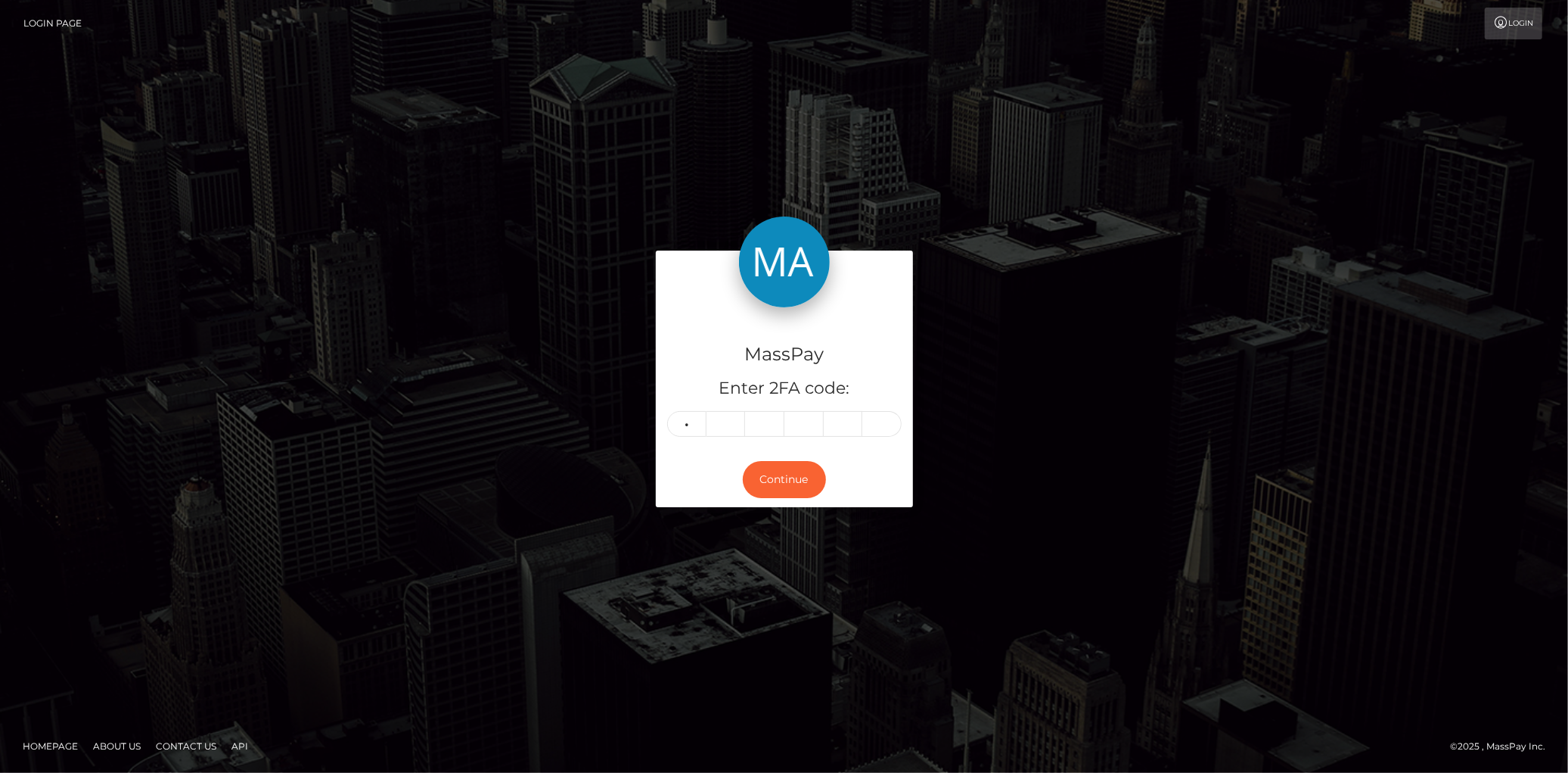
type input "2"
type input "1"
type input "2"
type input "5"
type input "0"
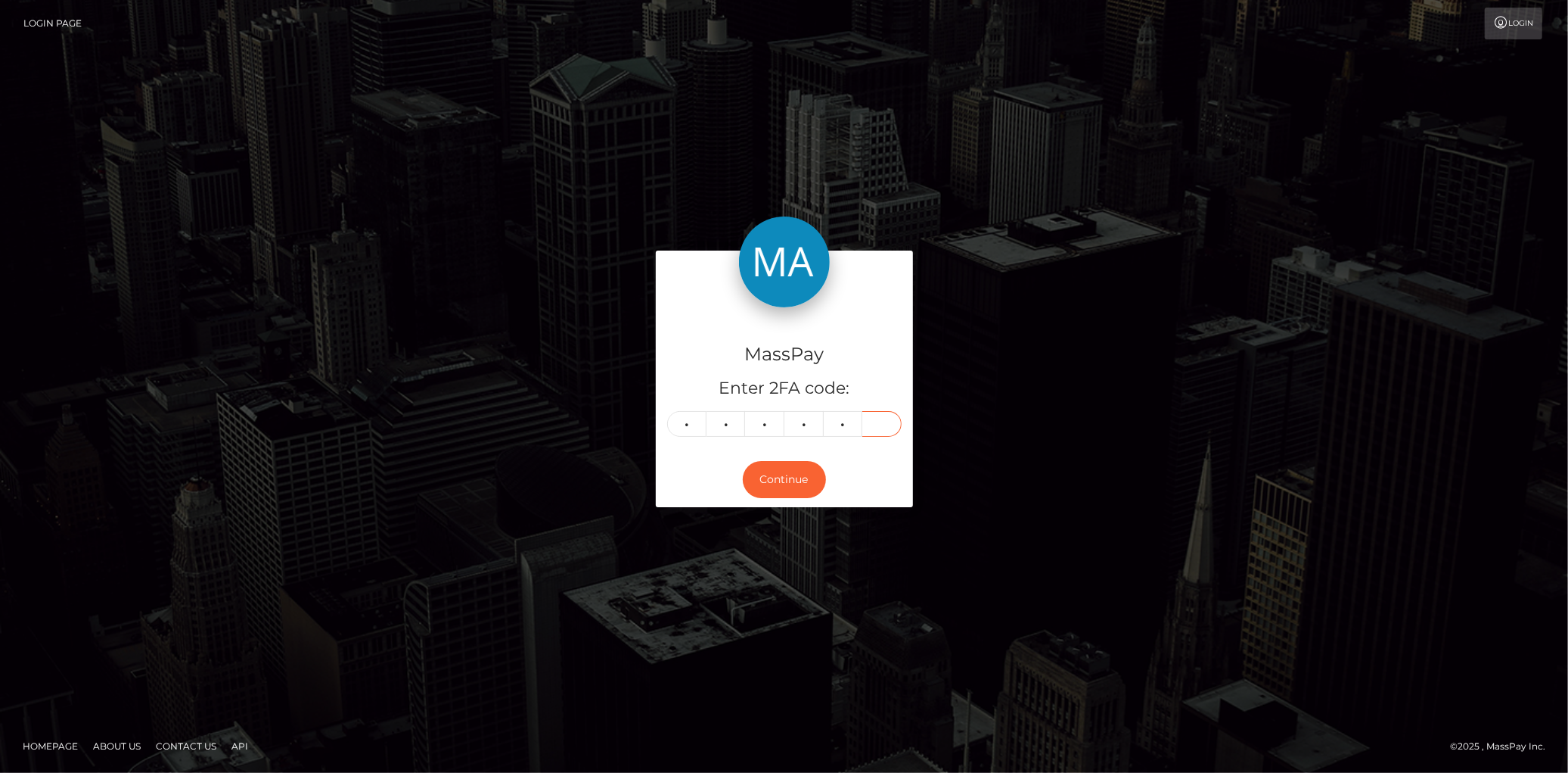
type input "0"
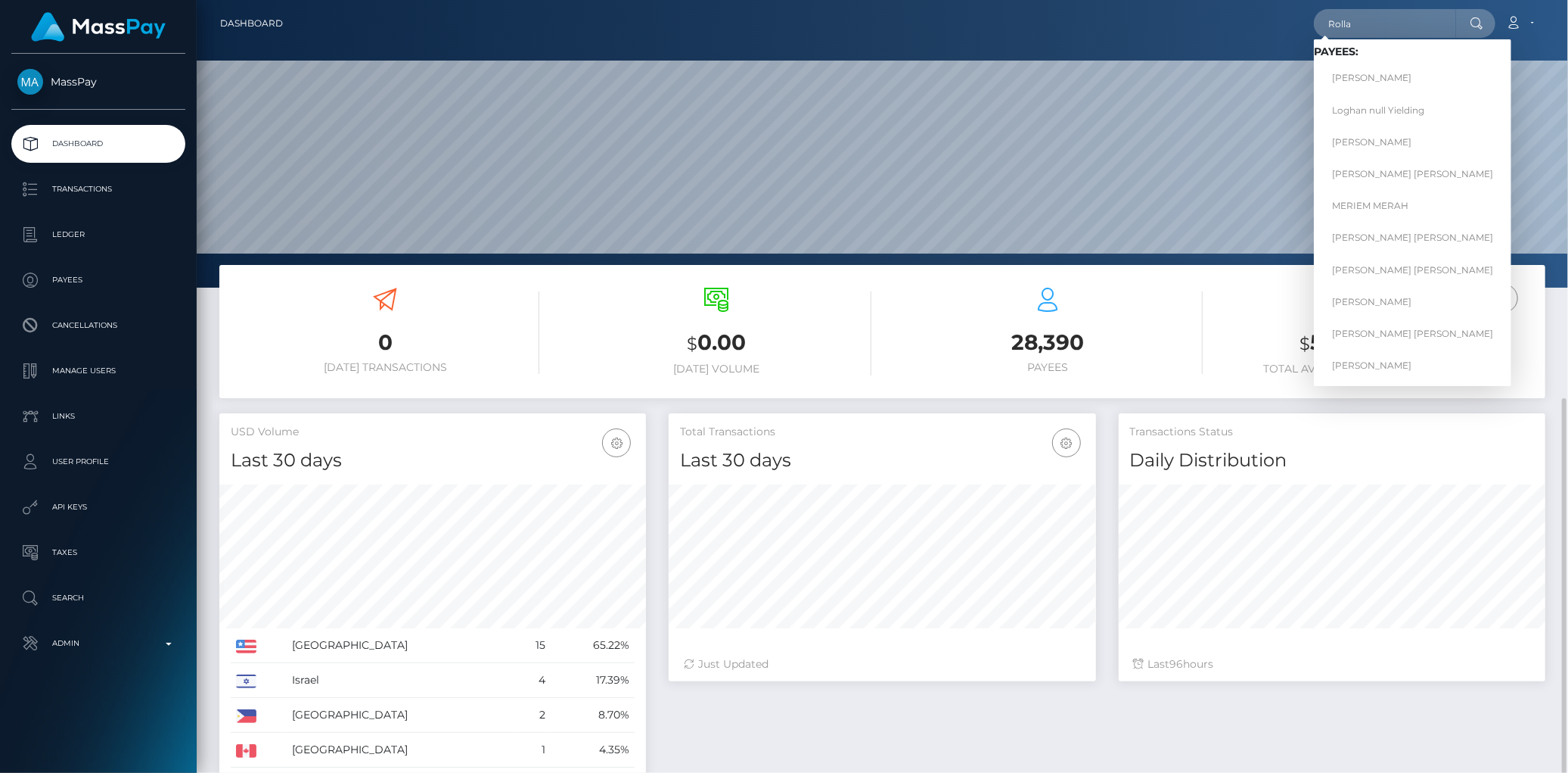
scroll to position [224, 0]
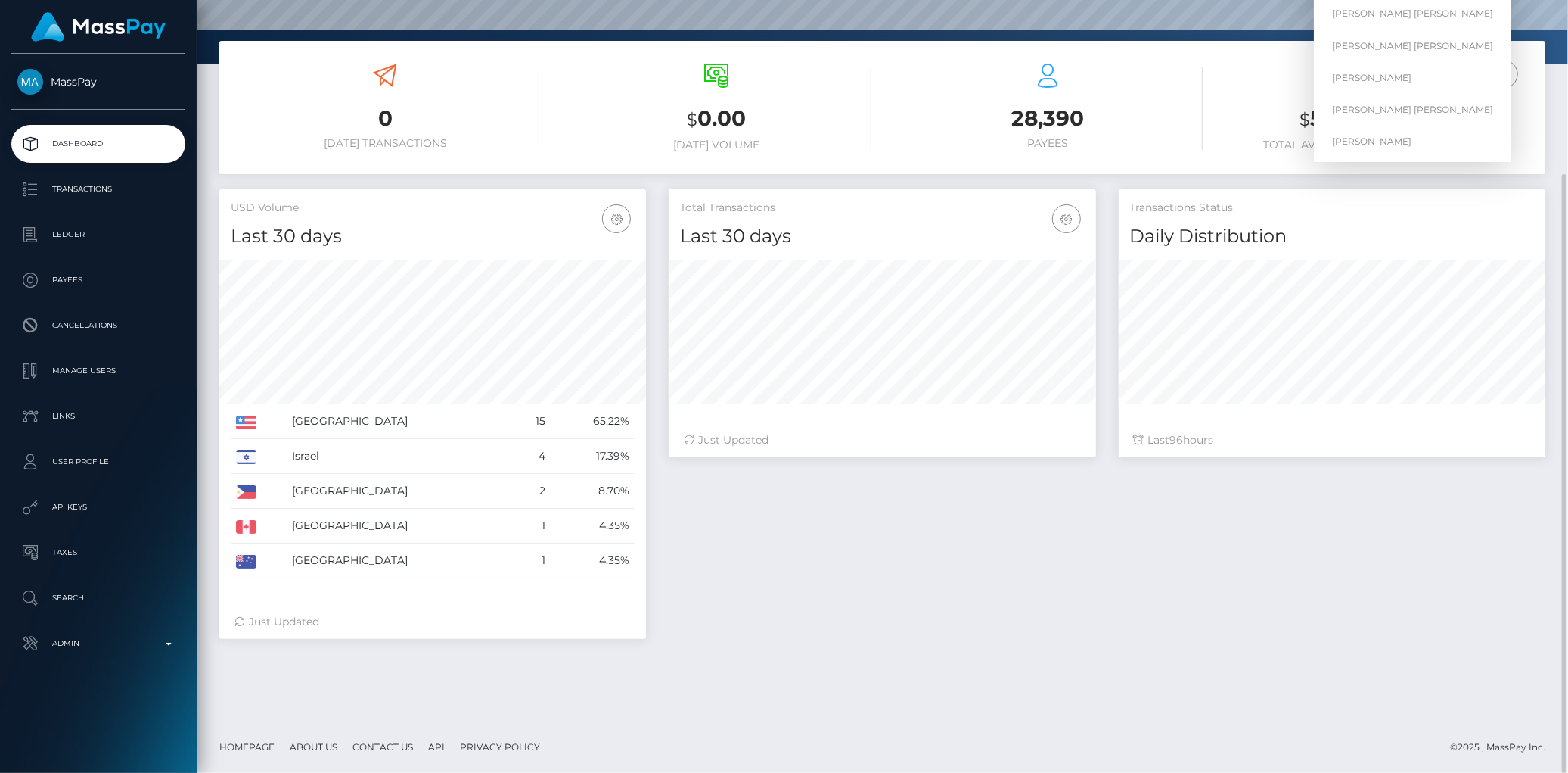
type input "Rolla"
click at [64, 663] on div "MassPay Dashboard Transactions Ledger Payees Cancellations" at bounding box center [98, 412] width 197 height 716
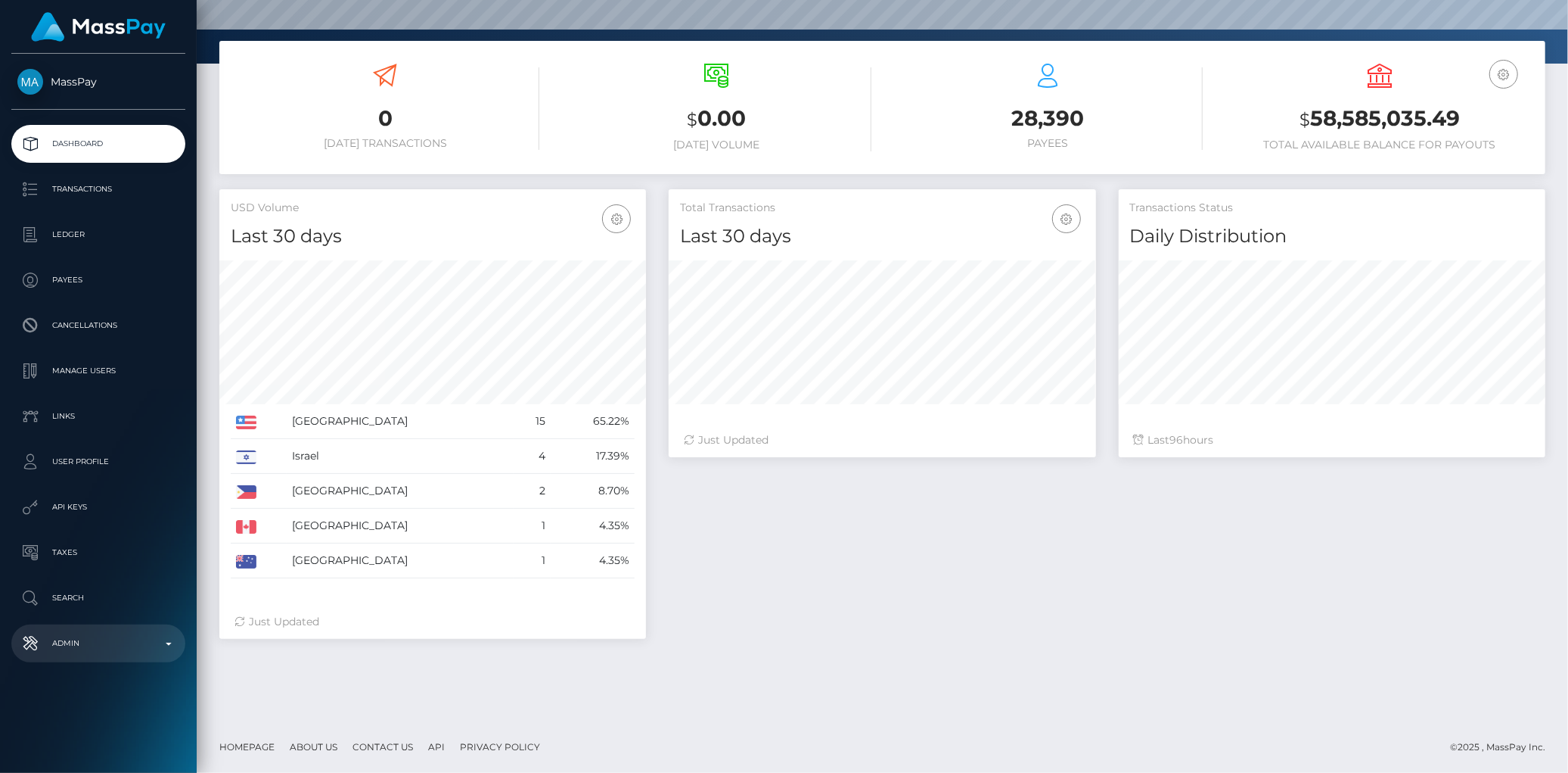
click at [89, 661] on link "Admin" at bounding box center [98, 643] width 174 height 38
click at [77, 694] on span "Clients" at bounding box center [97, 694] width 162 height 17
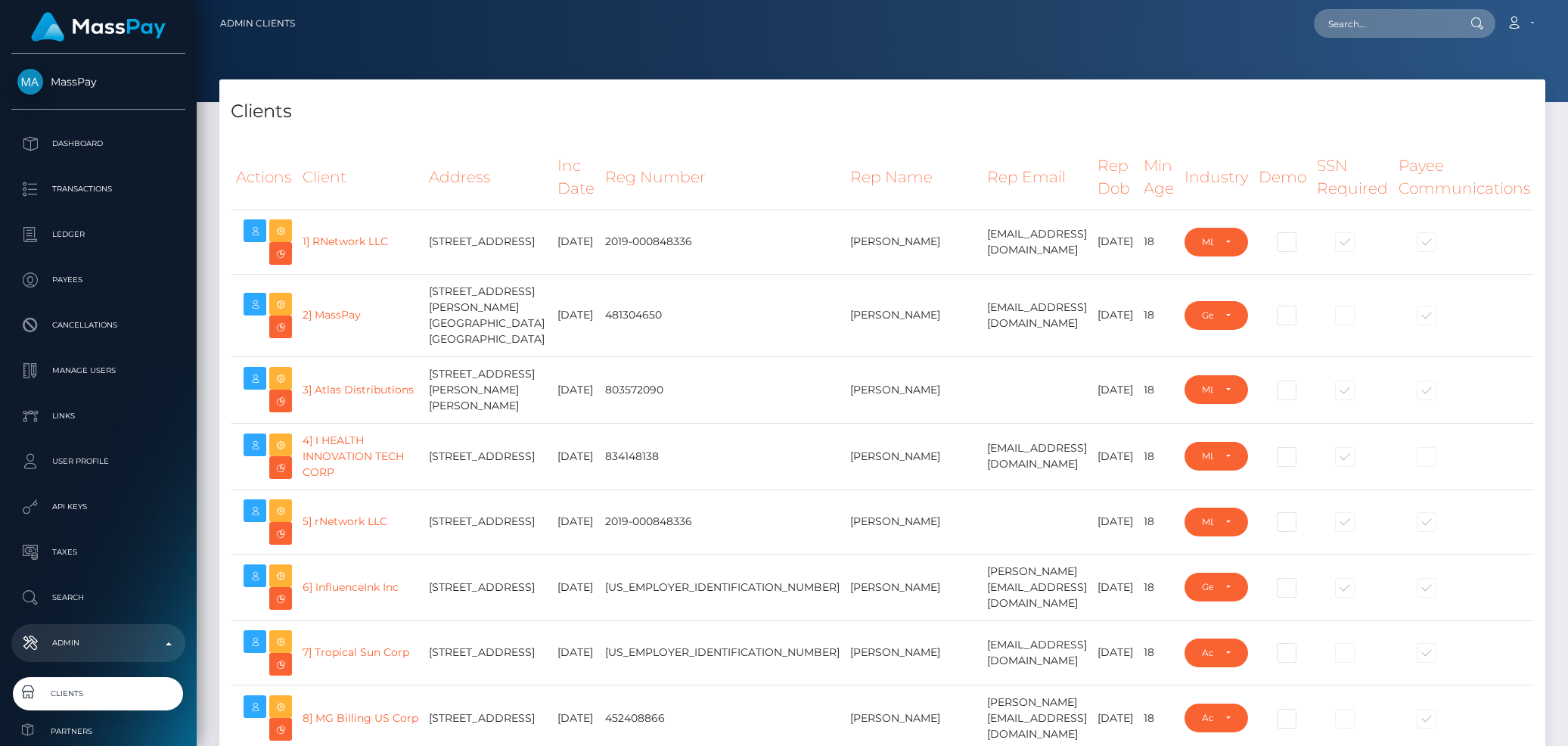
select select "223"
click at [750, 117] on h4 "Clients" at bounding box center [882, 112] width 1303 height 26
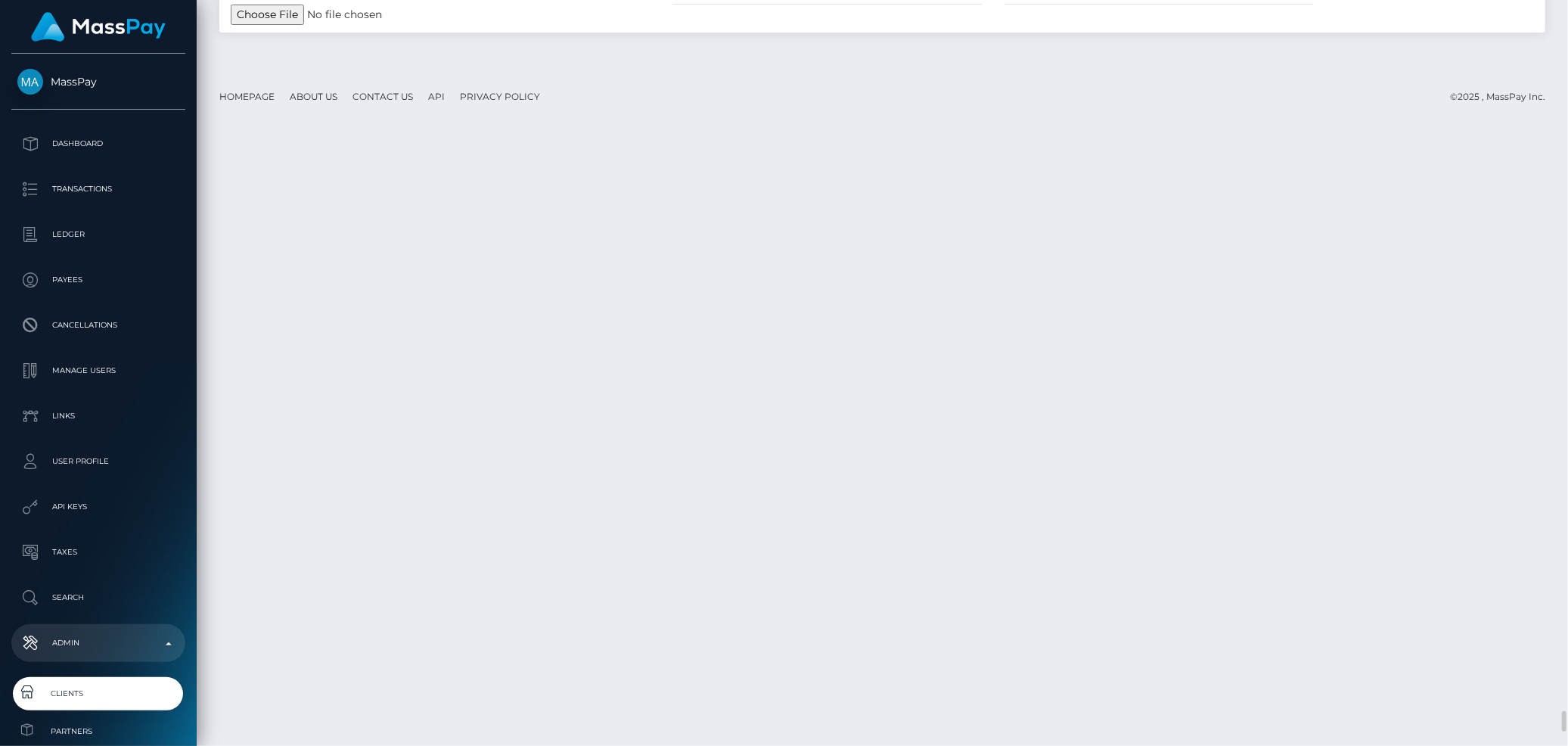
scroll to position [24996, 0]
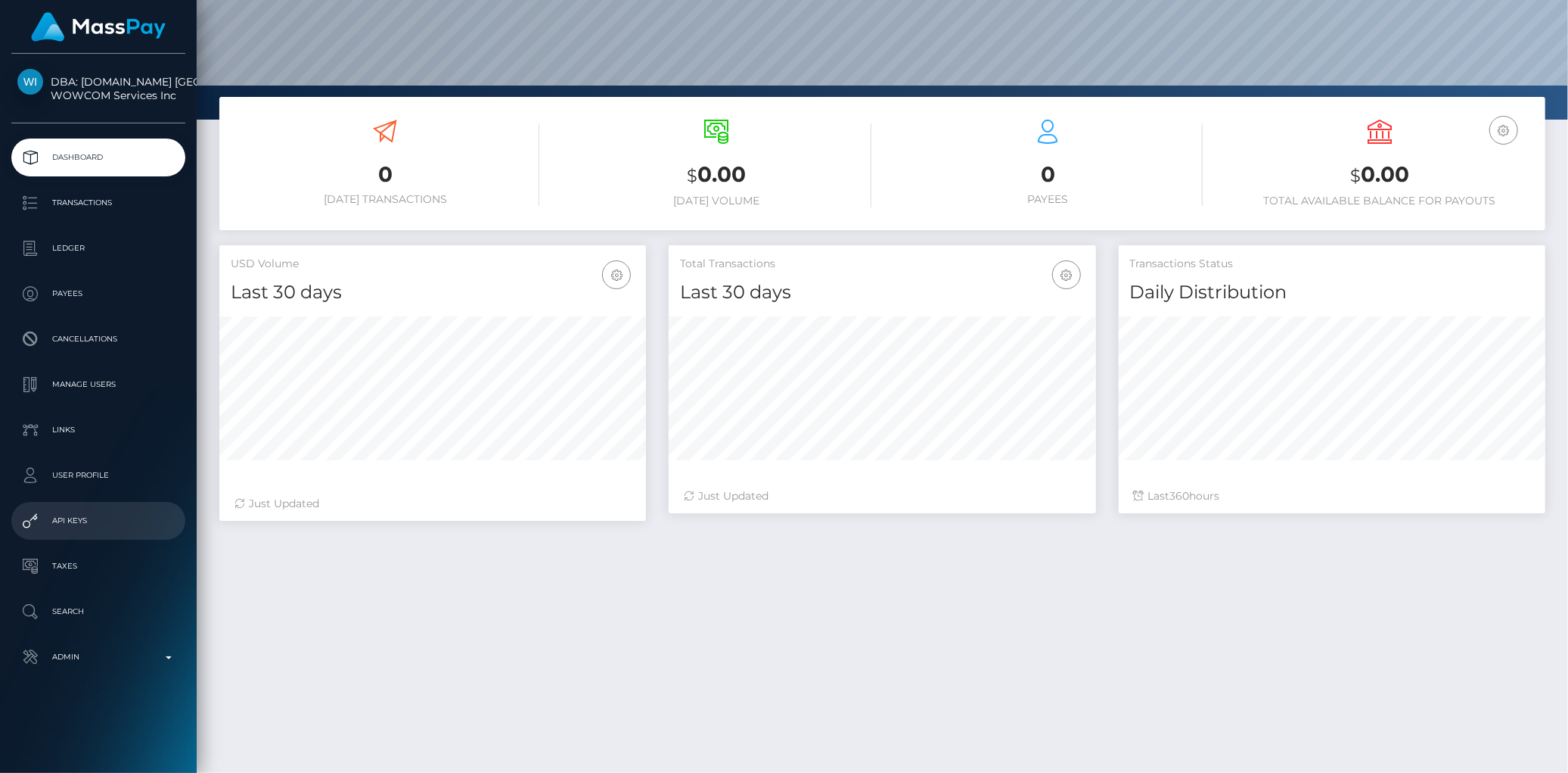
scroll to position [268, 427]
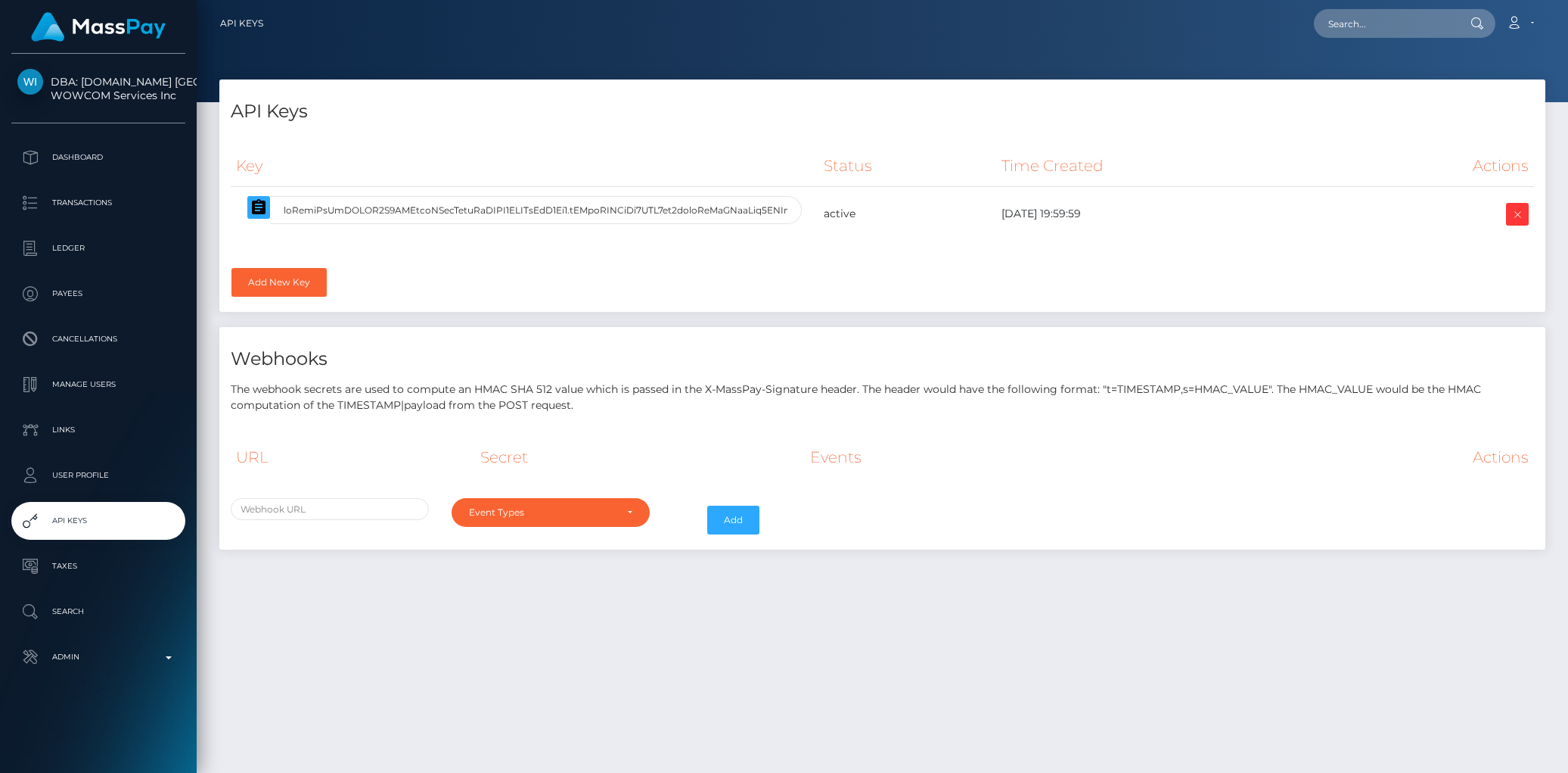
select select
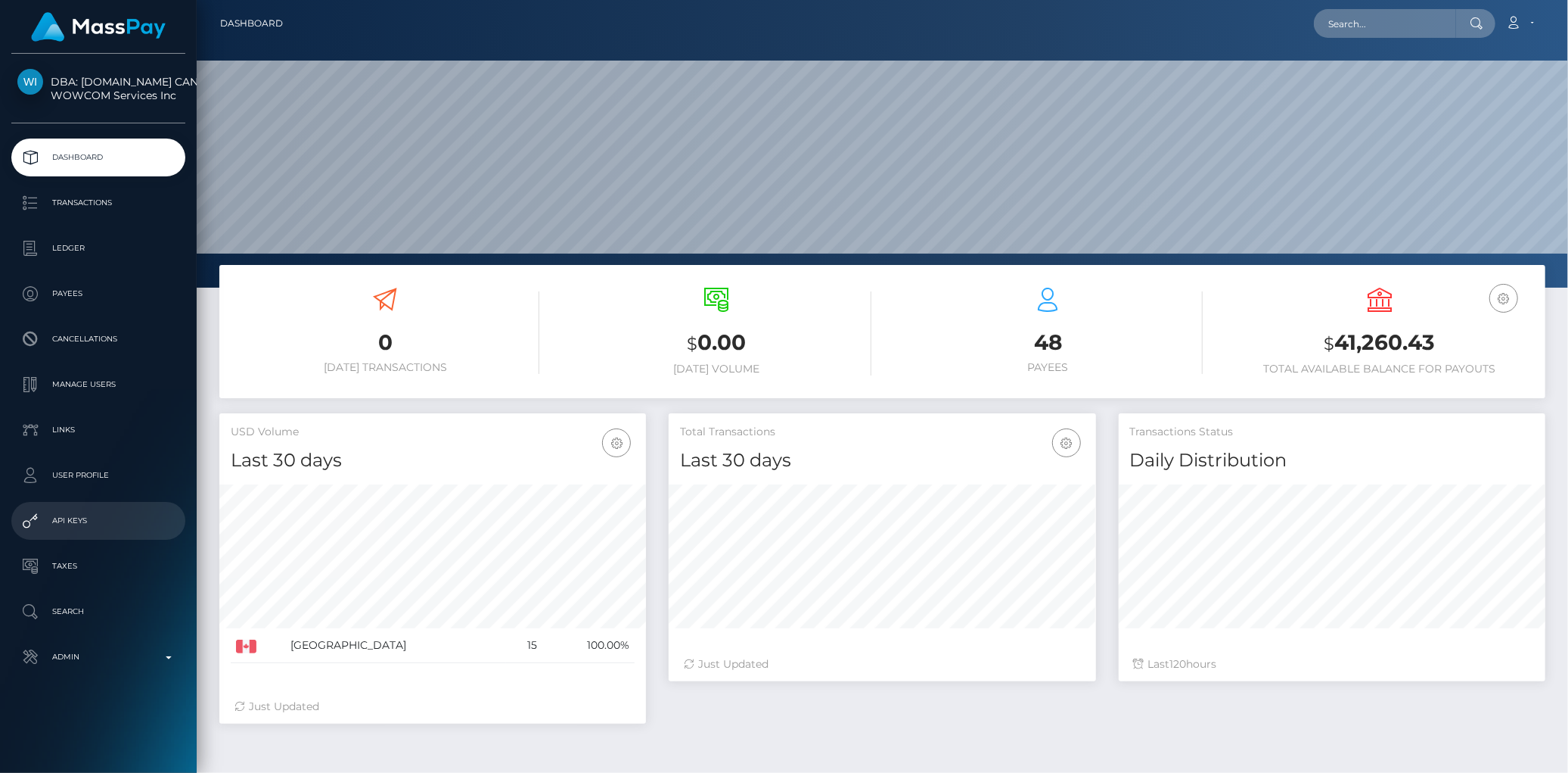
click at [123, 519] on p "API Keys" at bounding box center [97, 520] width 162 height 23
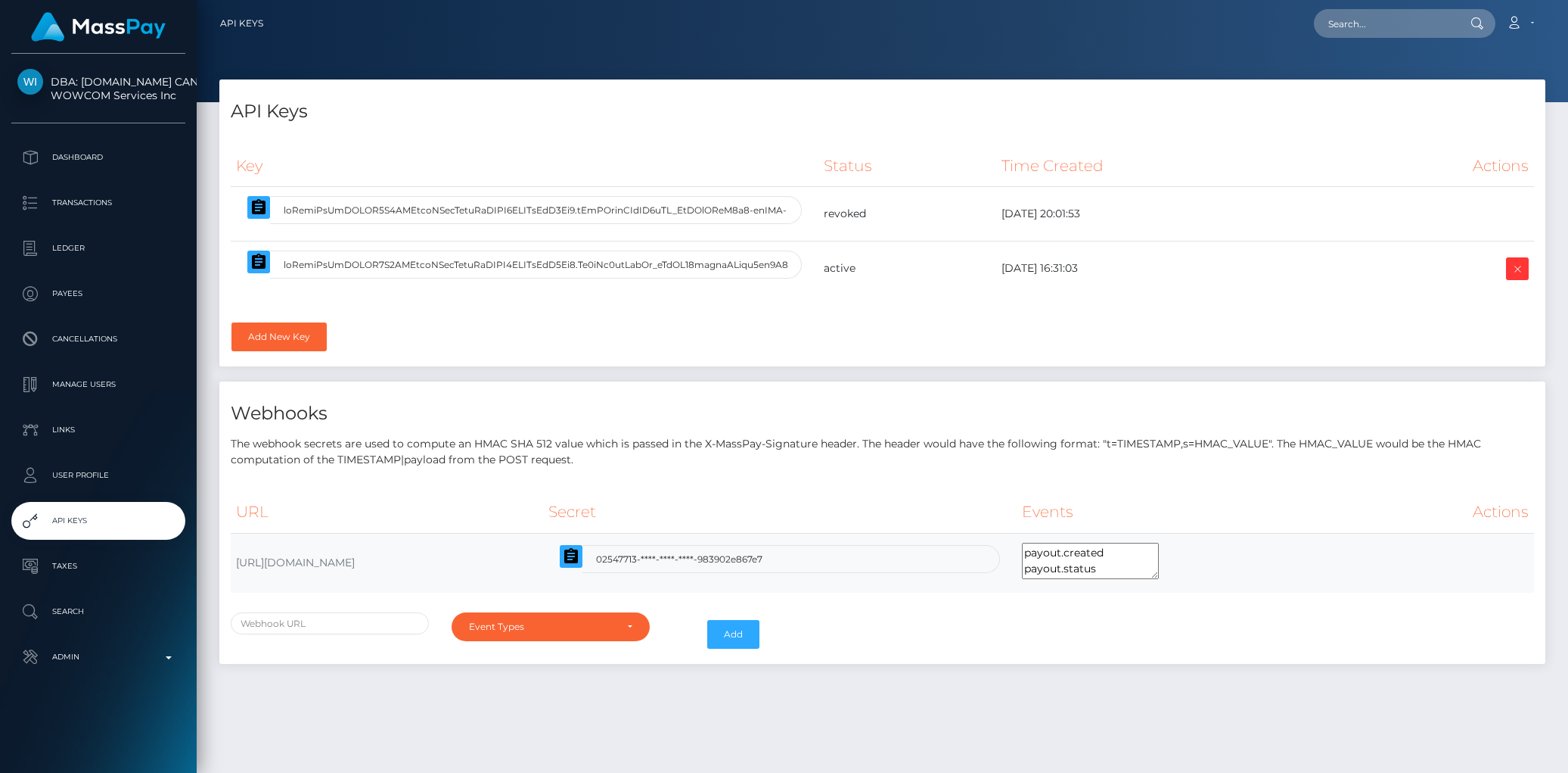
select select
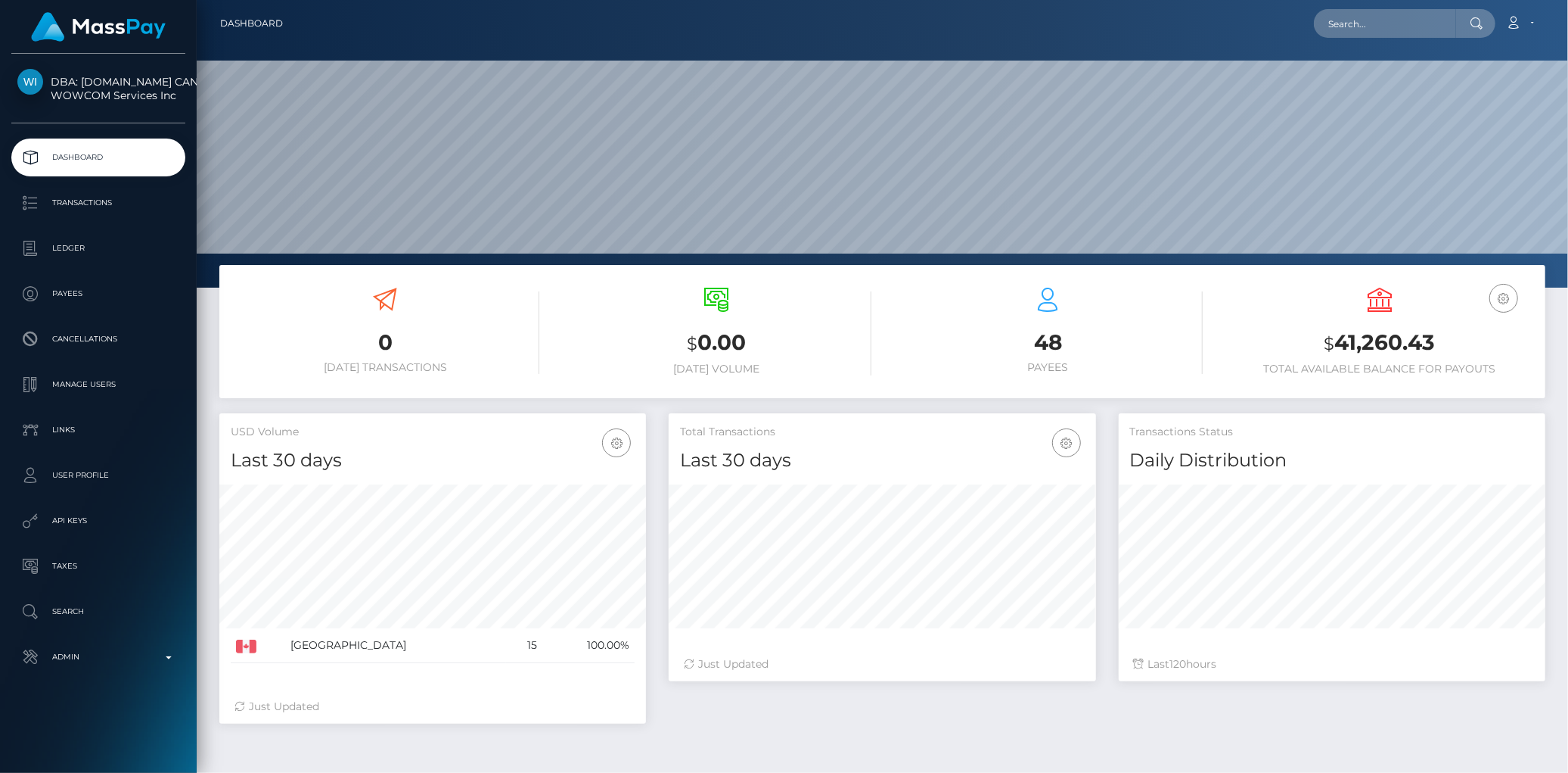
scroll to position [268, 427]
click at [66, 377] on p "Manage Users" at bounding box center [97, 384] width 162 height 23
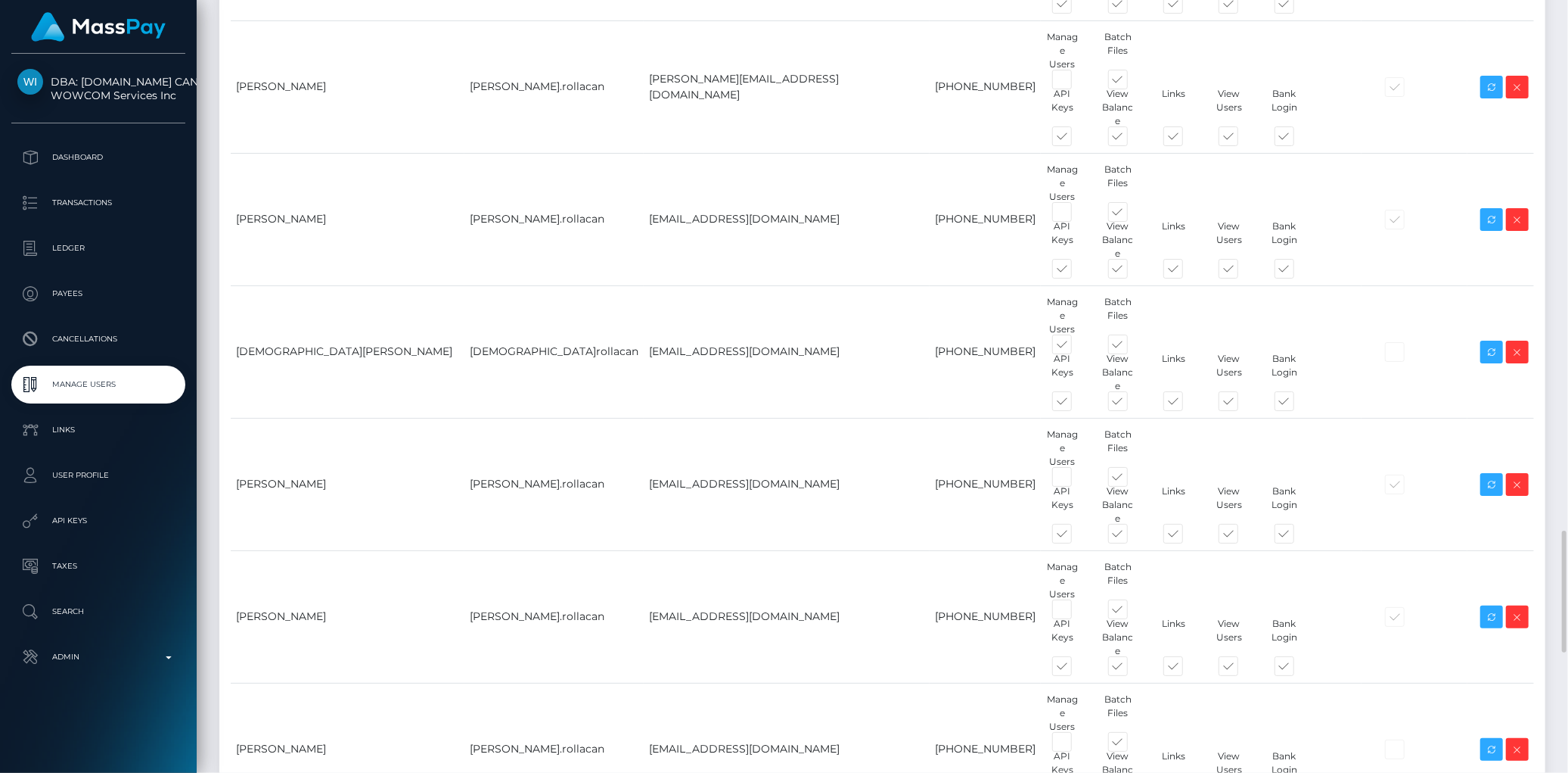
scroll to position [1766, 0]
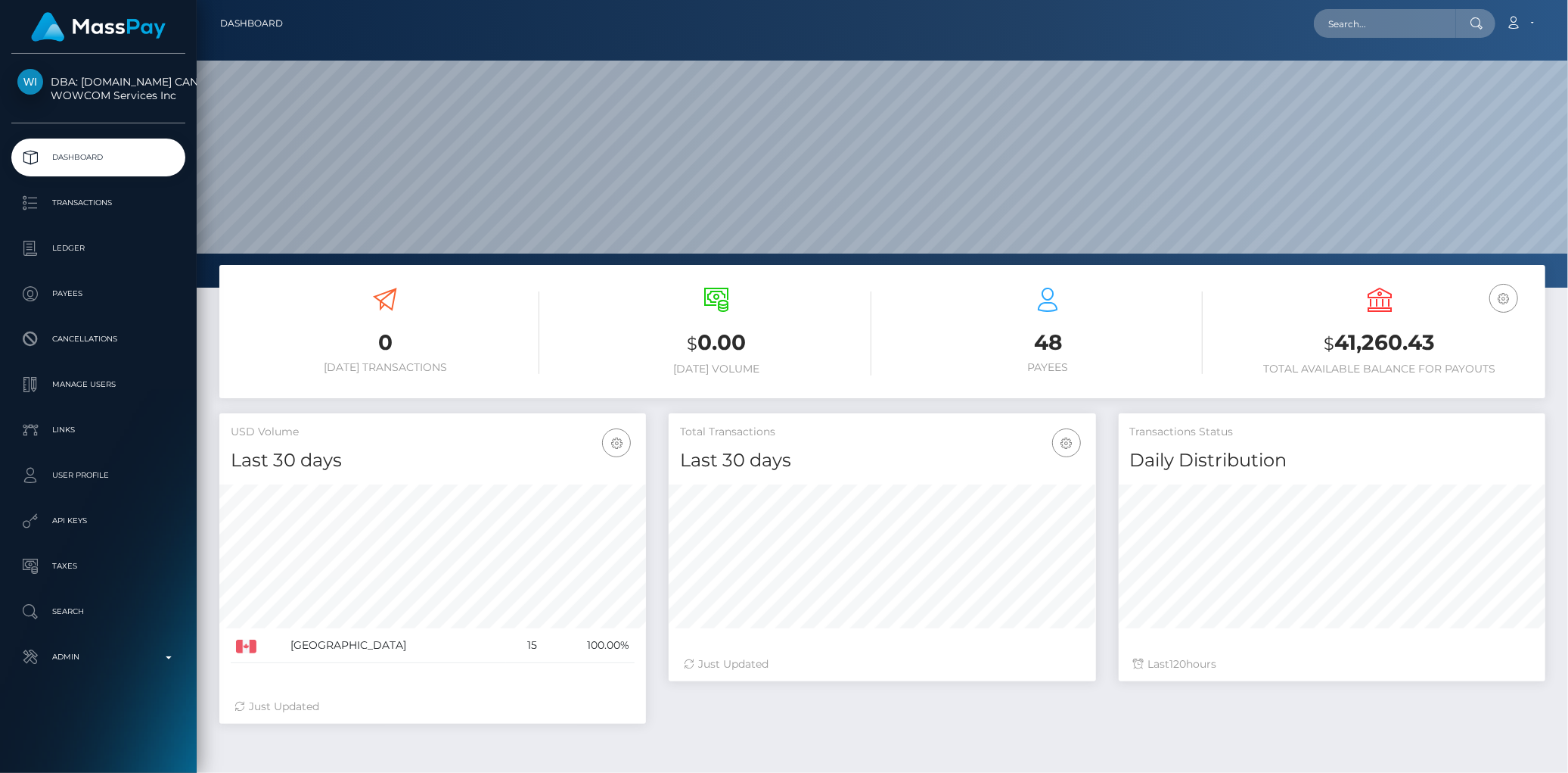
scroll to position [268, 427]
click at [1336, 28] on input "text" at bounding box center [1385, 24] width 142 height 28
paste input "[EMAIL_ADDRESS][DOMAIN_NAME]"
type input "vanilla4banana@gmail.com"
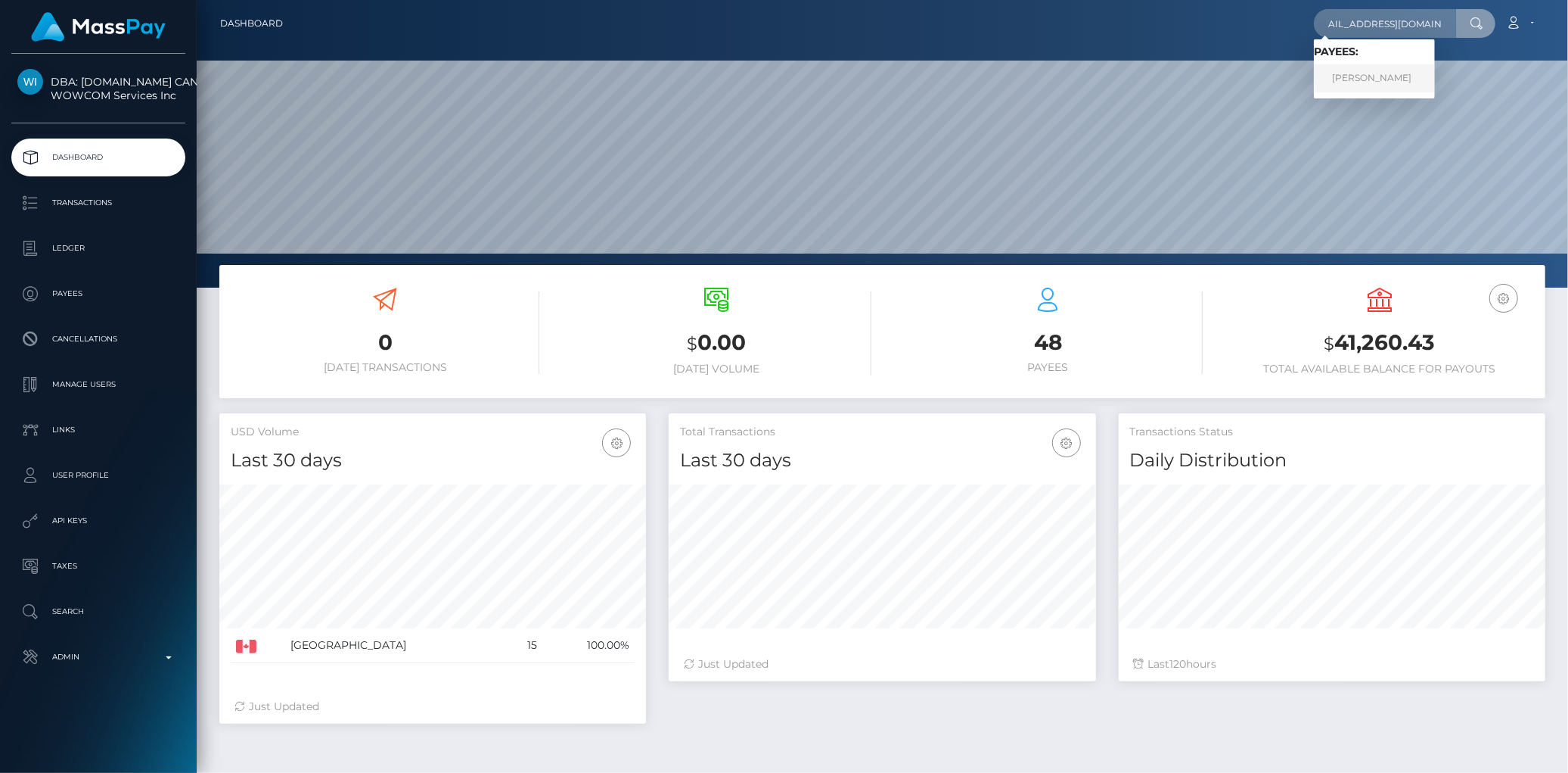
click at [1343, 80] on link "NIRALI JAGDISHBHAI KESHUR" at bounding box center [1374, 79] width 121 height 28
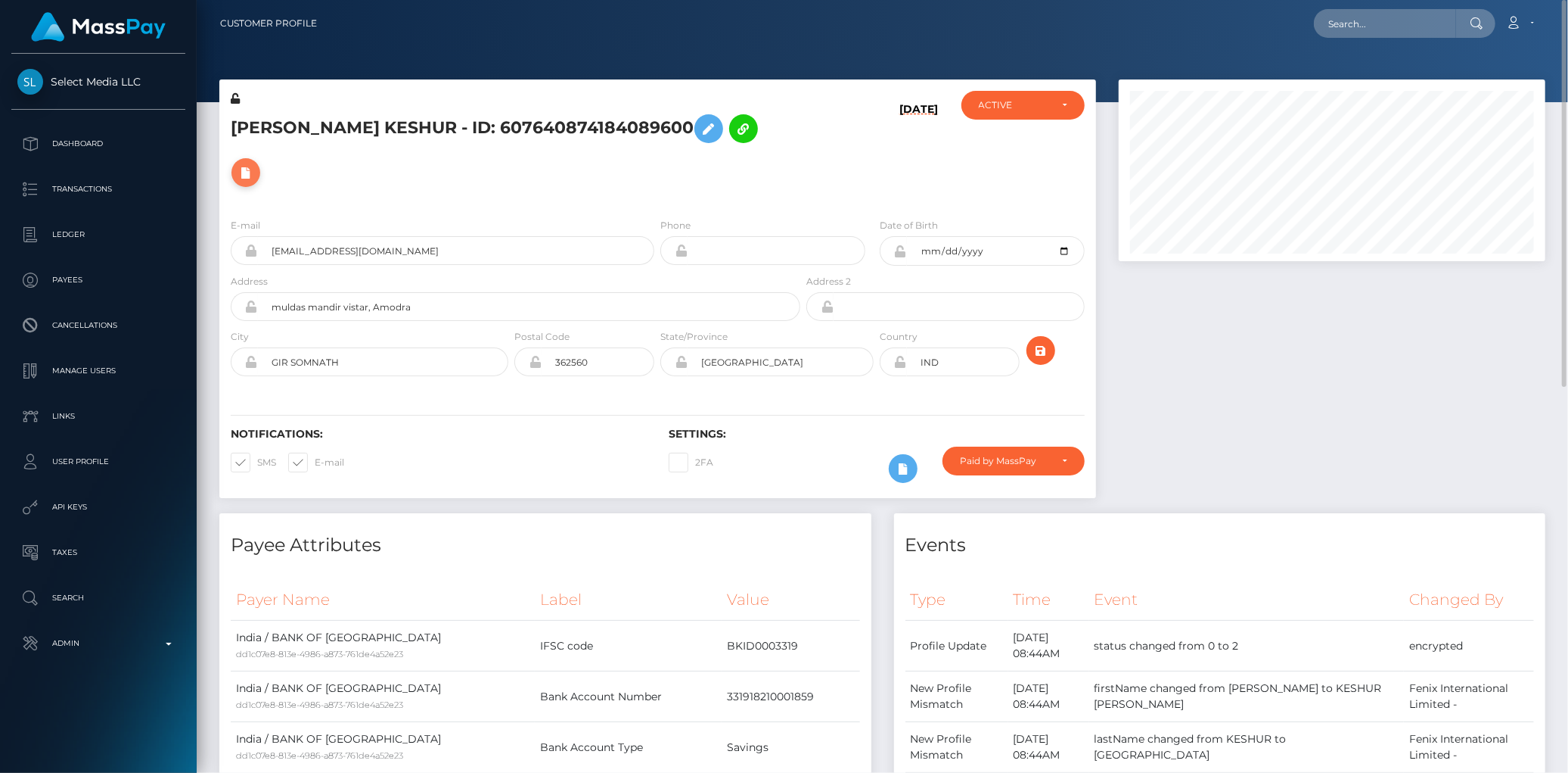
click at [260, 172] on button at bounding box center [246, 172] width 28 height 28
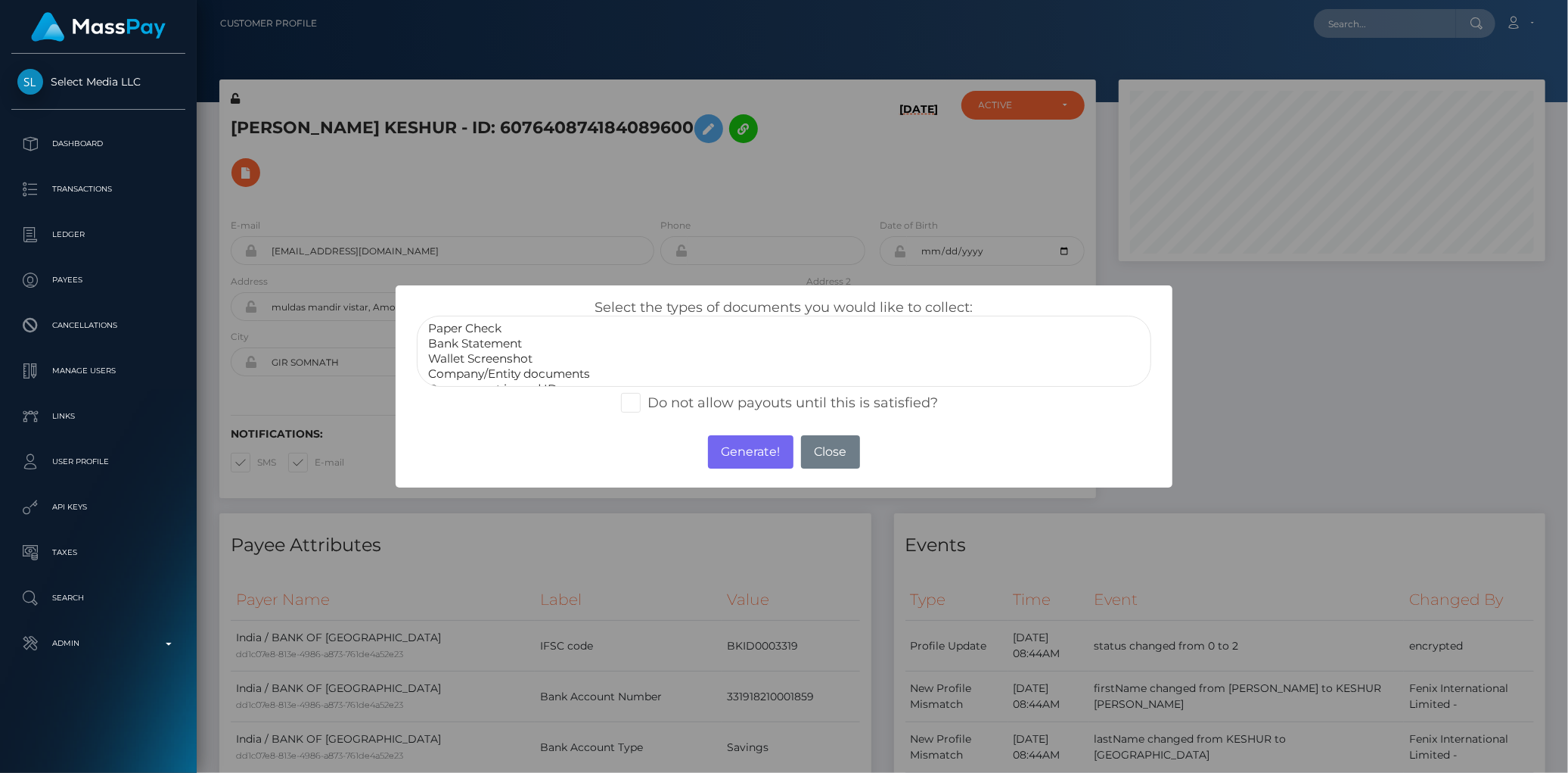
scroll to position [28, 0]
select select "Government issued ID"
click at [484, 356] on option "Government issued ID" at bounding box center [783, 360] width 714 height 15
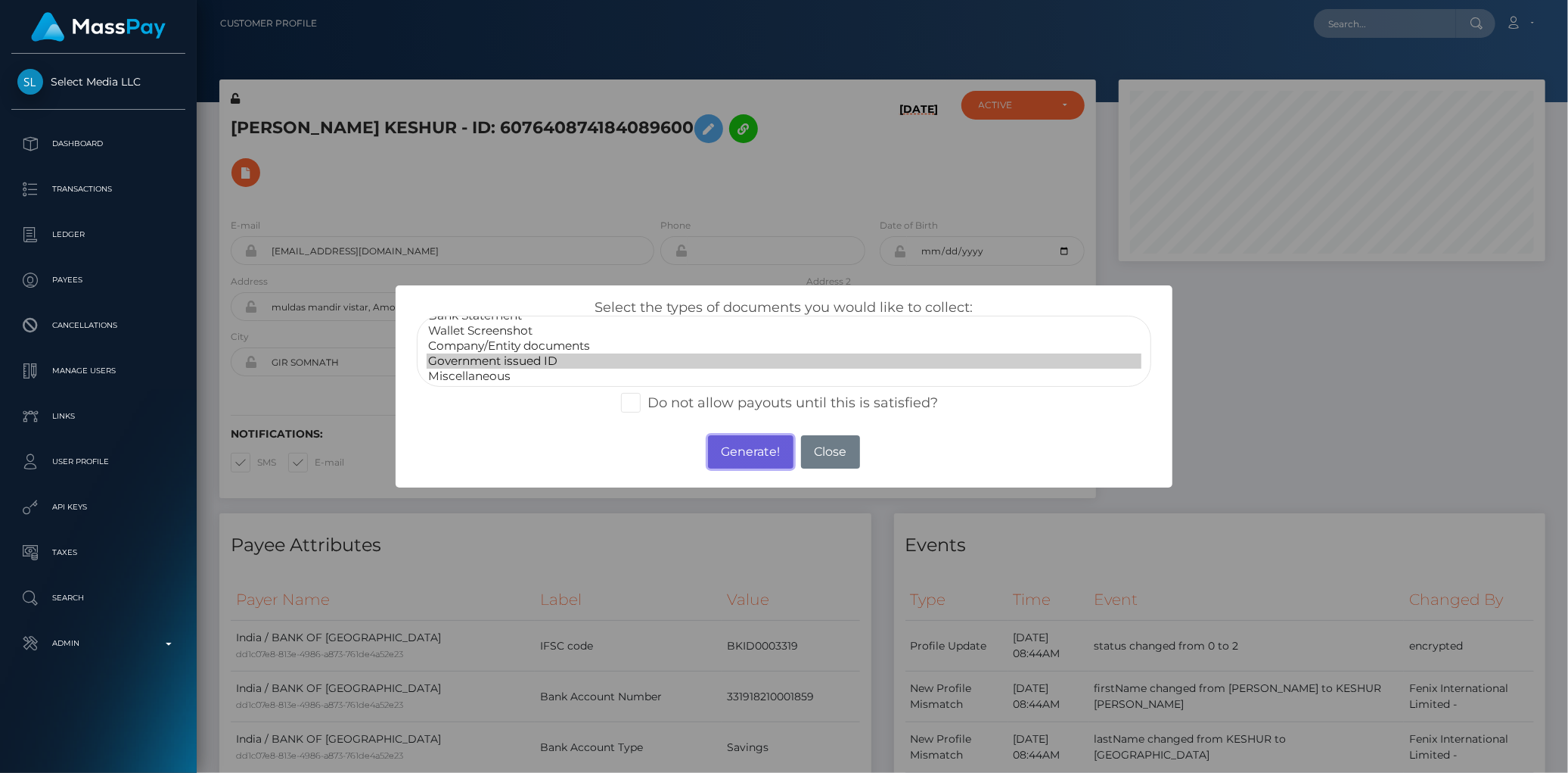
click at [737, 444] on button "Generate!" at bounding box center [751, 451] width 85 height 33
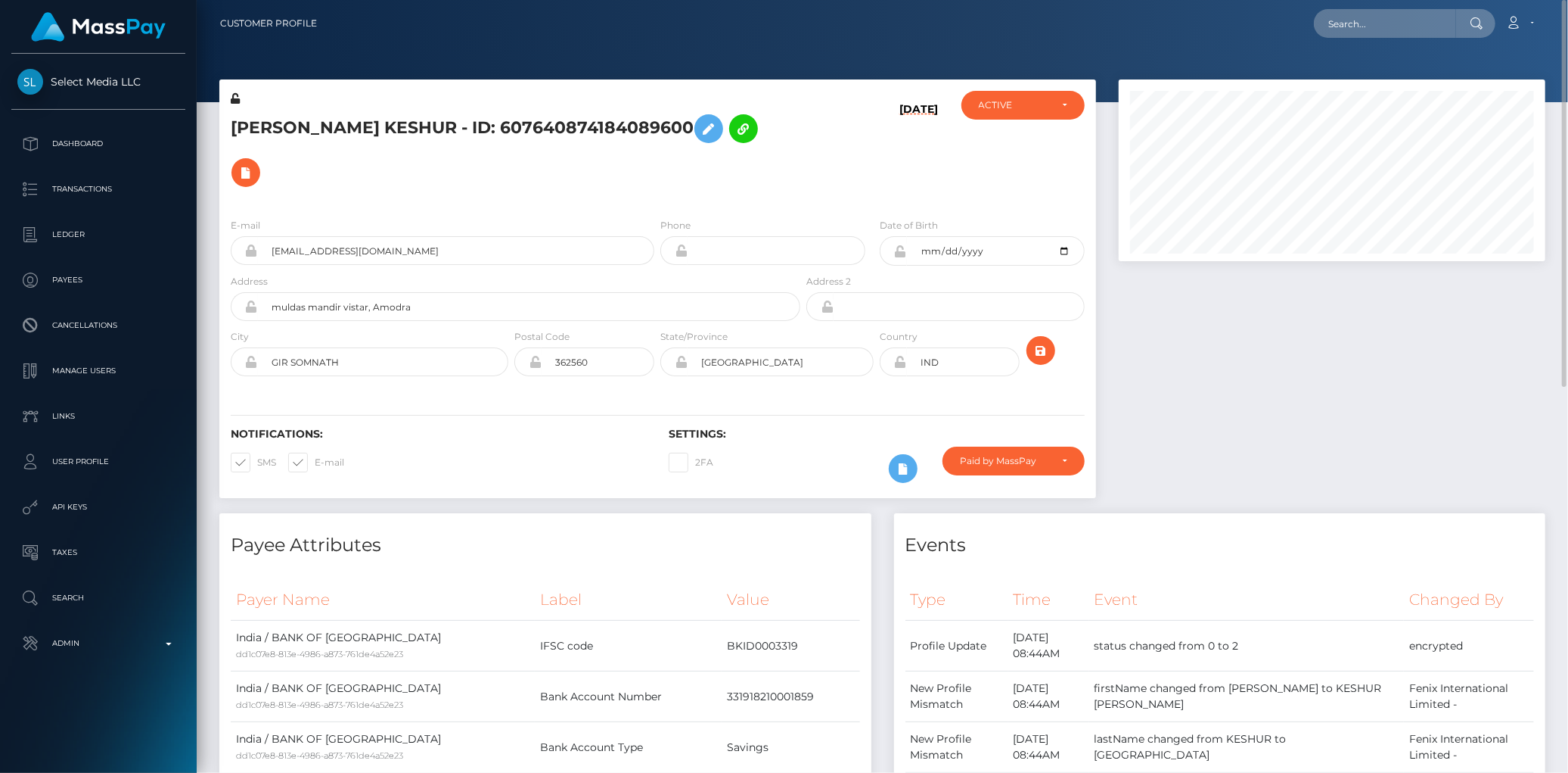
click at [368, 233] on div "E-mail [EMAIL_ADDRESS][DOMAIN_NAME]" at bounding box center [443, 241] width 424 height 47
click at [369, 244] on input "vanilla4banana@gmail.com" at bounding box center [456, 251] width 396 height 28
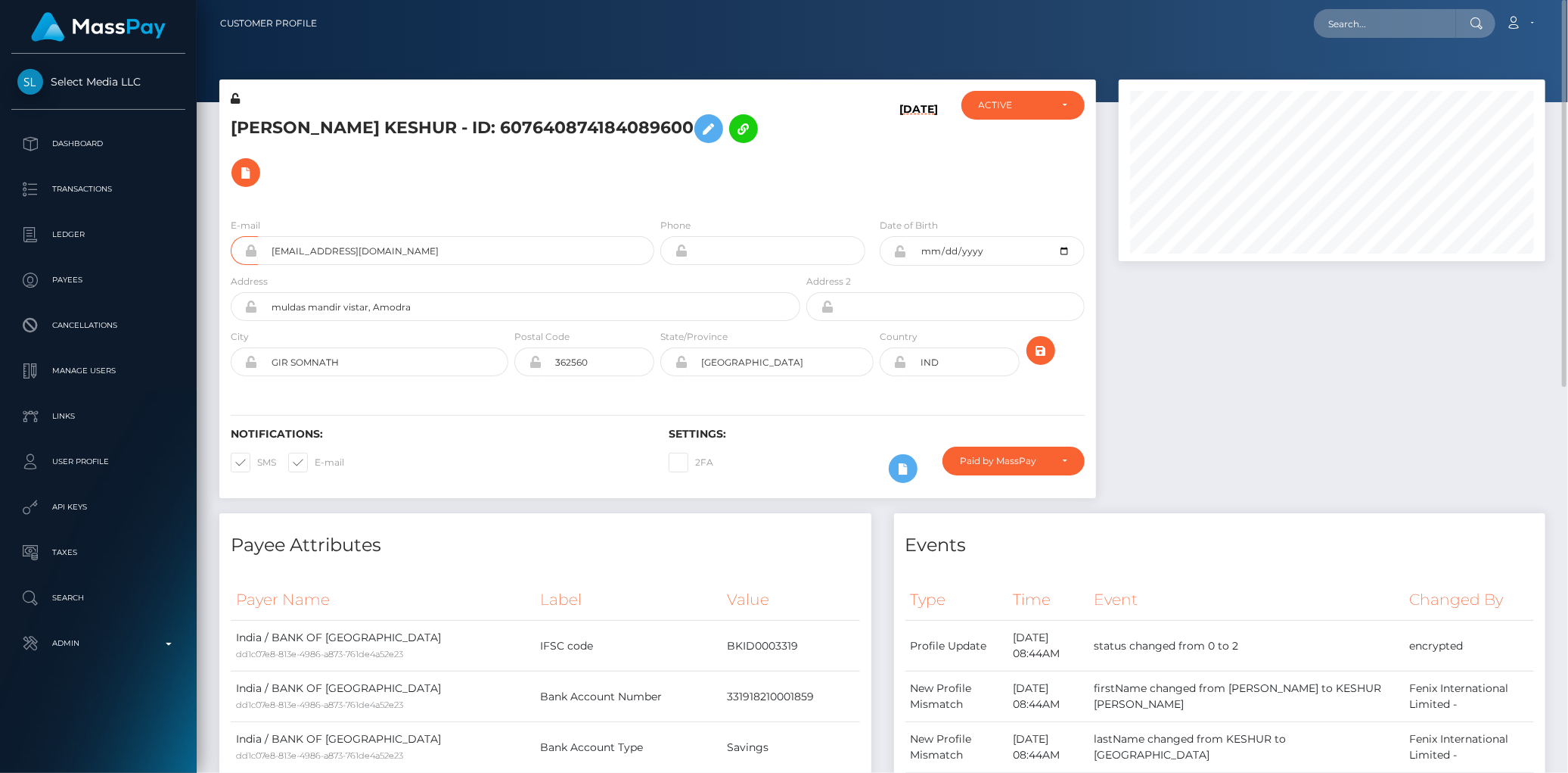
click at [1318, 33] on div "Loading... Loading... Account Edit Profile Logout" at bounding box center [936, 24] width 1215 height 32
click at [1328, 21] on input "text" at bounding box center [1385, 24] width 142 height 28
paste input "vanilla4banana@gmail.com"
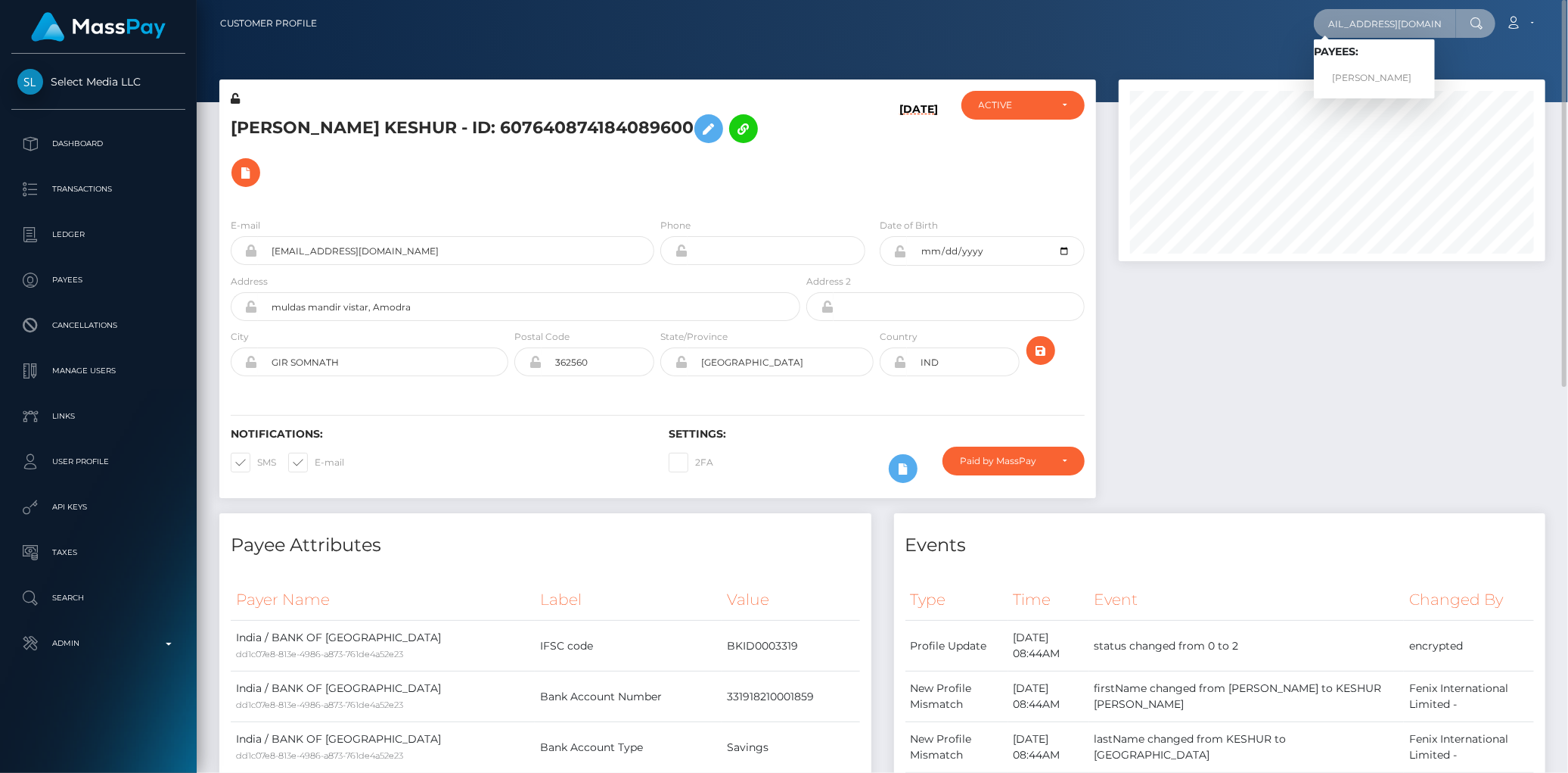
scroll to position [0, 0]
click at [387, 126] on h5 "NIRALI JAGDISHBHAI KESHUR - ID: 607640874184089600" at bounding box center [511, 150] width 561 height 88
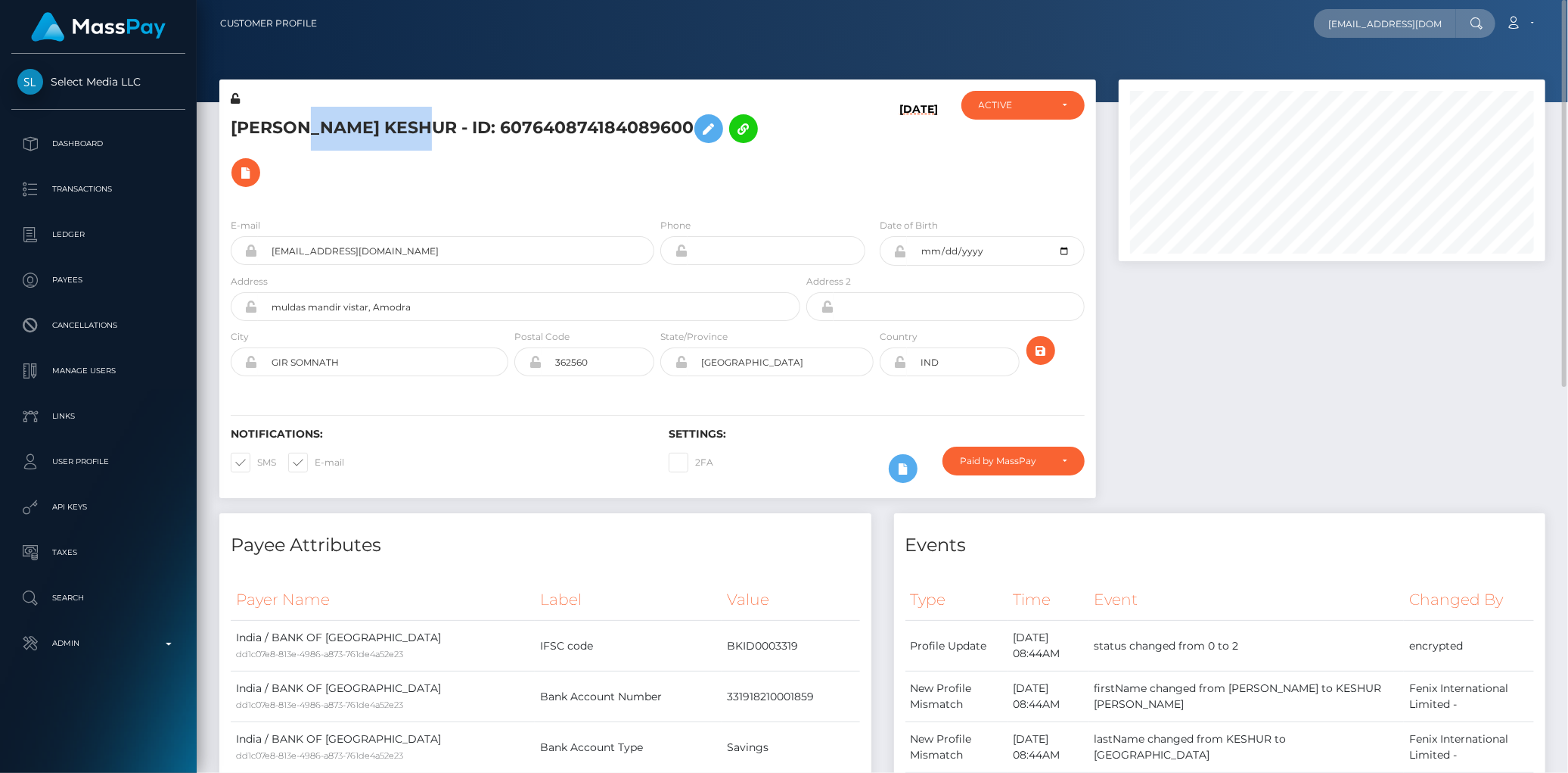
click at [387, 126] on h5 "NIRALI JAGDISHBHAI KESHUR - ID: 607640874184089600" at bounding box center [511, 150] width 561 height 88
copy h5 "NIRALI JAGDISHBHAI KESHUR - ID: 607640874184089600"
drag, startPoint x: 1296, startPoint y: 21, endPoint x: 1354, endPoint y: 23, distance: 58.0
click at [1297, 21] on div "vanilla4banana@gmail.com Loading... Loading... Payees: NIRALI JAGDISHBHAI KESHU…" at bounding box center [936, 24] width 1215 height 32
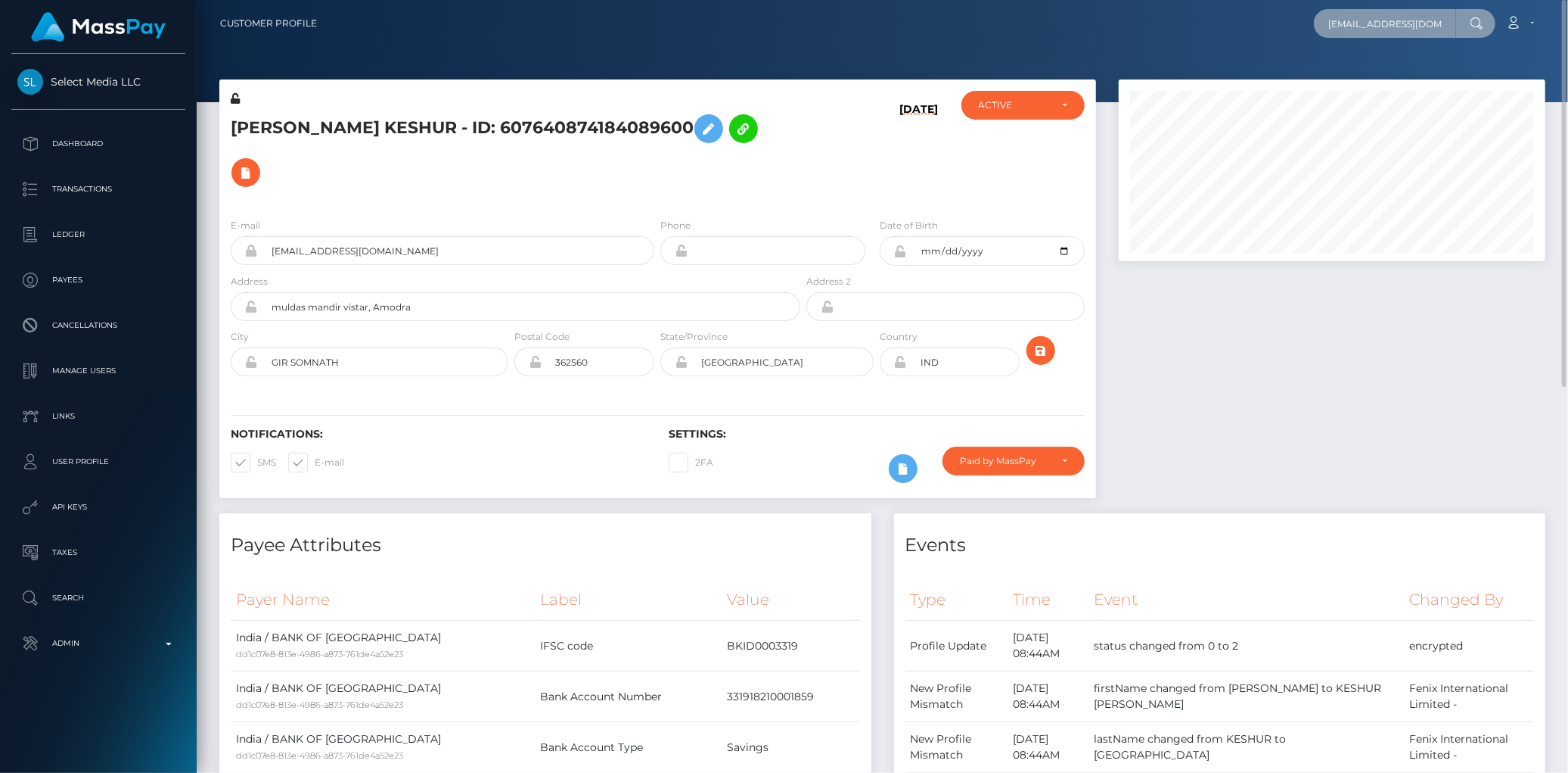
click at [1356, 23] on input "[EMAIL_ADDRESS][DOMAIN_NAME]" at bounding box center [1385, 24] width 142 height 28
paste input "poact_dr31OVUAl2Ku"
type input "poact_dr31OVUAl2Ku"
click at [1375, 70] on link "CREATIVETUBE LTD" at bounding box center [1377, 79] width 128 height 28
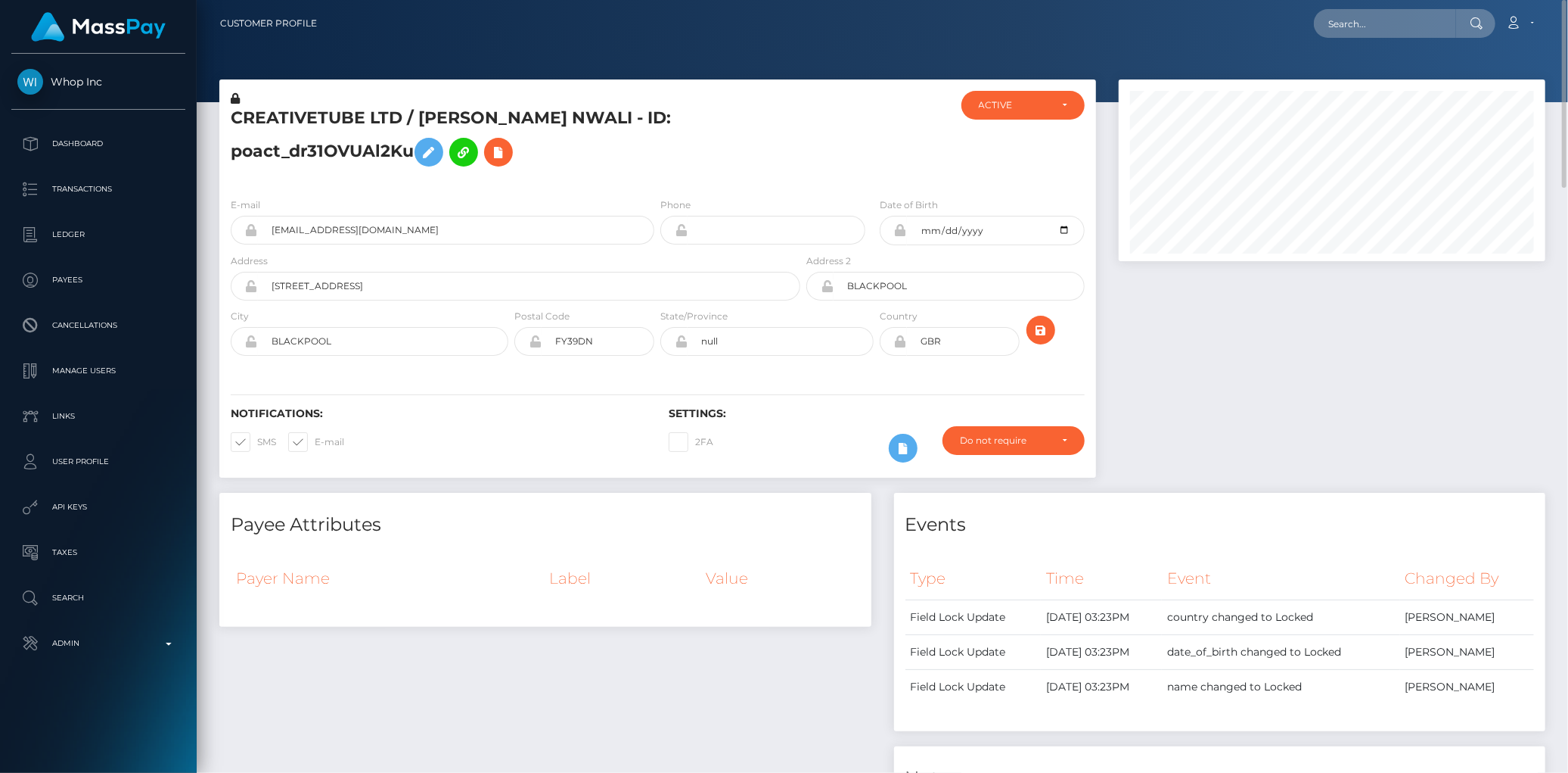
click at [1325, 28] on div "Loading... Loading..." at bounding box center [1404, 24] width 182 height 28
click at [1332, 28] on input "text" at bounding box center [1385, 24] width 142 height 28
paste input "poact_NdKUATfNnO6F"
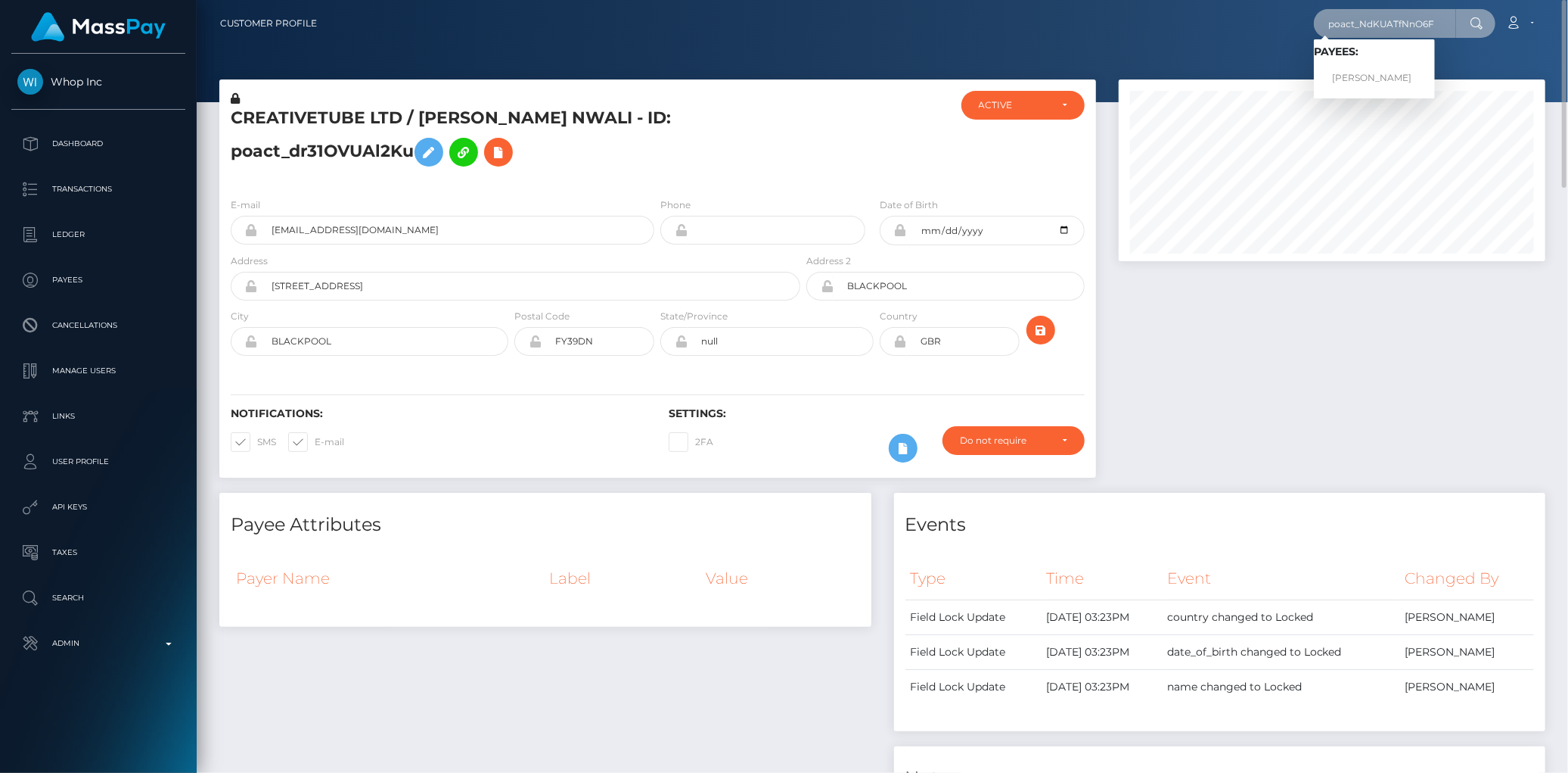
type input "poact_NdKUATfNnO6F"
click at [1343, 78] on link "Pronoy Mahajan" at bounding box center [1374, 79] width 121 height 28
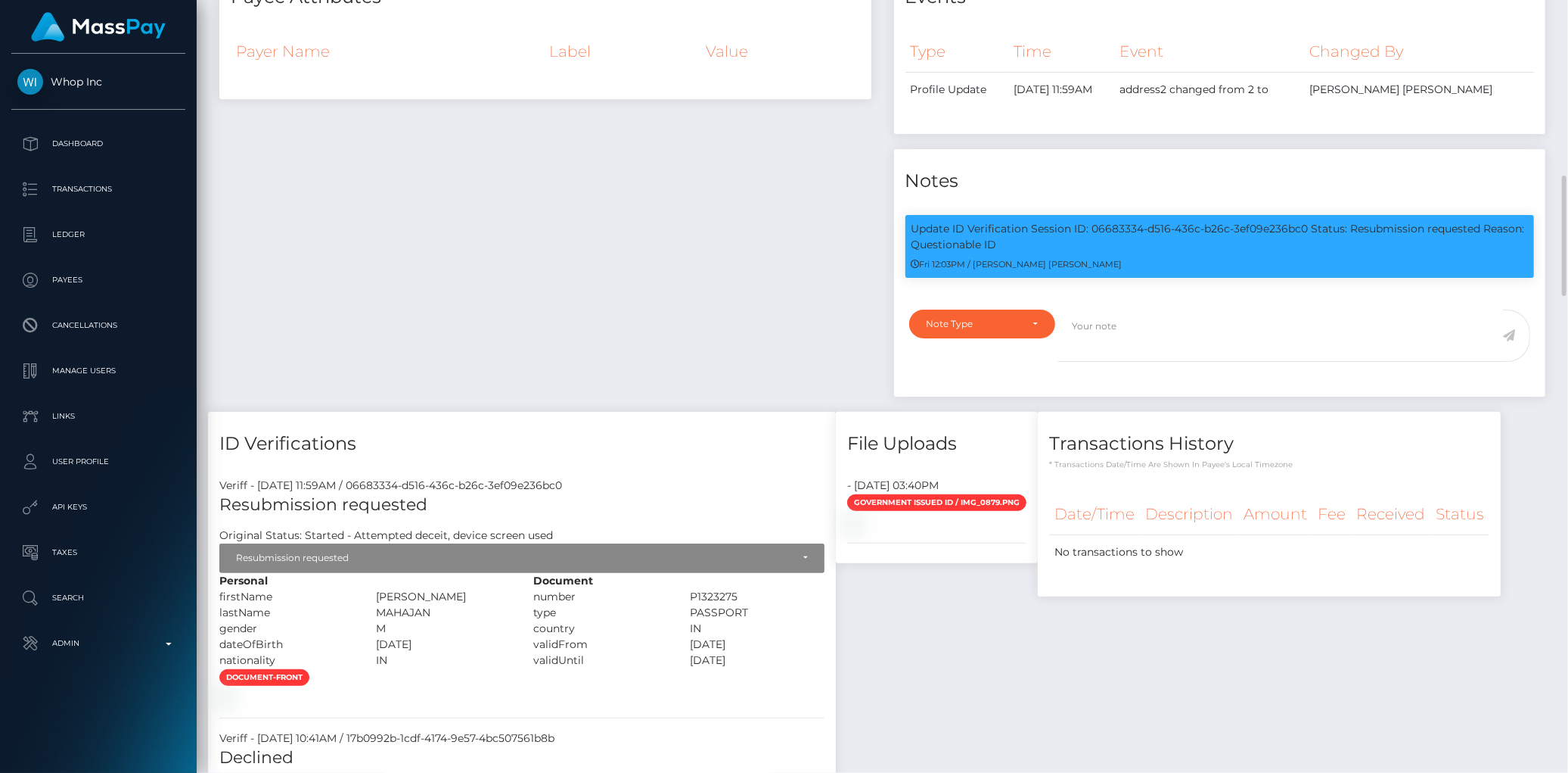
scroll to position [1009, 0]
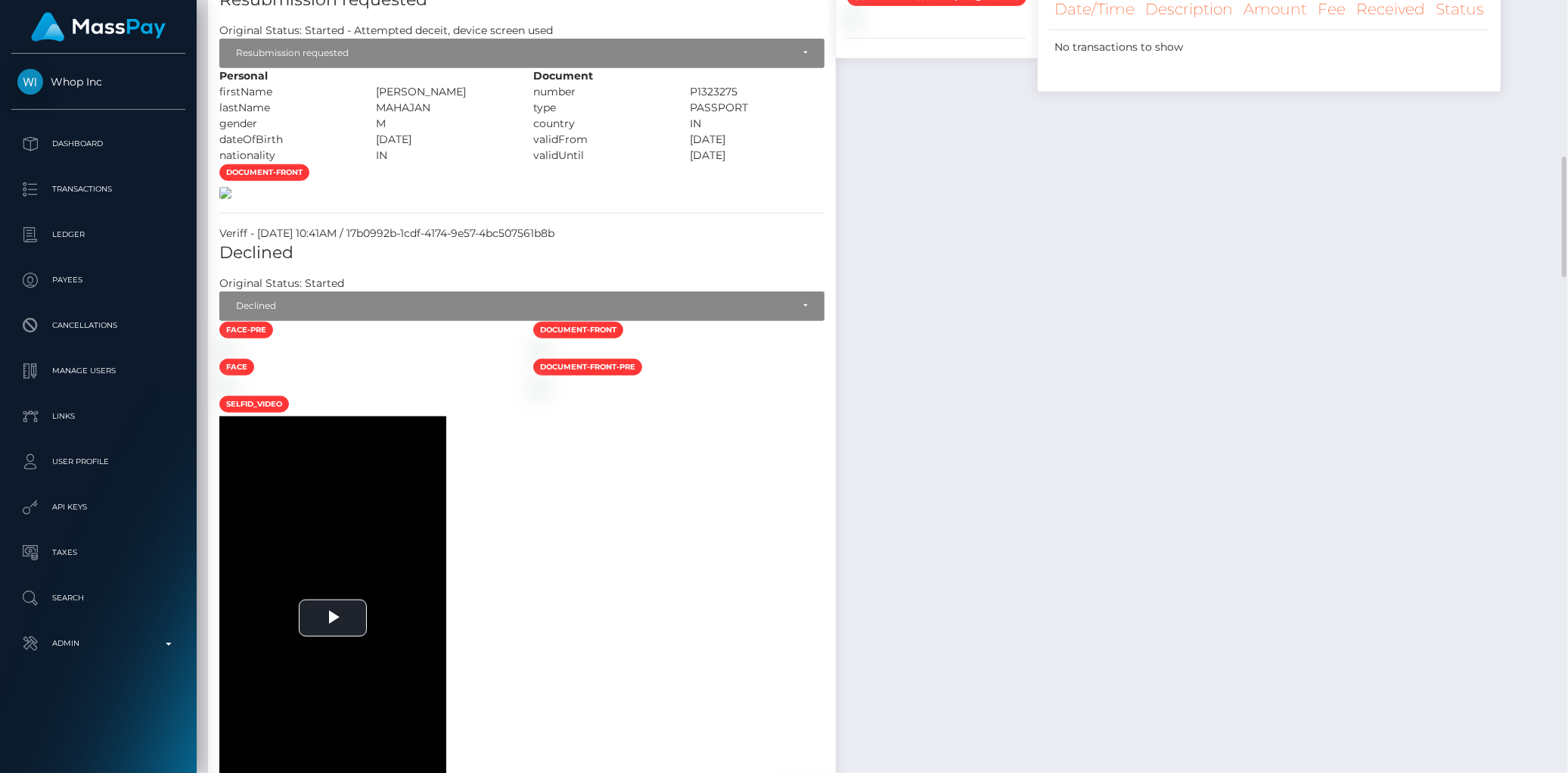
click at [232, 199] on img at bounding box center [225, 193] width 12 height 12
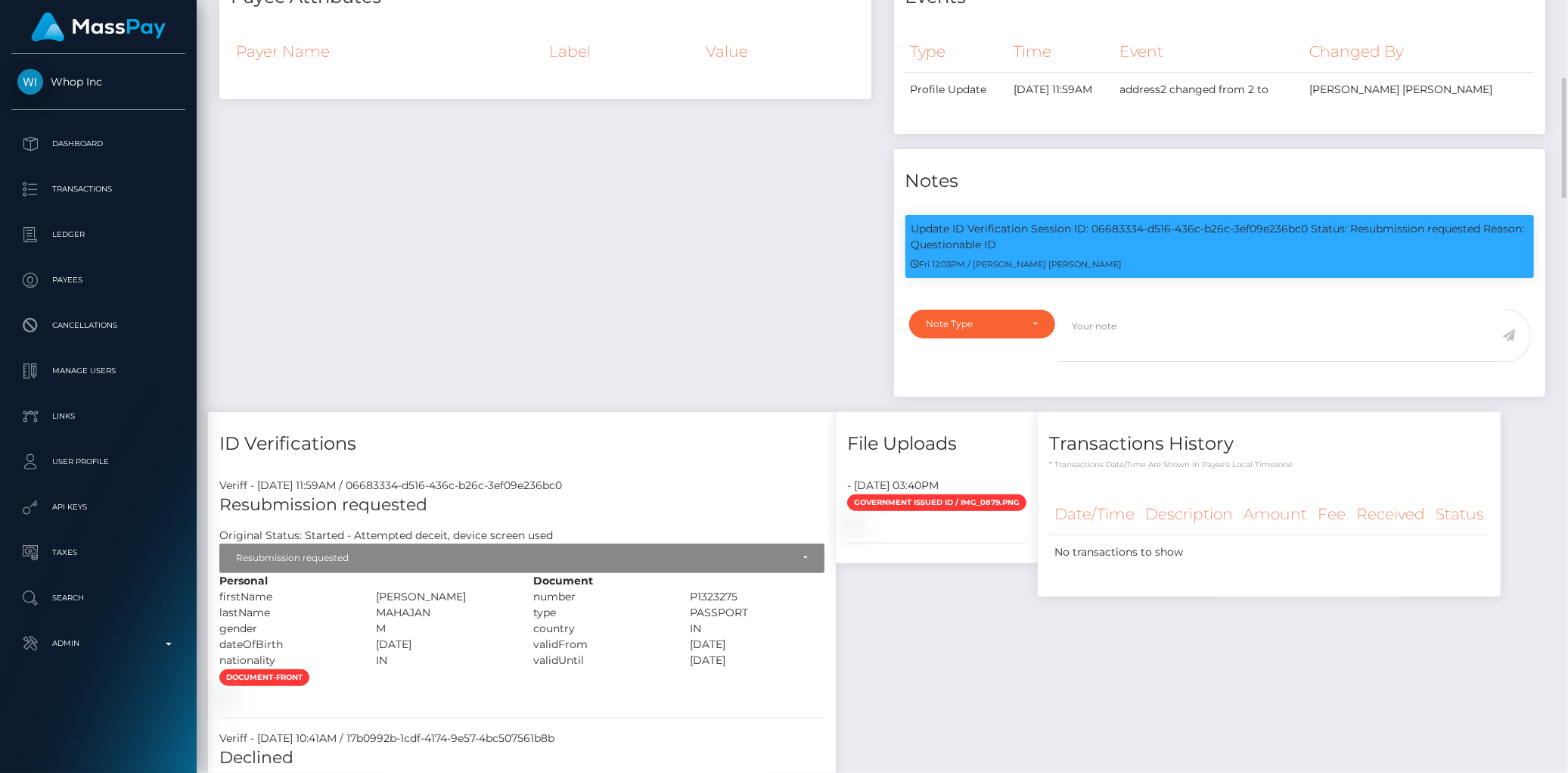
scroll to position [0, 0]
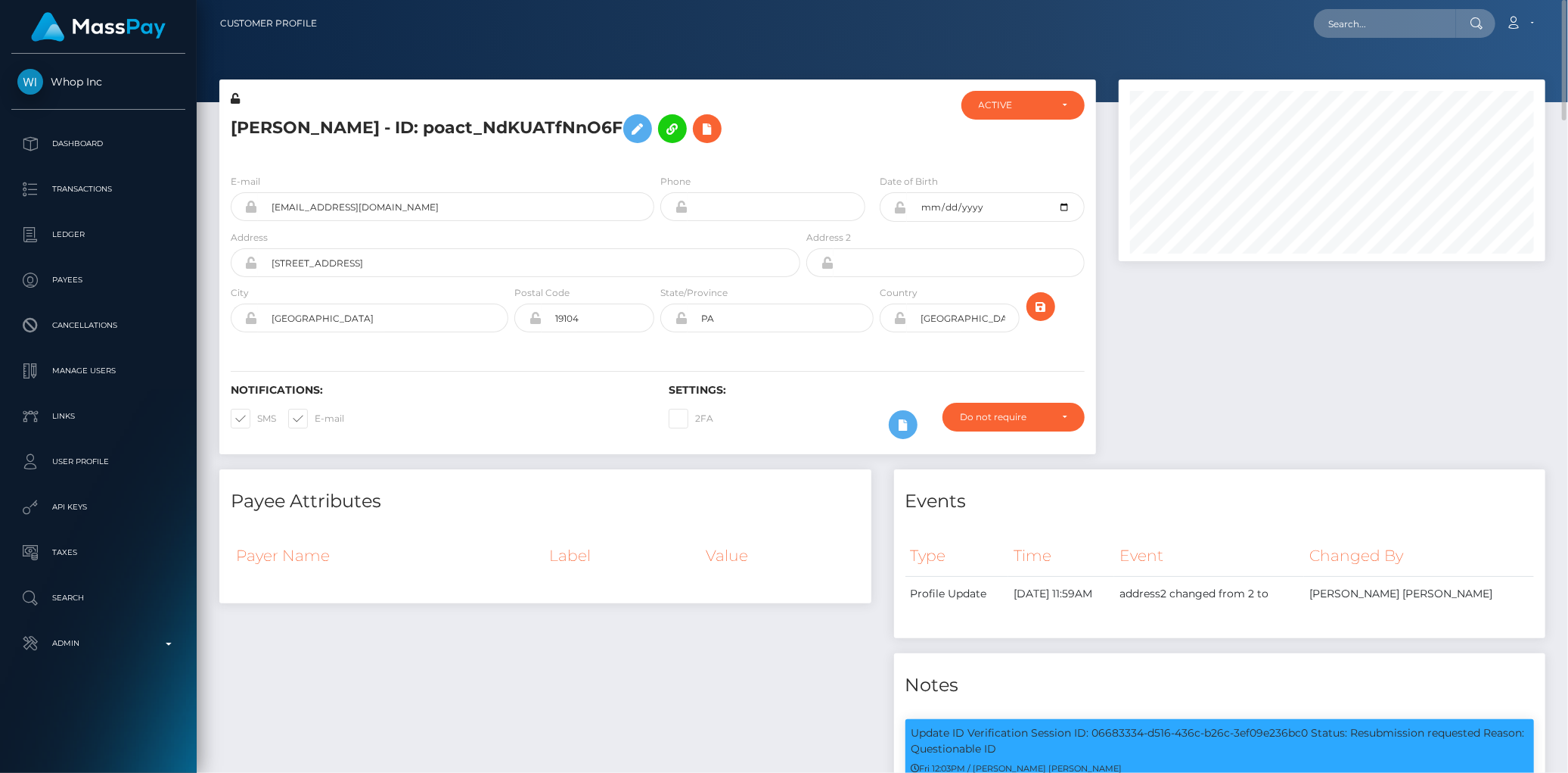
click at [464, 134] on h5 "[PERSON_NAME] - ID: poact_NdKUATfNnO6F" at bounding box center [511, 129] width 561 height 44
copy h5 "[PERSON_NAME] - ID: poact_NdKUATfNnO6F"
click at [1282, 23] on div "Loading... Loading... Account Edit Profile Logout" at bounding box center [936, 24] width 1215 height 32
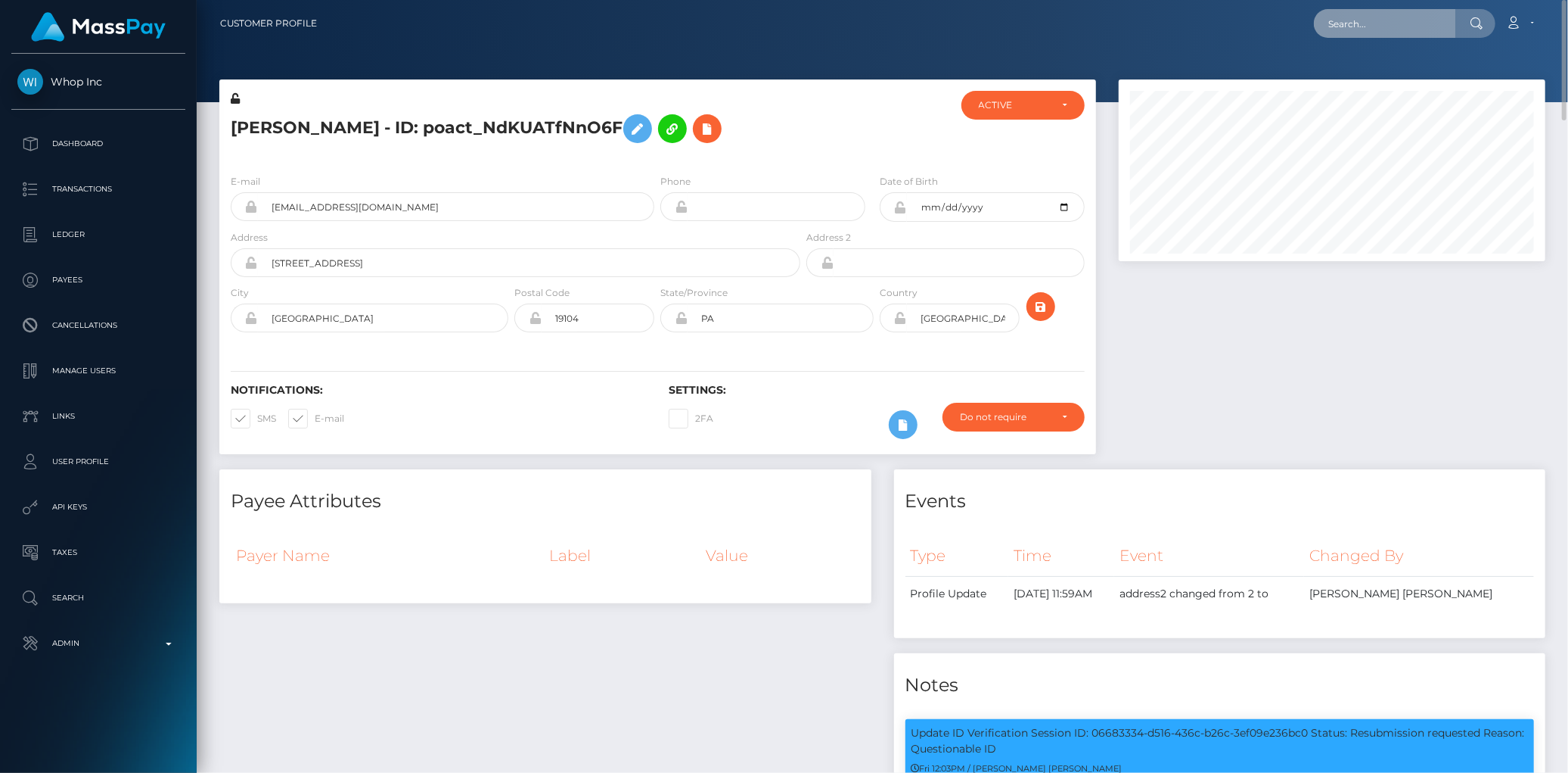
click at [1345, 32] on input "text" at bounding box center [1385, 24] width 142 height 28
paste input "[EMAIL_ADDRESS][DOMAIN_NAME]"
type input "[EMAIL_ADDRESS][DOMAIN_NAME]"
click at [1350, 81] on link "DAVEY MATUS" at bounding box center [1374, 79] width 121 height 28
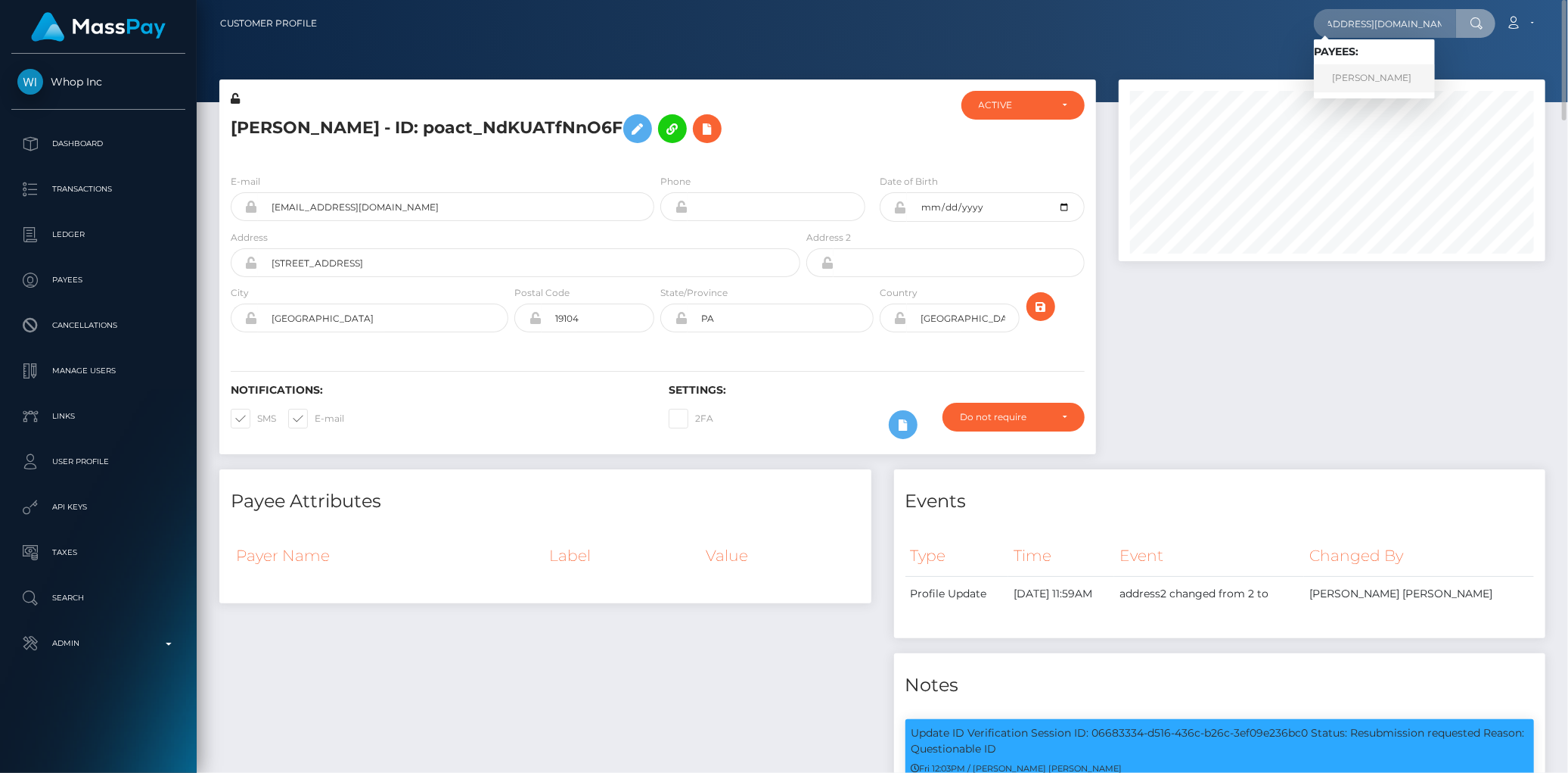
scroll to position [0, 0]
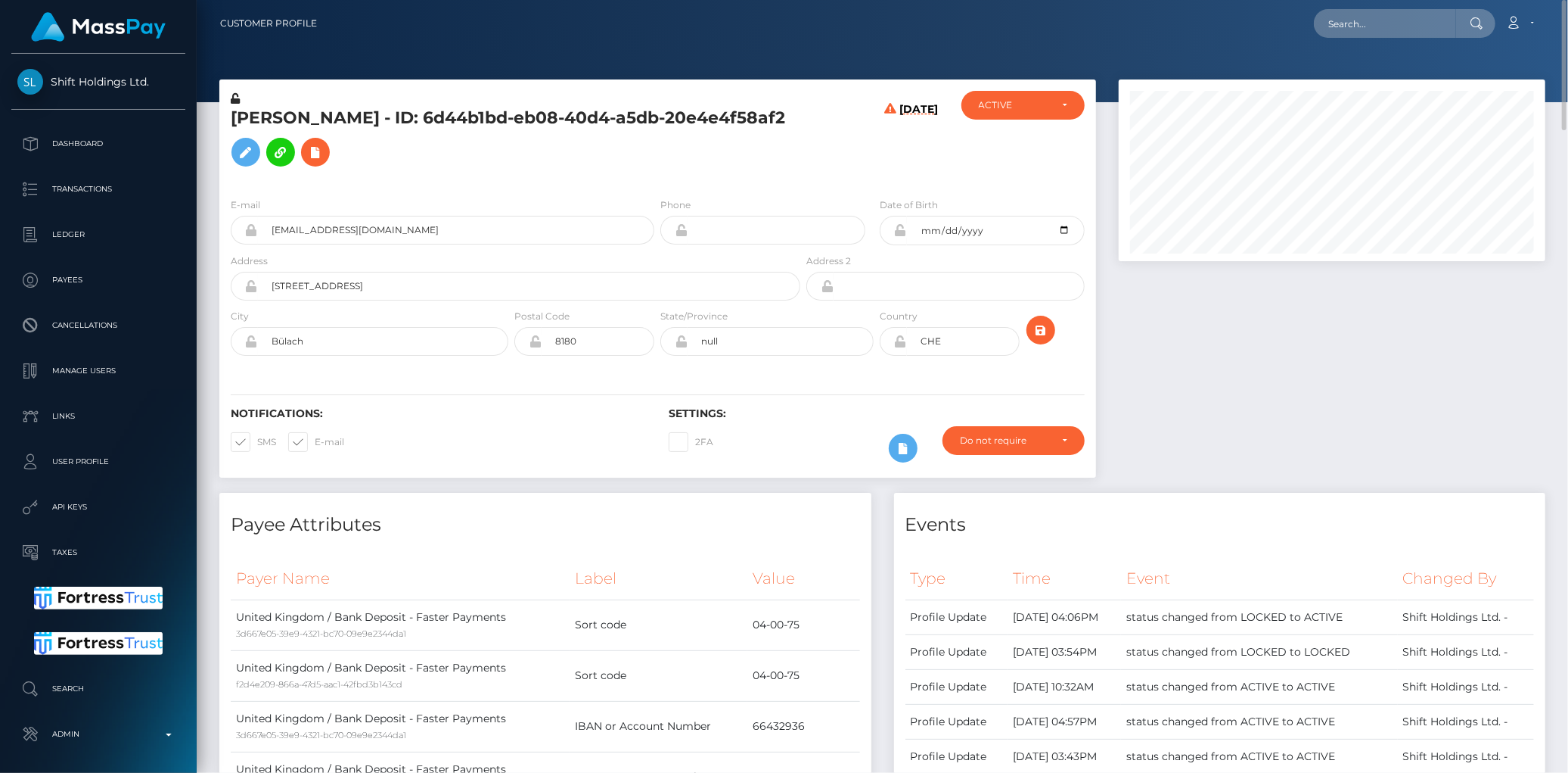
click at [306, 115] on h5 "[PERSON_NAME] - ID: 6d44b1bd-eb08-40d4-a5db-20e4e4f58af2" at bounding box center [511, 140] width 561 height 67
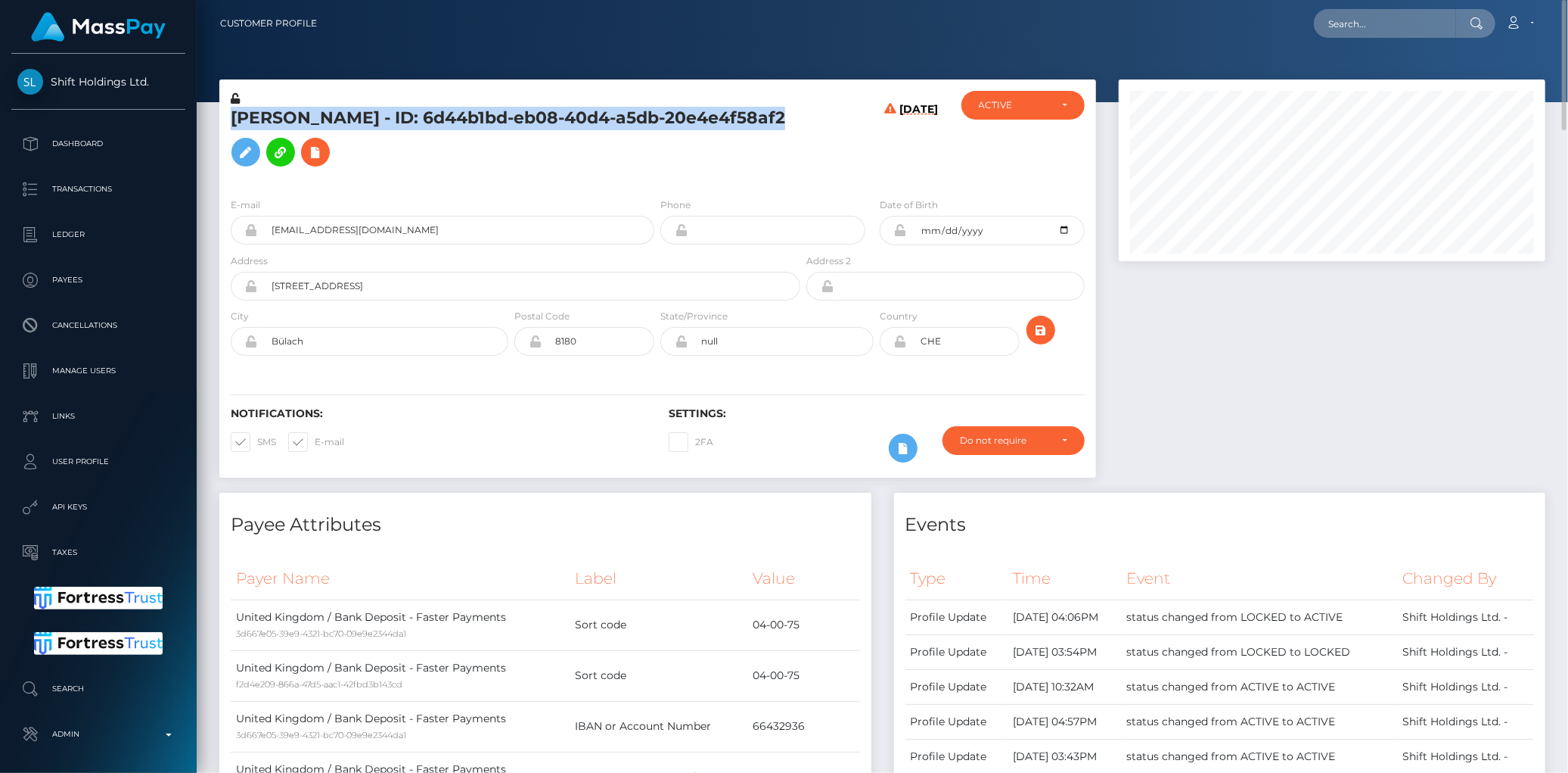
click at [306, 115] on h5 "DAVEY MATUS - ID: 6d44b1bd-eb08-40d4-a5db-20e4e4f58af2" at bounding box center [511, 140] width 561 height 67
copy h5 "DAVEY MATUS - ID: 6d44b1bd-eb08-40d4-a5db-20e4e4f58af2"
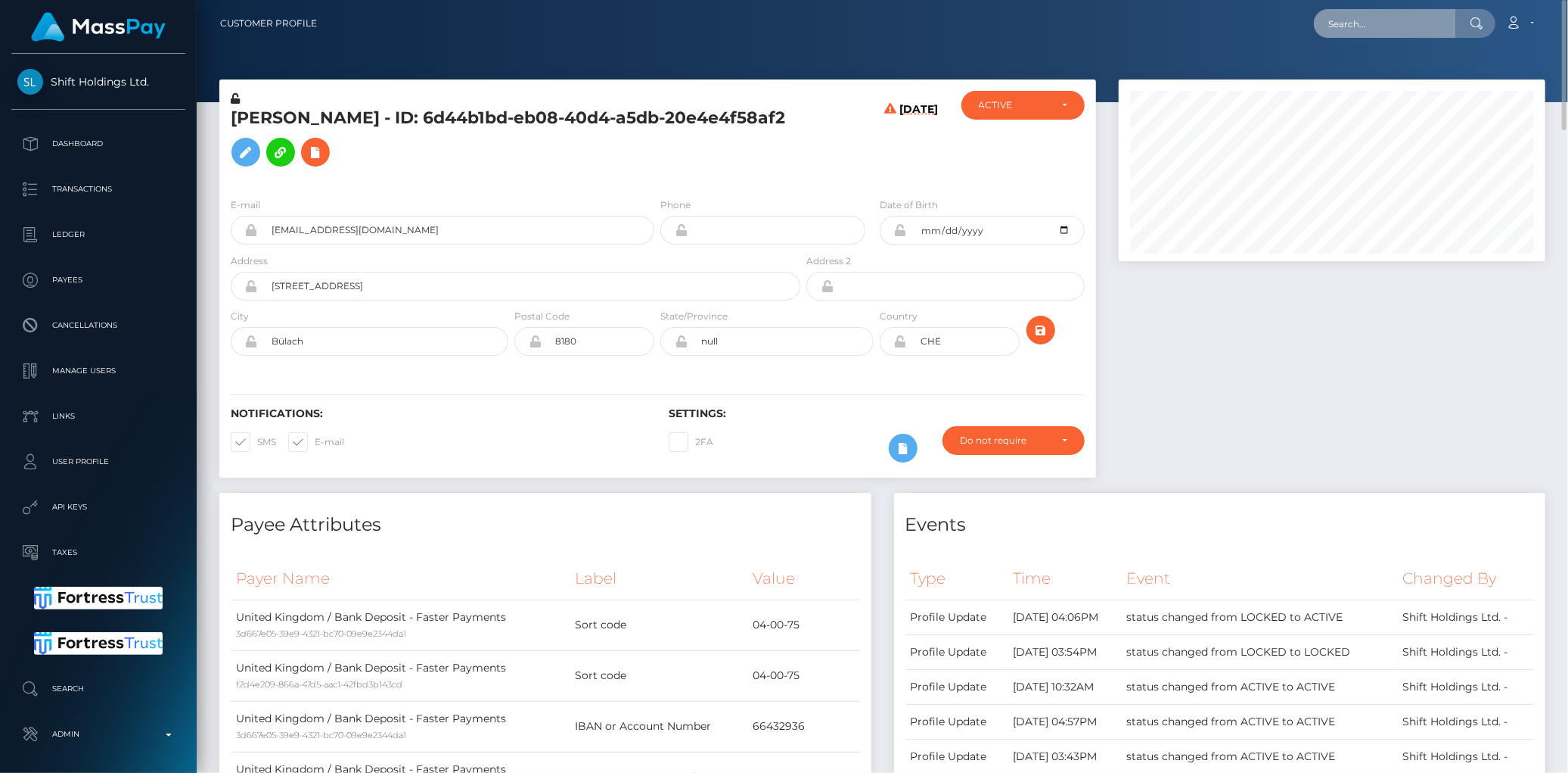
click at [1344, 30] on input "text" at bounding box center [1385, 24] width 142 height 28
paste input "vanilla4banana@gmail.com"
type input "vanilla4banana@gmail.com"
click at [1348, 76] on link "NIRALI JAGDISHBHAI KESHUR" at bounding box center [1374, 79] width 121 height 28
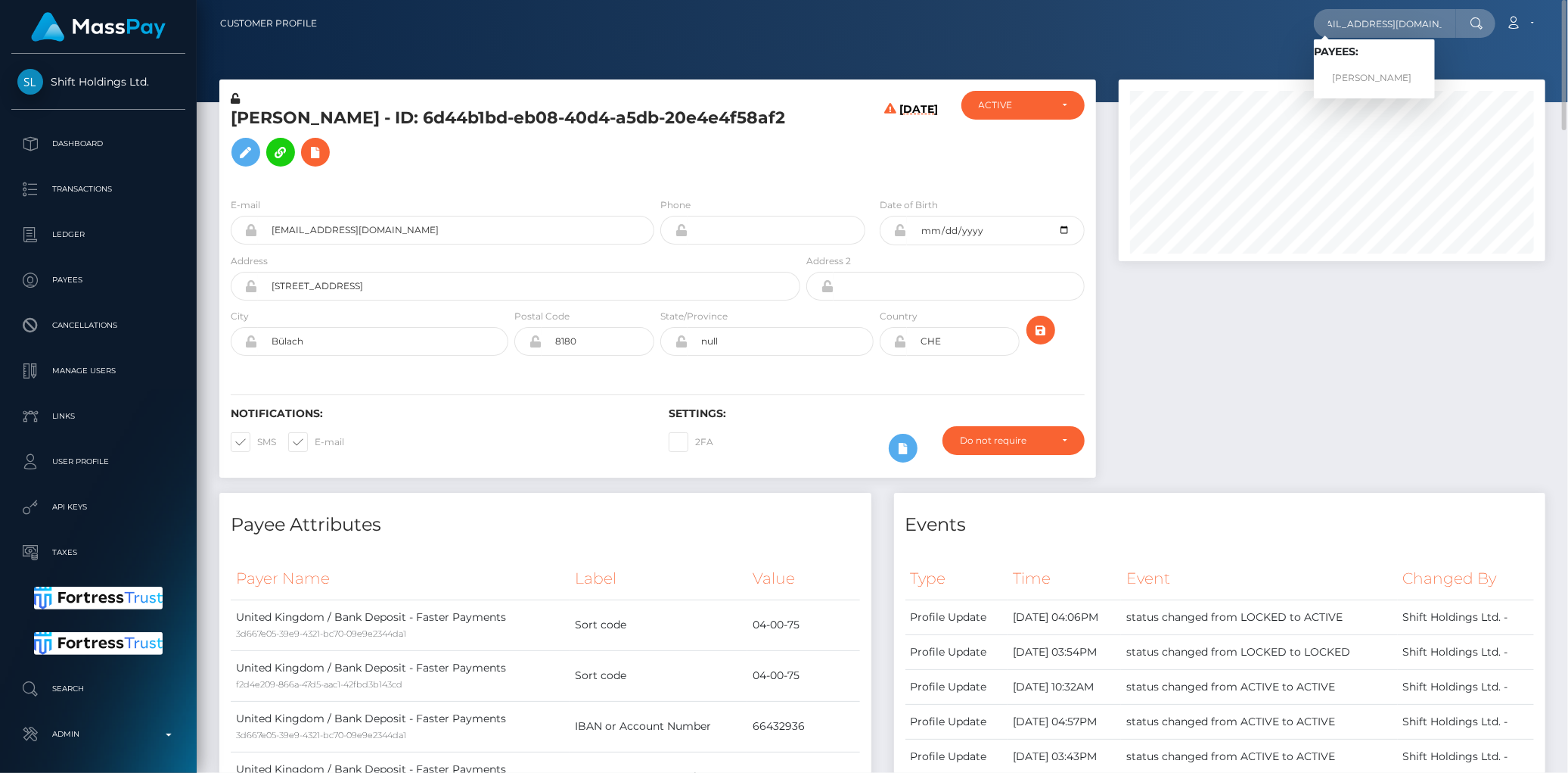
scroll to position [0, 0]
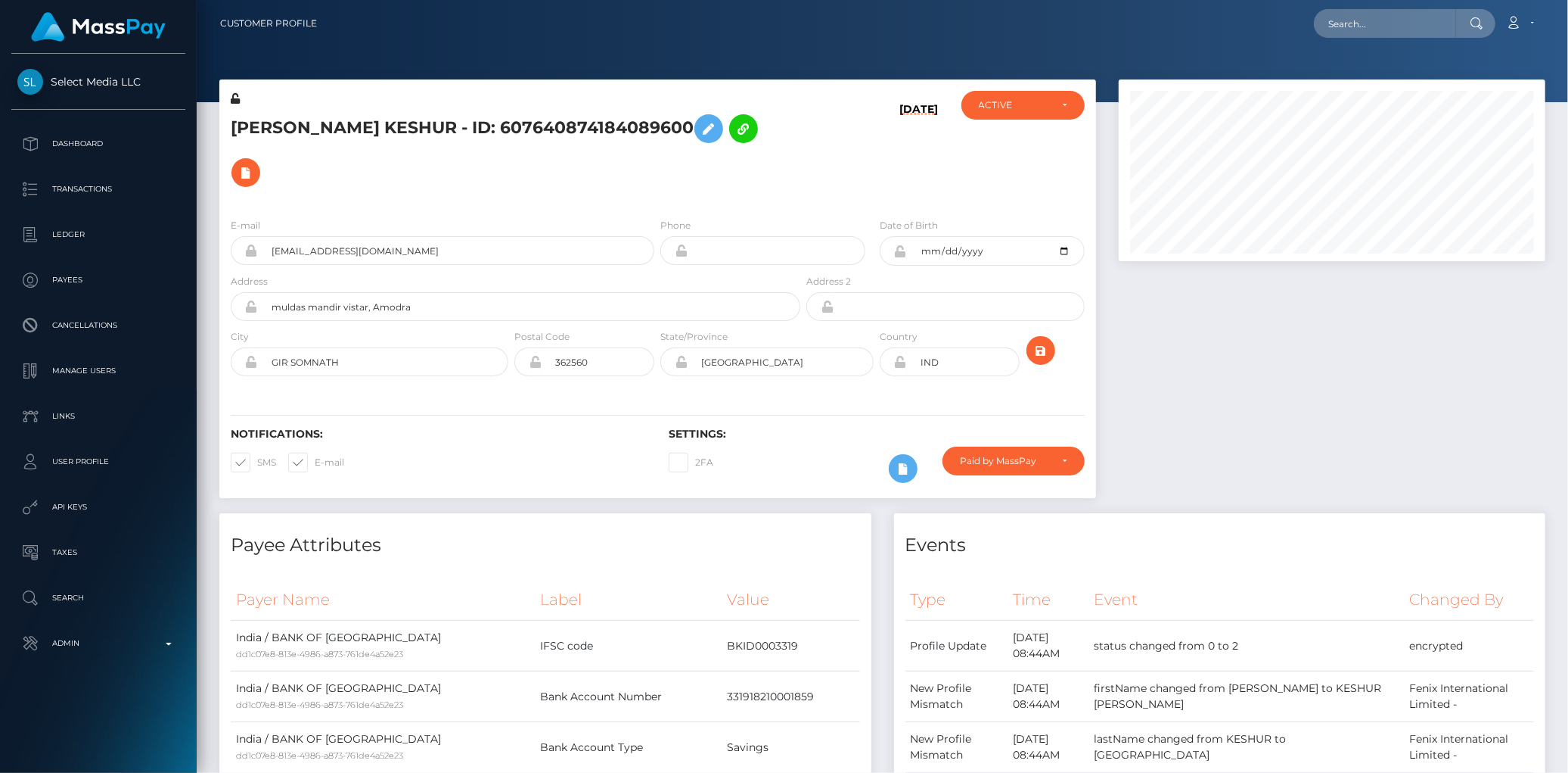
scroll to position [182, 427]
click at [72, 638] on p "Admin" at bounding box center [97, 643] width 162 height 23
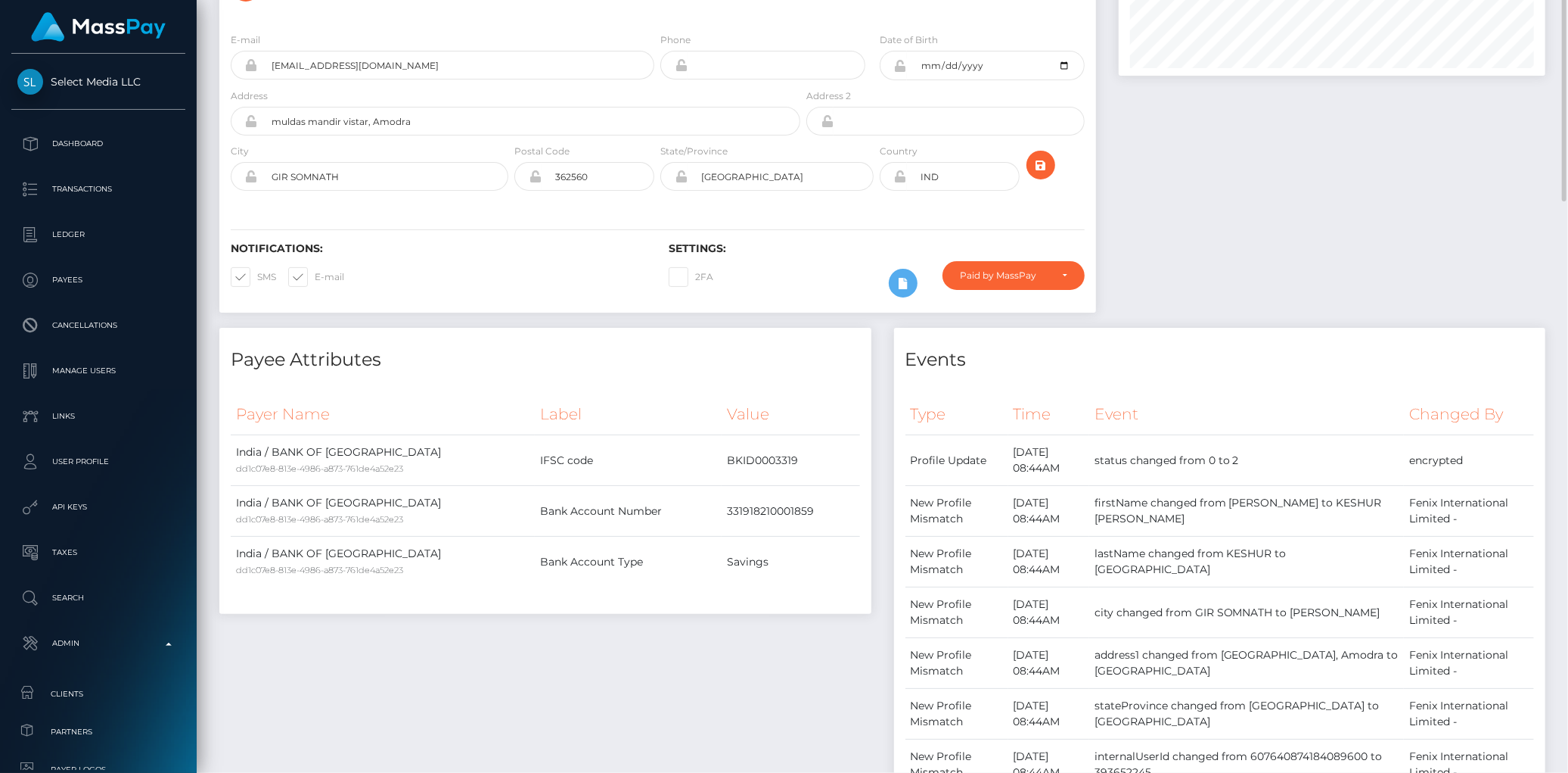
scroll to position [0, 0]
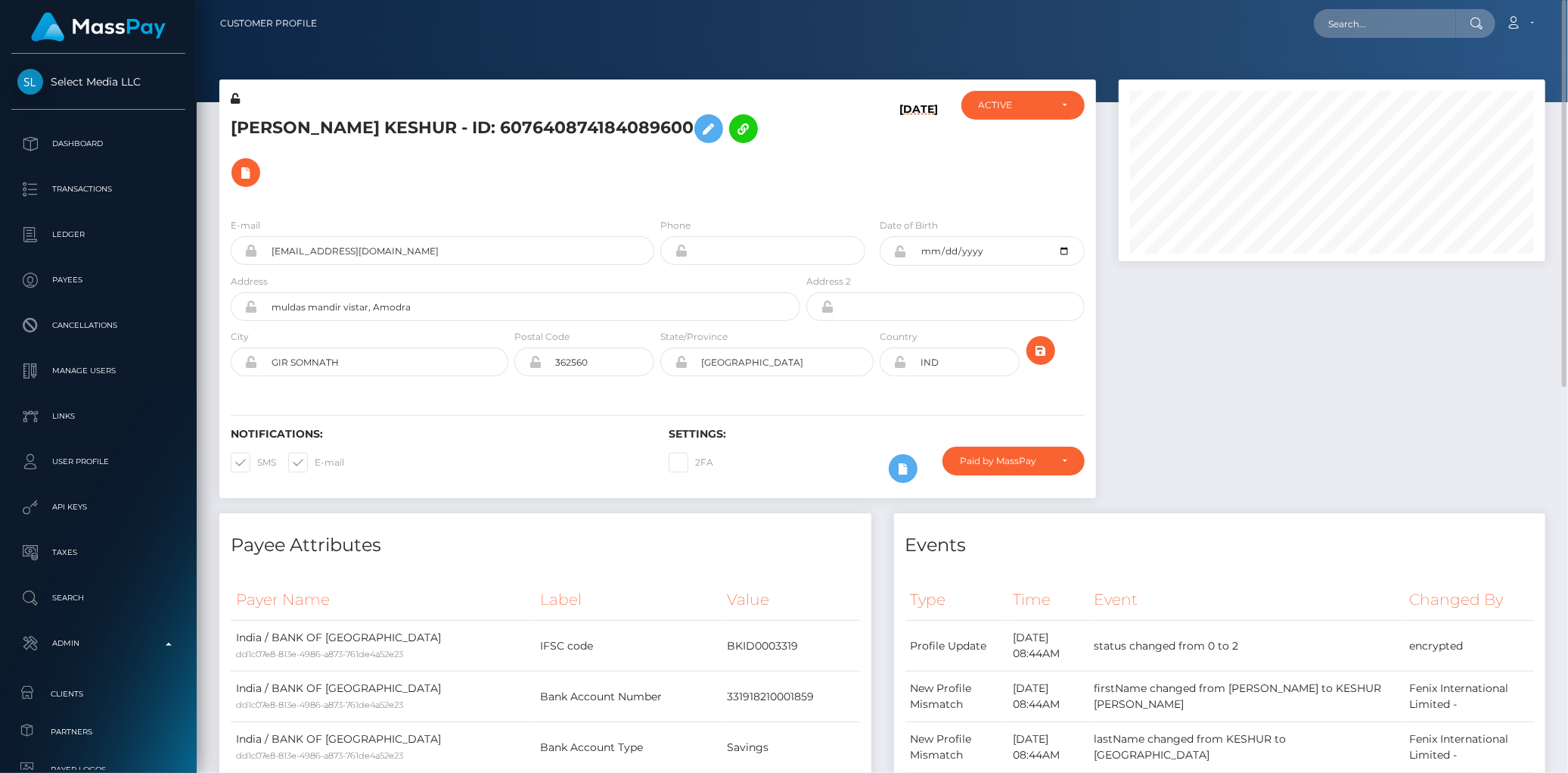
click at [555, 114] on h5 "NIRALI JAGDISHBHAI KESHUR - ID: 607640874184089600" at bounding box center [511, 150] width 561 height 88
click at [558, 124] on h5 "NIRALI JAGDISHBHAI KESHUR - ID: 607640874184089600" at bounding box center [511, 150] width 561 height 88
copy h5 "607640874184089600"
click at [373, 255] on input "vanilla4banana@gmail.com" at bounding box center [456, 251] width 396 height 28
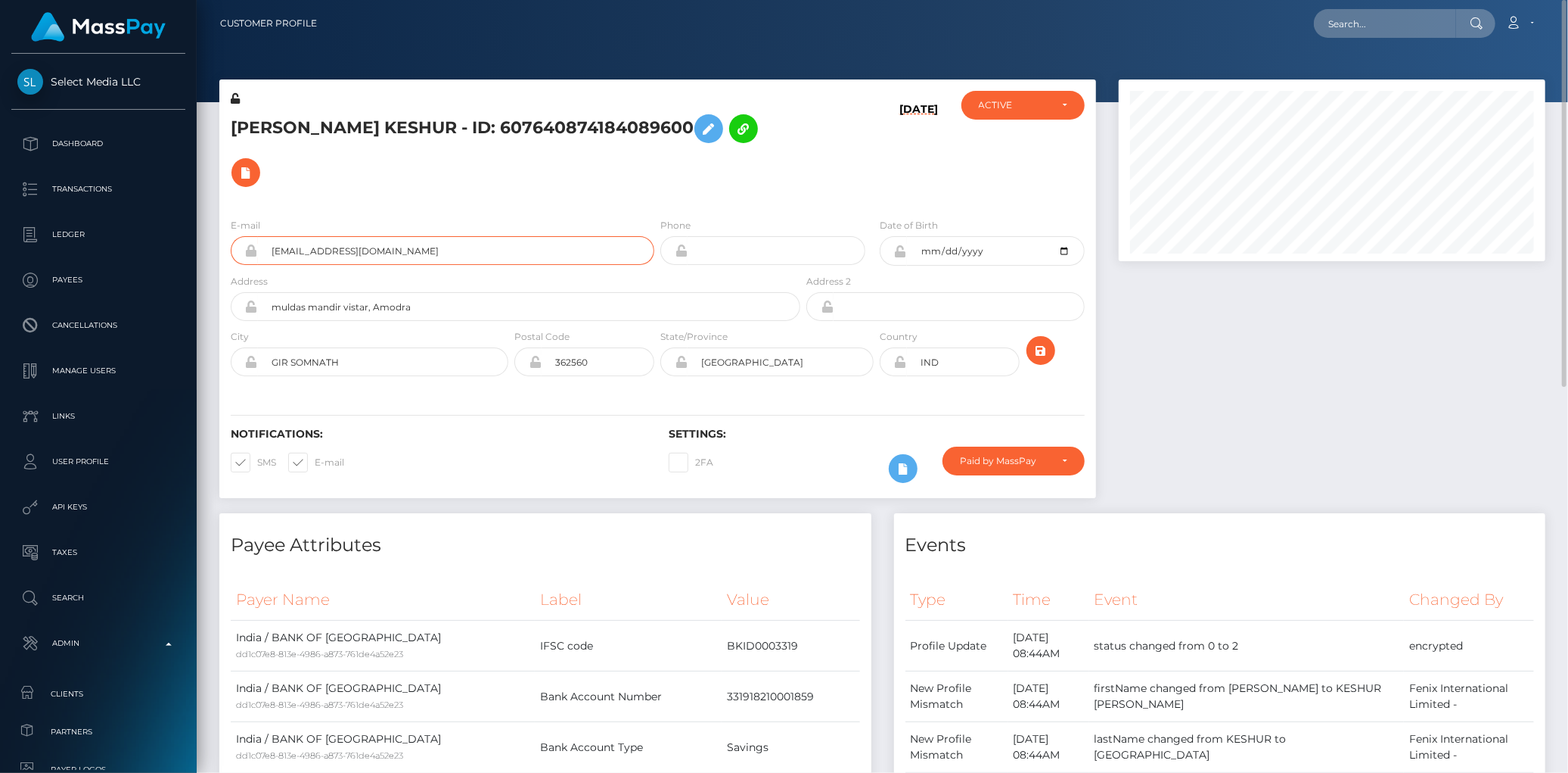
click at [373, 255] on input "vanilla4banana@gmail.com" at bounding box center [456, 251] width 396 height 28
click at [1356, 28] on input "text" at bounding box center [1385, 24] width 142 height 28
paste input "poact_3p9J72eITk4A"
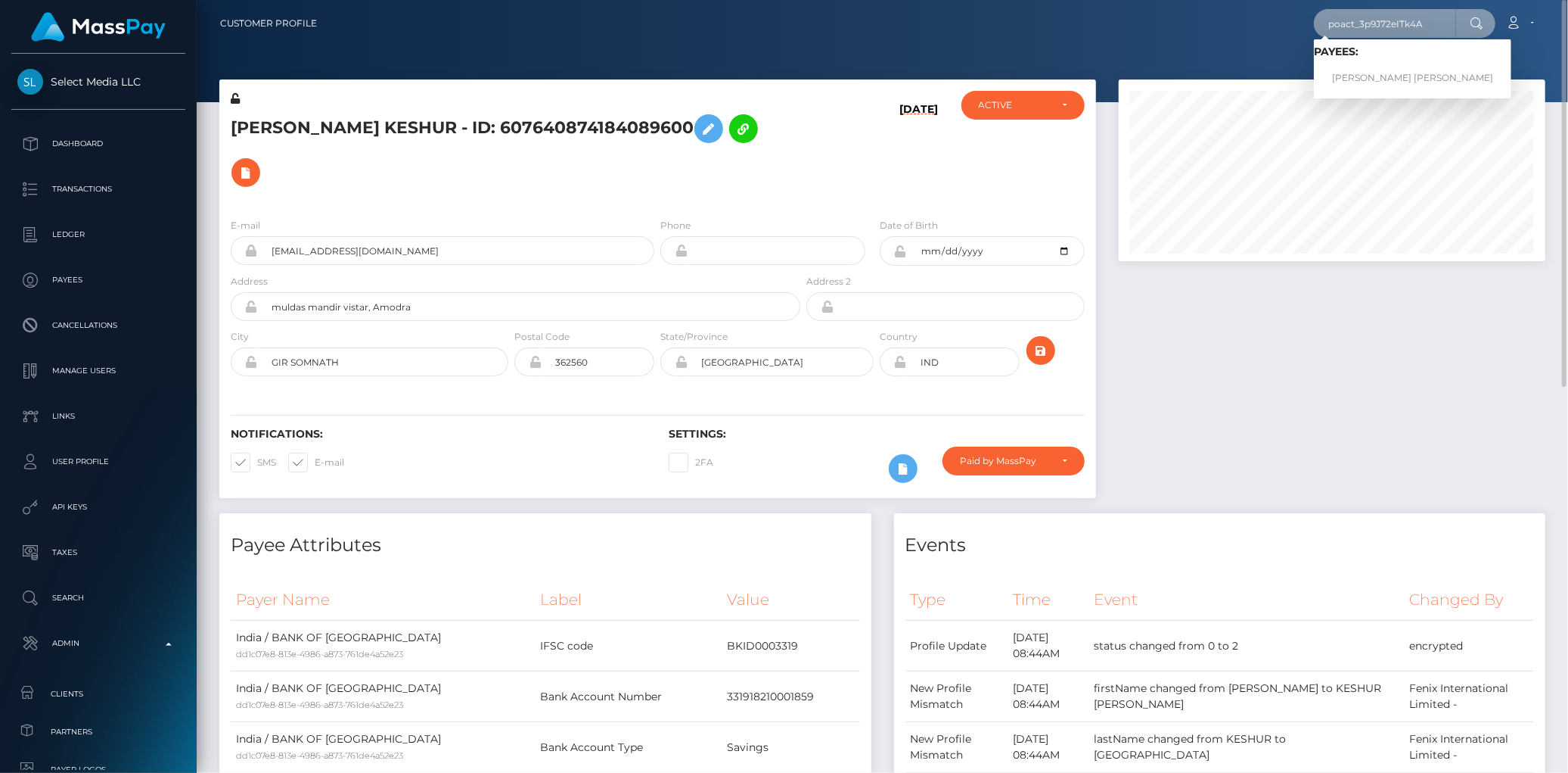
type input "poact_3p9J72eITk4A"
click at [1350, 73] on link "ABDUL SAMI Sami" at bounding box center [1412, 79] width 198 height 28
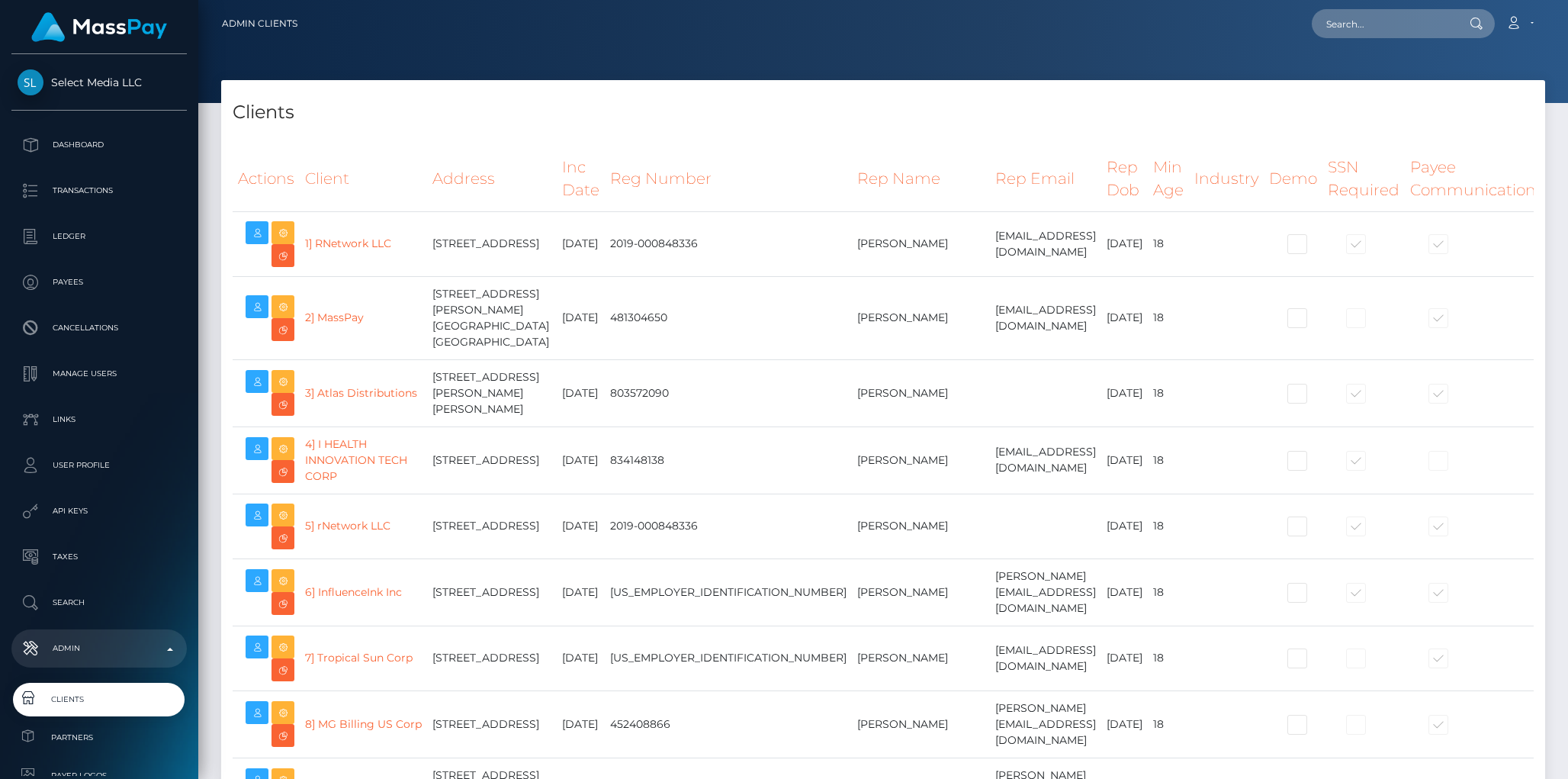
select select "223"
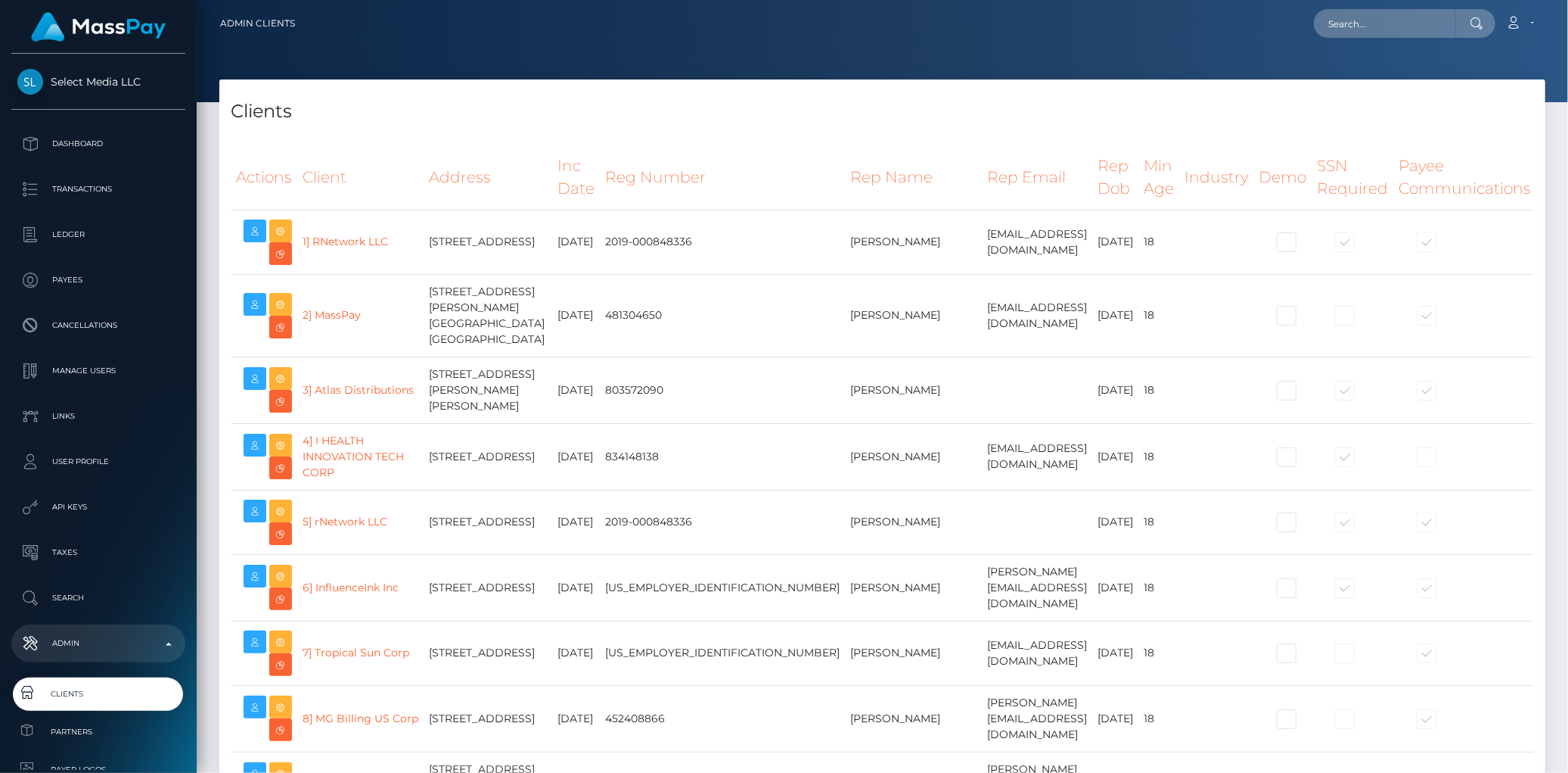
select select "223"
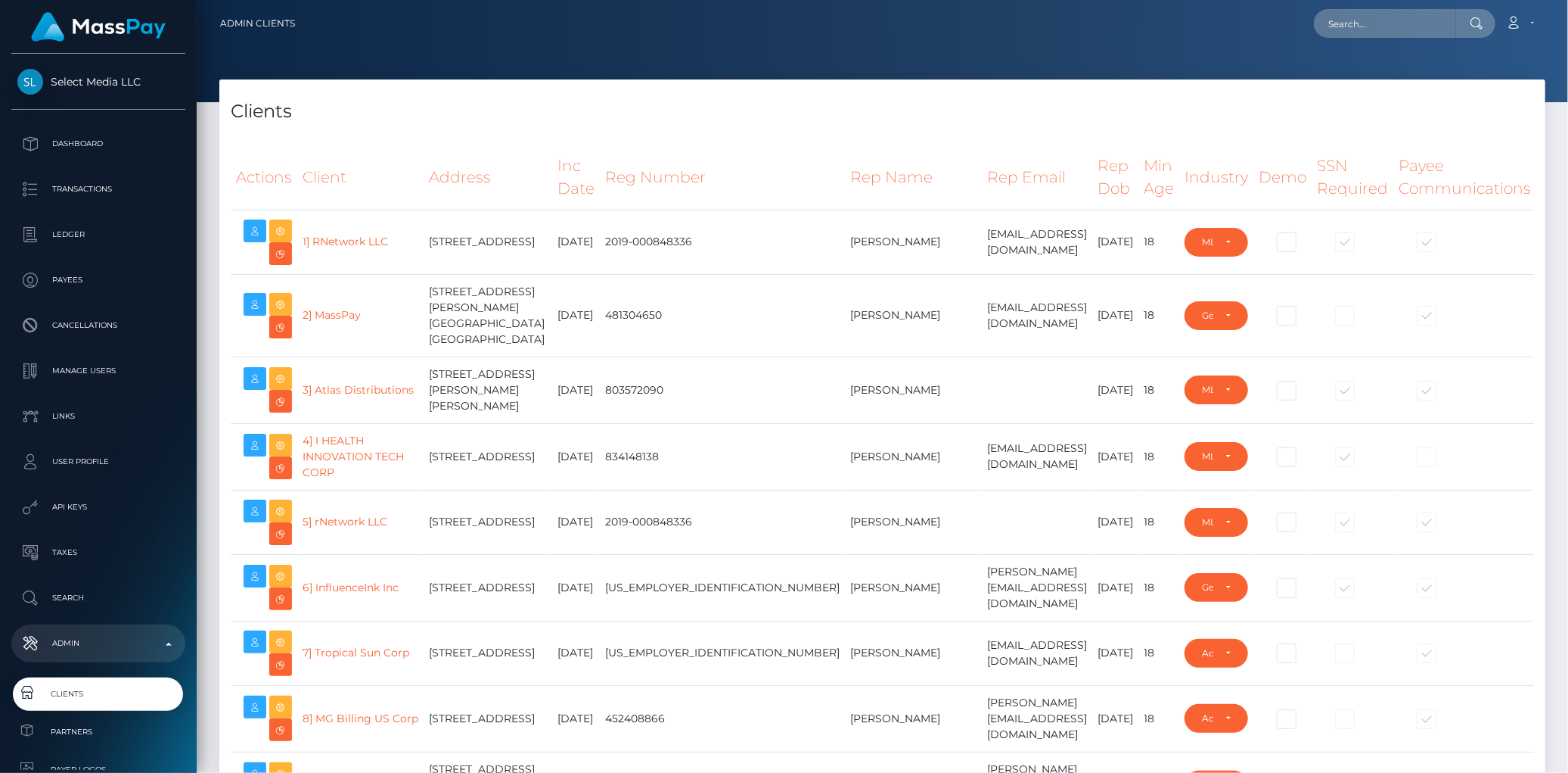
select select
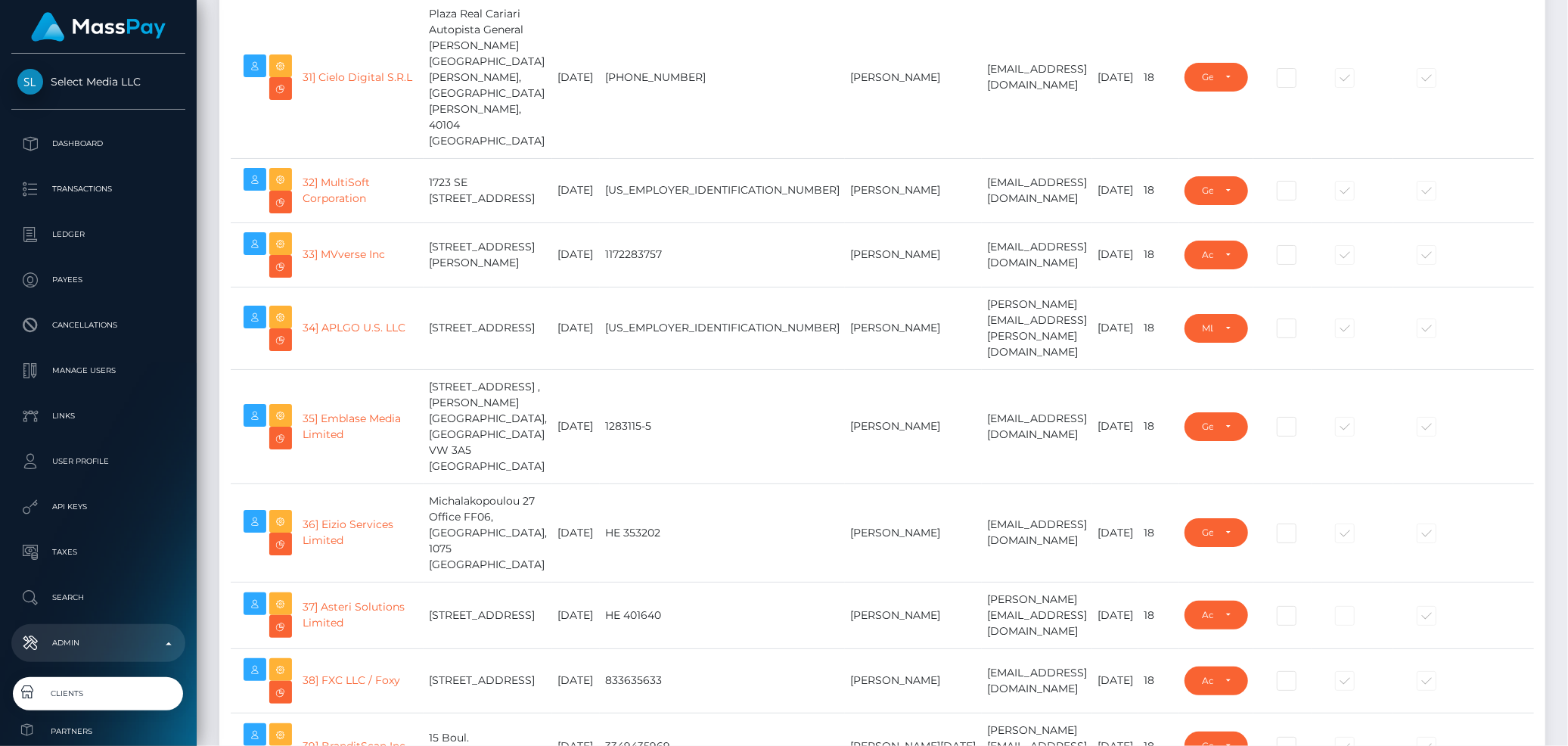
scroll to position [1932, 0]
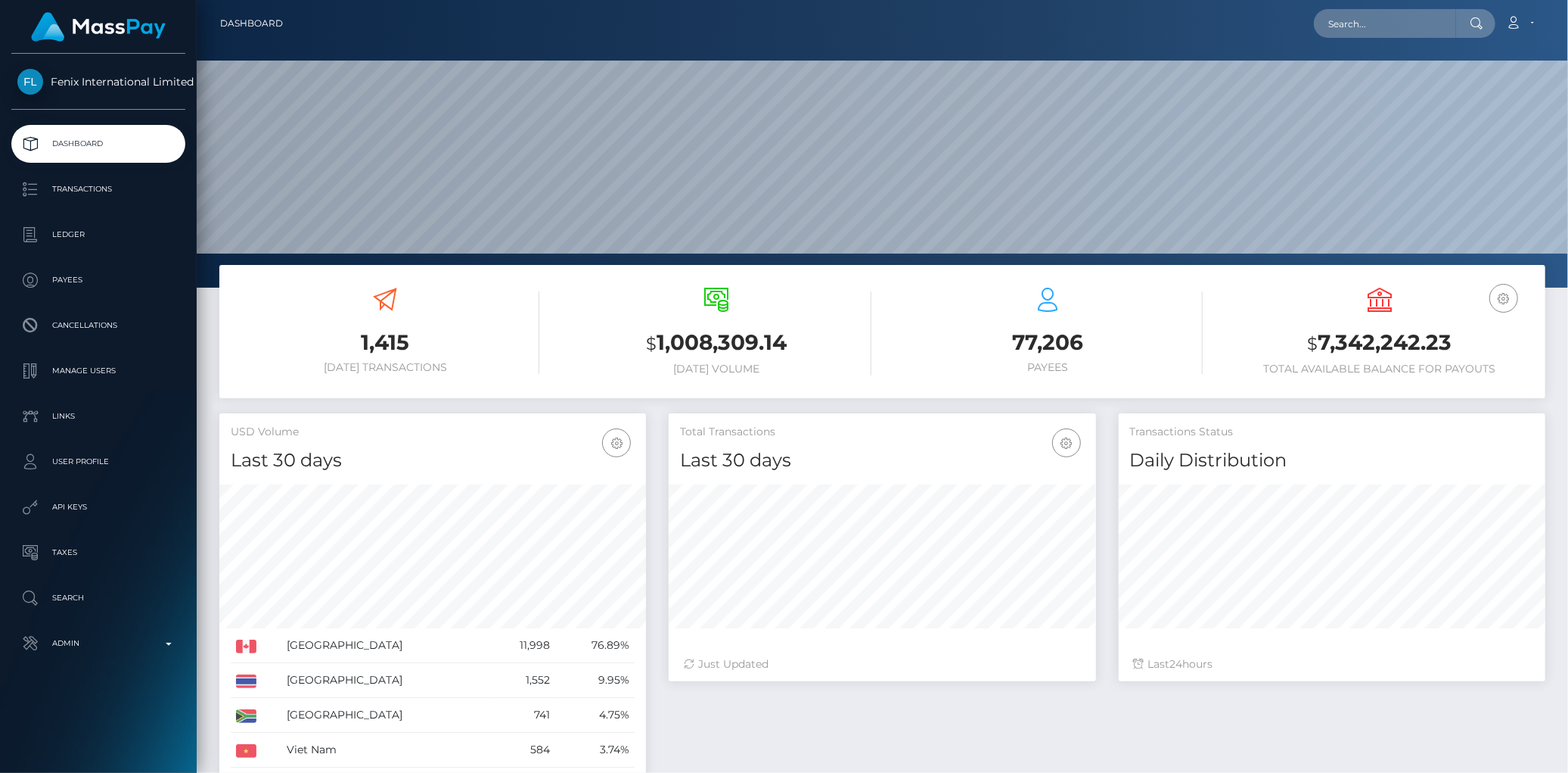
scroll to position [268, 427]
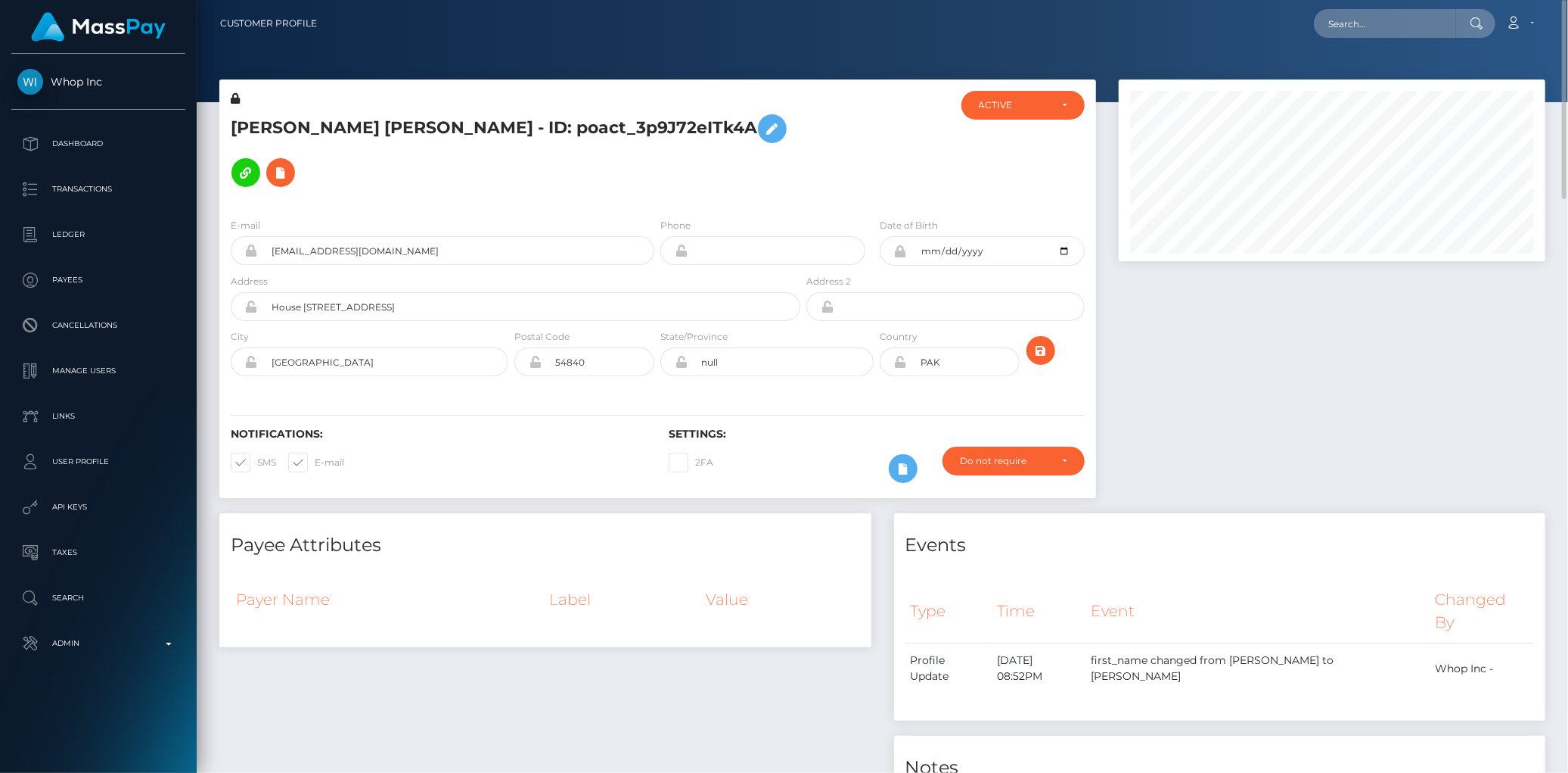
click at [330, 122] on h5 "ABDUL SAMI Sami - ID: poact_3p9J72eITk4A" at bounding box center [511, 150] width 561 height 88
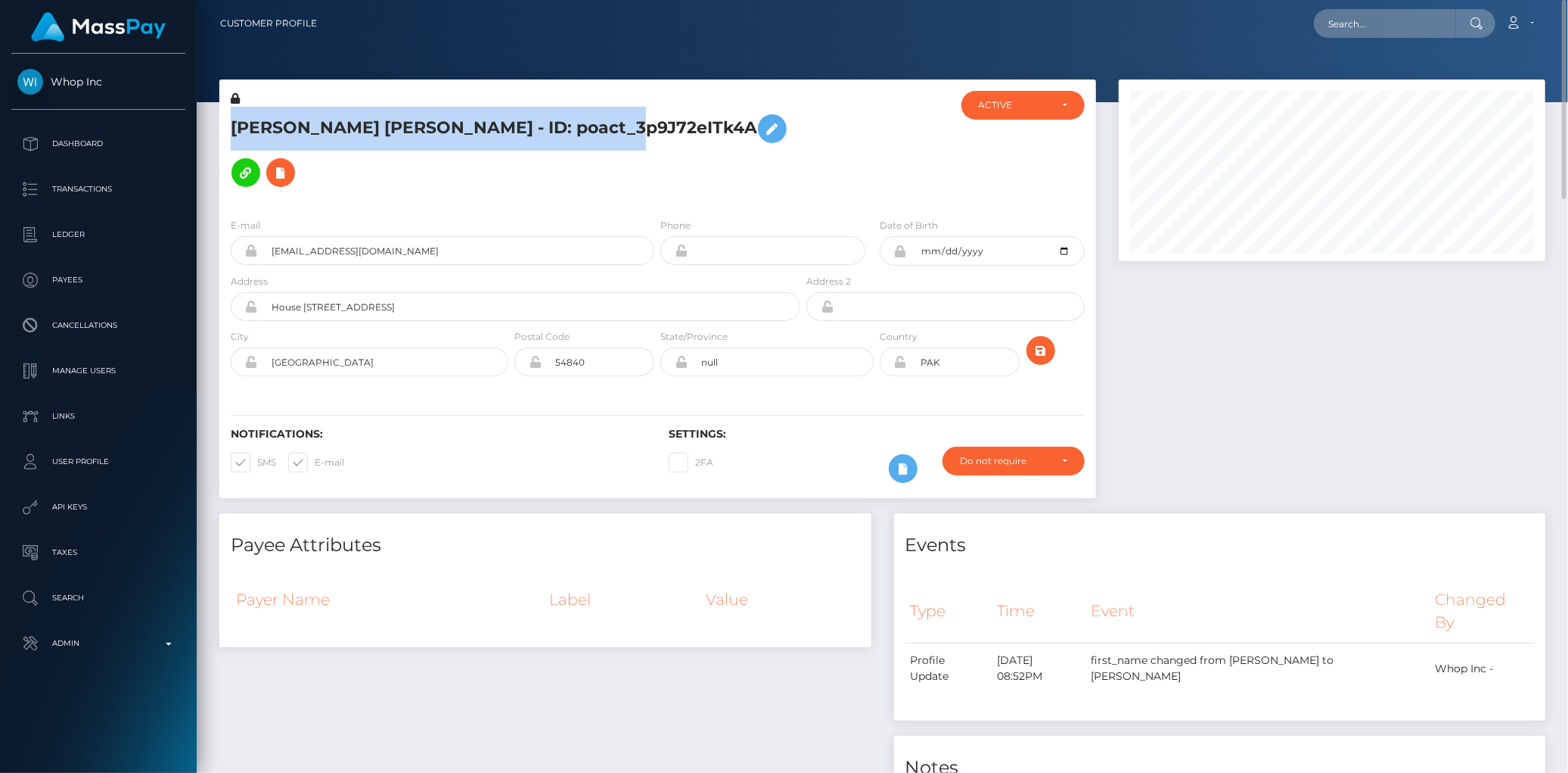
click at [330, 122] on h5 "ABDUL SAMI Sami - ID: poact_3p9J72eITk4A" at bounding box center [511, 150] width 561 height 88
copy h5 "ABDUL SAMI Sami - ID: poact_3p9J72eITk4A"
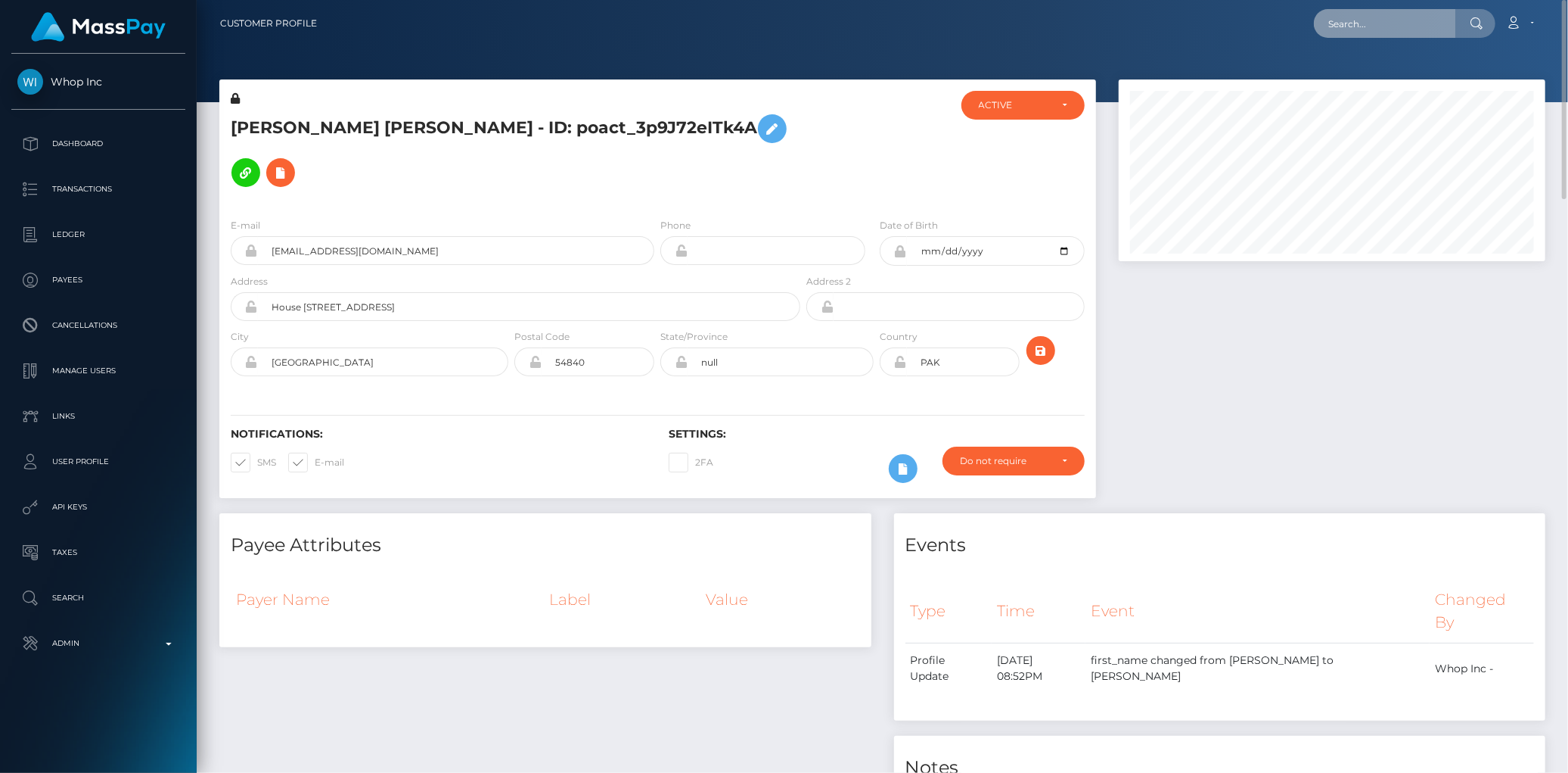
click at [1354, 18] on input "text" at bounding box center [1385, 24] width 142 height 28
paste input "poact_dr31OVUAl2Ku"
type input "poact_dr31OVUAl2Ku"
click at [1357, 65] on link "CREATIVETUBE LTD" at bounding box center [1377, 79] width 128 height 28
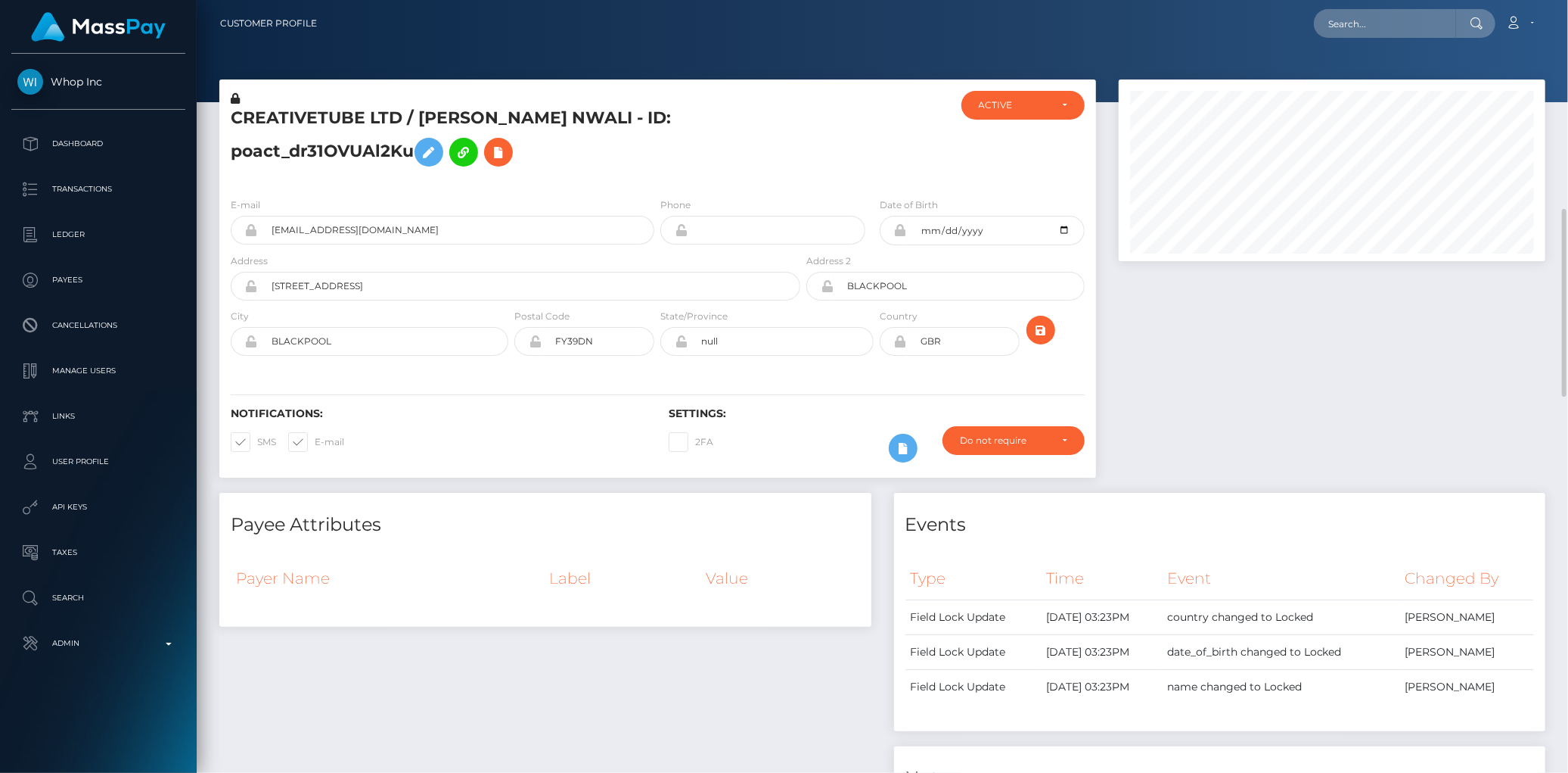
scroll to position [168, 0]
